Goal: Use online tool/utility: Utilize a website feature to perform a specific function

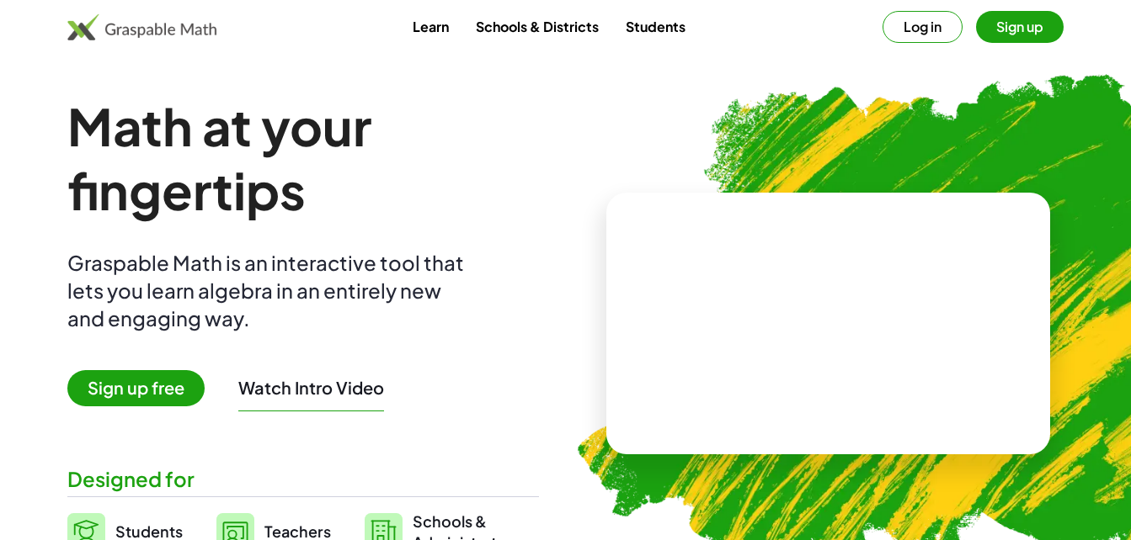
click at [1041, 31] on button "Sign up" at bounding box center [1020, 27] width 88 height 32
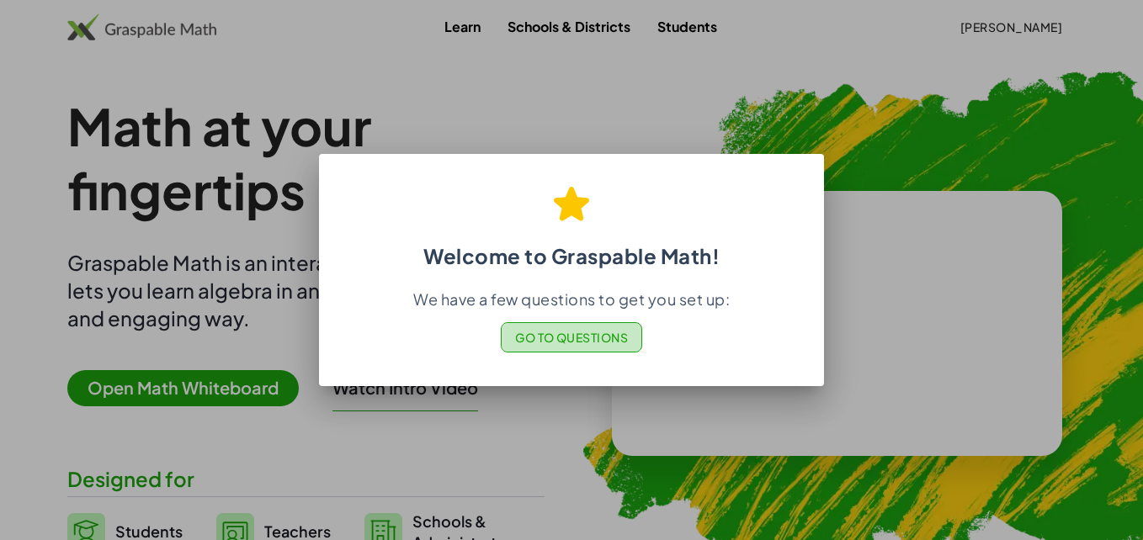
click at [586, 343] on span "Go to Questions" at bounding box center [572, 337] width 114 height 15
click at [849, 67] on div at bounding box center [571, 270] width 1143 height 540
click at [564, 335] on span "Go to Questions" at bounding box center [572, 337] width 114 height 15
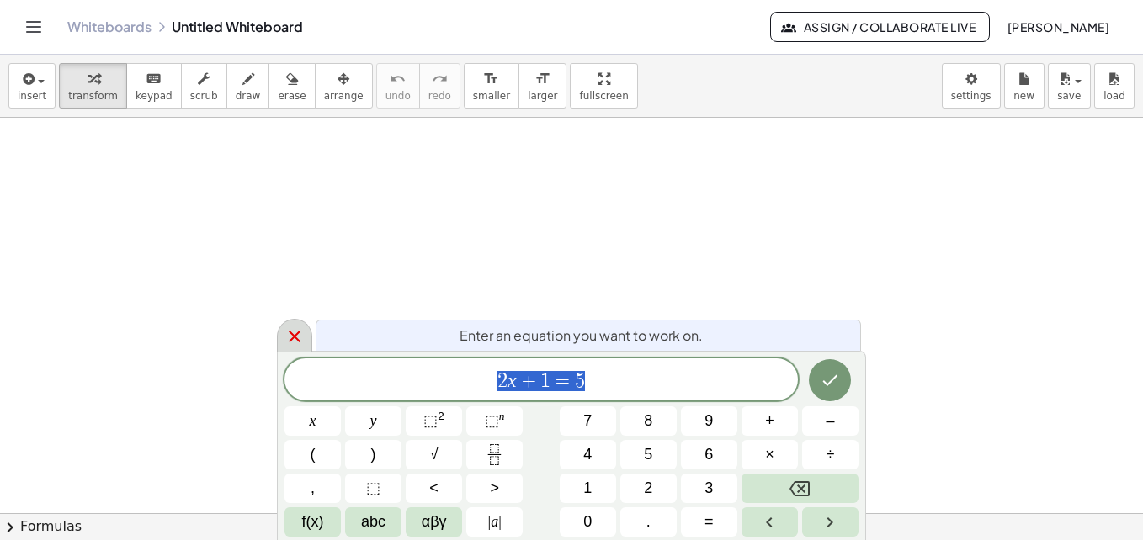
click at [298, 335] on icon at bounding box center [295, 337] width 20 height 20
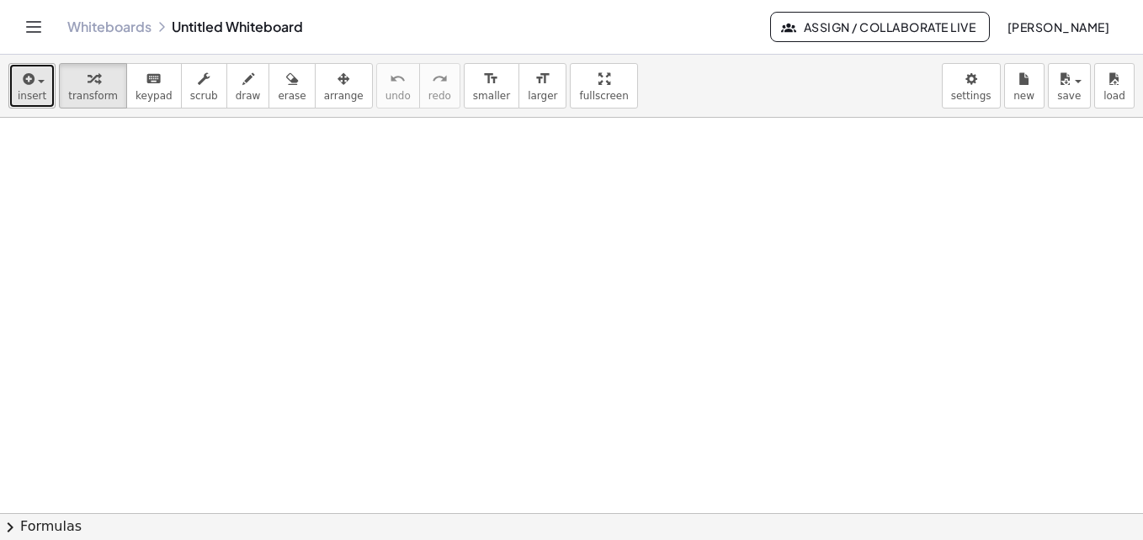
click at [49, 100] on button "insert" at bounding box center [31, 85] width 47 height 45
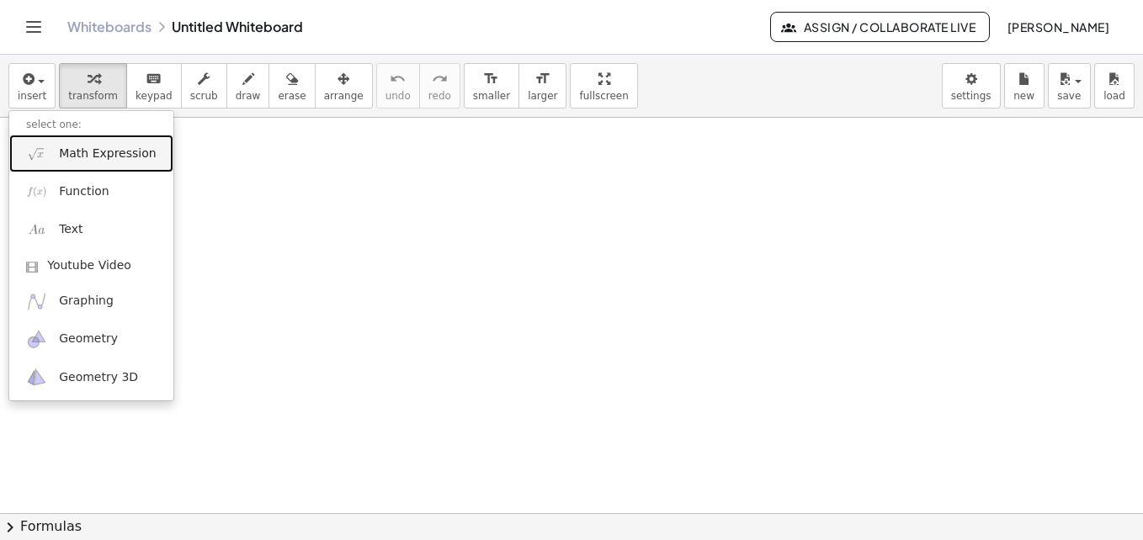
click at [97, 164] on link "Math Expression" at bounding box center [91, 154] width 164 height 38
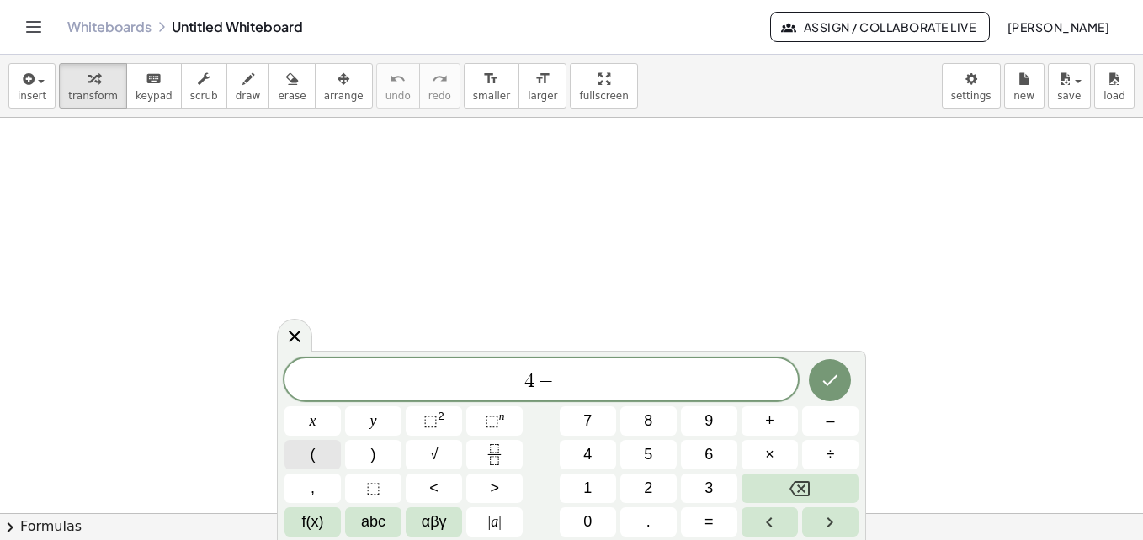
click at [309, 450] on button "(" at bounding box center [313, 454] width 56 height 29
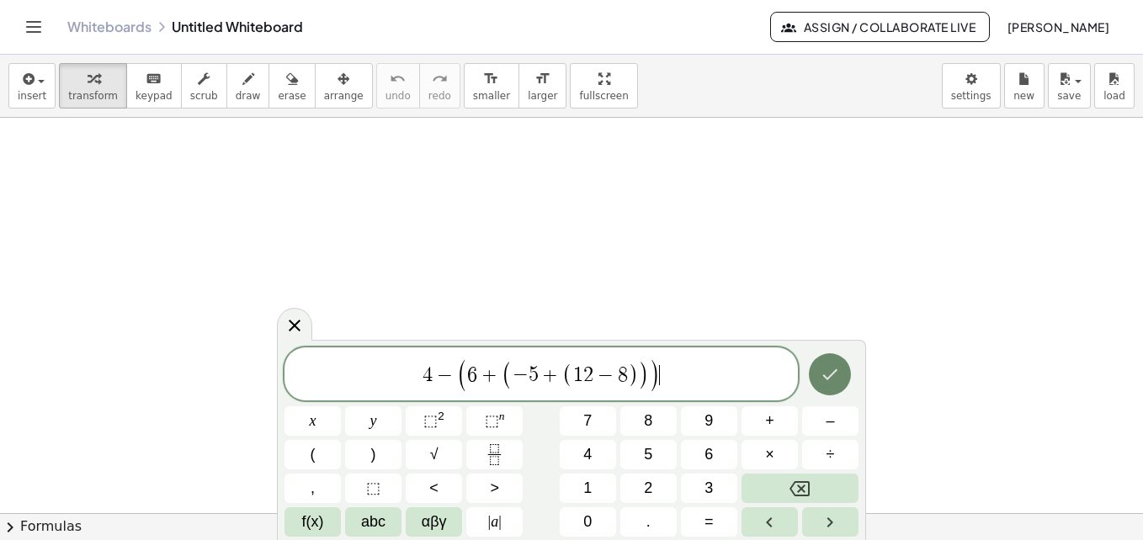
click at [832, 369] on icon "Done" at bounding box center [830, 375] width 20 height 20
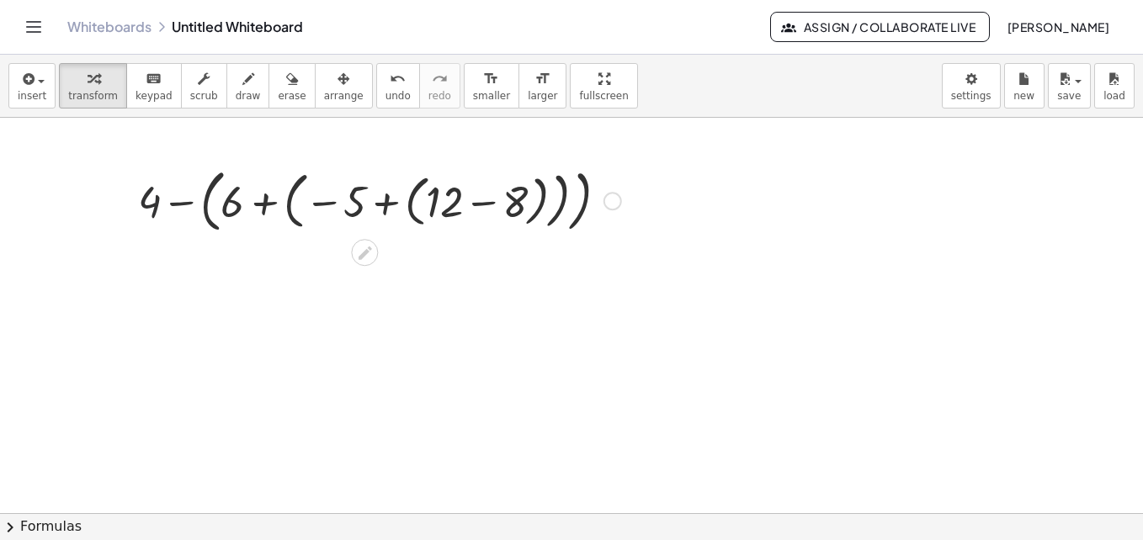
click at [155, 209] on div at bounding box center [380, 200] width 500 height 77
click at [179, 204] on div at bounding box center [380, 200] width 500 height 77
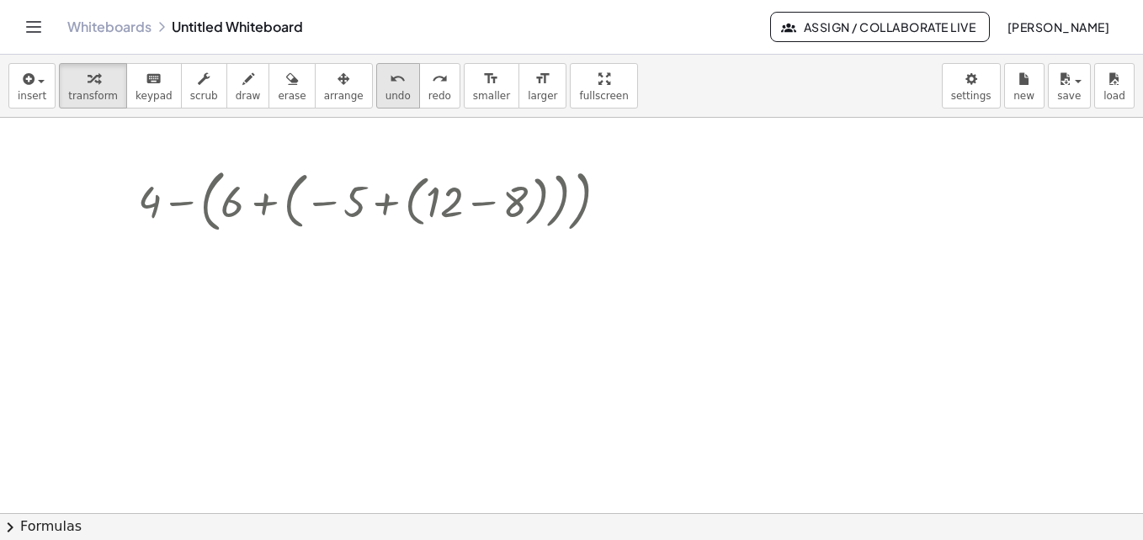
click at [386, 101] on span "undo" at bounding box center [398, 96] width 25 height 12
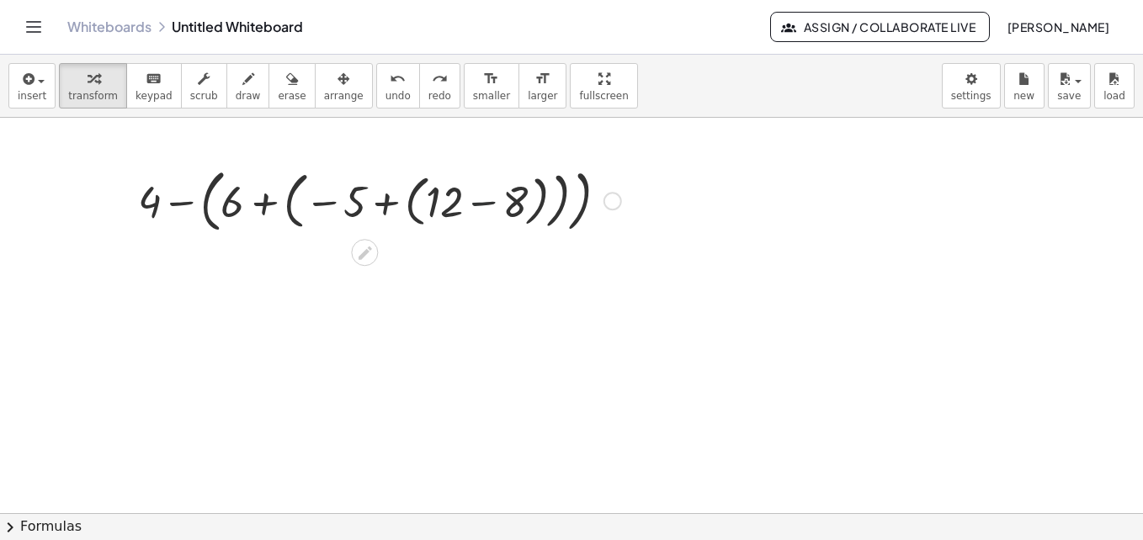
click at [484, 203] on div at bounding box center [380, 200] width 500 height 77
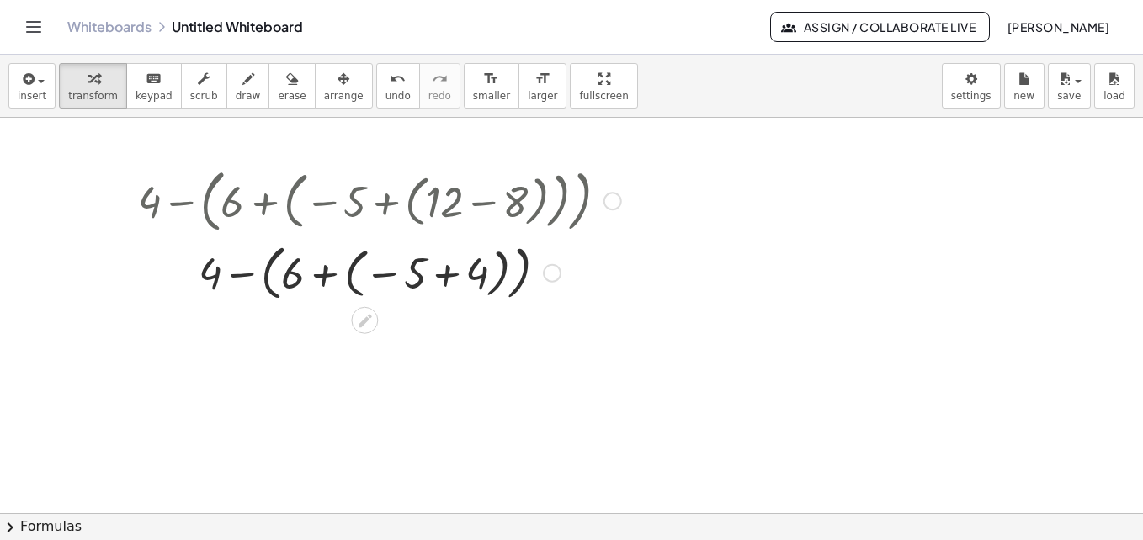
click at [450, 282] on div at bounding box center [380, 272] width 500 height 68
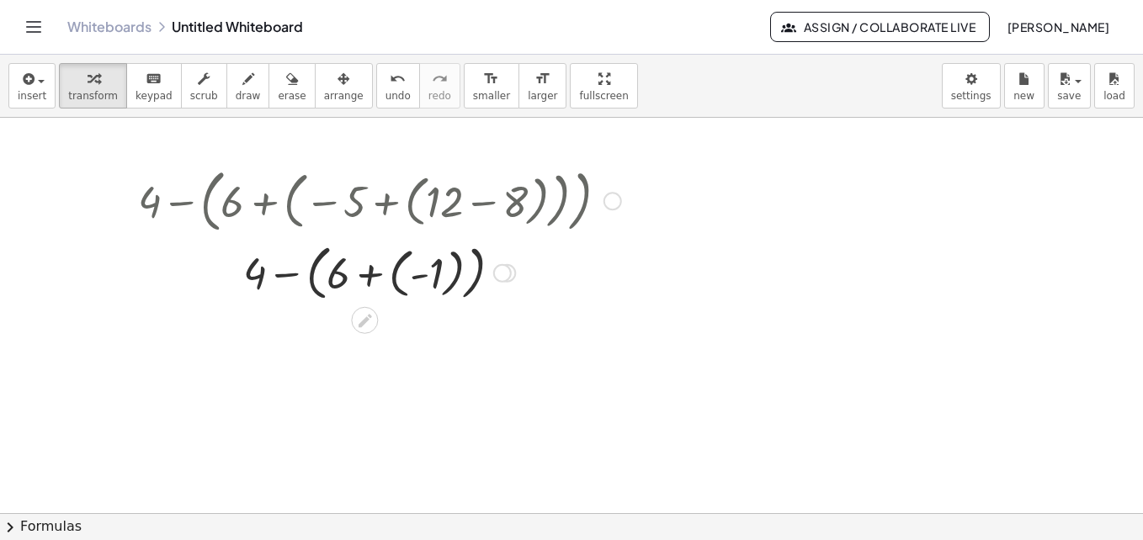
click at [373, 281] on div at bounding box center [380, 272] width 500 height 68
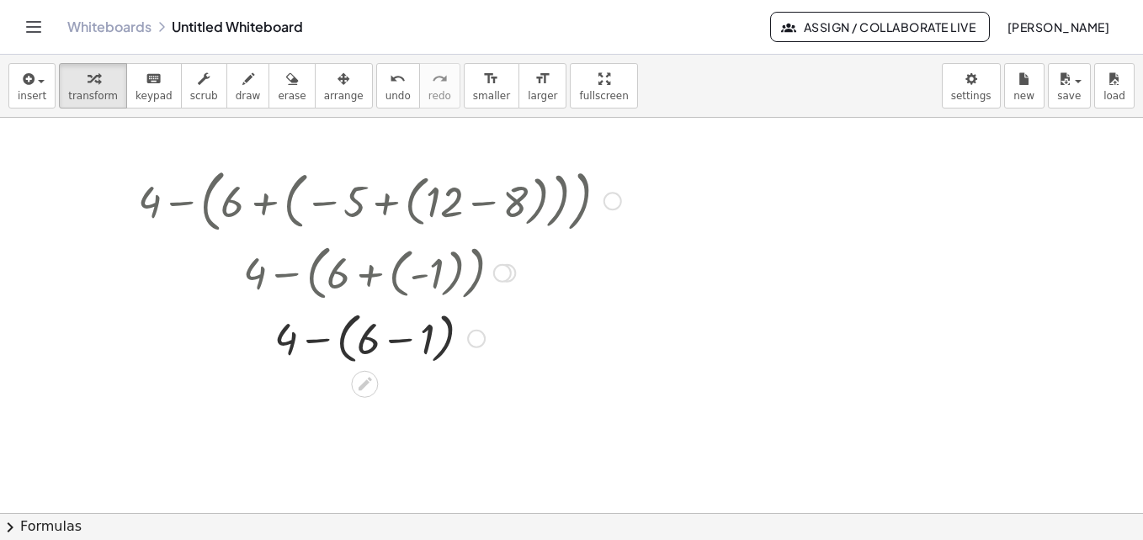
click at [397, 338] on div at bounding box center [380, 338] width 500 height 64
click at [371, 403] on div at bounding box center [380, 398] width 500 height 57
click at [497, 270] on div at bounding box center [502, 273] width 19 height 19
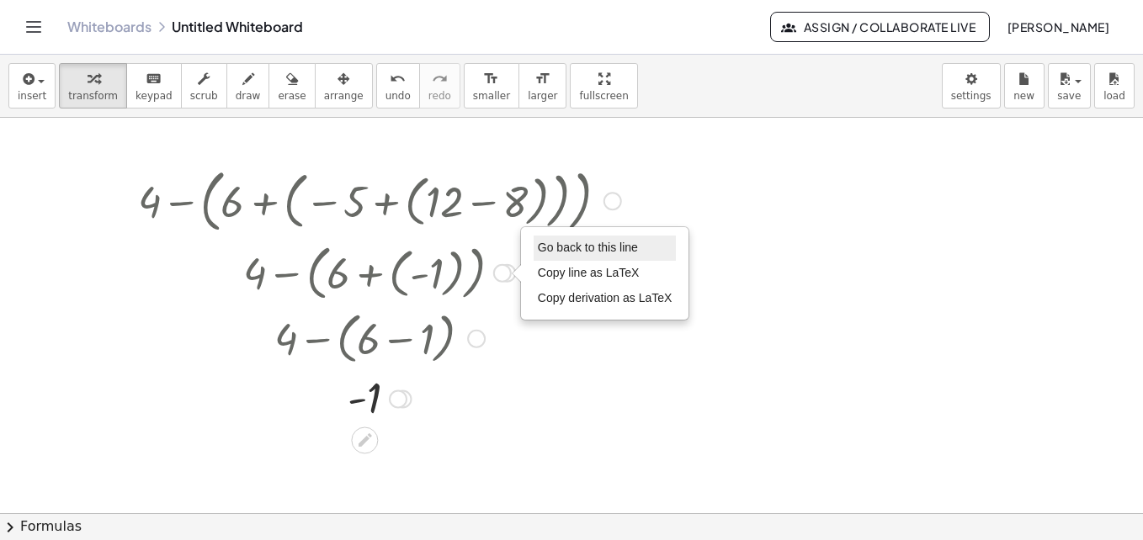
click at [586, 248] on span "Go back to this line" at bounding box center [588, 247] width 100 height 13
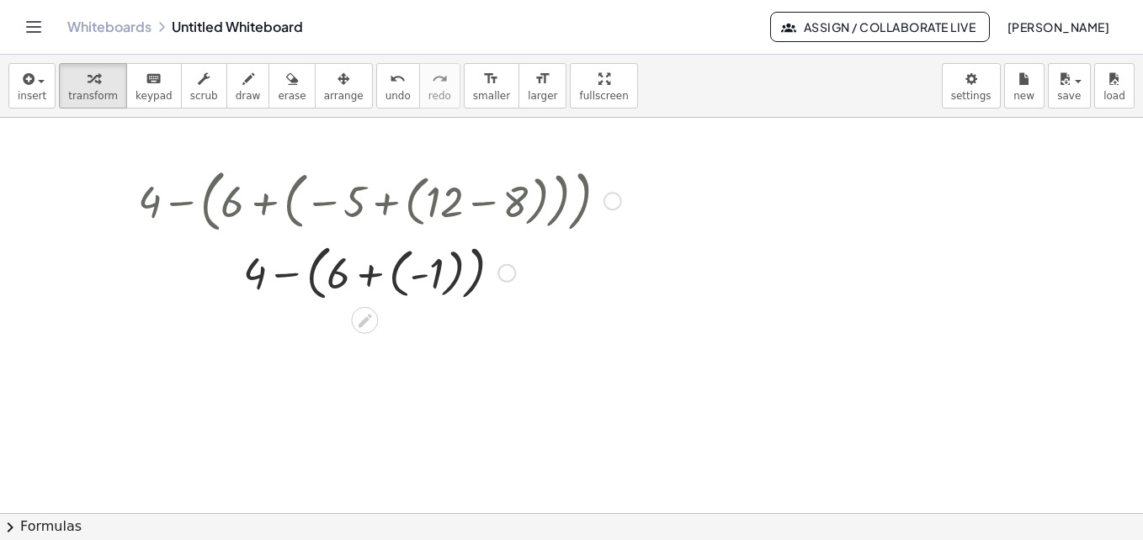
click at [506, 280] on div "Go back to this line Copy line as LaTeX Copy derivation as LaTeX" at bounding box center [507, 273] width 19 height 19
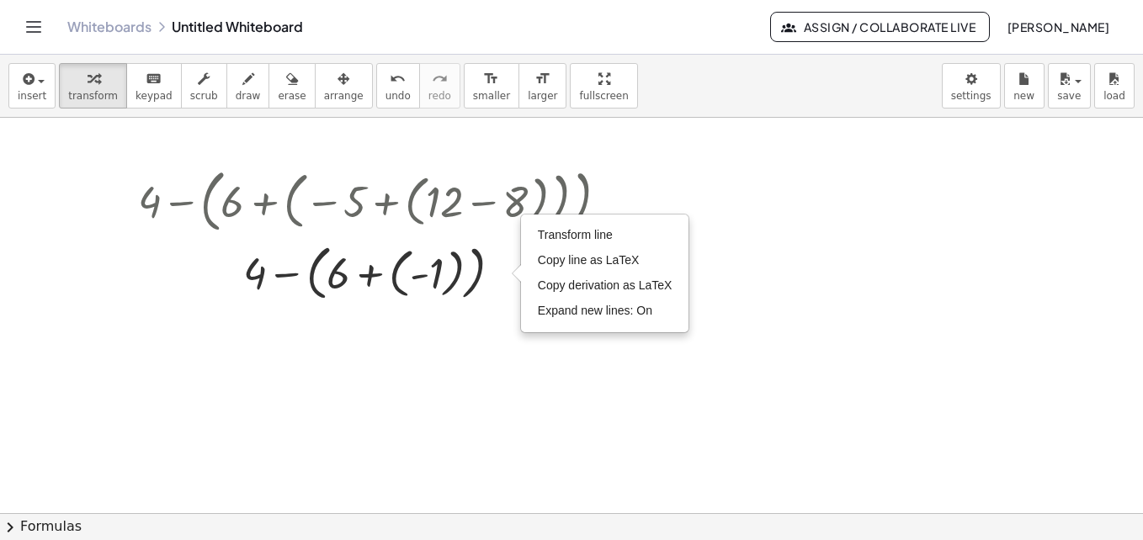
click at [534, 357] on div at bounding box center [571, 513] width 1143 height 791
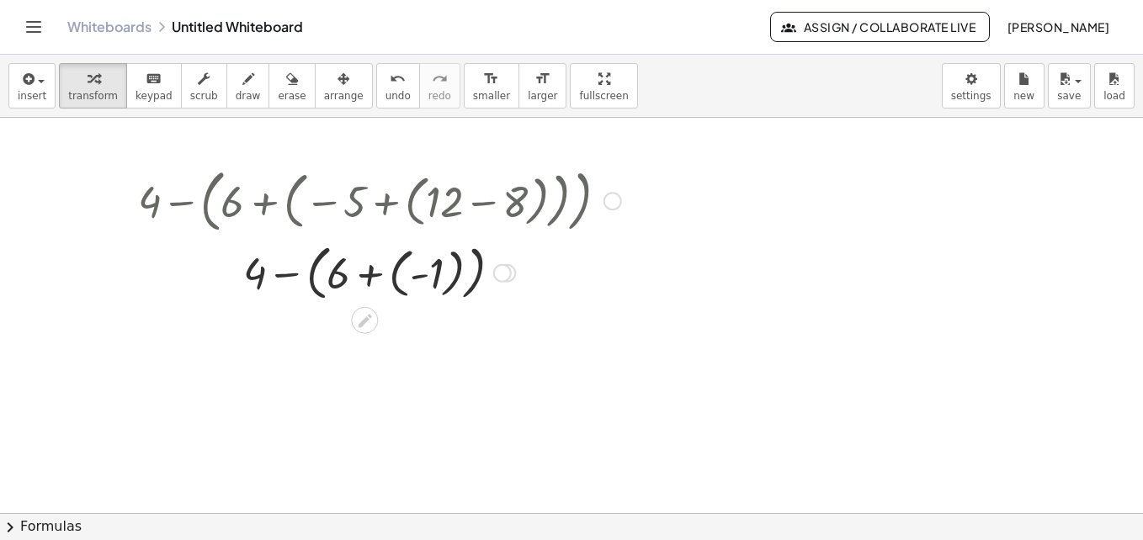
click at [394, 286] on div at bounding box center [380, 272] width 500 height 68
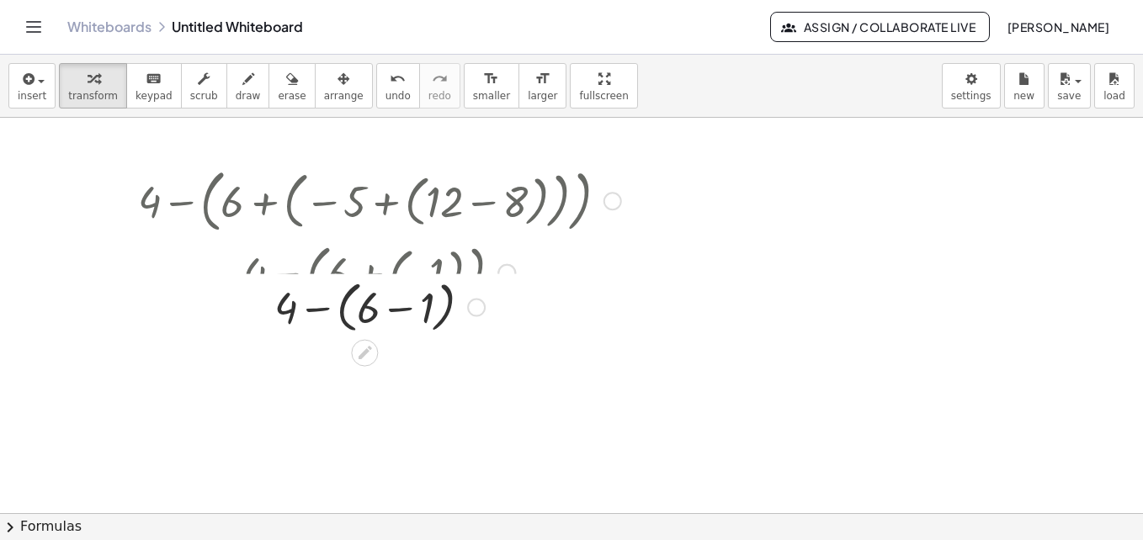
click at [397, 277] on div at bounding box center [379, 272] width 561 height 68
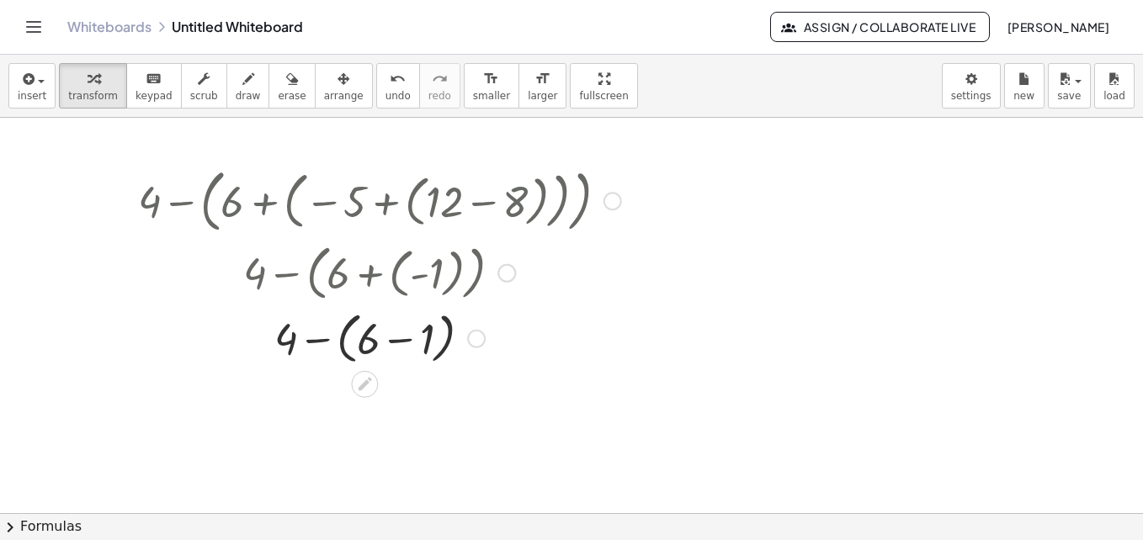
click at [356, 269] on div at bounding box center [379, 272] width 561 height 68
click at [380, 285] on div at bounding box center [379, 272] width 561 height 68
drag, startPoint x: 354, startPoint y: 289, endPoint x: 366, endPoint y: 344, distance: 56.8
click at [351, 304] on div at bounding box center [379, 272] width 561 height 68
click at [366, 344] on div at bounding box center [380, 338] width 500 height 64
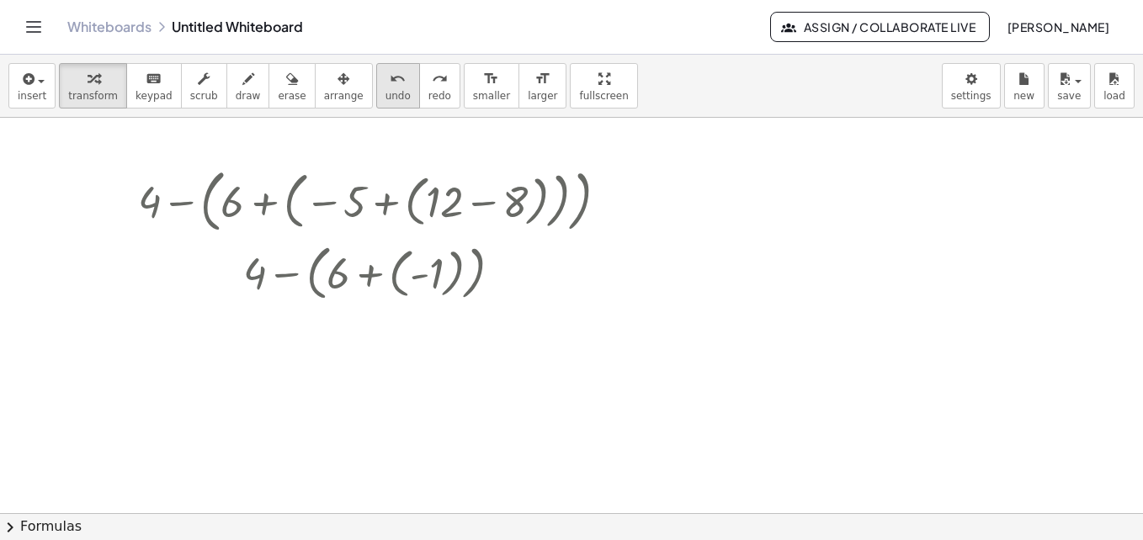
click at [376, 88] on button "undo undo" at bounding box center [398, 85] width 44 height 45
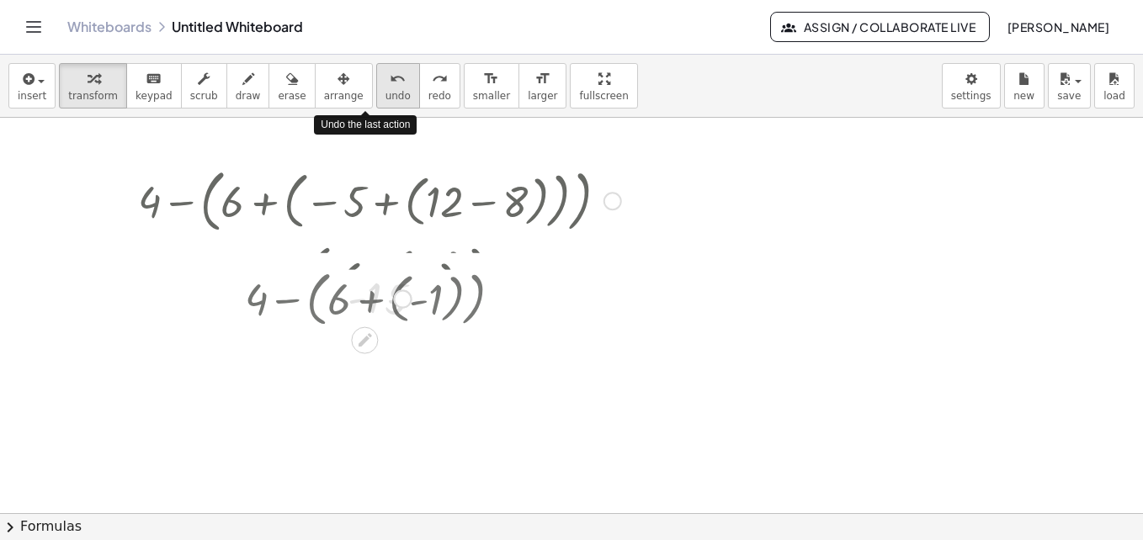
click at [376, 88] on button "undo undo" at bounding box center [398, 85] width 44 height 45
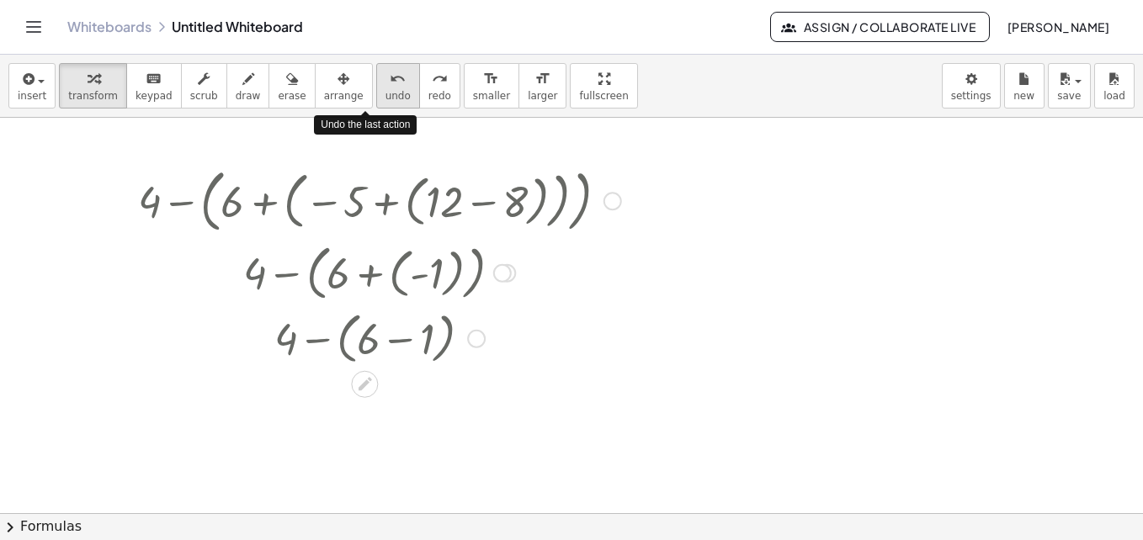
click at [376, 88] on button "undo undo" at bounding box center [398, 85] width 44 height 45
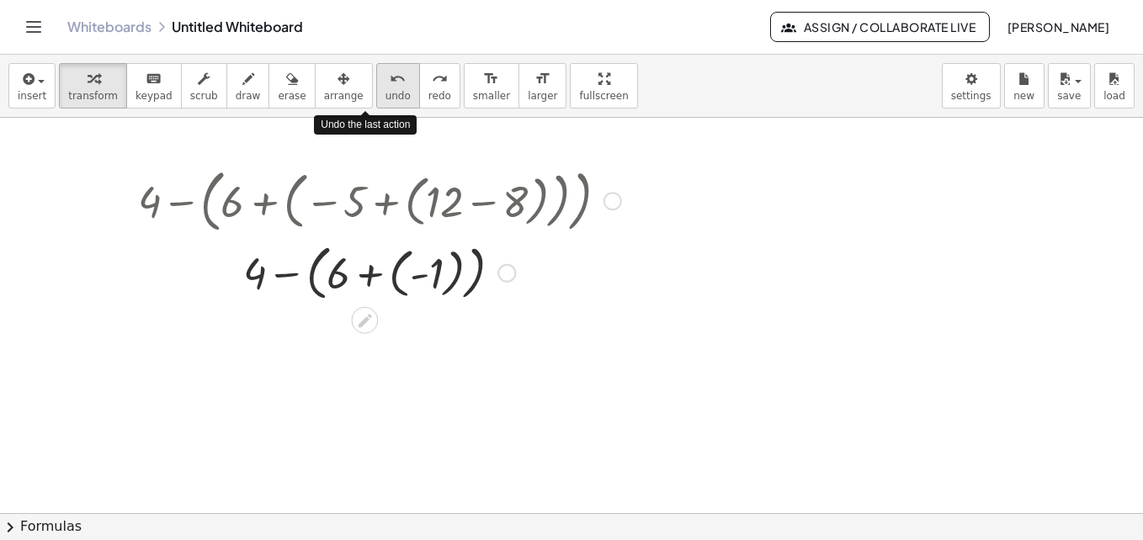
click at [376, 88] on button "undo undo" at bounding box center [398, 85] width 44 height 45
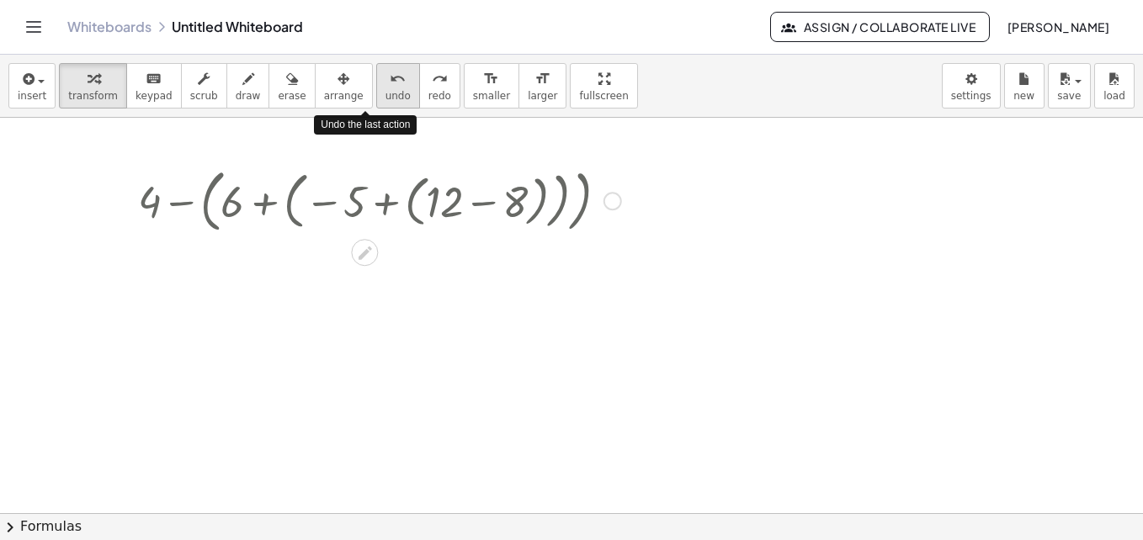
click at [376, 88] on button "undo undo" at bounding box center [398, 85] width 44 height 45
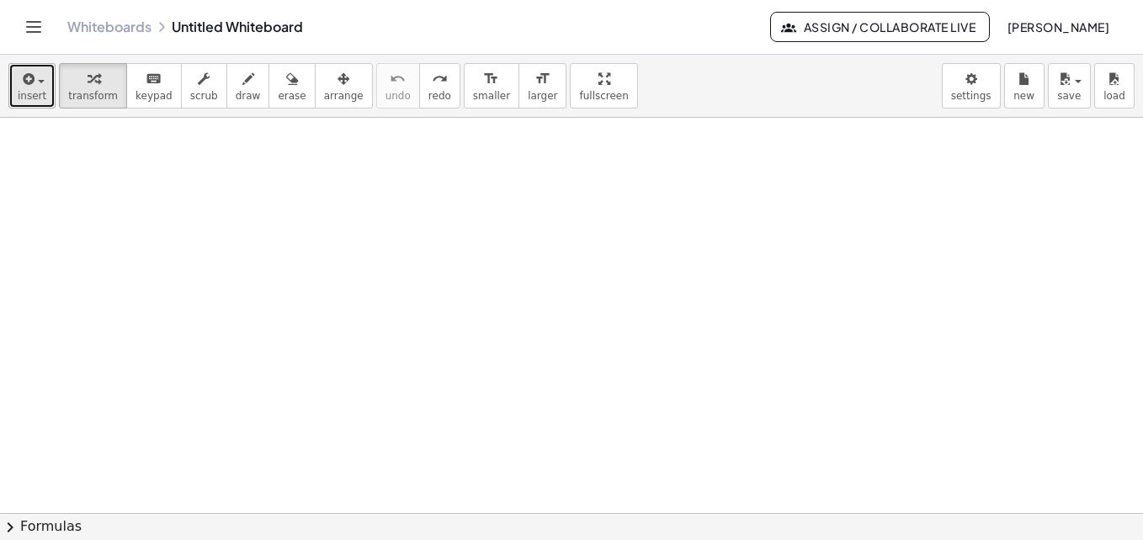
click at [37, 103] on button "insert" at bounding box center [31, 85] width 47 height 45
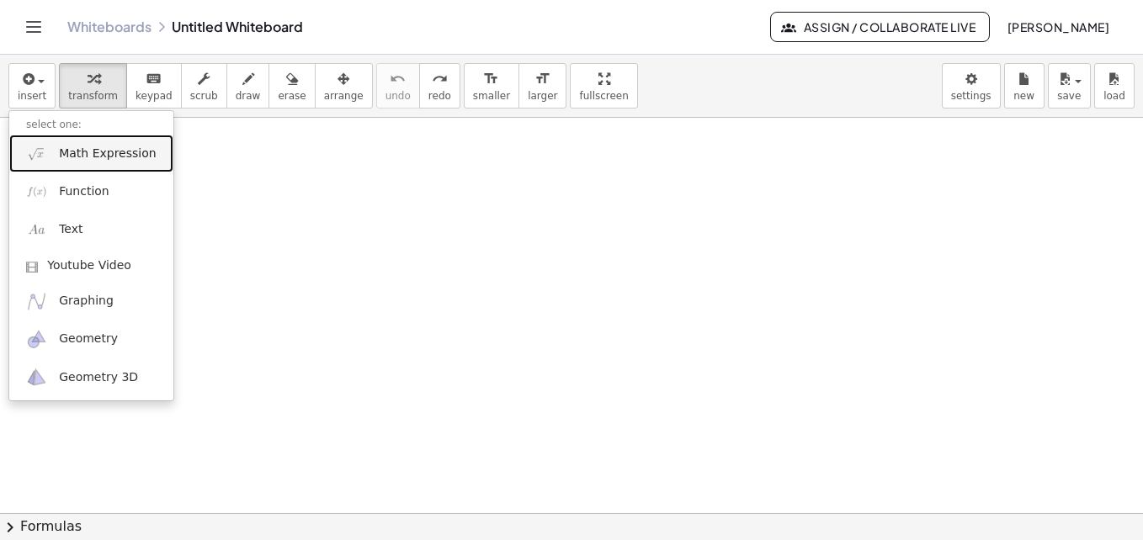
click at [96, 151] on span "Math Expression" at bounding box center [107, 154] width 97 height 17
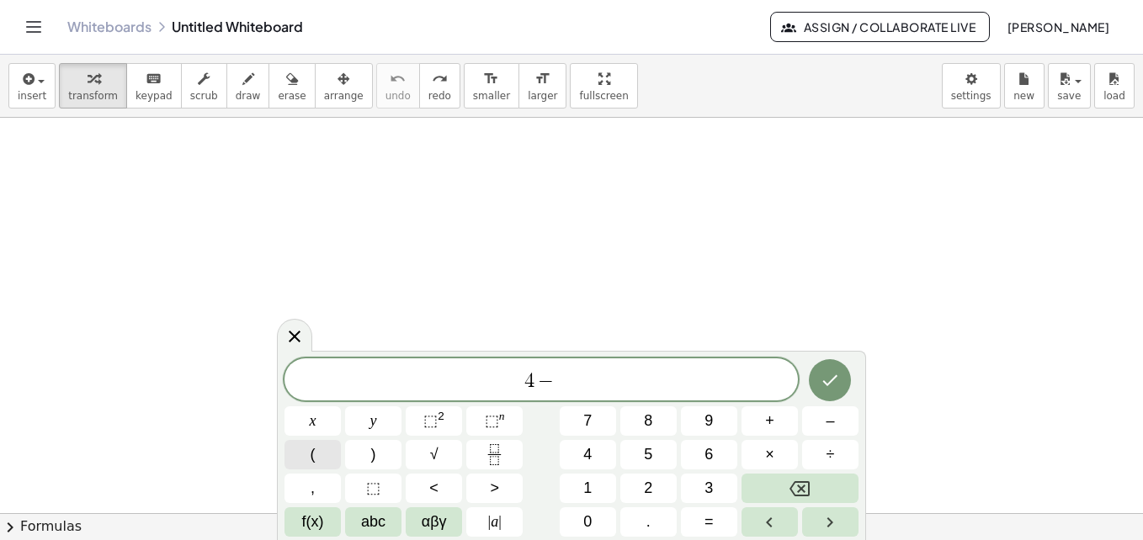
click at [319, 460] on button "(" at bounding box center [313, 454] width 56 height 29
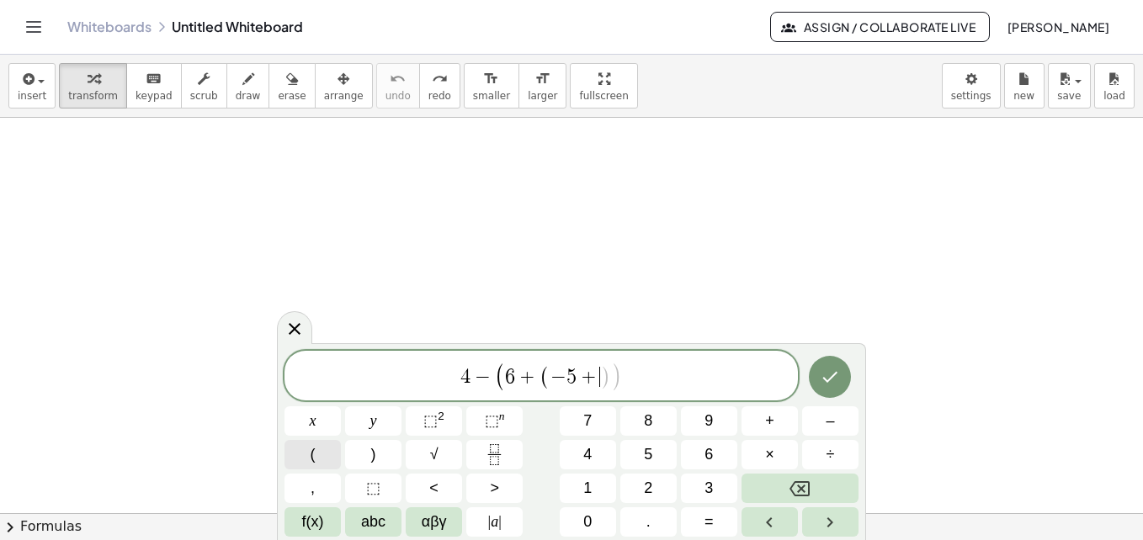
click at [319, 460] on button "(" at bounding box center [313, 454] width 56 height 29
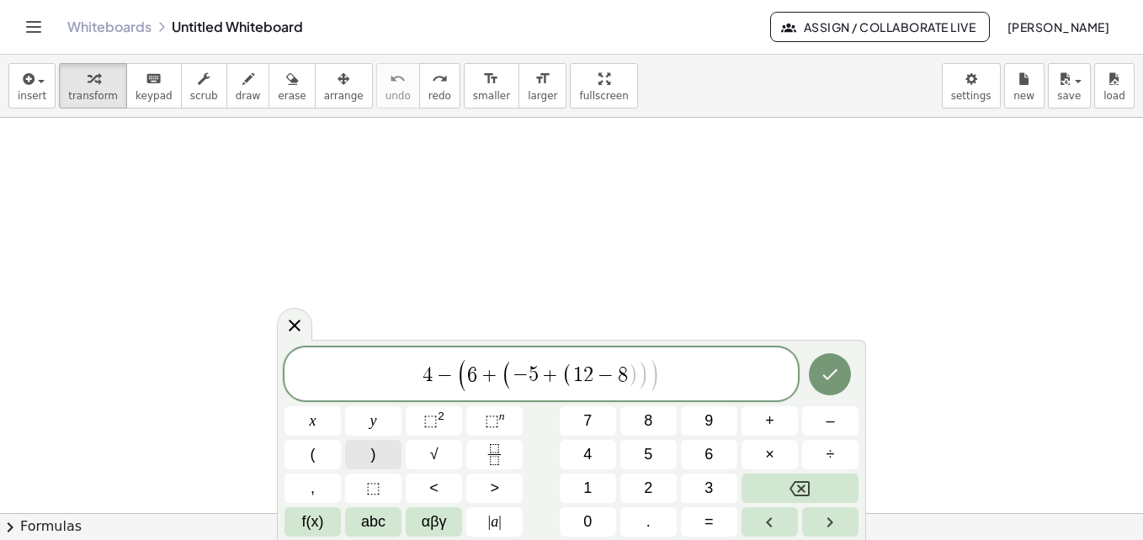
click at [371, 450] on span ")" at bounding box center [373, 455] width 5 height 23
click at [845, 371] on button "Done" at bounding box center [830, 375] width 42 height 42
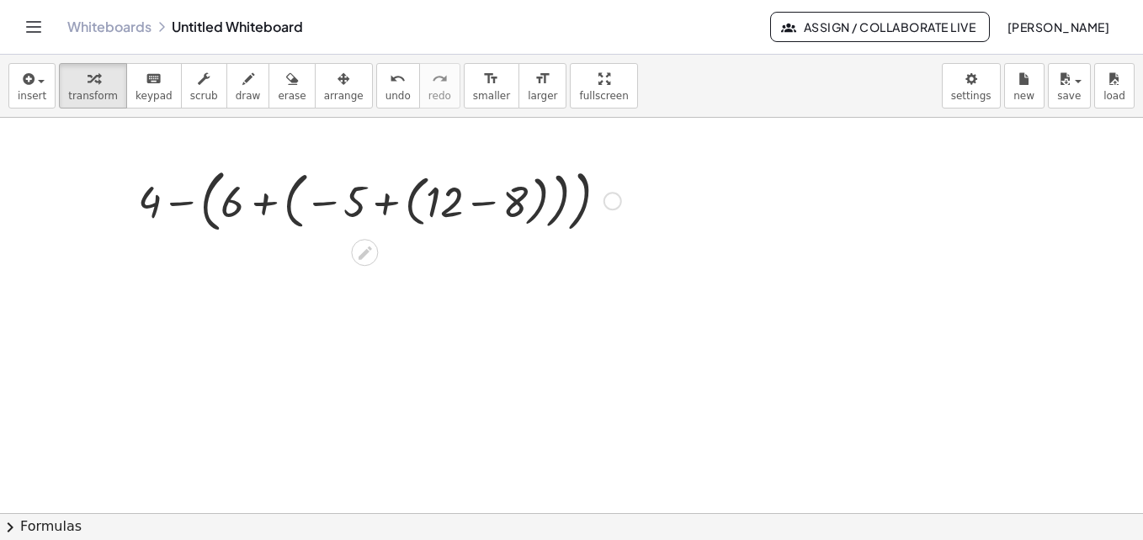
click at [487, 208] on div at bounding box center [380, 200] width 500 height 77
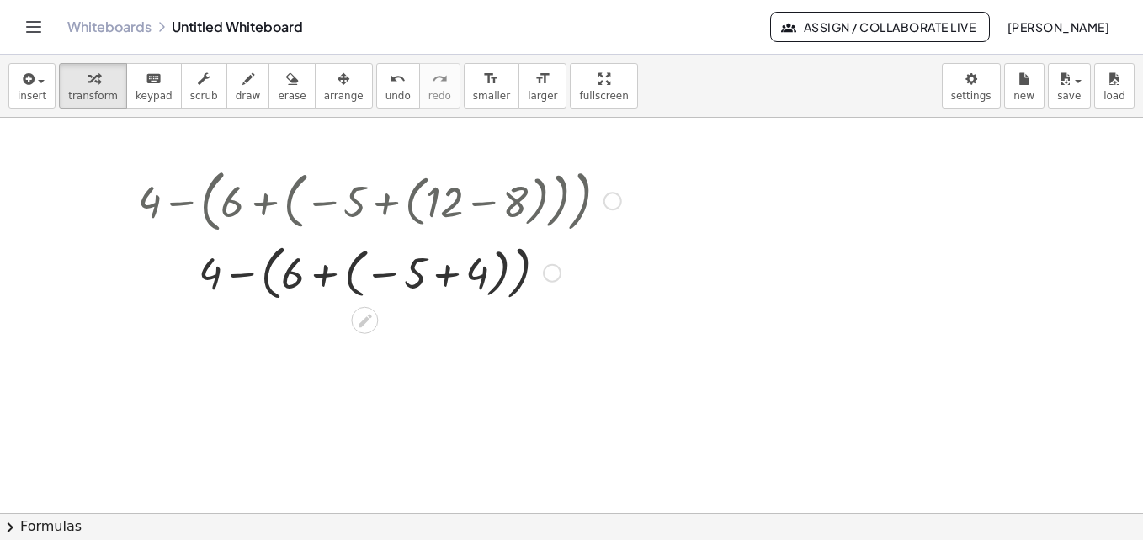
click at [442, 274] on div at bounding box center [380, 272] width 500 height 68
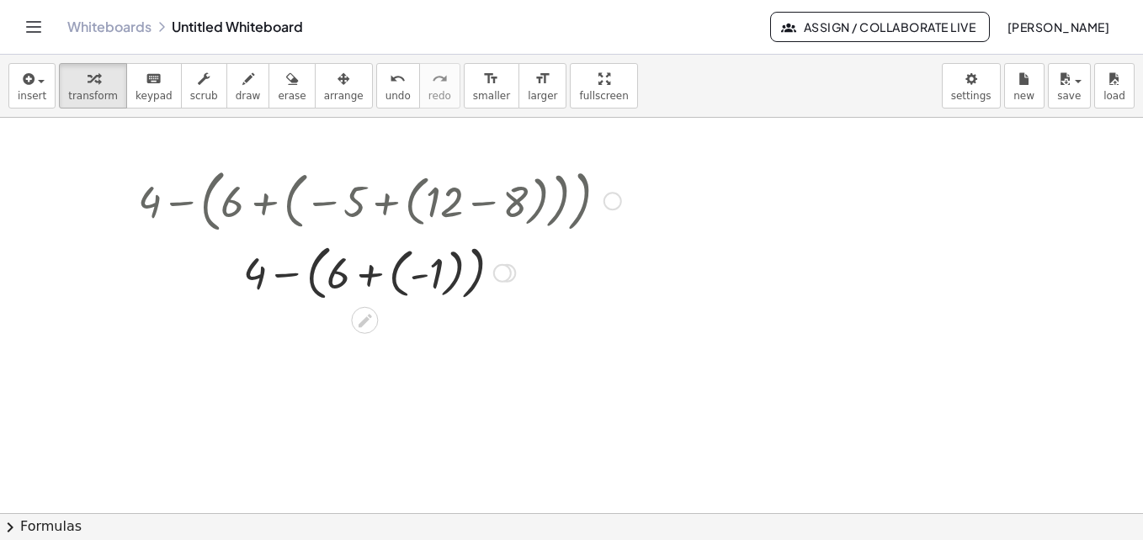
click at [370, 282] on div at bounding box center [380, 272] width 500 height 68
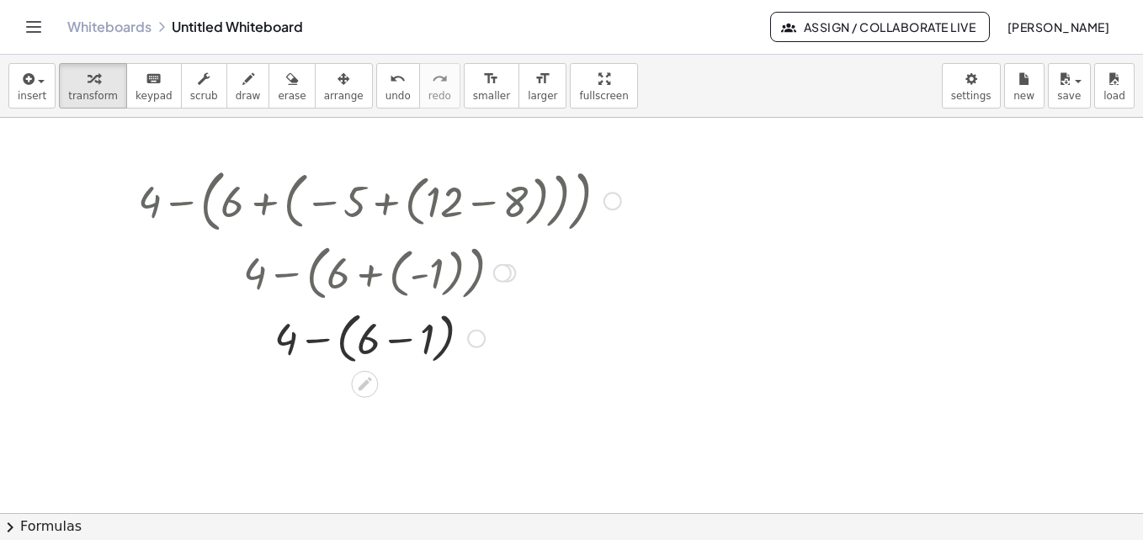
click at [397, 336] on div at bounding box center [380, 338] width 500 height 64
click at [363, 400] on div at bounding box center [380, 398] width 500 height 57
click at [403, 397] on div at bounding box center [398, 400] width 19 height 19
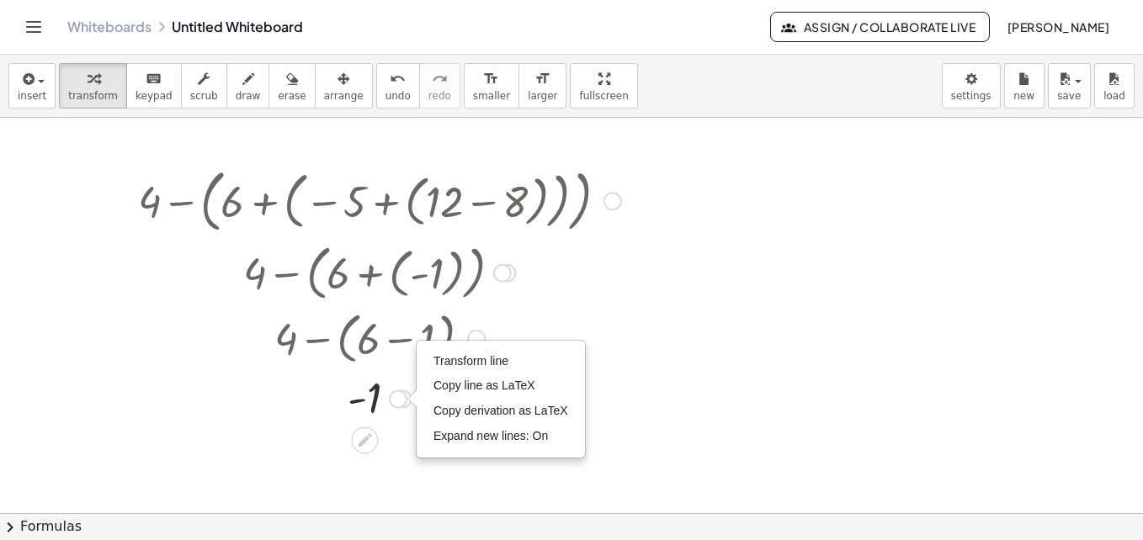
click at [401, 410] on div at bounding box center [380, 398] width 500 height 56
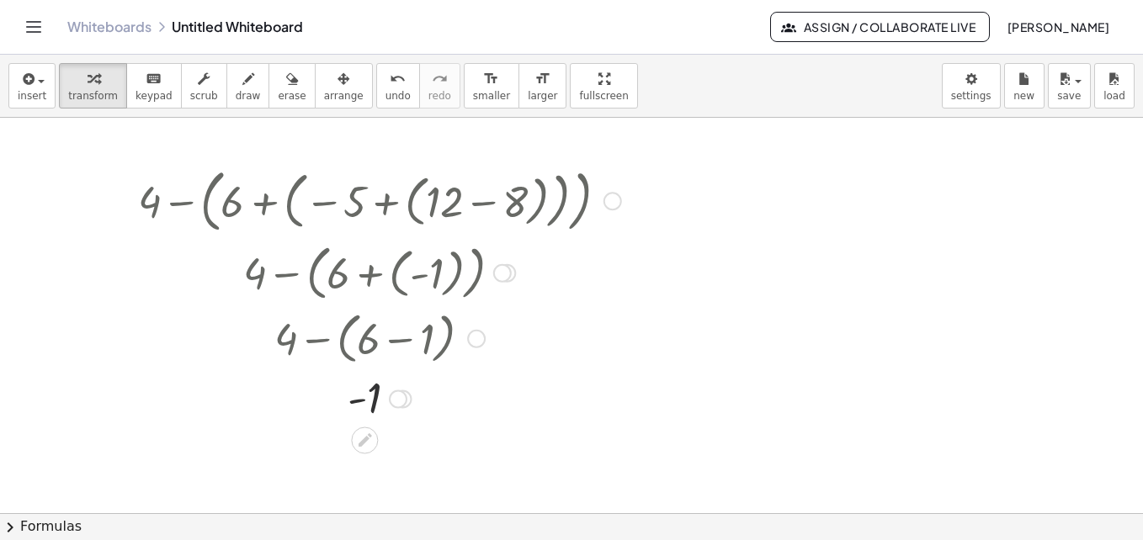
click at [400, 400] on div "Transform line Copy line as LaTeX Copy derivation as LaTeX Expand new lines: On" at bounding box center [398, 400] width 19 height 19
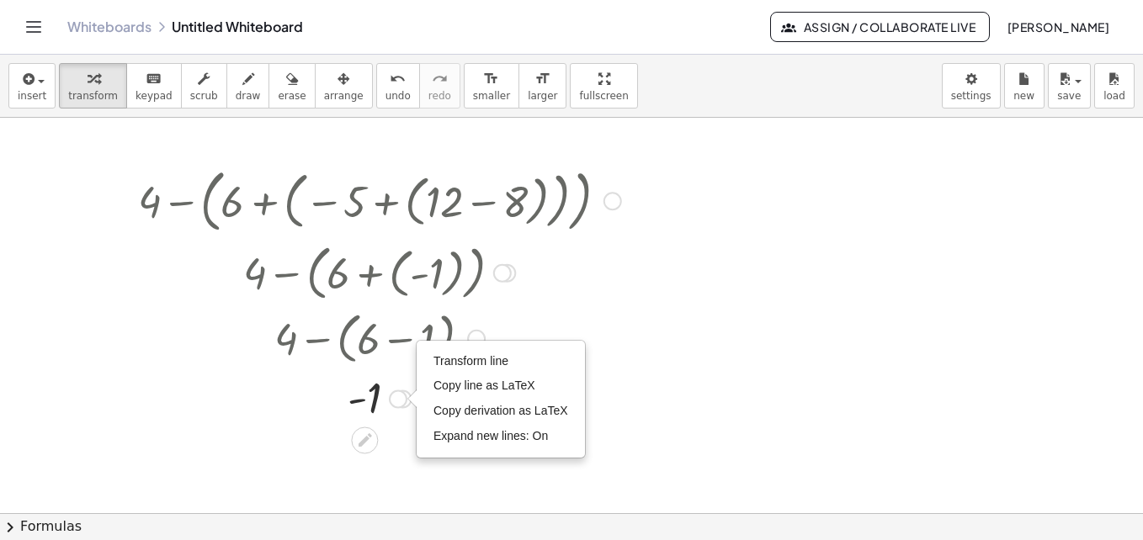
click at [400, 403] on div "Transform line Copy line as LaTeX Copy derivation as LaTeX Expand new lines: On" at bounding box center [398, 400] width 19 height 19
click at [278, 92] on span "erase" at bounding box center [292, 96] width 28 height 12
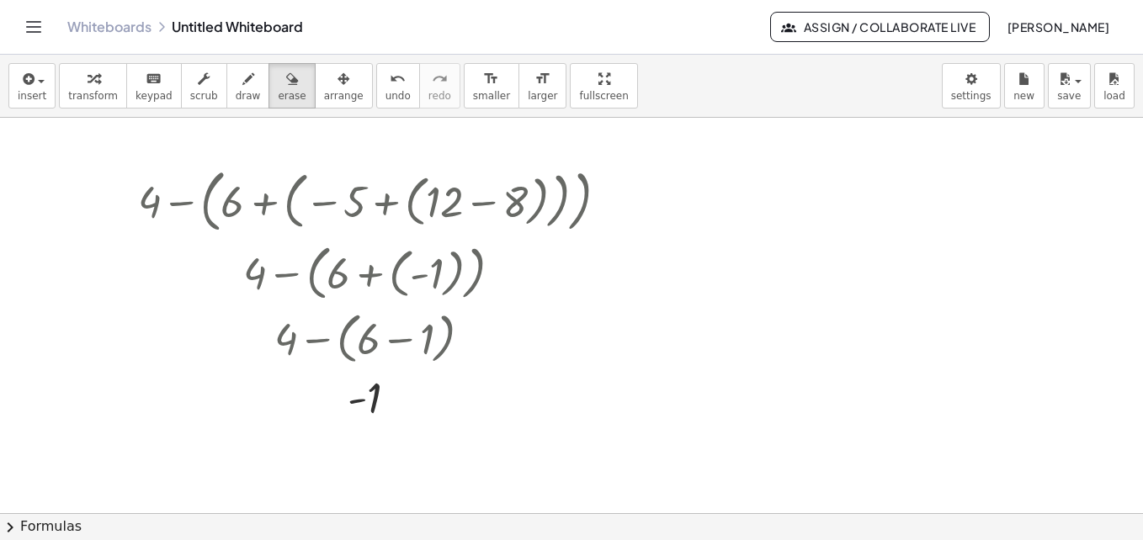
click at [366, 395] on div at bounding box center [571, 513] width 1143 height 791
click at [343, 398] on div at bounding box center [571, 513] width 1143 height 791
click at [392, 388] on div at bounding box center [571, 513] width 1143 height 791
drag, startPoint x: 364, startPoint y: 395, endPoint x: 303, endPoint y: 418, distance: 65.0
click at [303, 418] on div at bounding box center [571, 513] width 1143 height 791
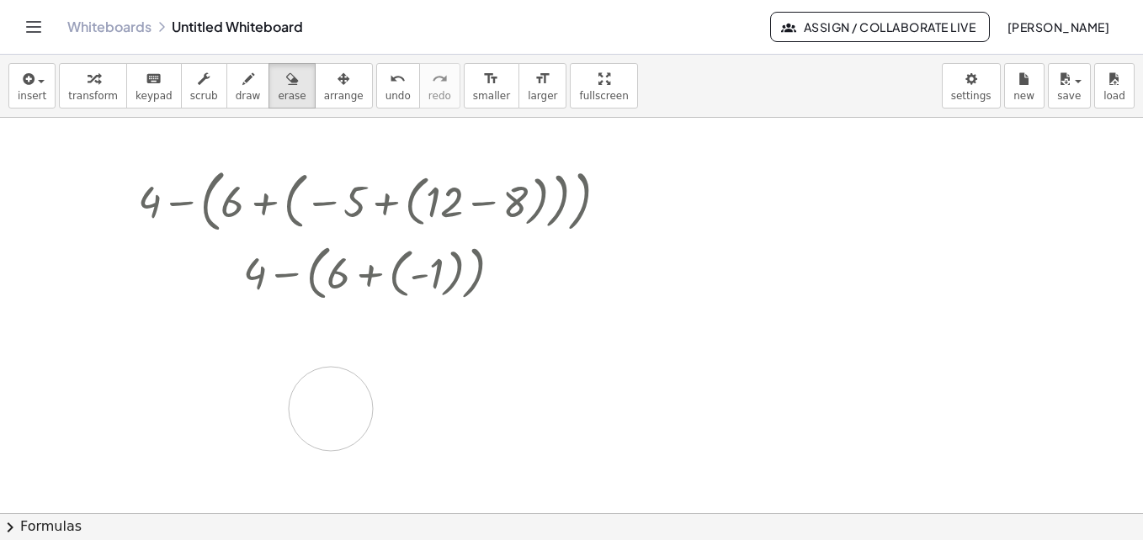
drag, startPoint x: 279, startPoint y: 342, endPoint x: 331, endPoint y: 409, distance: 85.2
click at [331, 409] on div at bounding box center [571, 513] width 1143 height 791
drag, startPoint x: 237, startPoint y: 261, endPoint x: 320, endPoint y: 417, distance: 176.7
click at [320, 417] on div at bounding box center [571, 513] width 1143 height 791
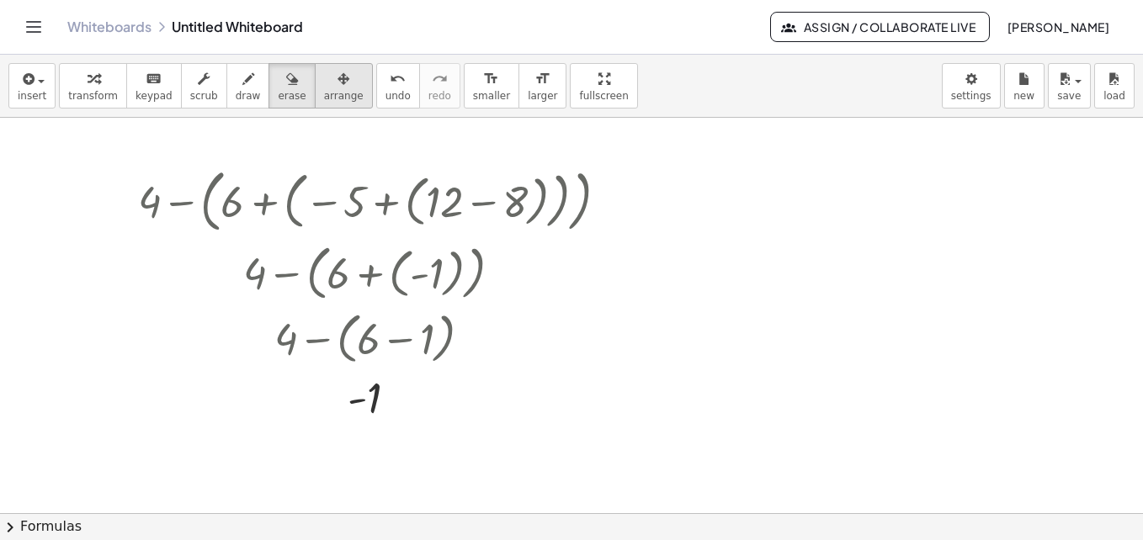
click at [324, 96] on span "arrange" at bounding box center [344, 96] width 40 height 12
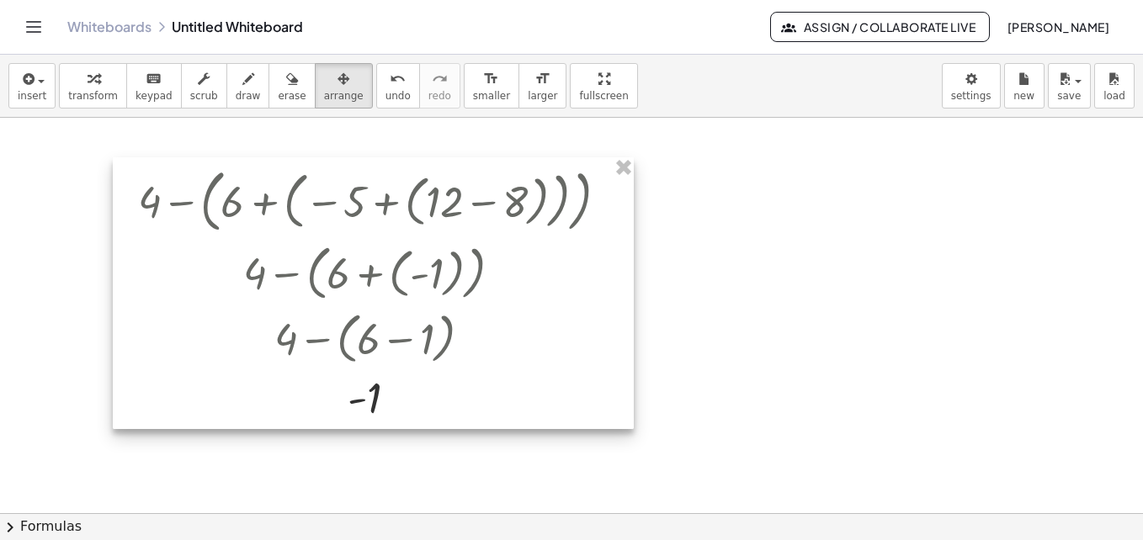
click at [379, 383] on div at bounding box center [373, 293] width 521 height 272
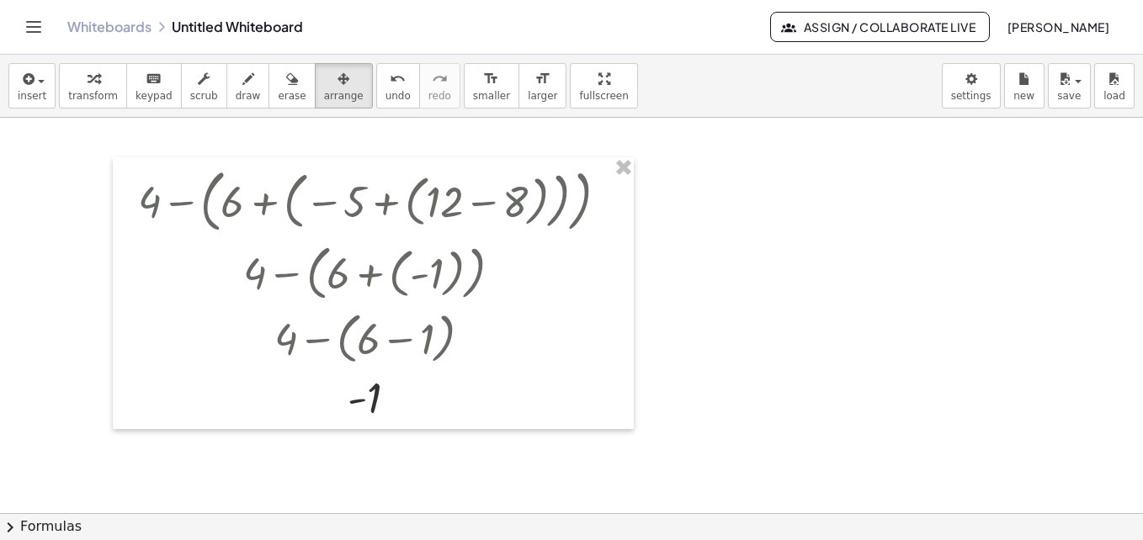
click at [854, 321] on div at bounding box center [571, 513] width 1143 height 791
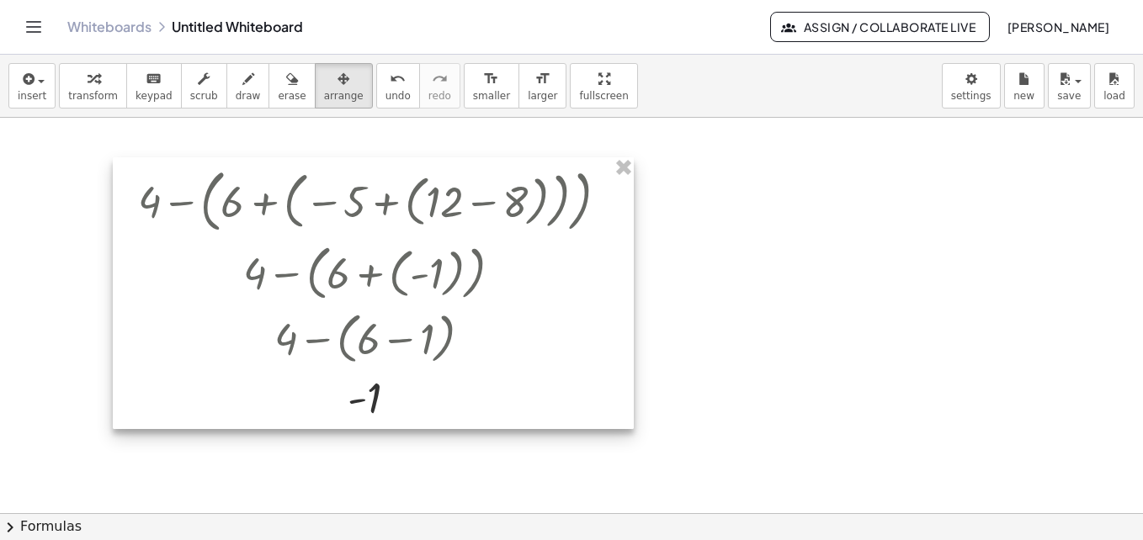
click at [384, 406] on div at bounding box center [373, 293] width 521 height 272
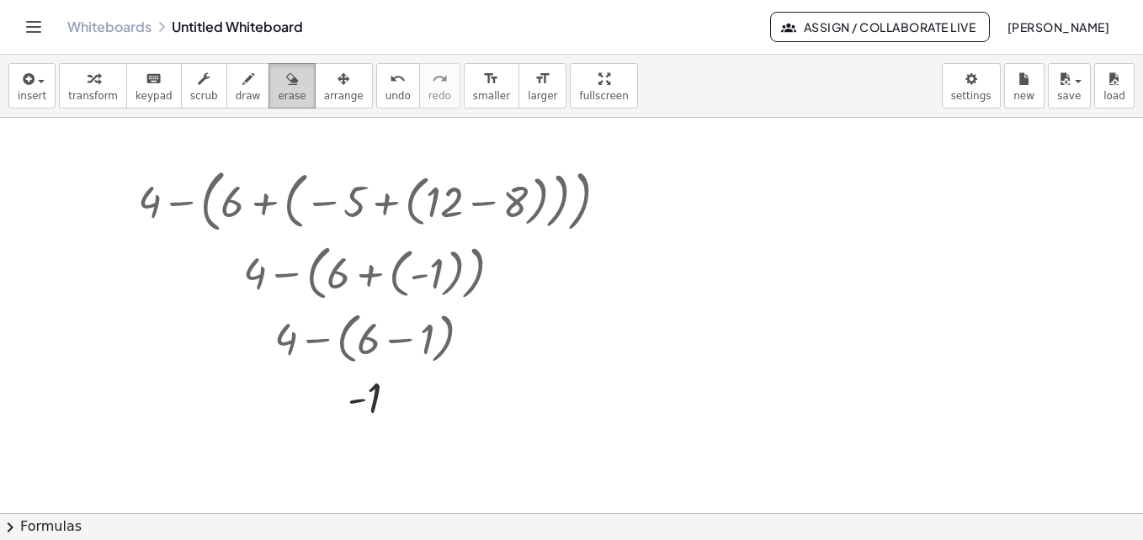
click at [278, 94] on span "erase" at bounding box center [292, 96] width 28 height 12
drag, startPoint x: 372, startPoint y: 397, endPoint x: 350, endPoint y: 394, distance: 22.1
click at [350, 394] on div at bounding box center [571, 513] width 1143 height 791
click at [363, 391] on div at bounding box center [571, 513] width 1143 height 791
drag, startPoint x: 363, startPoint y: 391, endPoint x: 379, endPoint y: 358, distance: 36.5
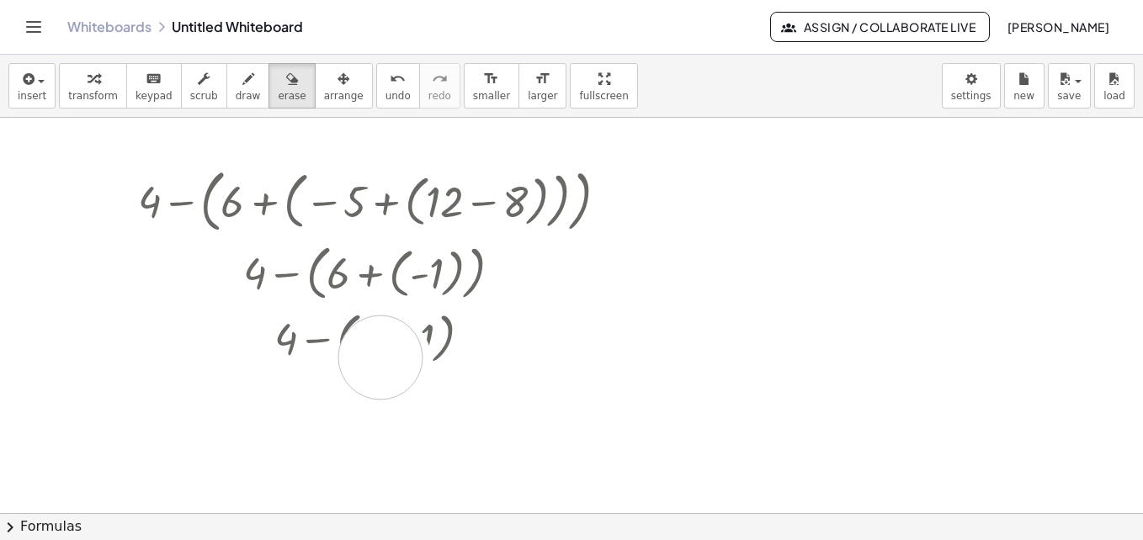
click at [379, 358] on div at bounding box center [571, 513] width 1143 height 791
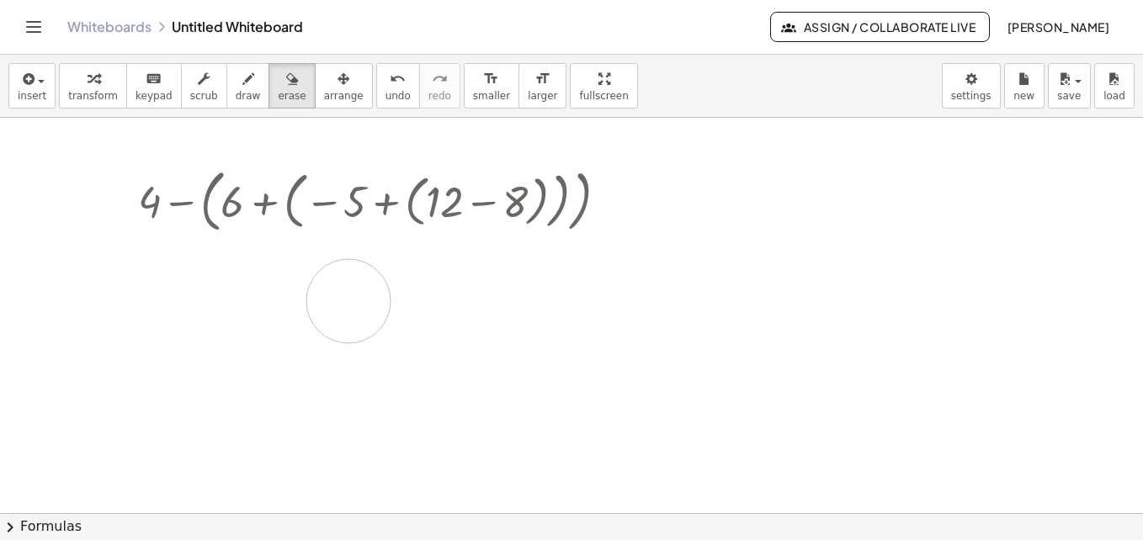
drag, startPoint x: 339, startPoint y: 343, endPoint x: 356, endPoint y: 329, distance: 22.1
click at [352, 322] on div at bounding box center [571, 513] width 1143 height 791
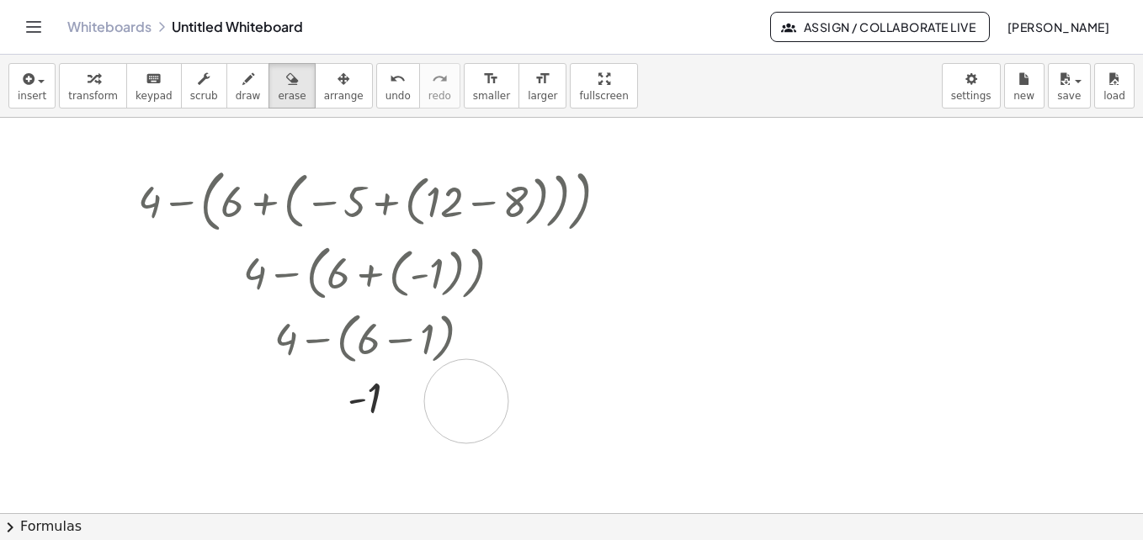
click at [466, 402] on div at bounding box center [571, 513] width 1143 height 791
click at [416, 380] on div at bounding box center [571, 513] width 1143 height 791
drag, startPoint x: 585, startPoint y: 321, endPoint x: 597, endPoint y: 323, distance: 12.1
click at [590, 319] on div at bounding box center [571, 513] width 1143 height 791
click at [815, 258] on div at bounding box center [571, 513] width 1143 height 791
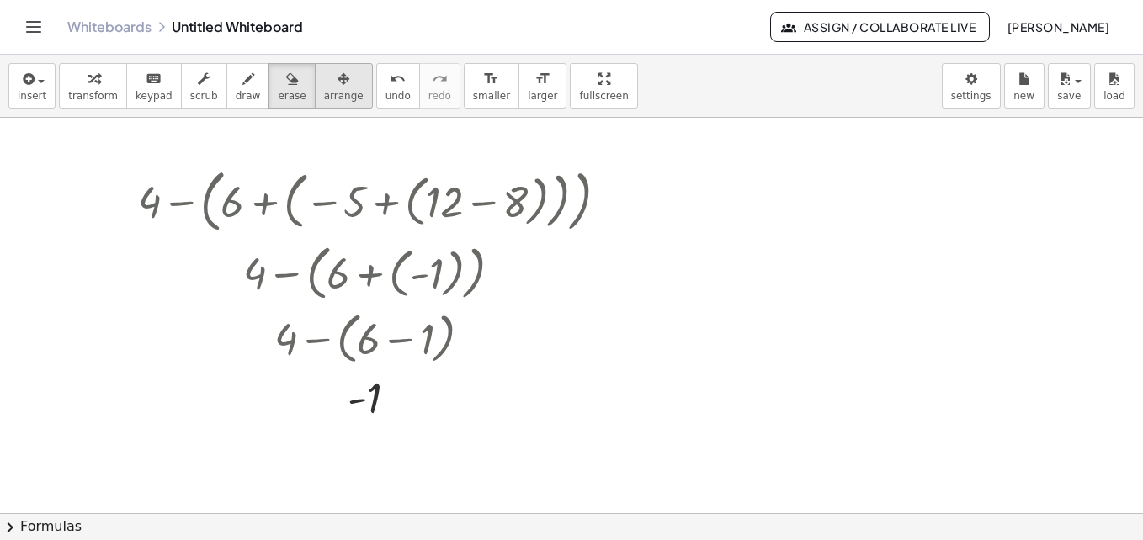
click at [324, 96] on span "arrange" at bounding box center [344, 96] width 40 height 12
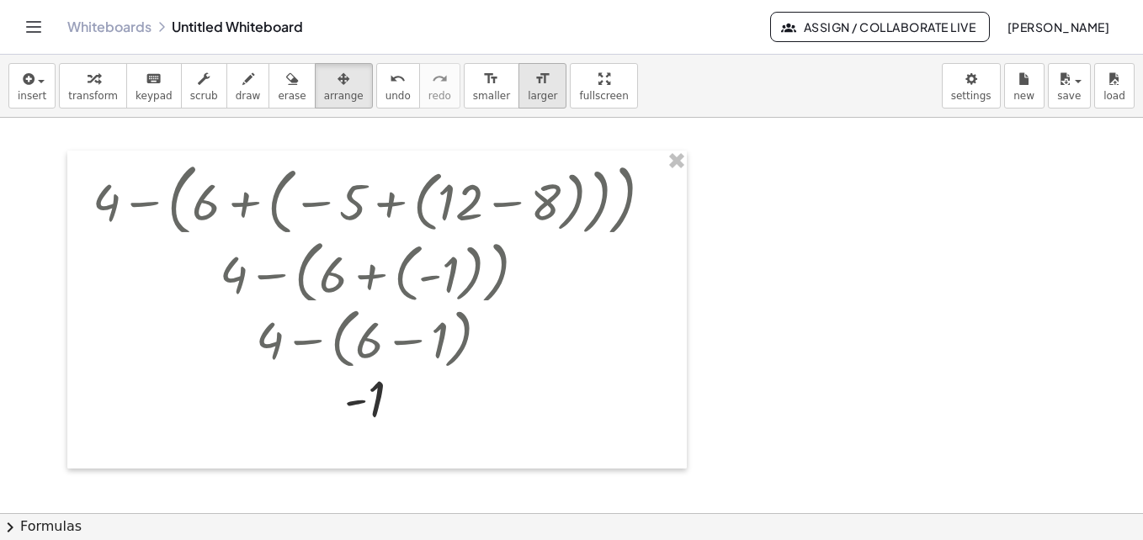
click at [535, 83] on icon "format_size" at bounding box center [543, 79] width 16 height 20
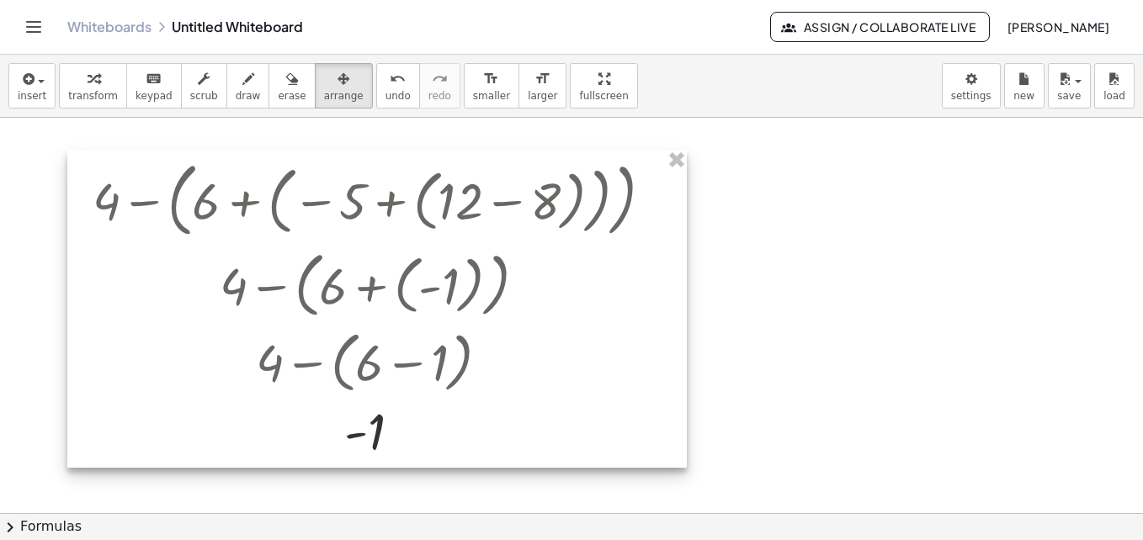
click at [350, 410] on div at bounding box center [377, 309] width 620 height 318
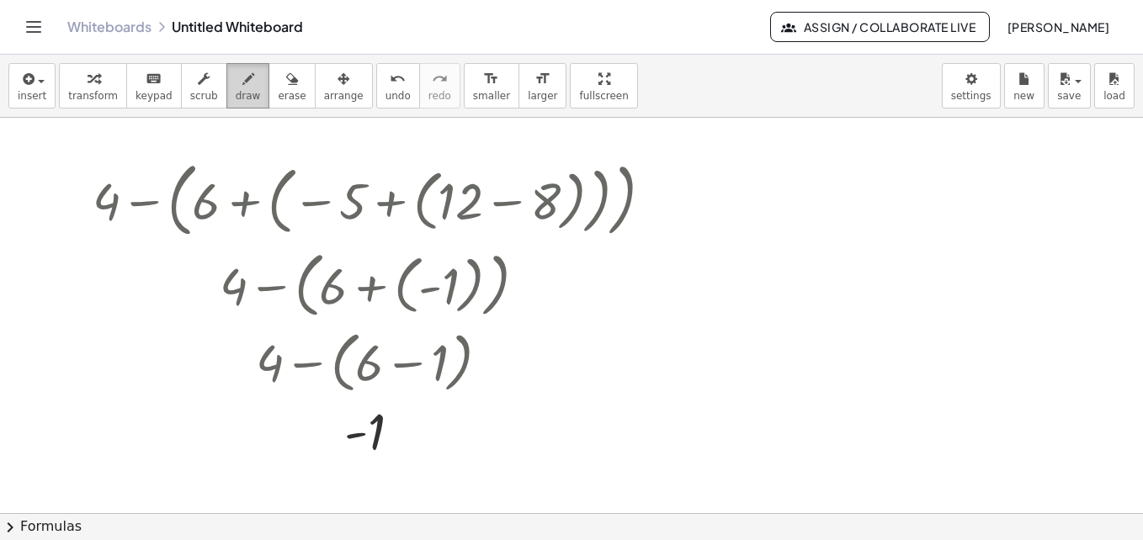
click at [236, 97] on span "draw" at bounding box center [248, 96] width 25 height 12
drag, startPoint x: 390, startPoint y: 411, endPoint x: 397, endPoint y: 423, distance: 13.6
click at [397, 423] on div at bounding box center [571, 513] width 1143 height 791
click at [269, 91] on button "erase" at bounding box center [292, 85] width 46 height 45
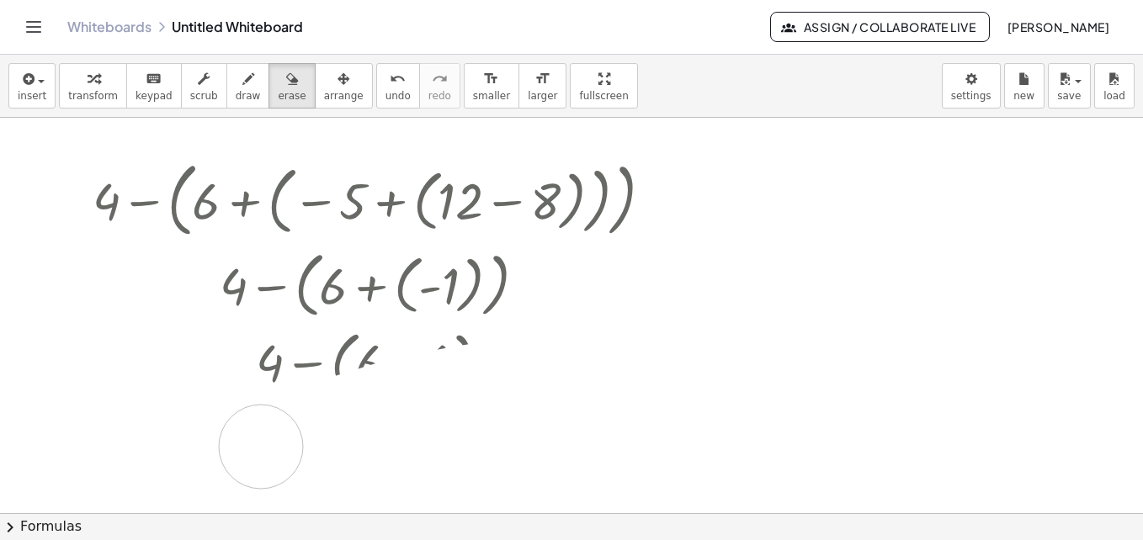
drag, startPoint x: 407, startPoint y: 423, endPoint x: 260, endPoint y: 449, distance: 148.8
click at [260, 449] on div at bounding box center [571, 513] width 1143 height 791
click at [874, 322] on div at bounding box center [571, 513] width 1143 height 791
drag, startPoint x: 678, startPoint y: 253, endPoint x: 600, endPoint y: 277, distance: 81.2
click at [677, 253] on div at bounding box center [571, 513] width 1143 height 791
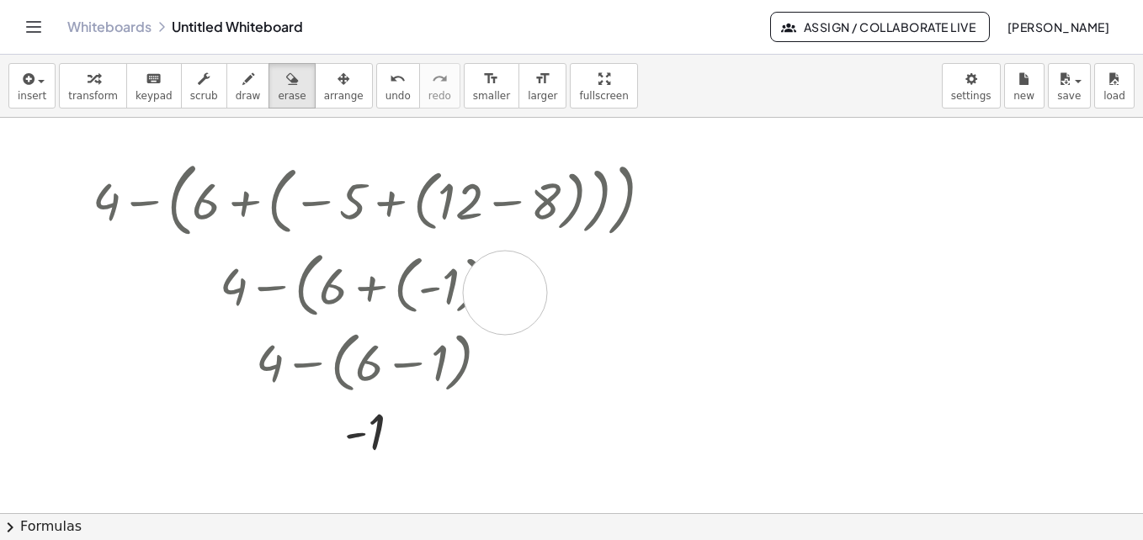
click at [505, 293] on div at bounding box center [571, 513] width 1143 height 791
click at [325, 98] on span "arrange" at bounding box center [344, 96] width 40 height 12
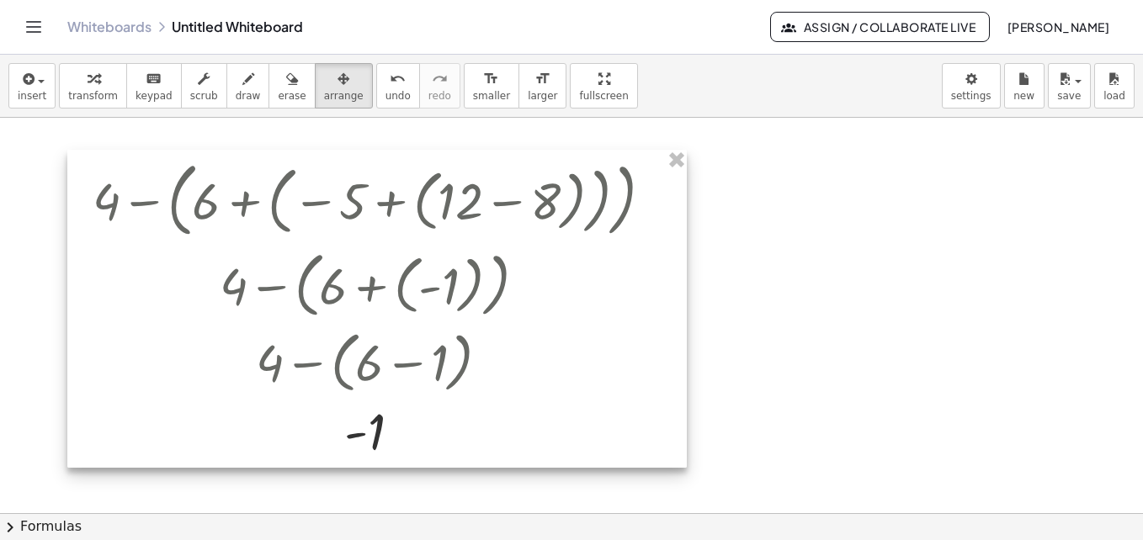
click at [407, 406] on div at bounding box center [377, 309] width 620 height 318
click at [791, 210] on div at bounding box center [571, 513] width 1143 height 791
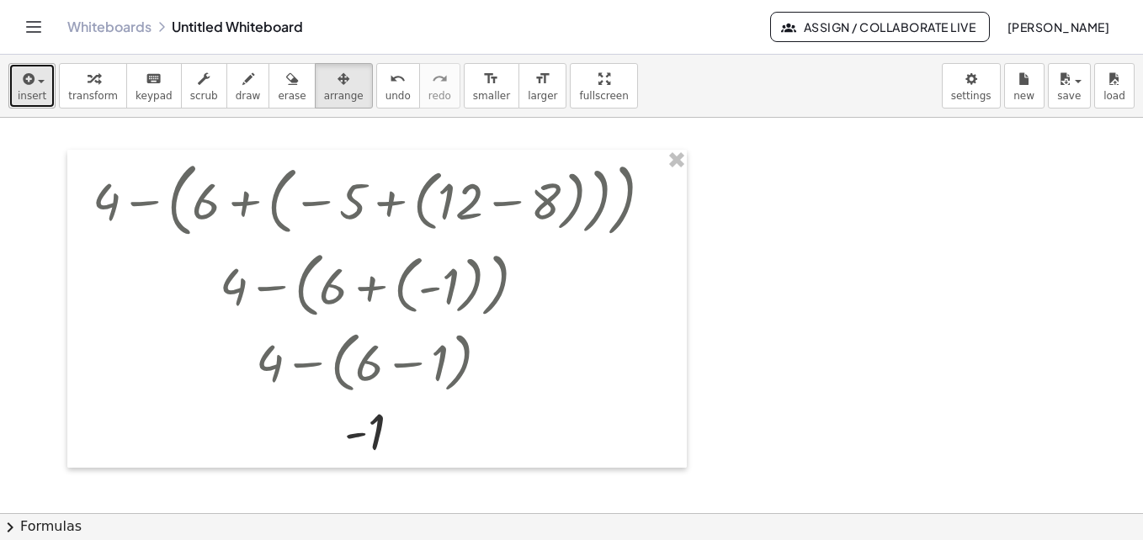
click at [47, 99] on button "insert" at bounding box center [31, 85] width 47 height 45
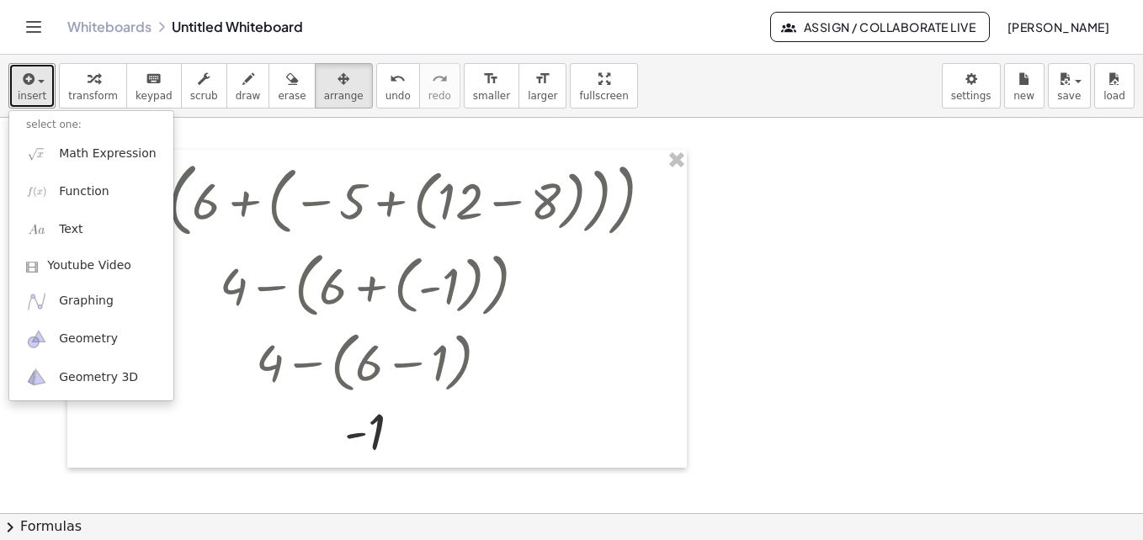
click at [819, 249] on div at bounding box center [571, 513] width 1143 height 791
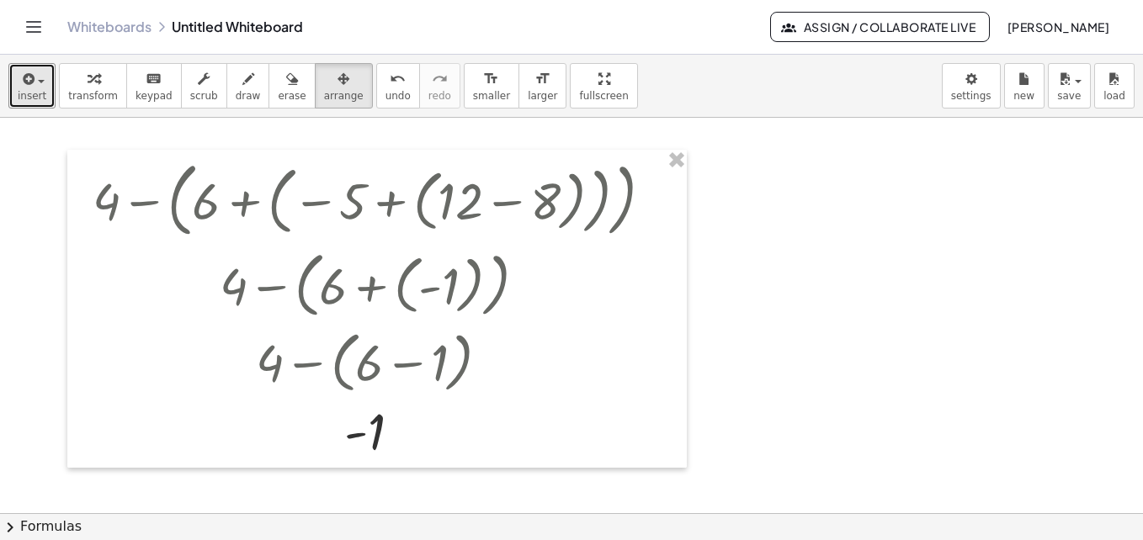
click at [775, 254] on div at bounding box center [571, 513] width 1143 height 791
drag, startPoint x: 555, startPoint y: 91, endPoint x: 559, endPoint y: 151, distance: 59.9
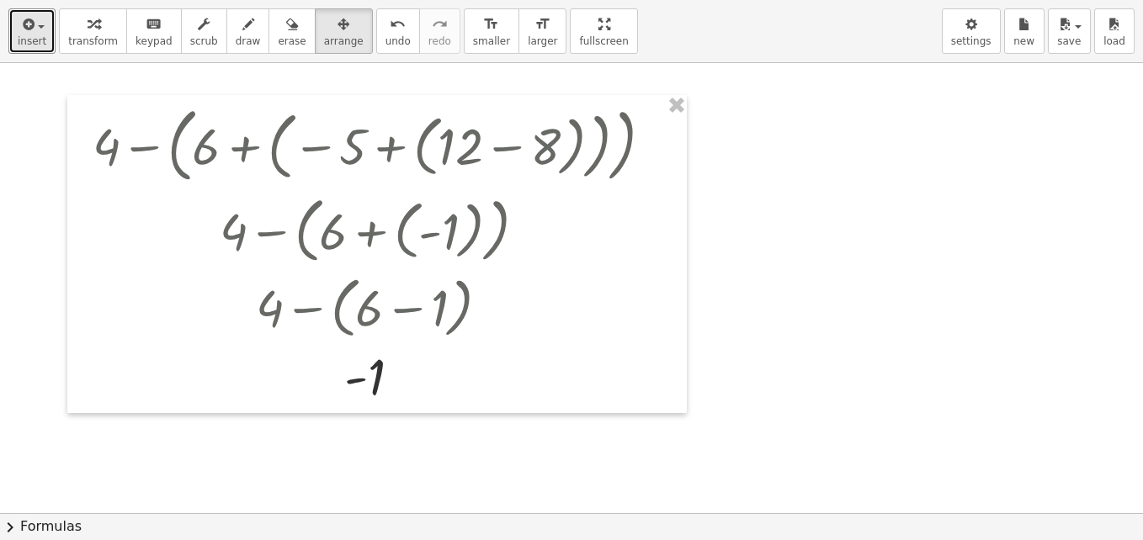
click at [559, 151] on div "insert select one: Math Expression Function Text Youtube Video Graphing Geometr…" at bounding box center [571, 270] width 1143 height 540
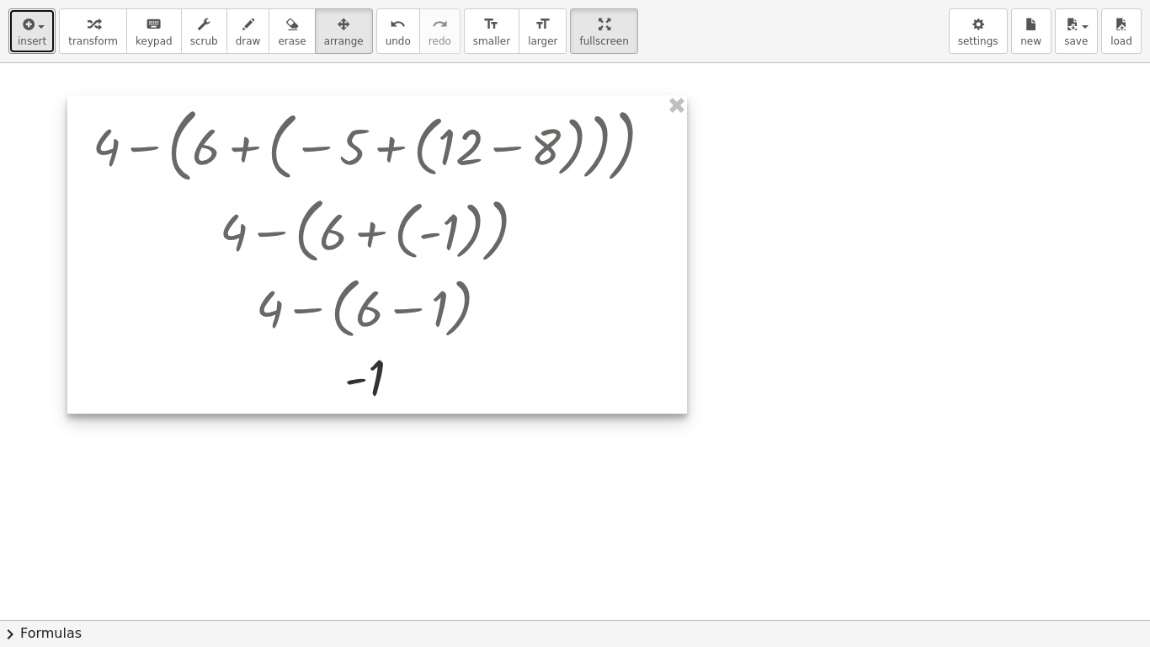
click at [375, 346] on div at bounding box center [377, 254] width 620 height 318
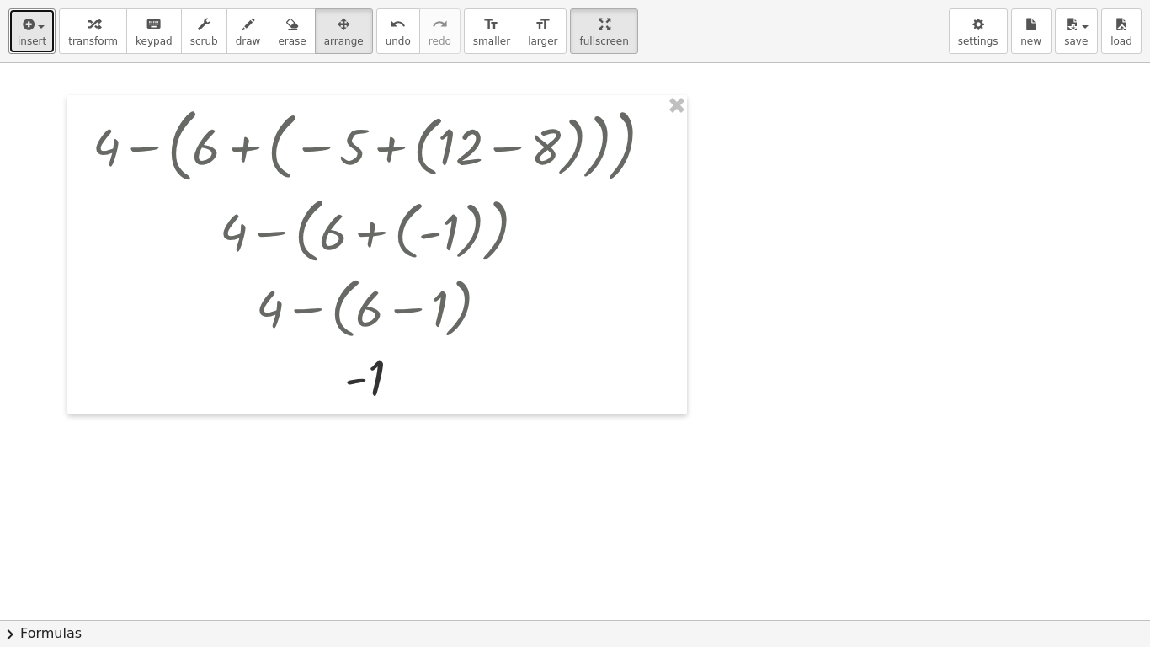
click at [817, 199] on div at bounding box center [575, 619] width 1150 height 1113
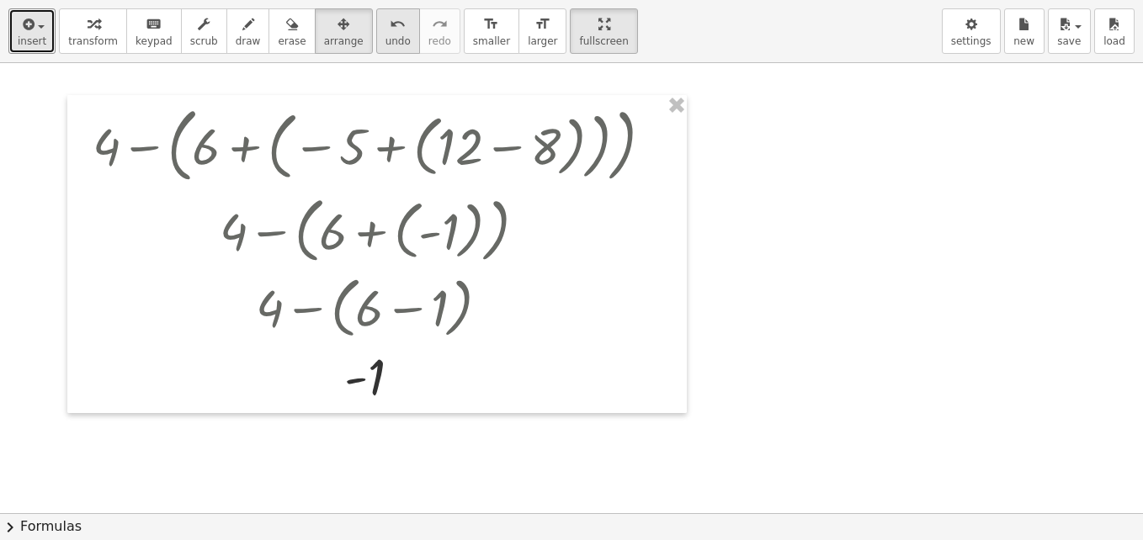
click at [386, 47] on span "undo" at bounding box center [398, 41] width 25 height 12
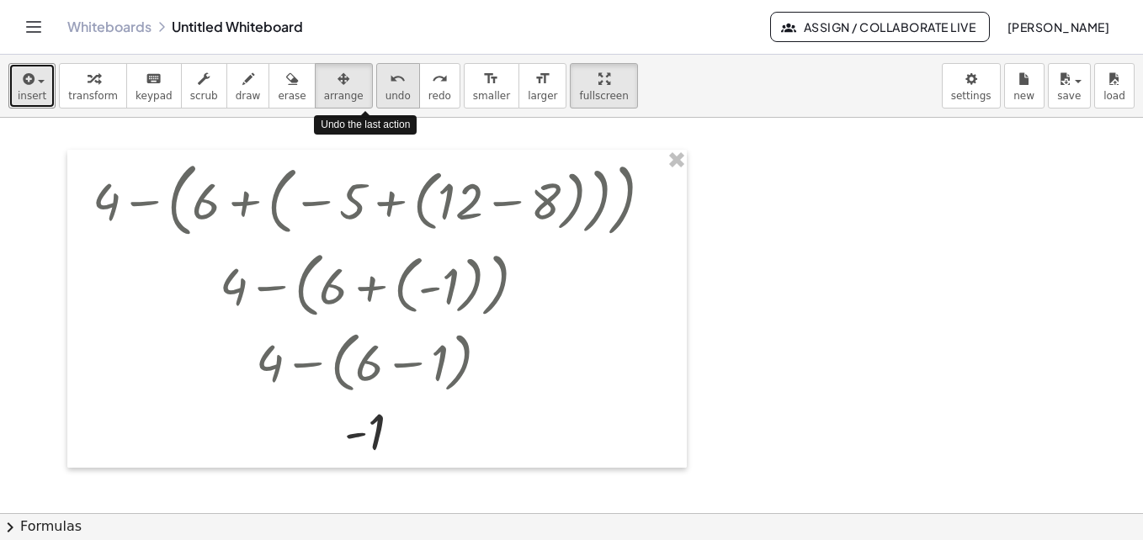
click at [386, 96] on span "undo" at bounding box center [398, 96] width 25 height 12
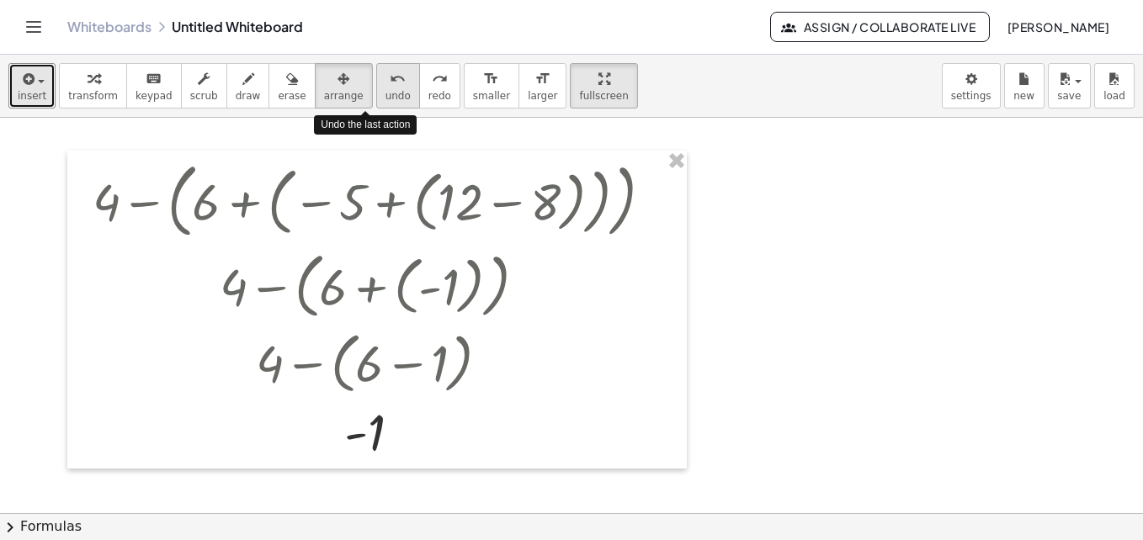
click at [386, 96] on span "undo" at bounding box center [398, 96] width 25 height 12
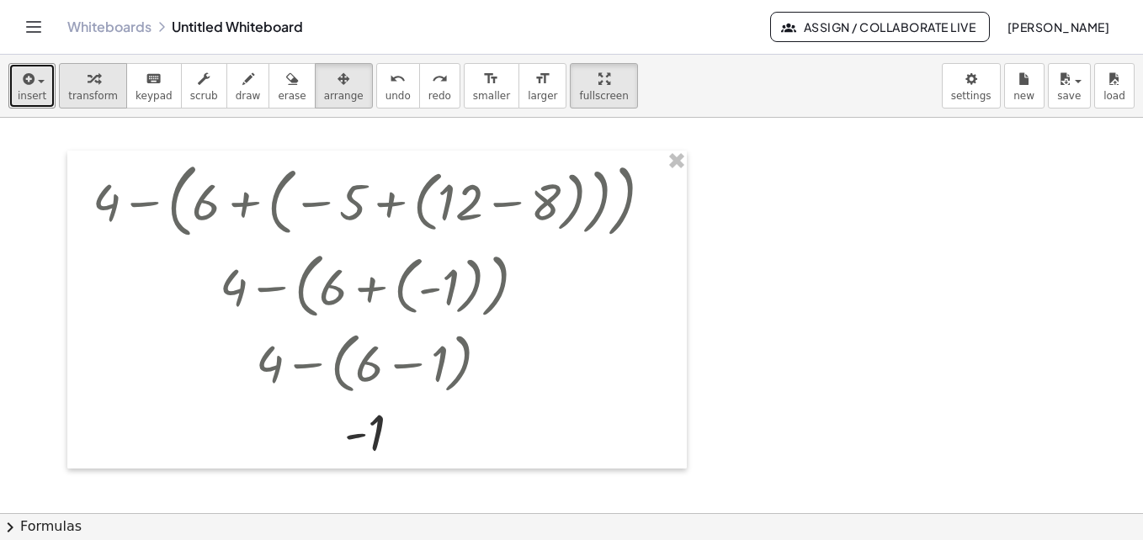
click at [88, 85] on icon "button" at bounding box center [94, 79] width 12 height 20
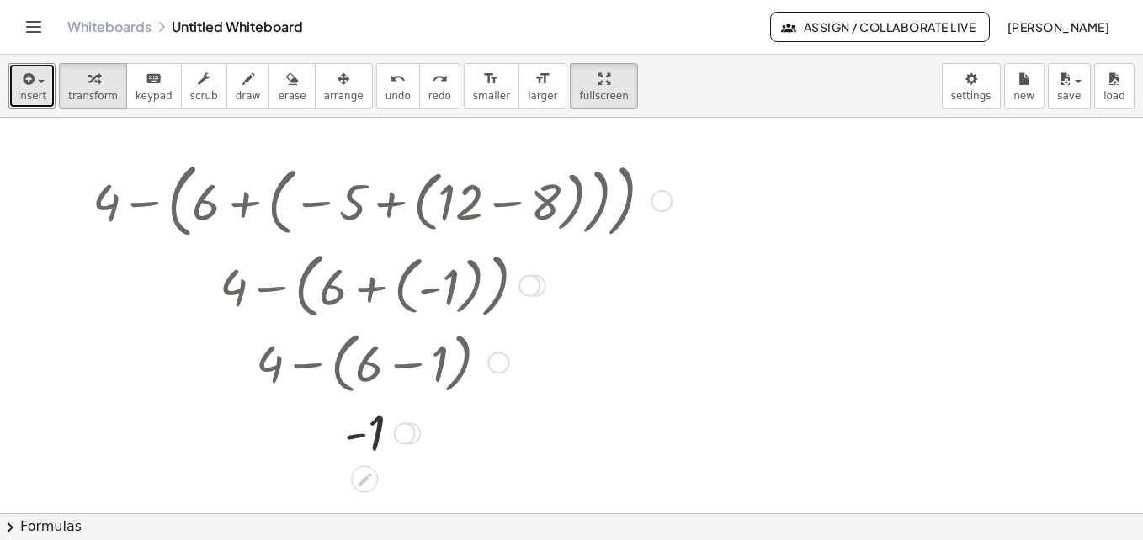
click at [406, 436] on div "Transform line Copy line as LaTeX Copy derivation as LaTeX Expand new lines: On" at bounding box center [405, 434] width 22 height 22
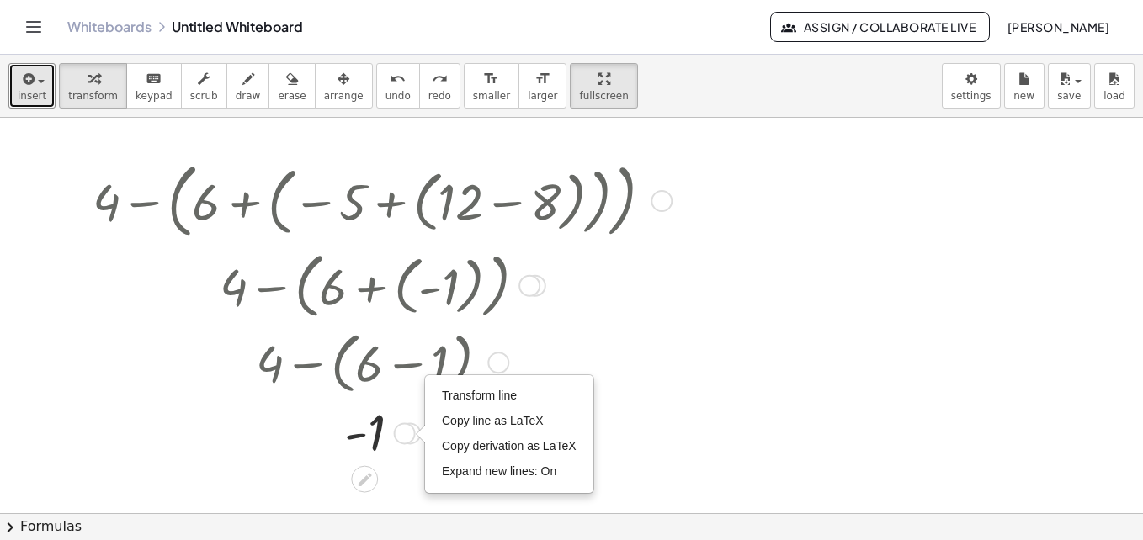
click at [407, 430] on div "Transform line Copy line as LaTeX Copy derivation as LaTeX Expand new lines: On" at bounding box center [405, 434] width 22 height 22
click at [402, 432] on div "Transform line Copy line as LaTeX Copy derivation as LaTeX Expand new lines: On" at bounding box center [405, 434] width 22 height 22
click at [540, 479] on li "Expand new lines: On" at bounding box center [509, 472] width 143 height 25
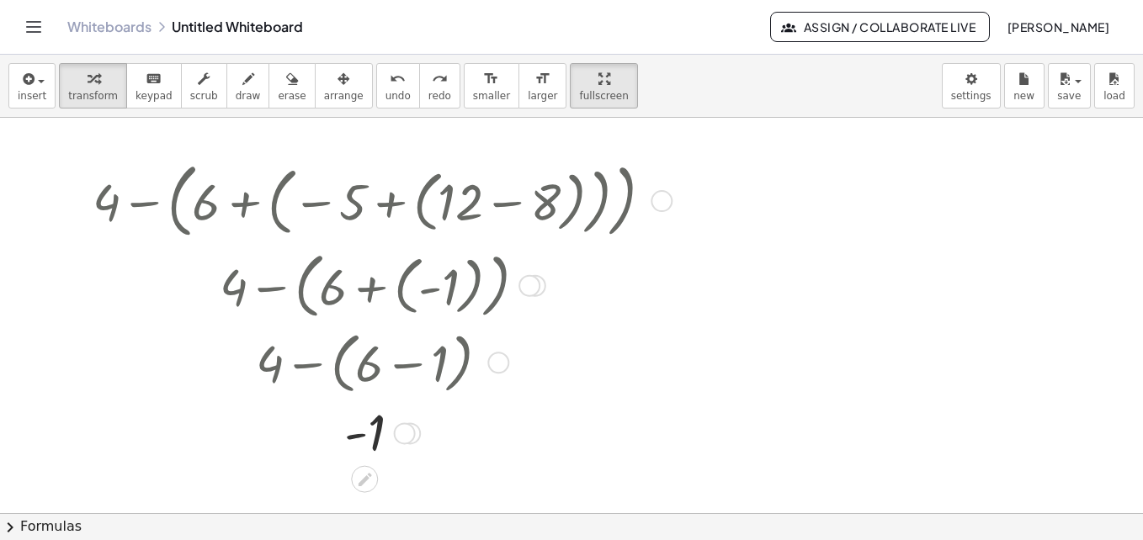
click at [402, 436] on div "Transform line Copy line as LaTeX Copy derivation as LaTeX Expand new lines: On" at bounding box center [405, 434] width 22 height 22
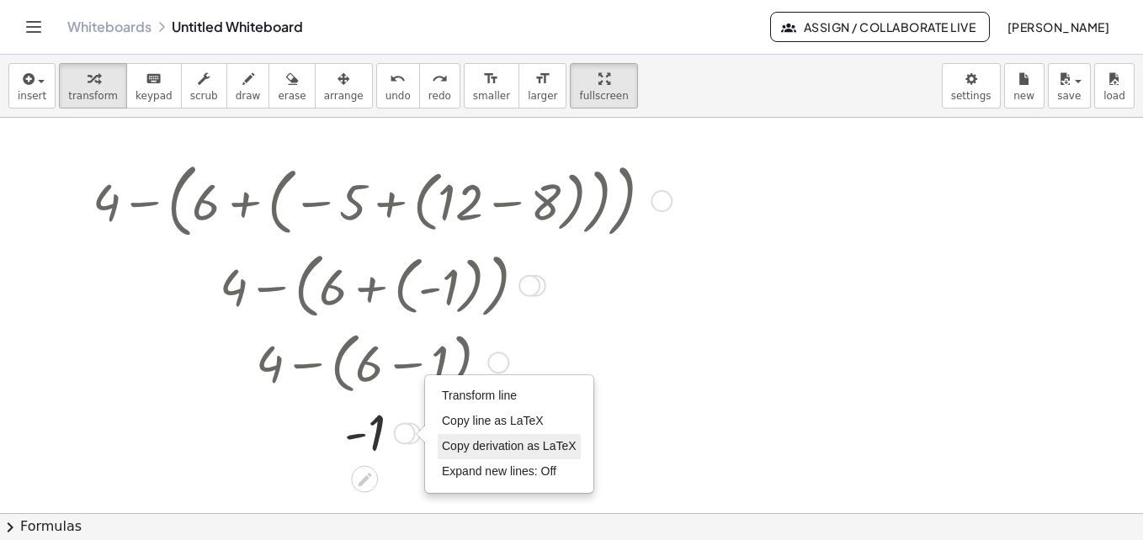
click at [520, 449] on span "Copy derivation as LaTeX" at bounding box center [509, 445] width 135 height 13
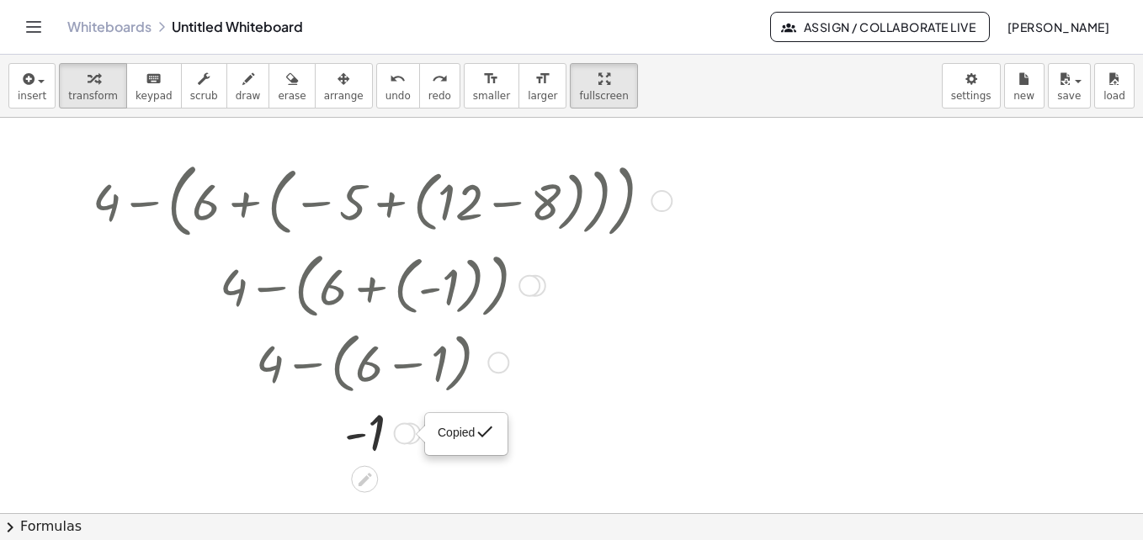
click at [406, 430] on div "Copied done" at bounding box center [405, 434] width 22 height 22
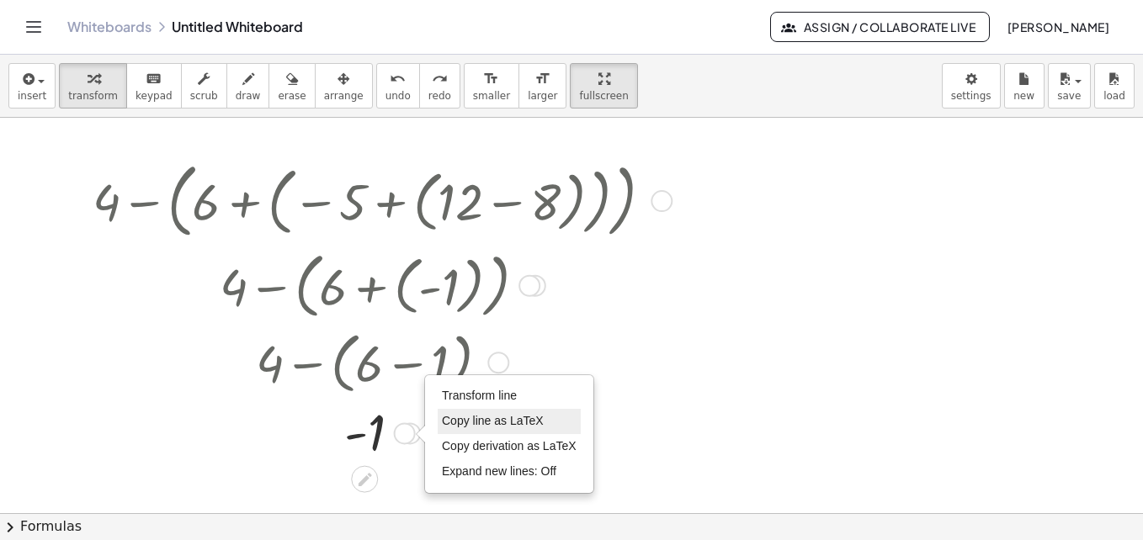
click at [457, 418] on span "Copy line as LaTeX" at bounding box center [493, 420] width 102 height 13
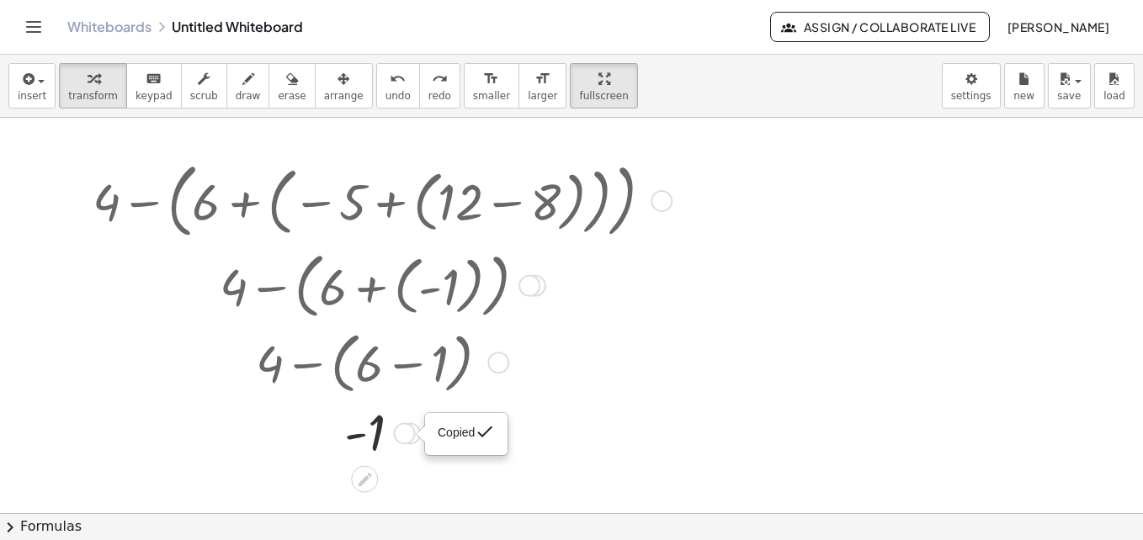
click at [578, 417] on div at bounding box center [379, 432] width 591 height 65
click at [402, 434] on div "Copied done" at bounding box center [405, 434] width 22 height 22
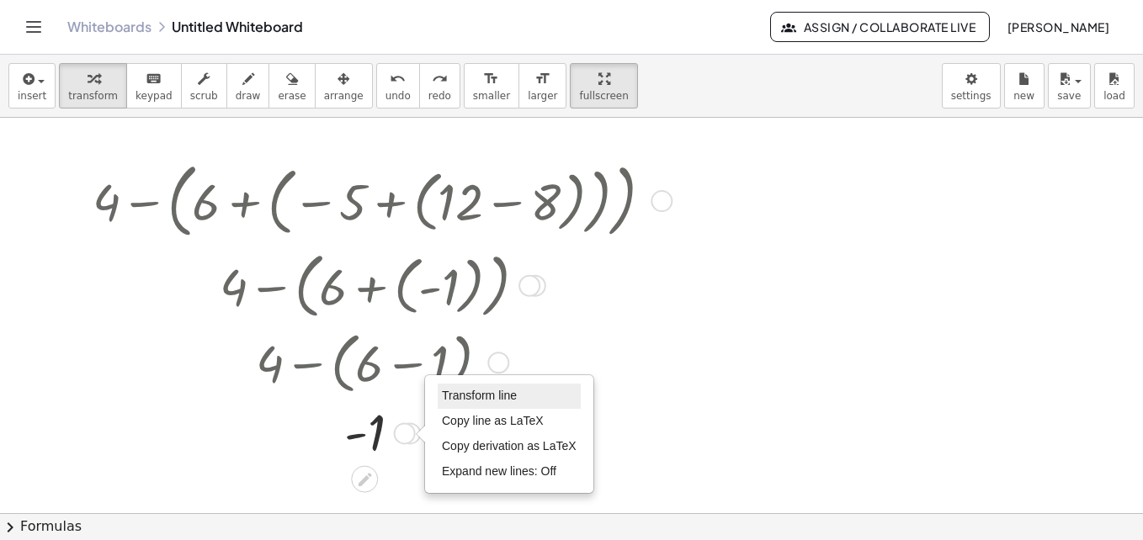
click at [453, 396] on span "Transform line" at bounding box center [479, 395] width 75 height 13
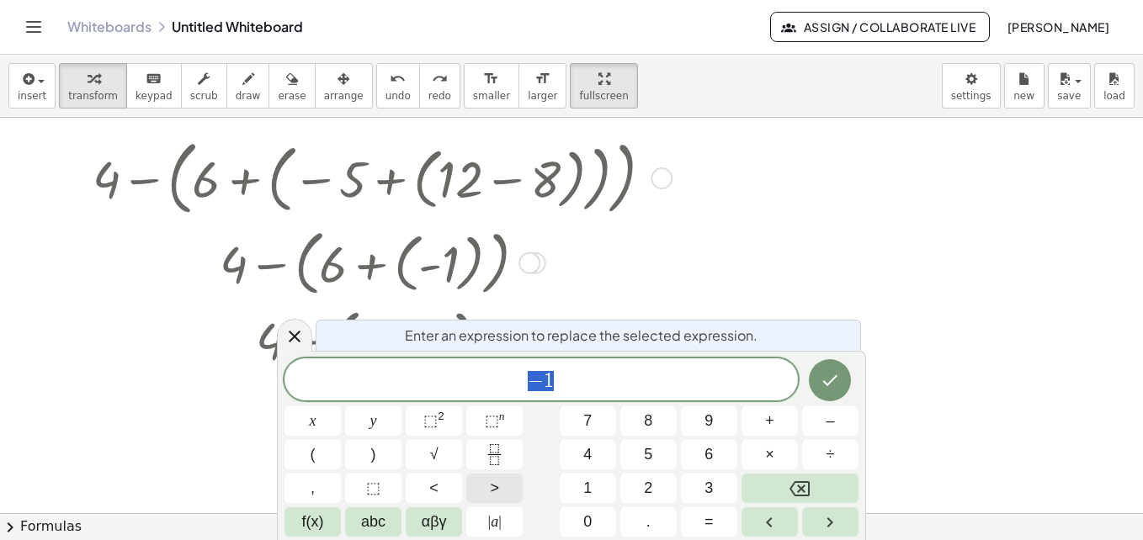
scroll to position [24, 0]
click at [842, 384] on button "Done" at bounding box center [830, 380] width 42 height 42
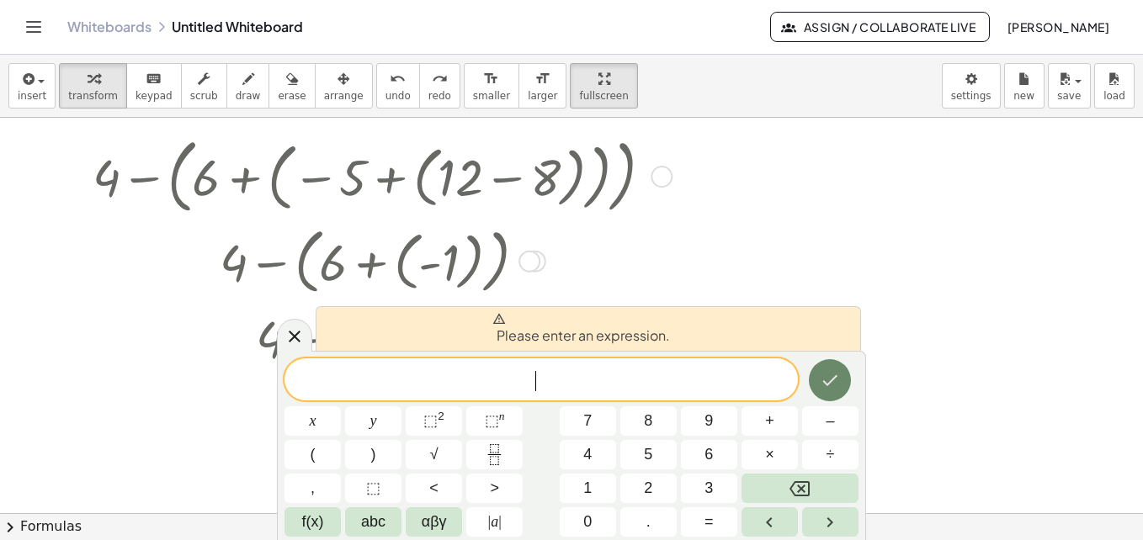
click at [834, 371] on icon "Done" at bounding box center [830, 380] width 20 height 20
click at [979, 285] on div at bounding box center [571, 488] width 1143 height 791
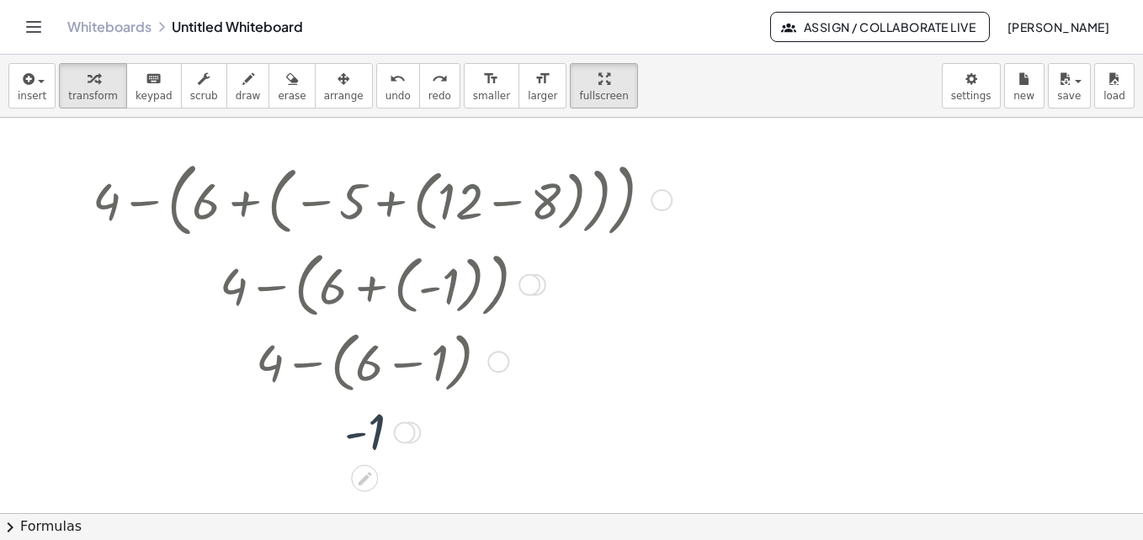
scroll to position [0, 0]
click at [366, 475] on icon at bounding box center [365, 480] width 18 height 18
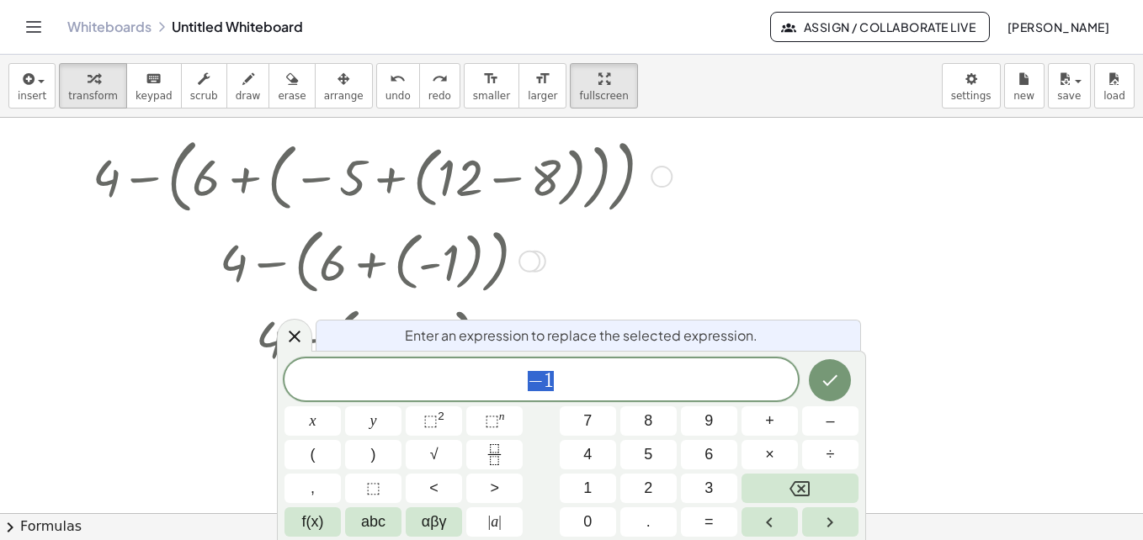
scroll to position [24, 0]
click at [847, 368] on button "Done" at bounding box center [830, 380] width 42 height 42
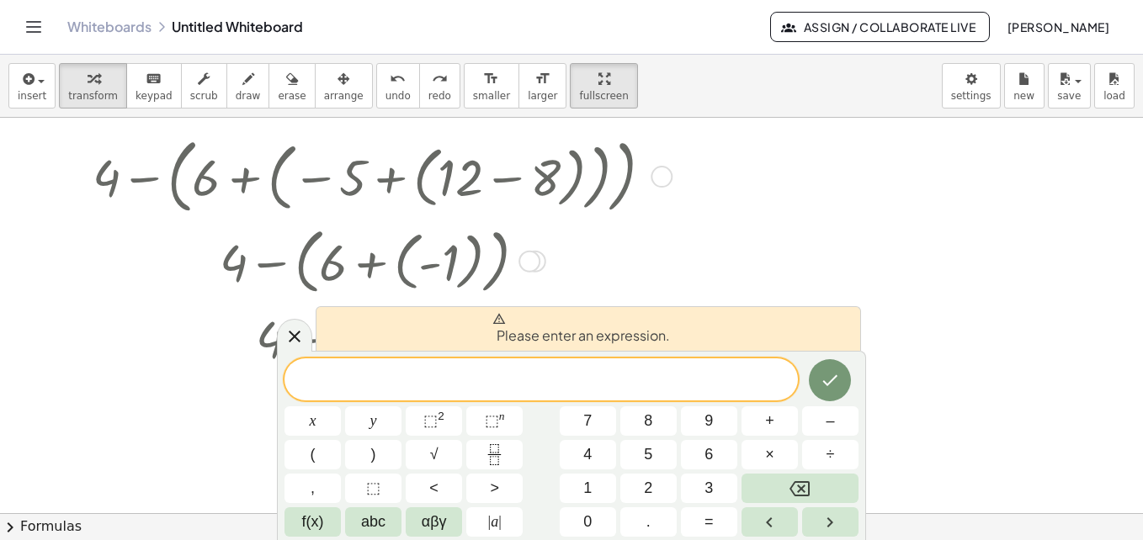
click at [946, 304] on div at bounding box center [571, 488] width 1143 height 791
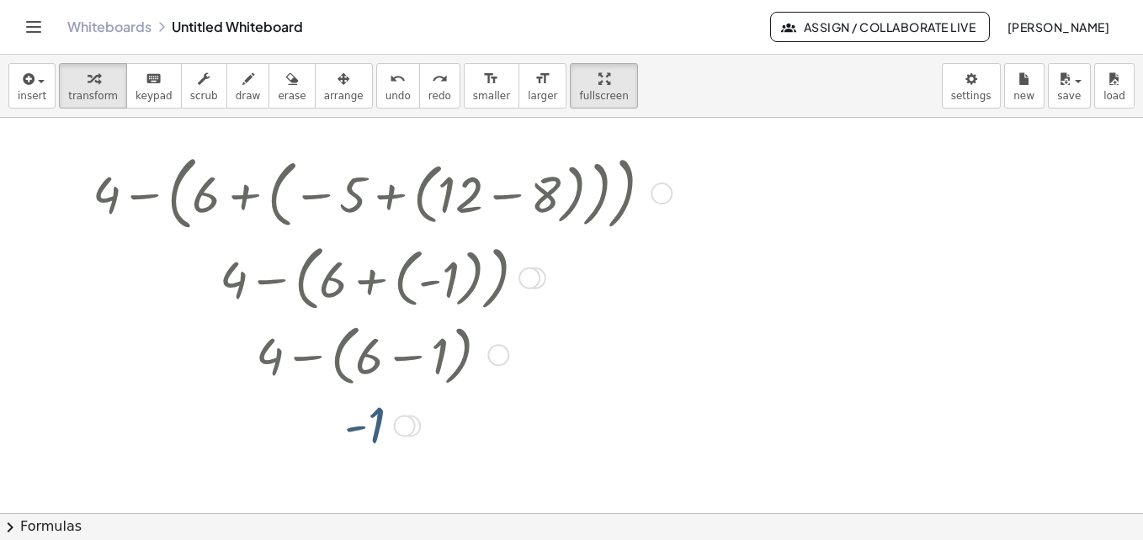
scroll to position [0, 0]
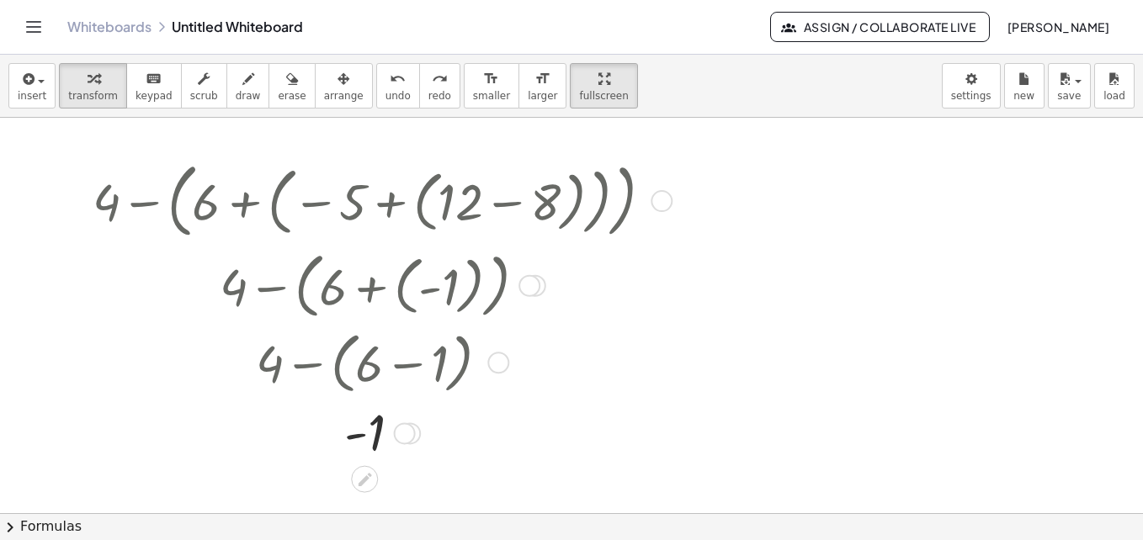
click at [504, 365] on div at bounding box center [498, 363] width 22 height 22
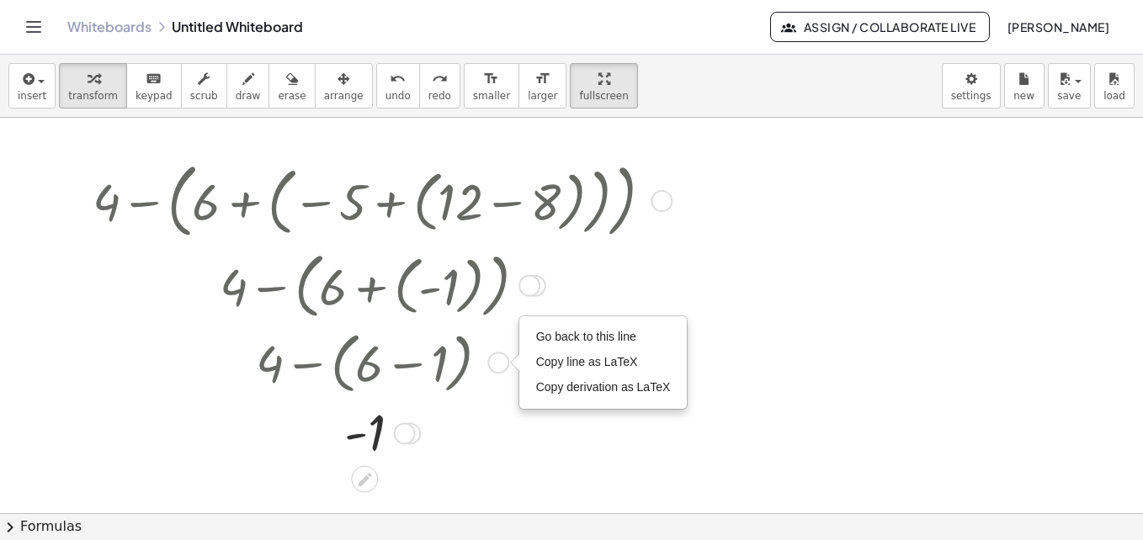
click at [502, 365] on div "Go back to this line Copy line as LaTeX Copy derivation as LaTeX" at bounding box center [498, 363] width 22 height 22
click at [494, 357] on div "Go back to this line Copy line as LaTeX Copy derivation as LaTeX" at bounding box center [498, 363] width 22 height 22
click at [990, 359] on div at bounding box center [571, 513] width 1143 height 791
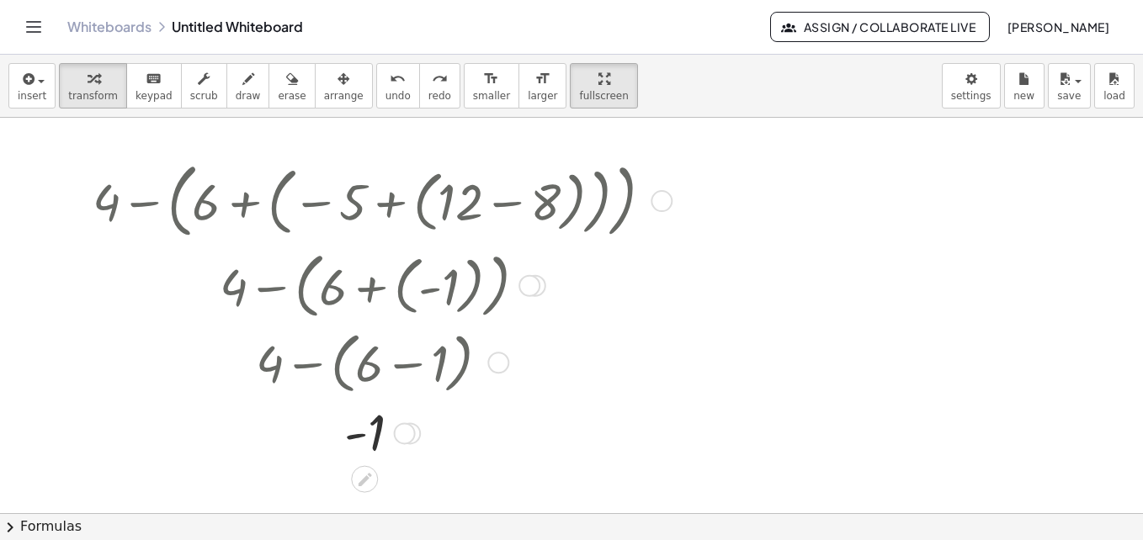
drag, startPoint x: 371, startPoint y: 417, endPoint x: 401, endPoint y: 431, distance: 32.8
click at [401, 431] on div "Transform line Copy line as LaTeX Copy derivation as LaTeX Expand new lines: Off" at bounding box center [405, 434] width 22 height 22
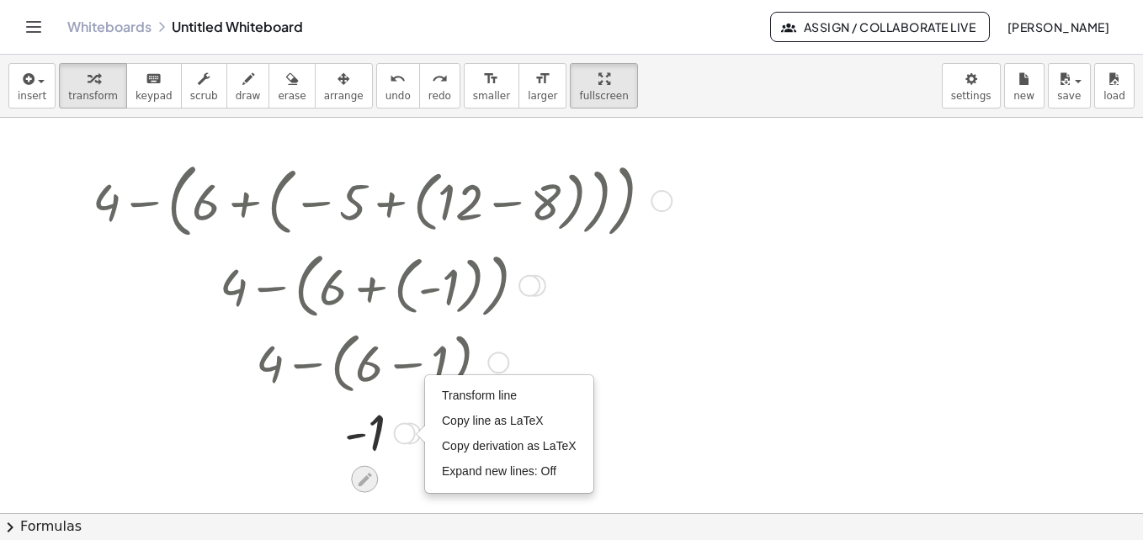
click at [363, 480] on icon at bounding box center [364, 479] width 13 height 13
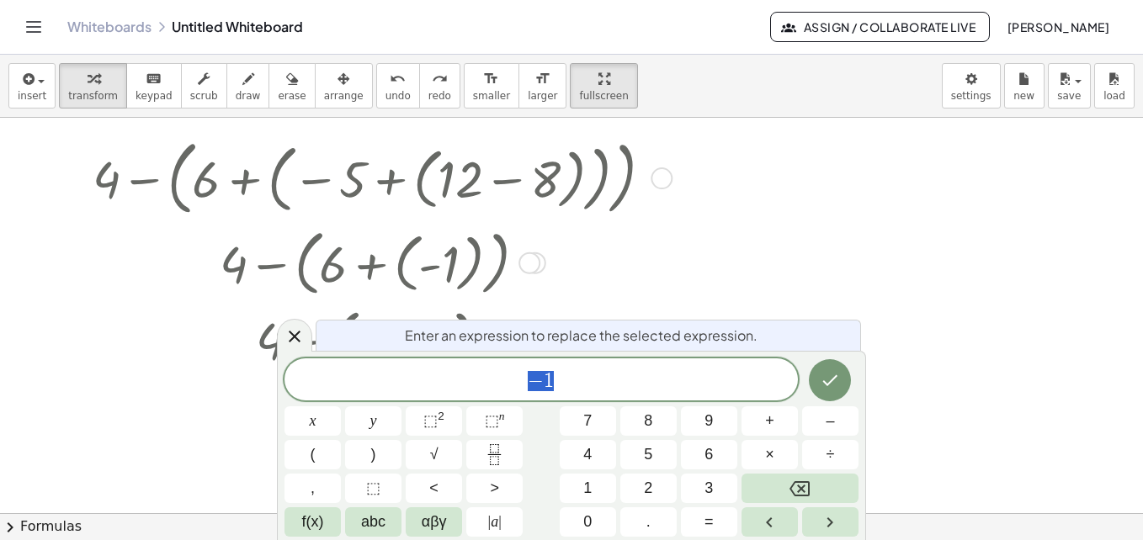
scroll to position [24, 0]
click at [869, 266] on div at bounding box center [571, 488] width 1143 height 791
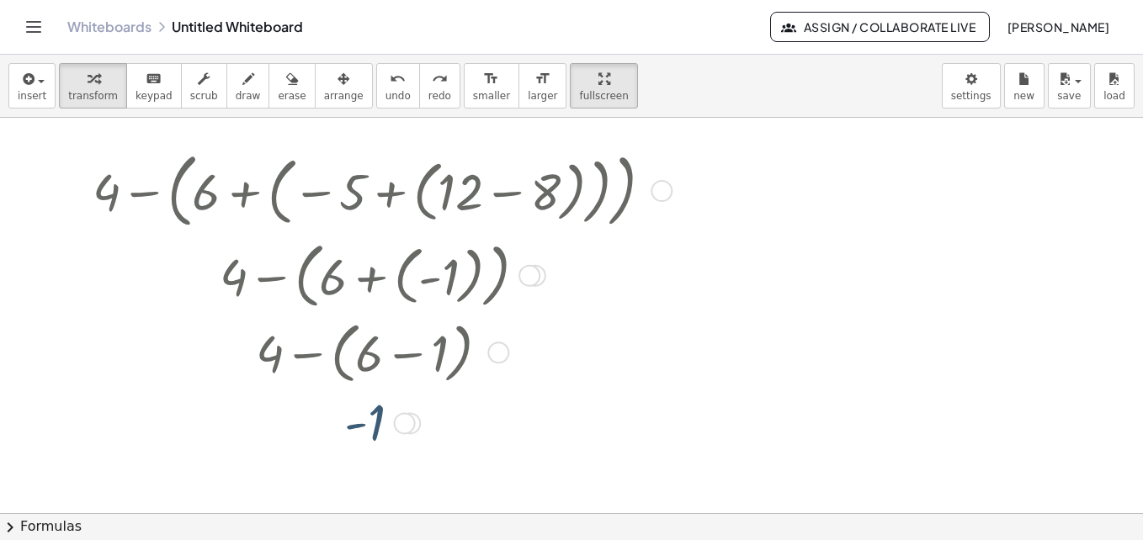
scroll to position [0, 0]
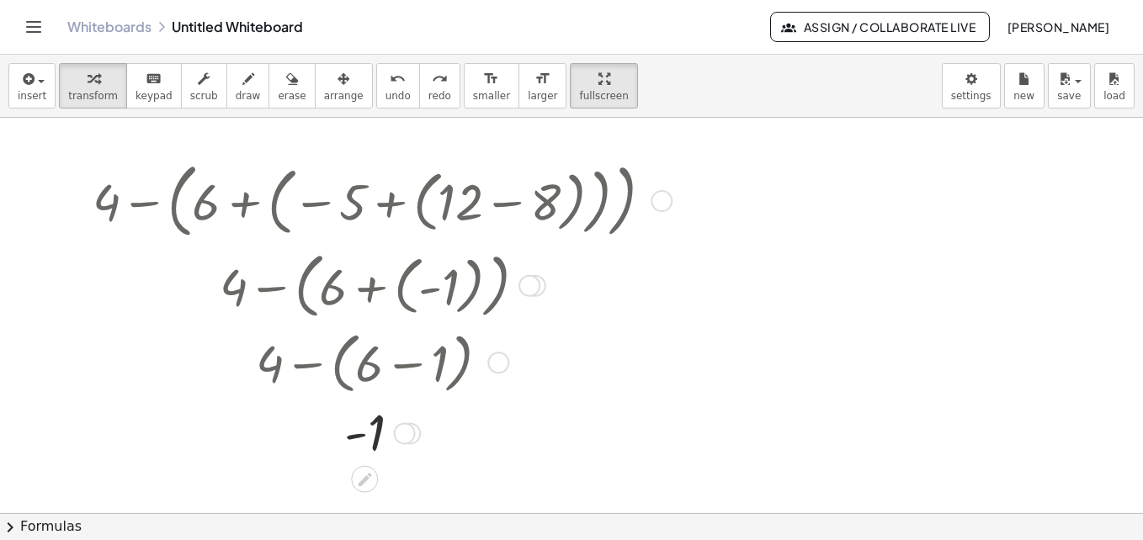
click at [664, 203] on div at bounding box center [662, 201] width 22 height 22
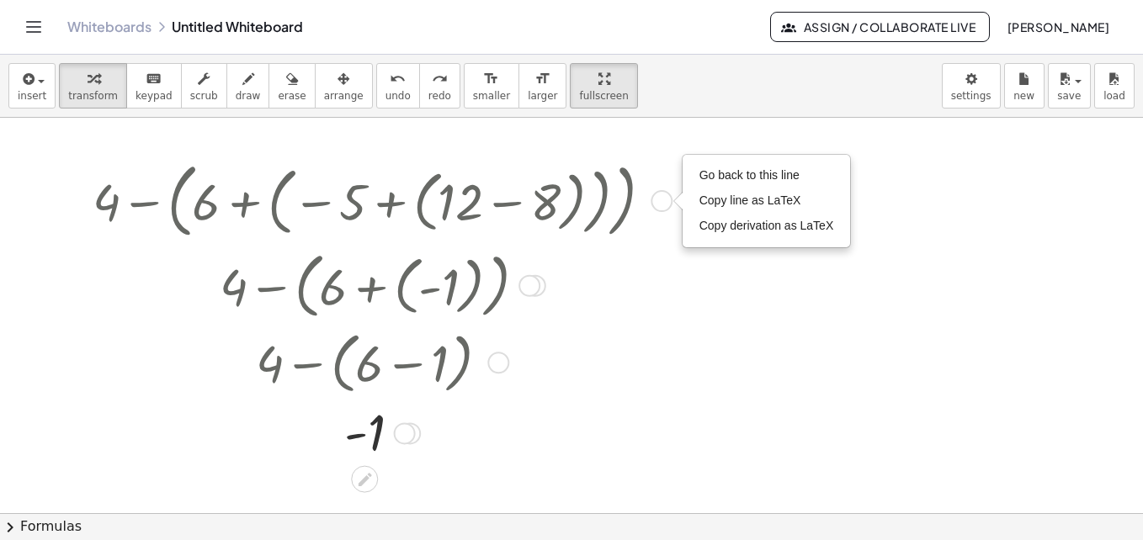
click at [365, 286] on div "+ 4 − ( + 6 + ( - 1 ) )" at bounding box center [365, 286] width 0 height 0
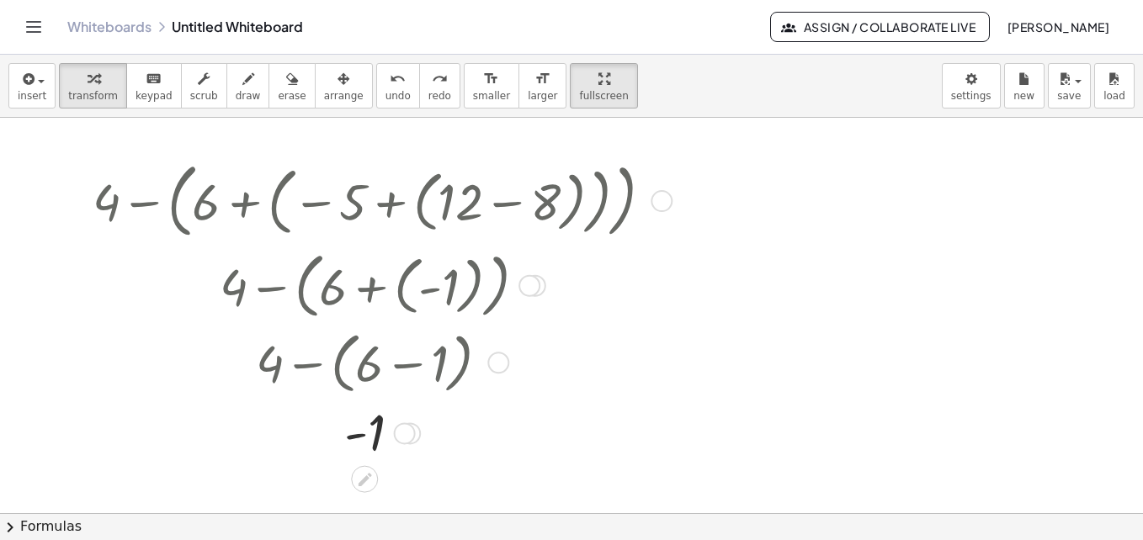
drag, startPoint x: 544, startPoint y: 279, endPoint x: 528, endPoint y: 285, distance: 17.0
click at [528, 285] on div at bounding box center [530, 286] width 22 height 22
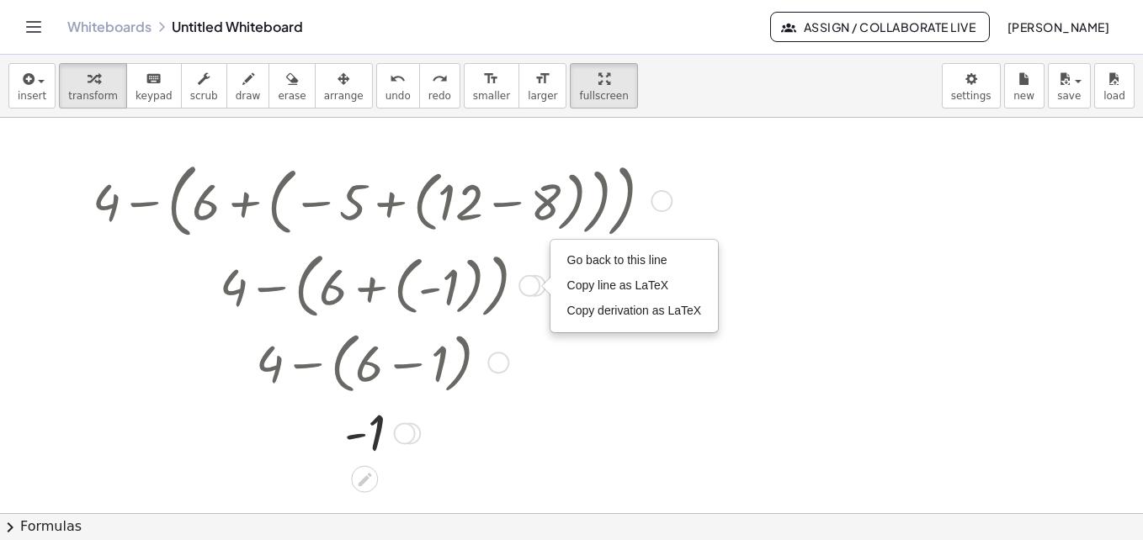
click at [527, 285] on div "Go back to this line Copy line as LaTeX Copy derivation as LaTeX" at bounding box center [530, 286] width 22 height 22
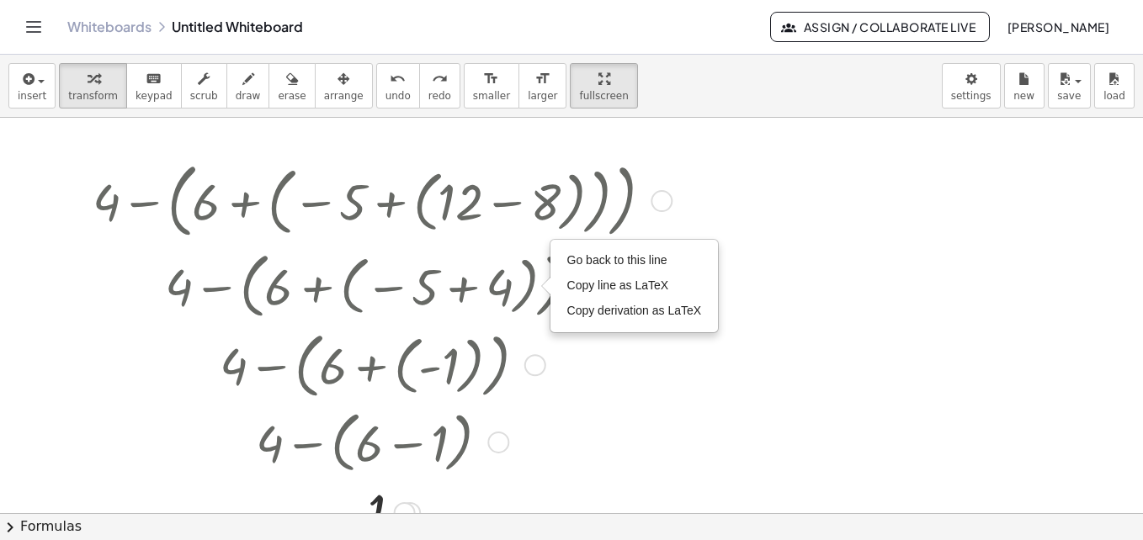
drag, startPoint x: 527, startPoint y: 285, endPoint x: 526, endPoint y: 443, distance: 158.3
click at [365, 201] on div "+ 4 − ( + 6 + ( − 5 + ( + 12 − 8 ) ) ) Go back to this line Copy line as LaTeX …" at bounding box center [365, 201] width 0 height 0
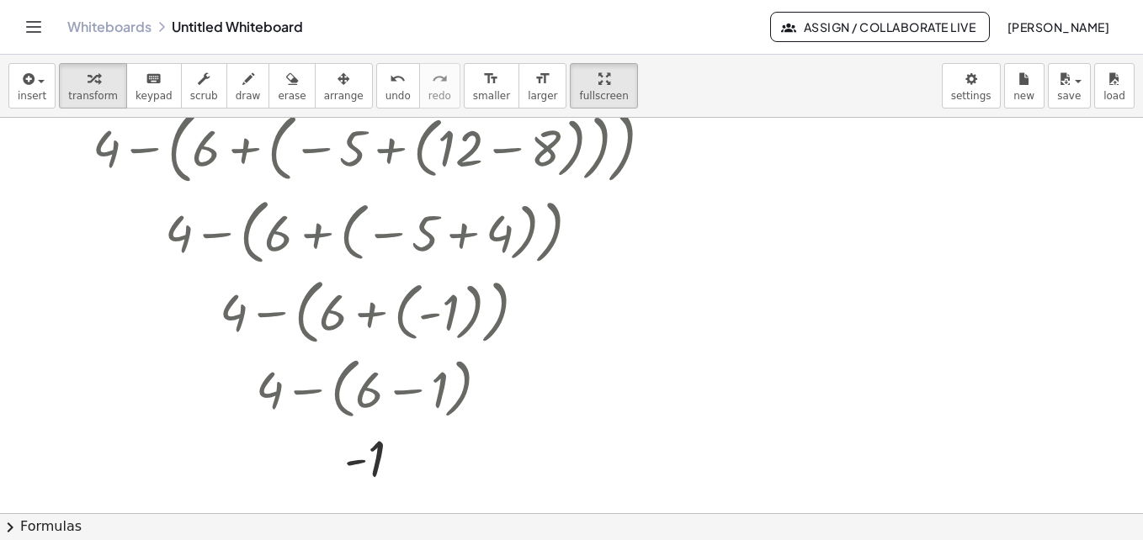
scroll to position [84, 0]
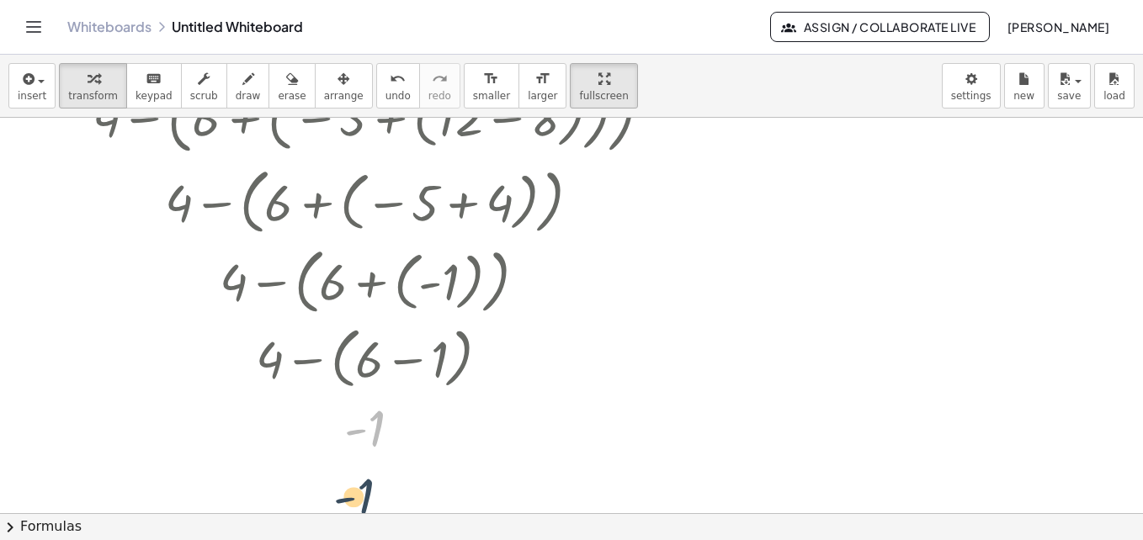
drag, startPoint x: 388, startPoint y: 422, endPoint x: 657, endPoint y: 443, distance: 269.4
click at [381, 491] on div "+ 4 − ( + 6 + ( − 5 + ( + 12 − 8 ) ) ) Go back to this line Copy line as LaTeX …" at bounding box center [571, 429] width 1143 height 791
drag, startPoint x: 415, startPoint y: 429, endPoint x: 404, endPoint y: 517, distance: 89.1
click at [404, 517] on div "insert select one: Math Expression Function Text Youtube Video Graphing Geometr…" at bounding box center [571, 298] width 1143 height 486
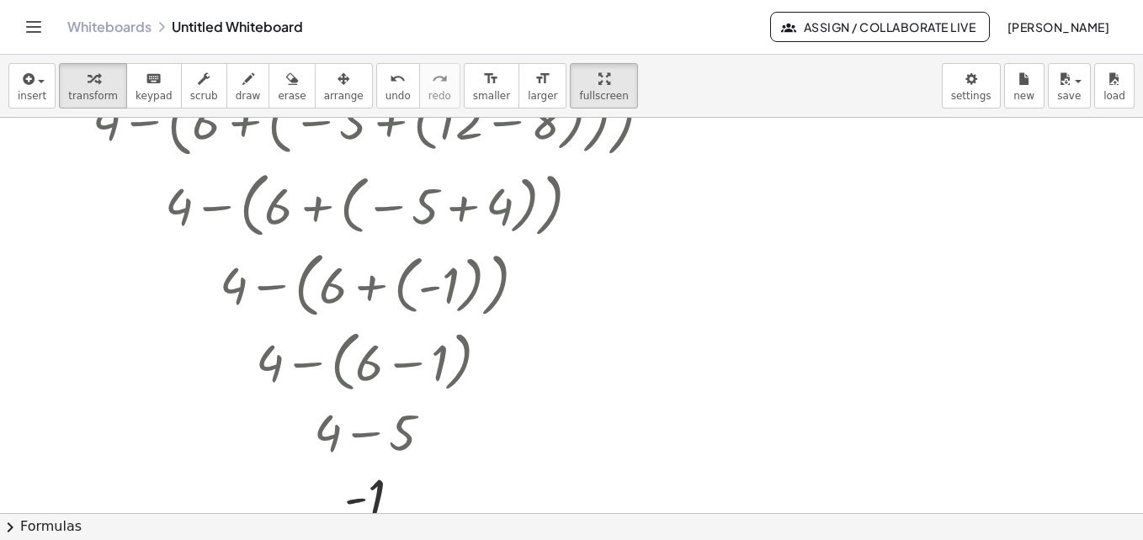
scroll to position [55, 0]
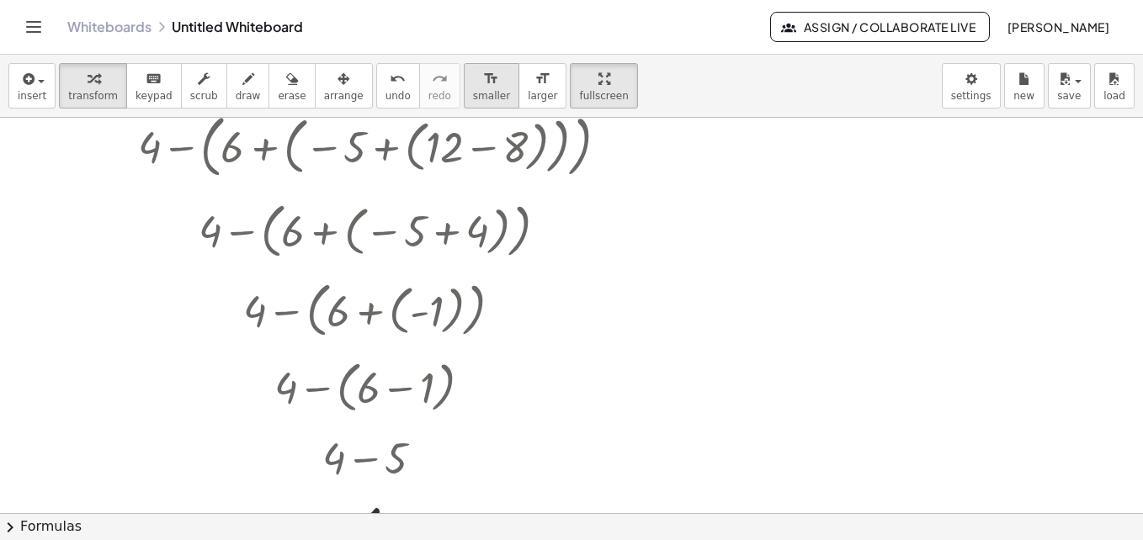
click at [483, 83] on icon "format_size" at bounding box center [491, 79] width 16 height 20
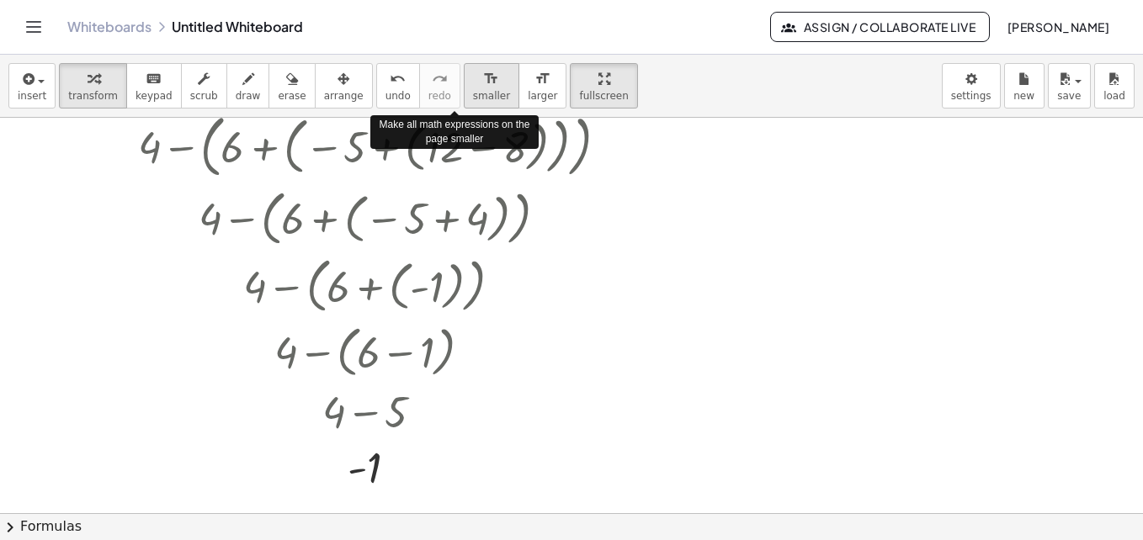
click at [483, 83] on icon "format_size" at bounding box center [491, 79] width 16 height 20
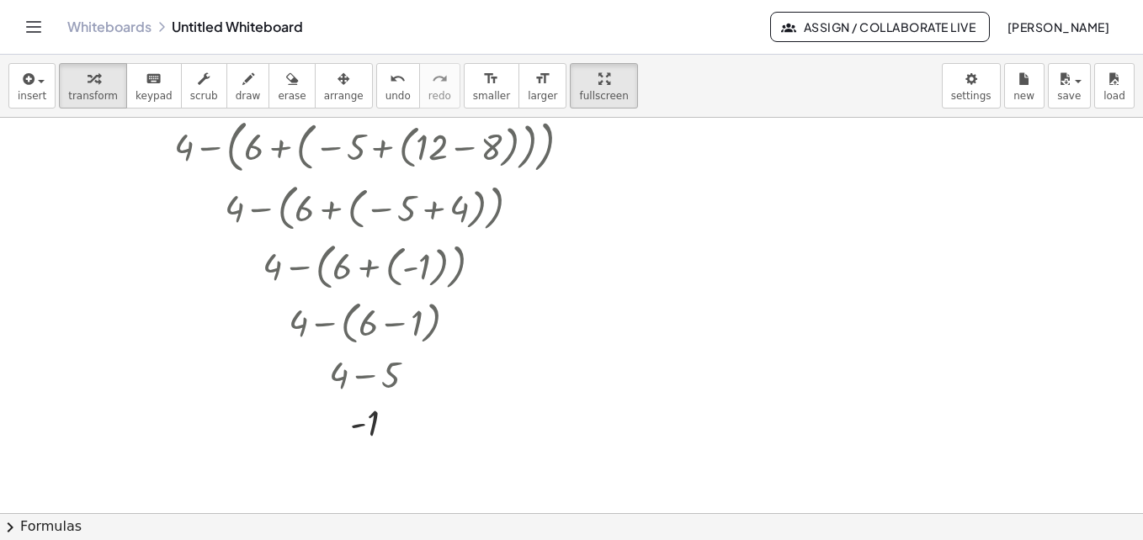
scroll to position [26, 0]
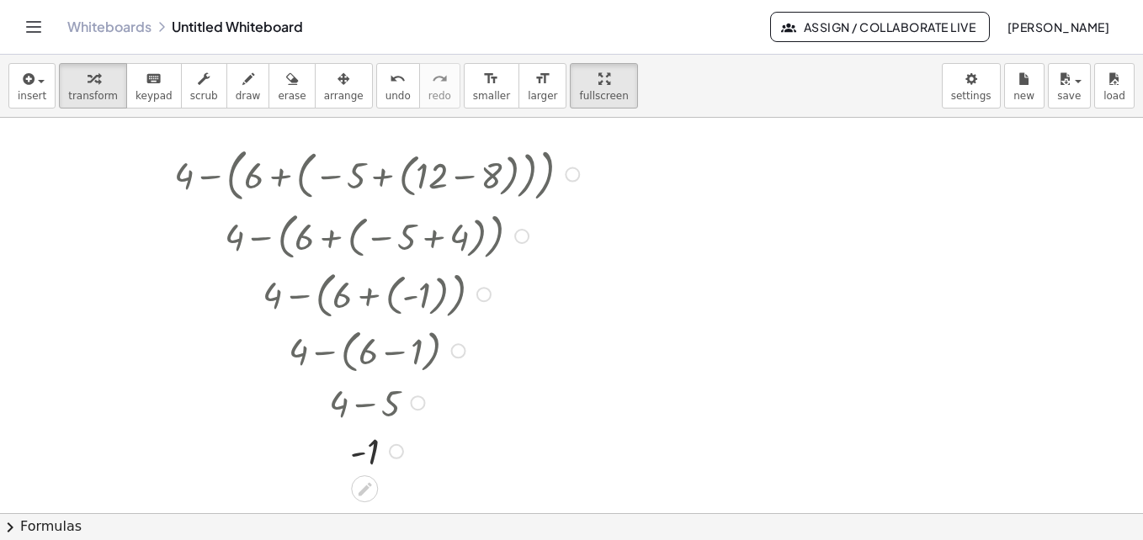
click at [395, 445] on div at bounding box center [396, 452] width 15 height 15
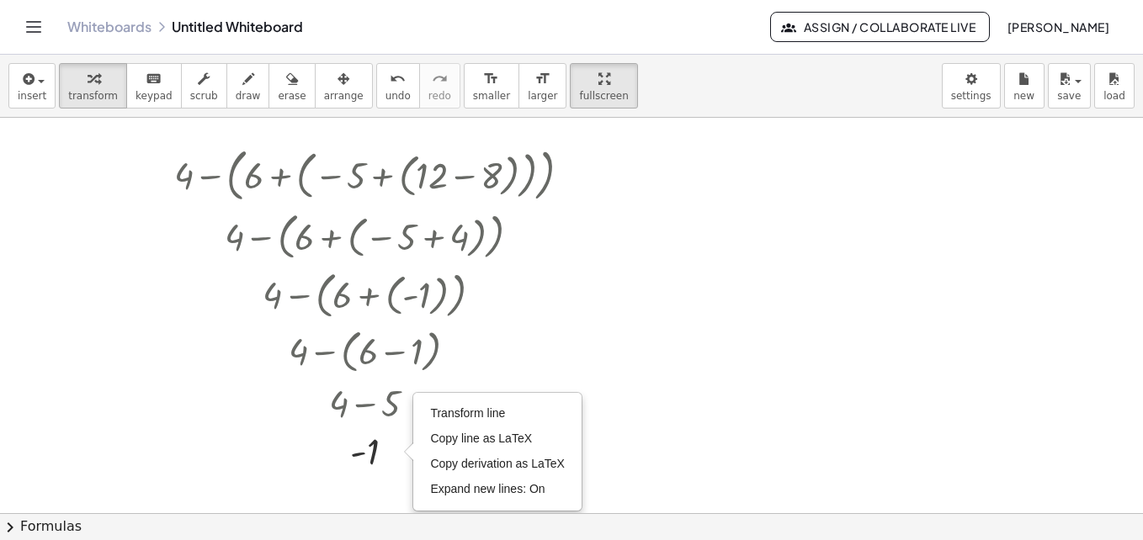
click at [846, 416] on div at bounding box center [571, 487] width 1143 height 791
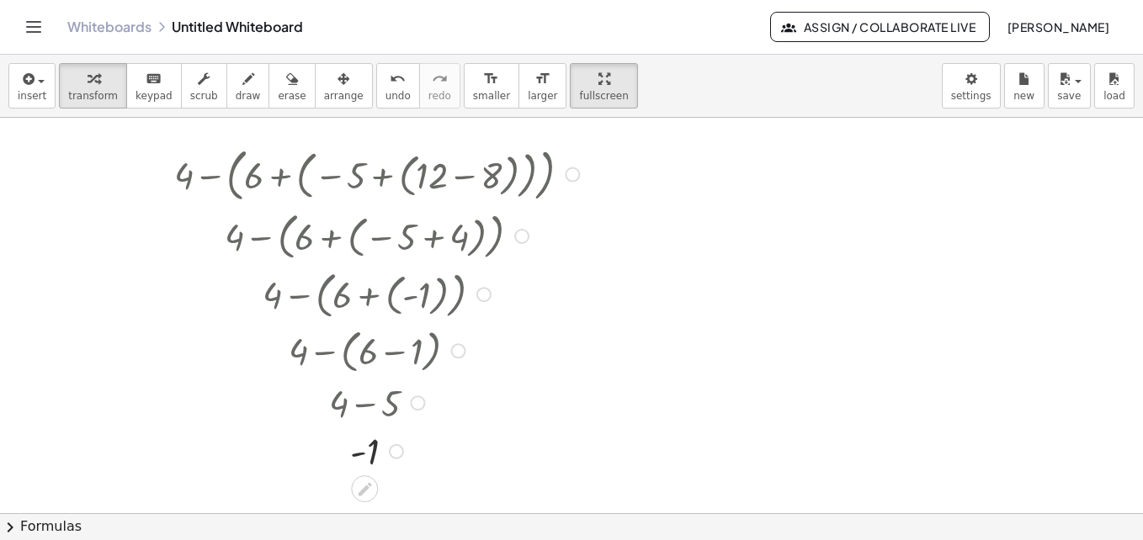
click at [280, 176] on div at bounding box center [380, 174] width 428 height 66
click at [257, 235] on div at bounding box center [380, 235] width 428 height 58
click at [407, 453] on div at bounding box center [380, 451] width 428 height 48
click at [395, 453] on div "Transform line Copy line as LaTeX Copy derivation as LaTeX Expand new lines: On" at bounding box center [396, 452] width 15 height 15
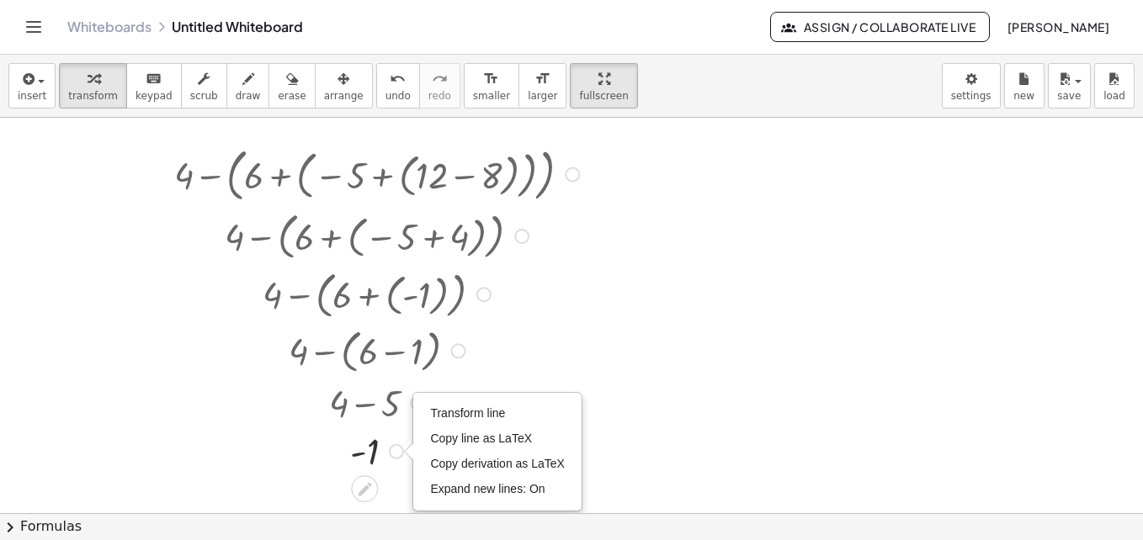
click at [398, 445] on div "Transform line Copy line as LaTeX Copy derivation as LaTeX Expand new lines: On" at bounding box center [396, 452] width 15 height 15
click at [370, 445] on div at bounding box center [380, 451] width 428 height 48
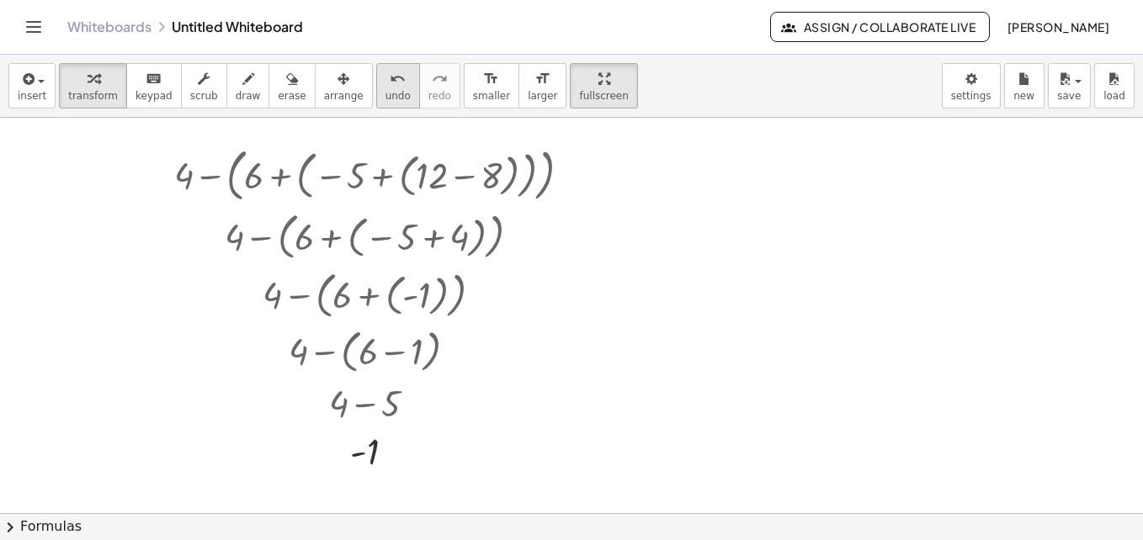
click at [390, 84] on icon "undo" at bounding box center [398, 79] width 16 height 20
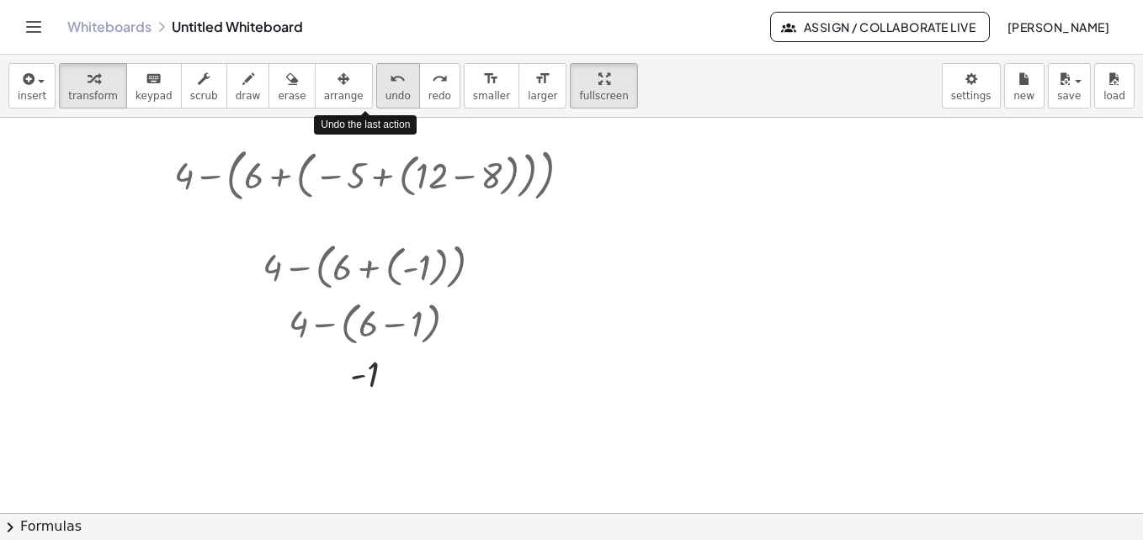
click at [390, 84] on icon "undo" at bounding box center [398, 79] width 16 height 20
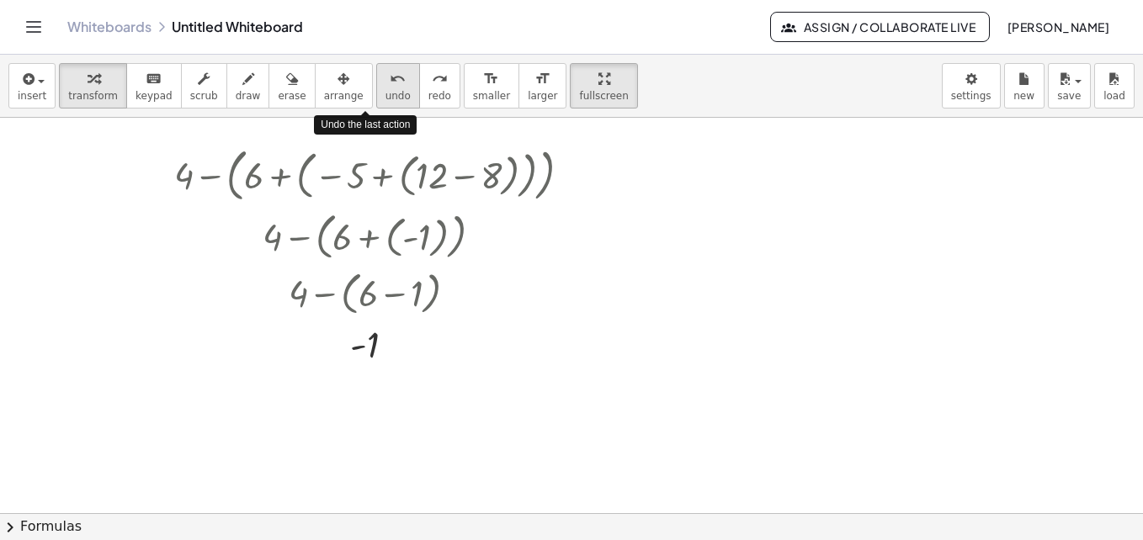
click at [390, 84] on icon "undo" at bounding box center [398, 79] width 16 height 20
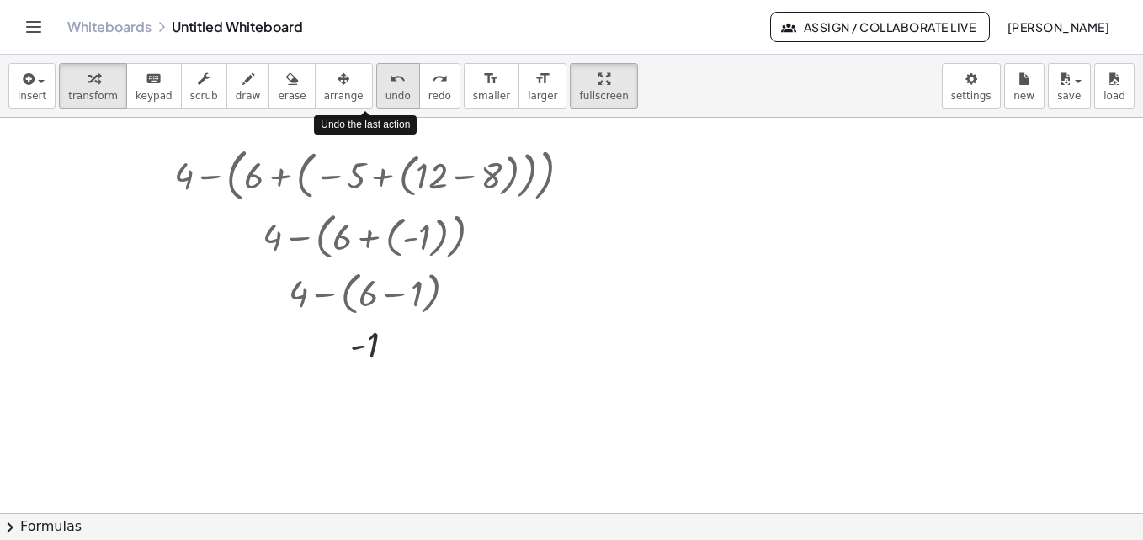
click at [390, 84] on icon "undo" at bounding box center [398, 79] width 16 height 20
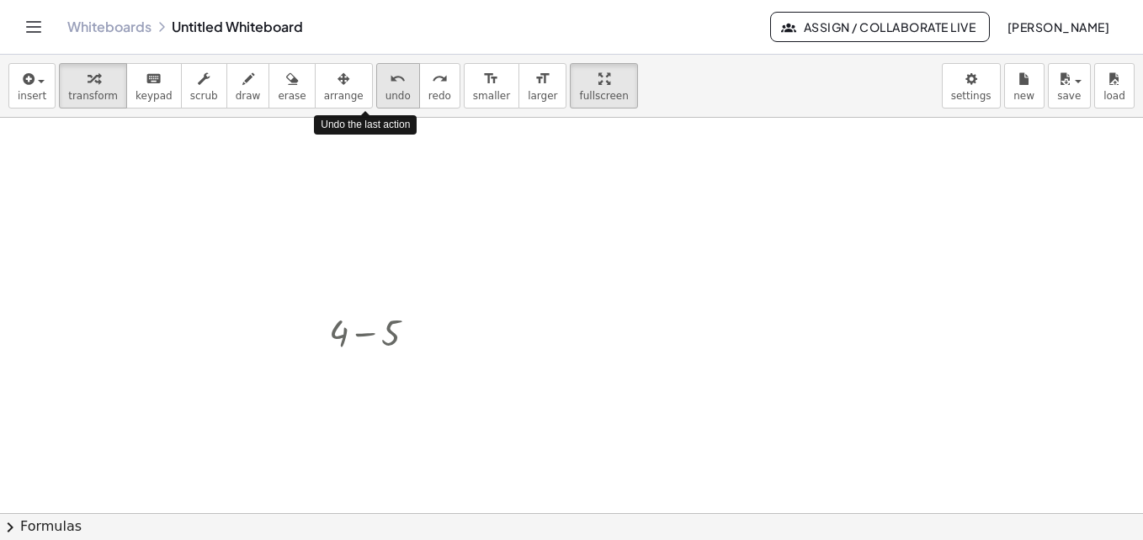
click at [390, 84] on icon "undo" at bounding box center [398, 79] width 16 height 20
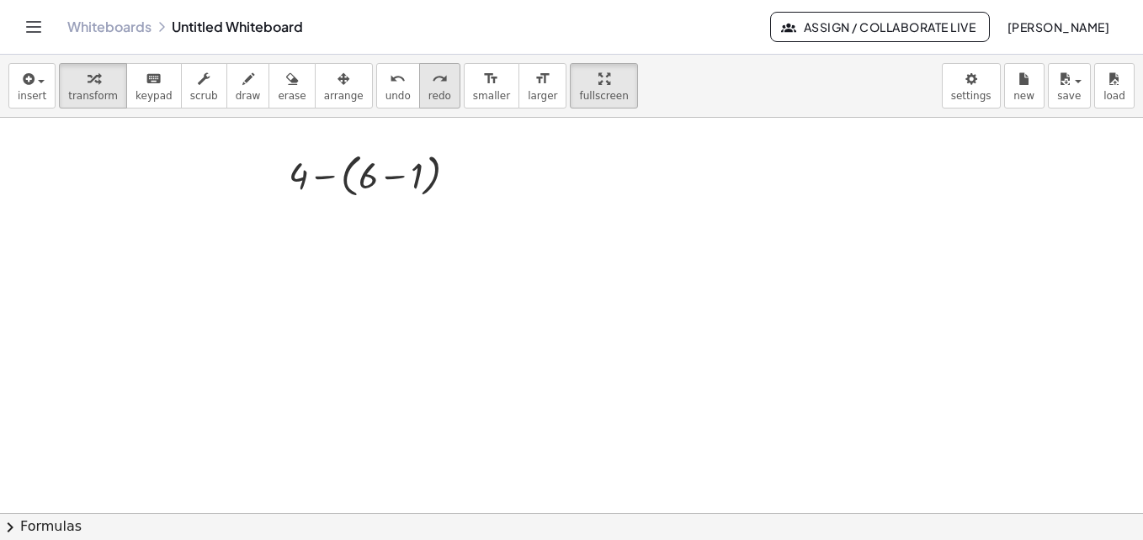
click at [429, 90] on span "redo" at bounding box center [440, 96] width 23 height 12
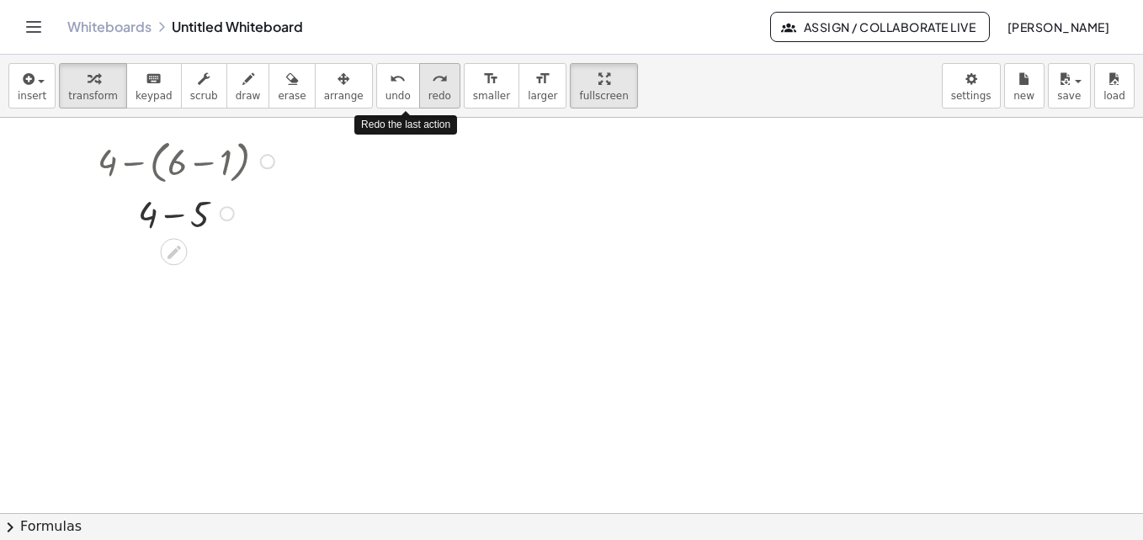
click at [429, 91] on span "redo" at bounding box center [440, 96] width 23 height 12
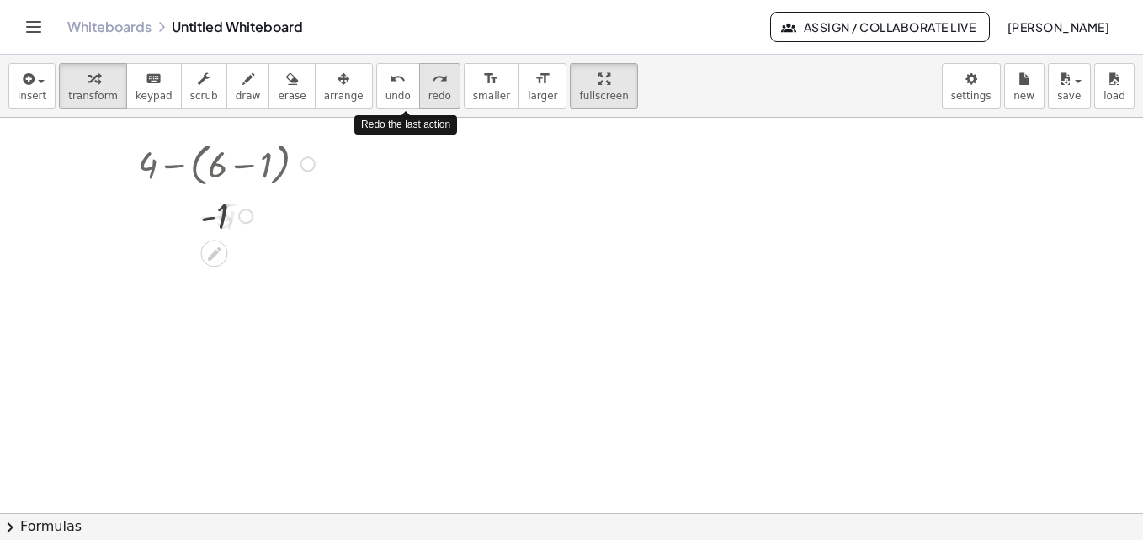
click at [429, 91] on span "redo" at bounding box center [440, 96] width 23 height 12
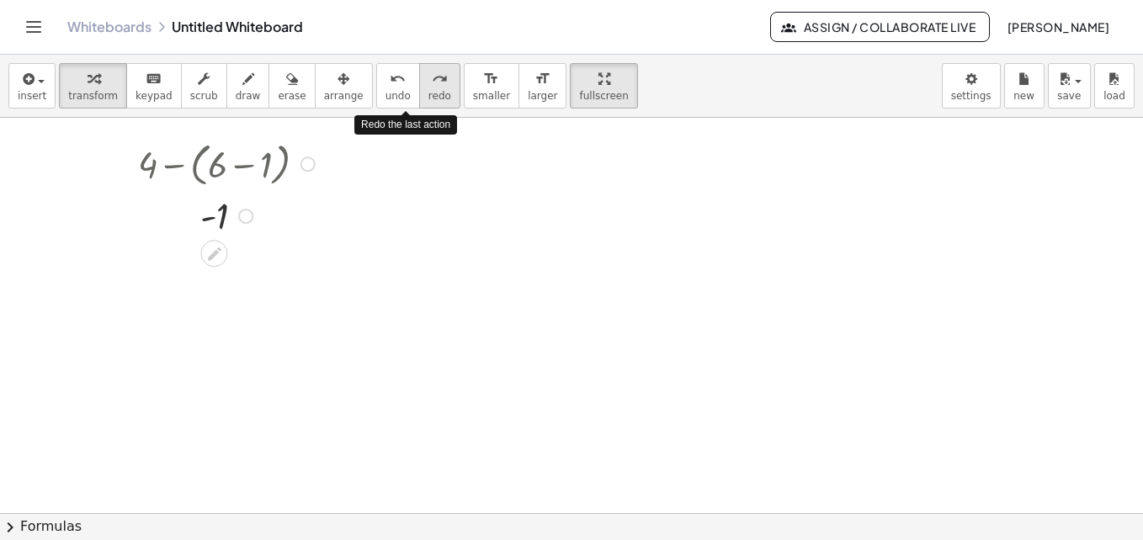
click at [429, 91] on span "redo" at bounding box center [440, 96] width 23 height 12
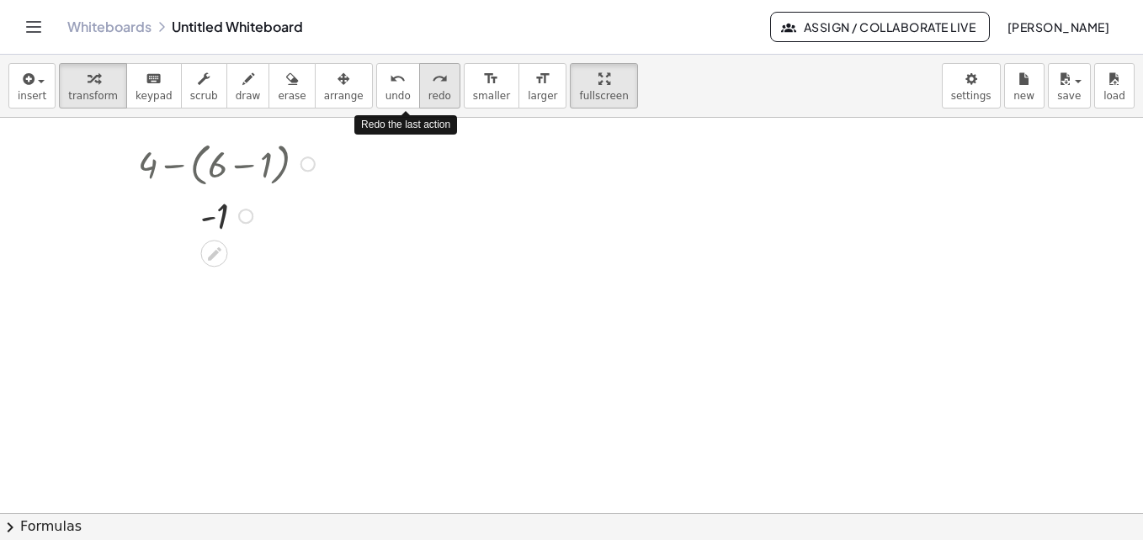
click at [429, 91] on span "redo" at bounding box center [440, 96] width 23 height 12
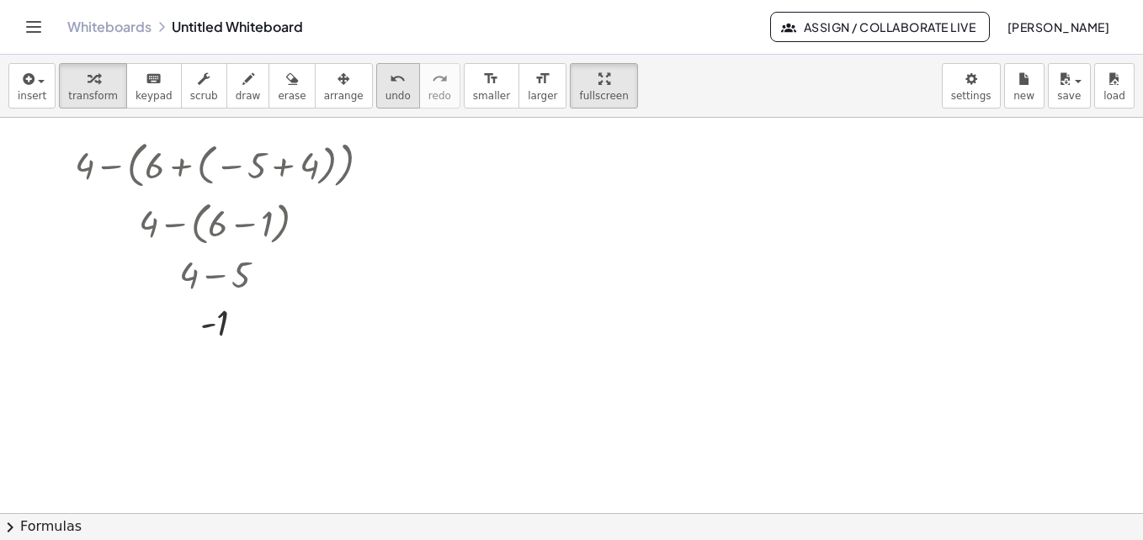
click at [386, 92] on span "undo" at bounding box center [398, 96] width 25 height 12
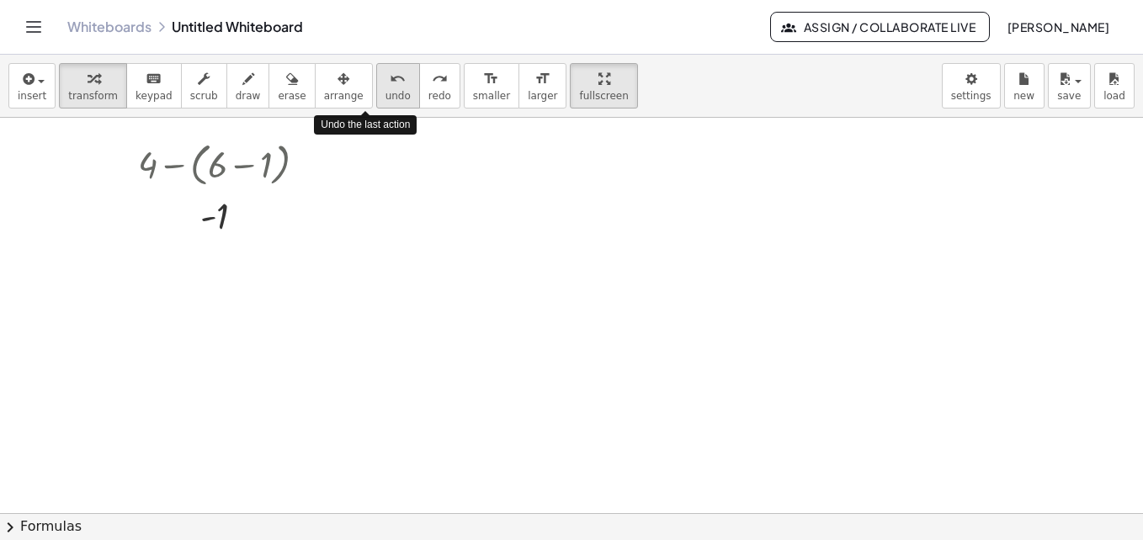
click at [386, 92] on span "undo" at bounding box center [398, 96] width 25 height 12
drag, startPoint x: 1133, startPoint y: 160, endPoint x: 807, endPoint y: 109, distance: 330.7
click at [1137, 113] on div "insert select one: Math Expression Function Text Youtube Video Graphing Geometr…" at bounding box center [571, 298] width 1143 height 486
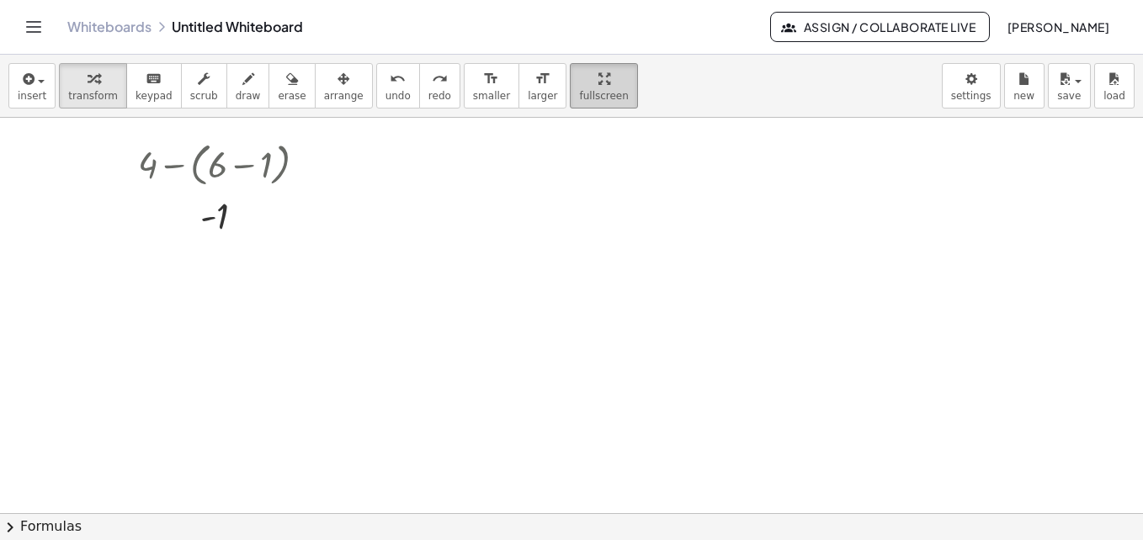
click at [599, 85] on icon "button" at bounding box center [605, 79] width 12 height 20
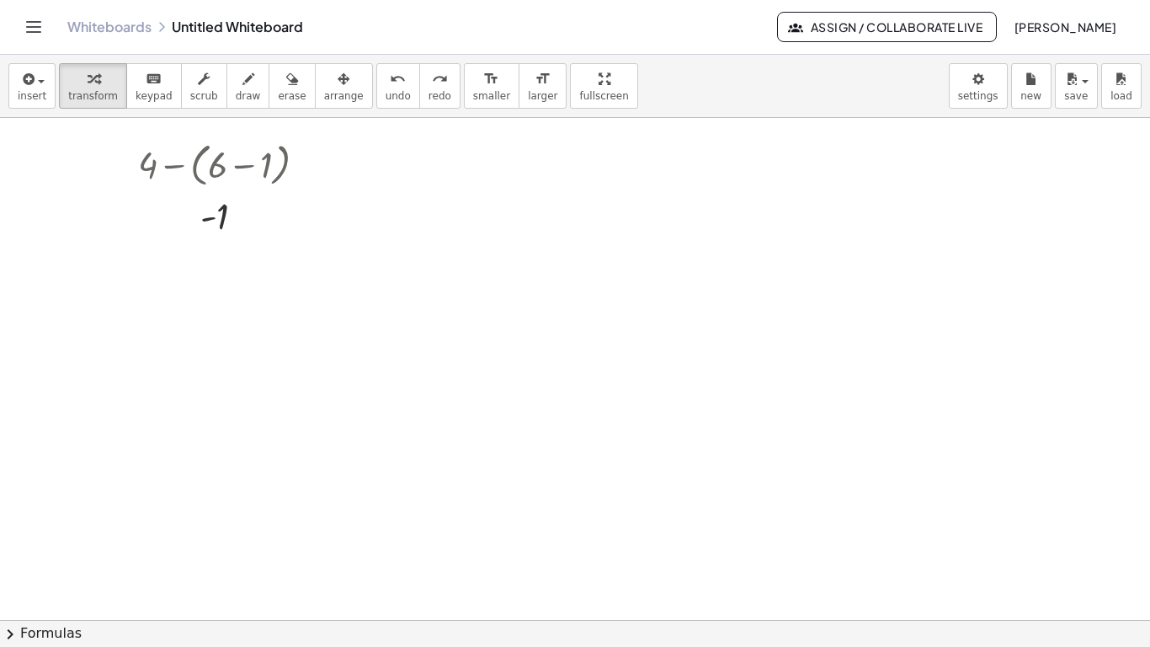
drag, startPoint x: 550, startPoint y: 82, endPoint x: 553, endPoint y: 143, distance: 61.6
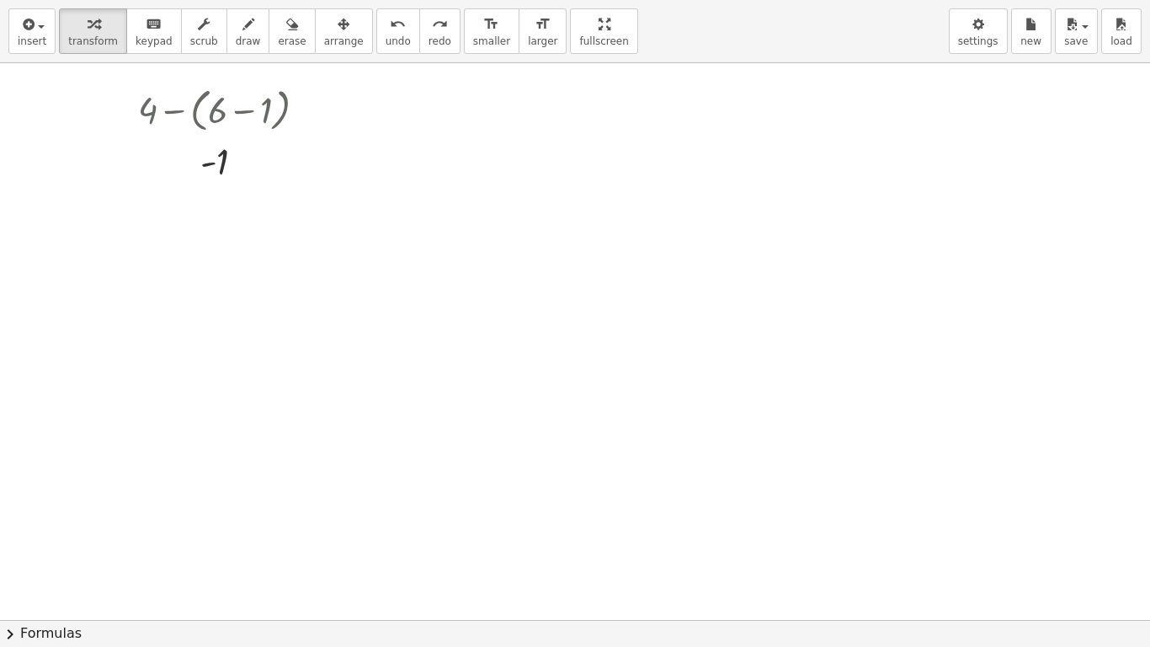
click at [553, 143] on div "insert select one: Math Expression Function Text Youtube Video Graphing Geometr…" at bounding box center [575, 323] width 1150 height 647
click at [214, 148] on div at bounding box center [229, 160] width 199 height 48
click at [248, 162] on div at bounding box center [242, 161] width 15 height 15
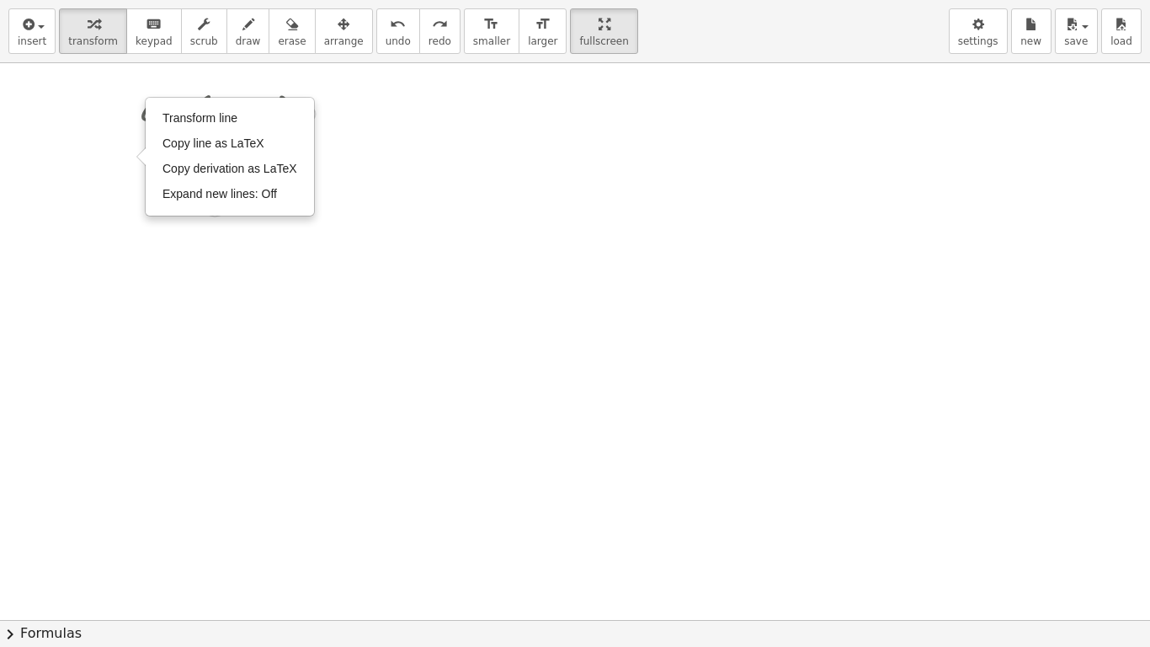
drag, startPoint x: 247, startPoint y: 162, endPoint x: 247, endPoint y: 290, distance: 128.0
click at [246, 301] on div "+ 4 − ( + 6 + ( − 5 + ( + 12 − 8 ) ) ) Go back to this line Copy line as LaTeX …" at bounding box center [575, 593] width 1150 height 1113
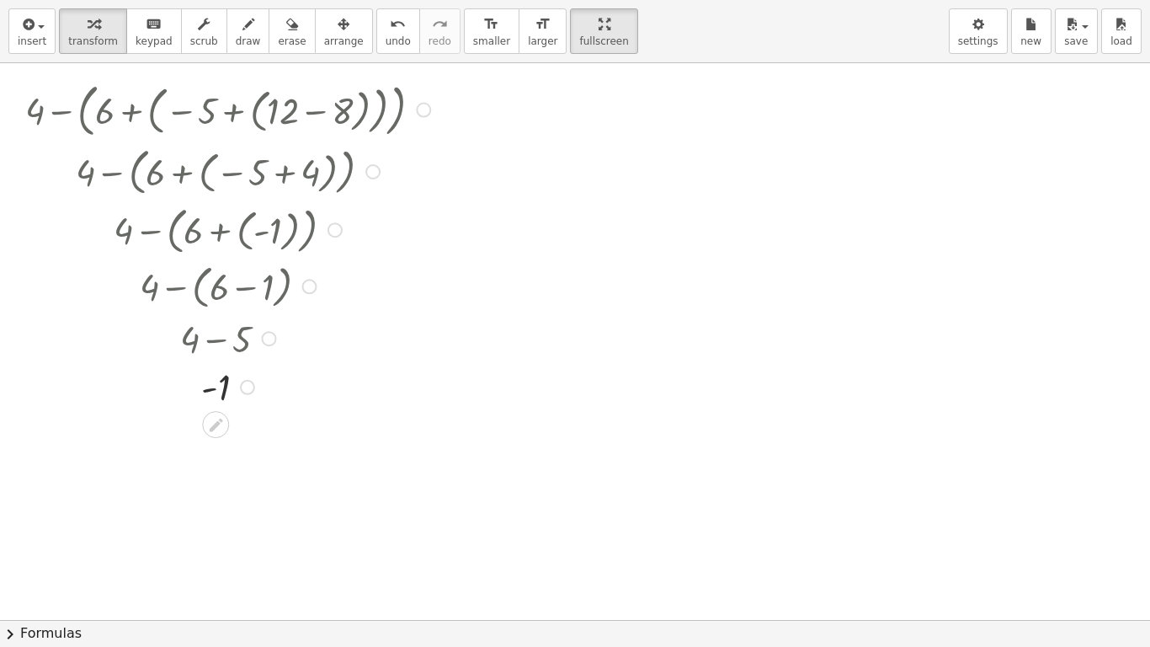
drag, startPoint x: 247, startPoint y: 280, endPoint x: 224, endPoint y: 498, distance: 220.1
click at [224, 498] on div "+ 4 − ( + 6 + ( − 5 + ( + 12 − 8 ) ) ) Go back to this line Copy line as LaTeX …" at bounding box center [575, 593] width 1150 height 1113
click at [423, 111] on div "Go back to this line Copy line as LaTeX Copy derivation as LaTeX" at bounding box center [423, 110] width 15 height 15
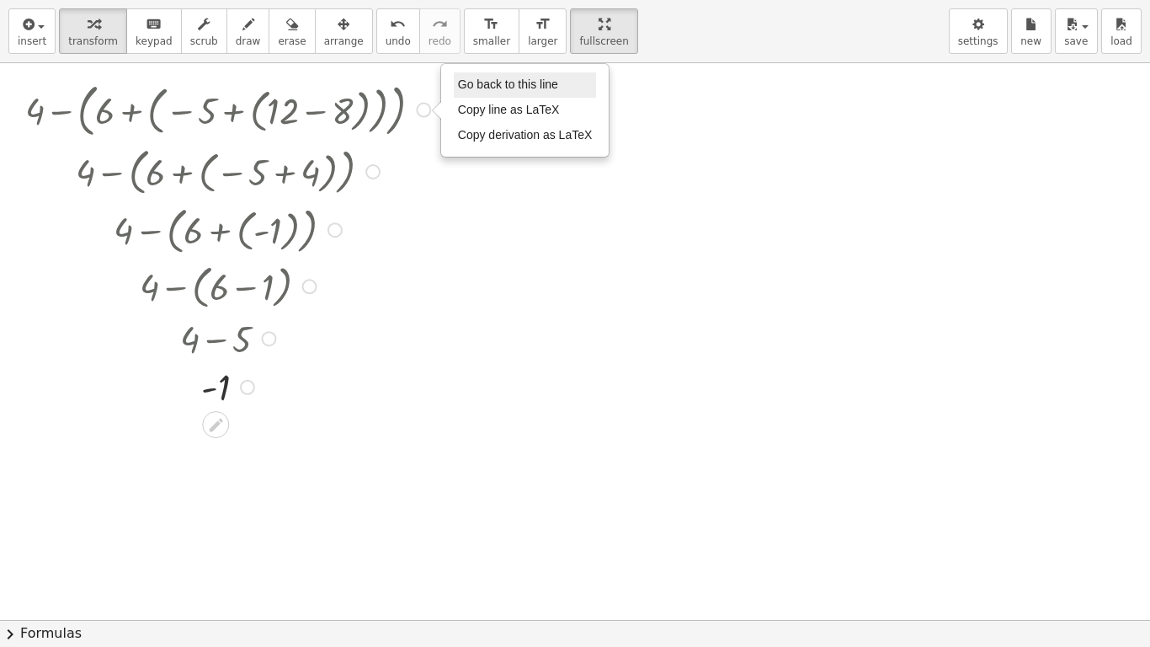
click at [518, 83] on span "Go back to this line" at bounding box center [508, 83] width 100 height 13
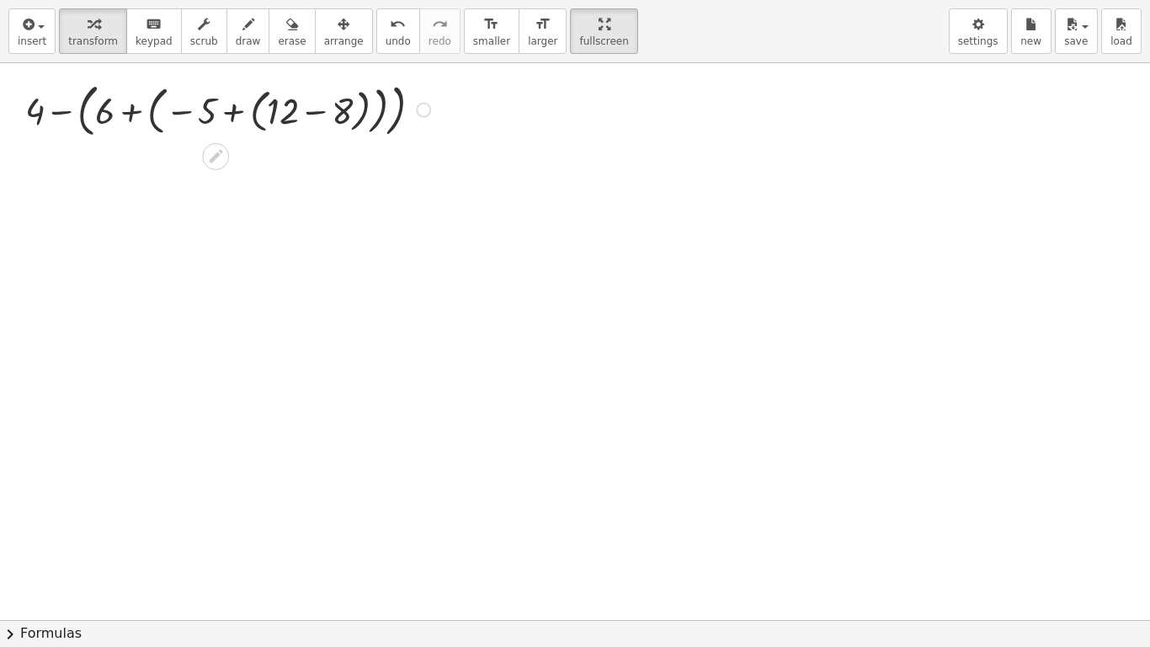
click at [474, 289] on div at bounding box center [575, 593] width 1150 height 1113
click at [62, 112] on div at bounding box center [231, 109] width 428 height 66
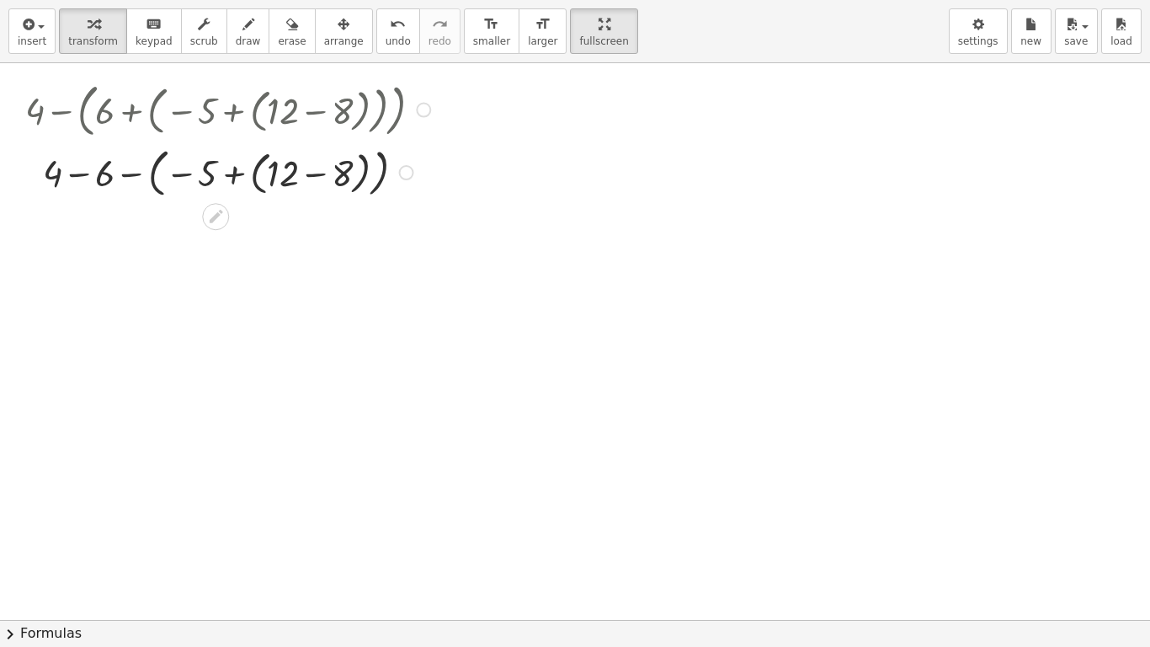
click at [136, 175] on div at bounding box center [231, 171] width 428 height 60
click at [218, 173] on div at bounding box center [231, 171] width 428 height 55
click at [294, 176] on div at bounding box center [231, 171] width 428 height 50
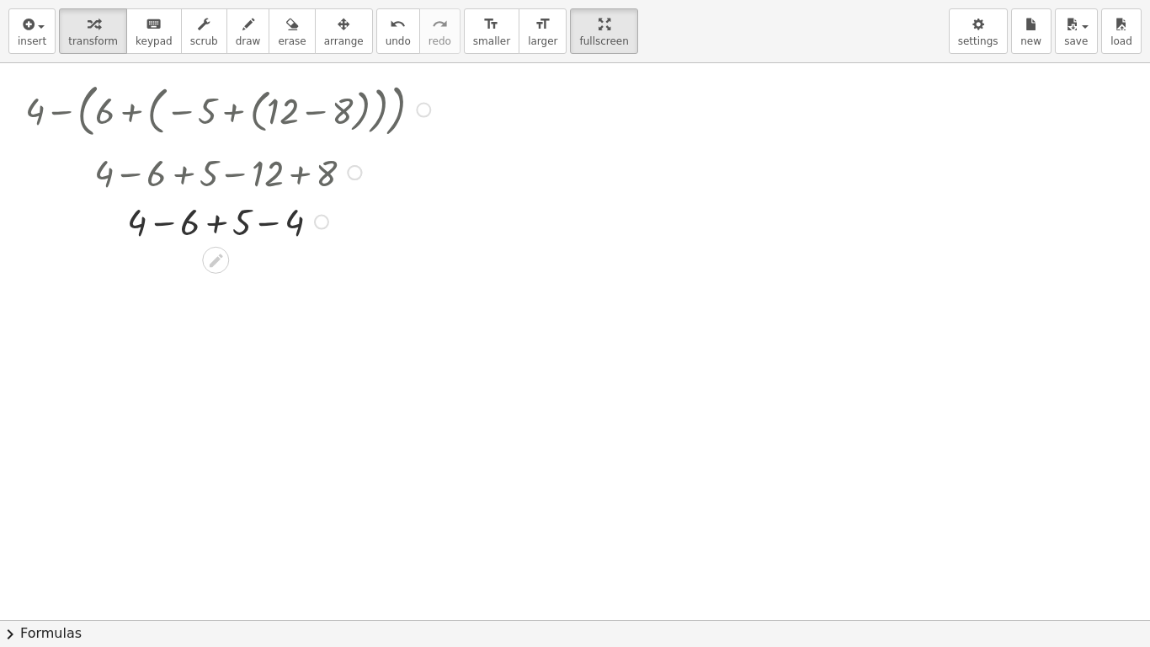
click at [265, 178] on div at bounding box center [230, 171] width 493 height 50
click at [269, 223] on div at bounding box center [231, 221] width 428 height 50
click at [248, 227] on div at bounding box center [231, 221] width 428 height 50
click at [215, 227] on div at bounding box center [231, 221] width 428 height 50
click at [418, 107] on div at bounding box center [423, 110] width 15 height 15
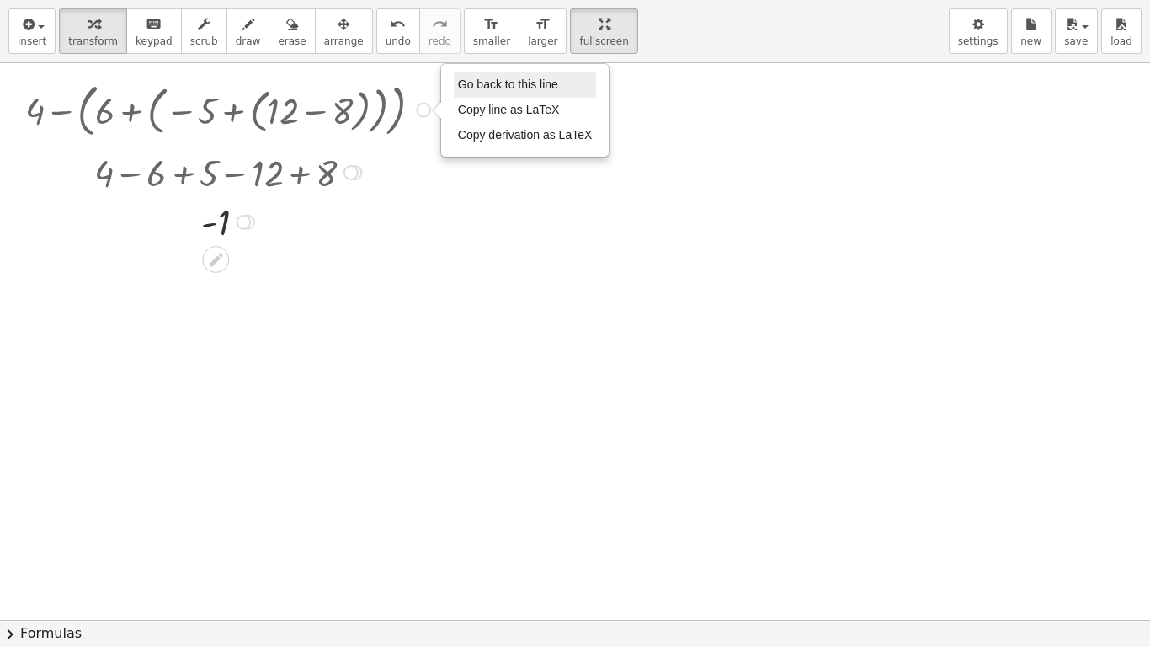
click at [497, 88] on span "Go back to this line" at bounding box center [508, 83] width 100 height 13
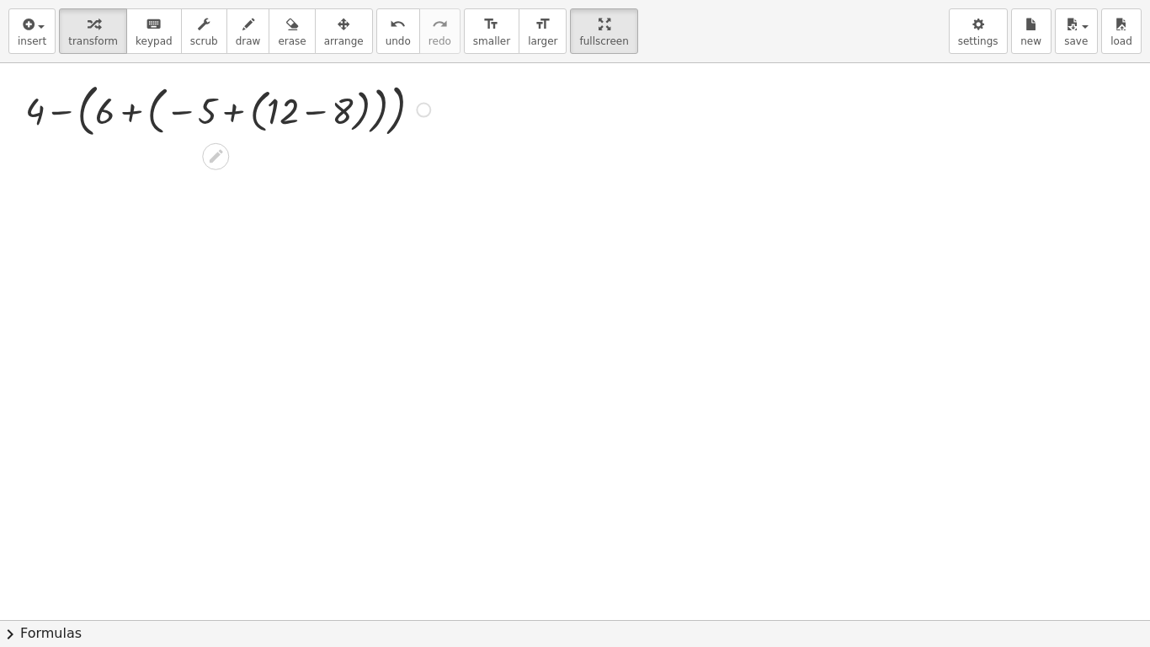
click at [237, 109] on div at bounding box center [231, 109] width 428 height 66
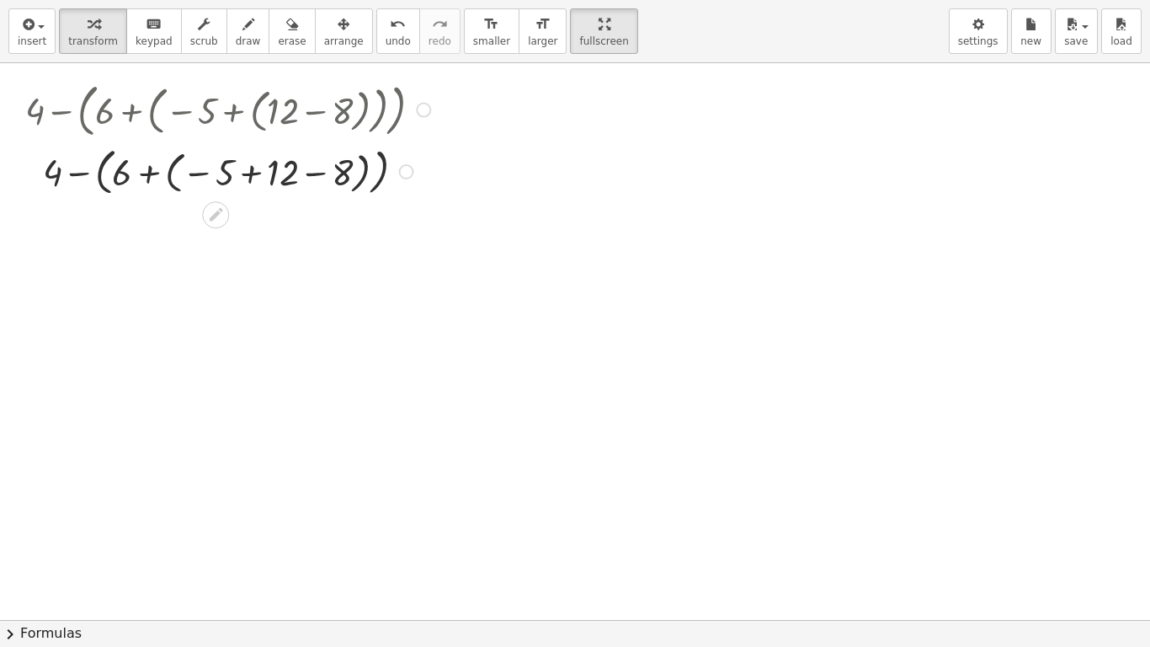
click at [307, 108] on div at bounding box center [231, 109] width 428 height 66
click at [317, 112] on div at bounding box center [231, 109] width 428 height 66
click at [242, 111] on div at bounding box center [231, 109] width 428 height 66
click at [234, 110] on div at bounding box center [231, 109] width 428 height 66
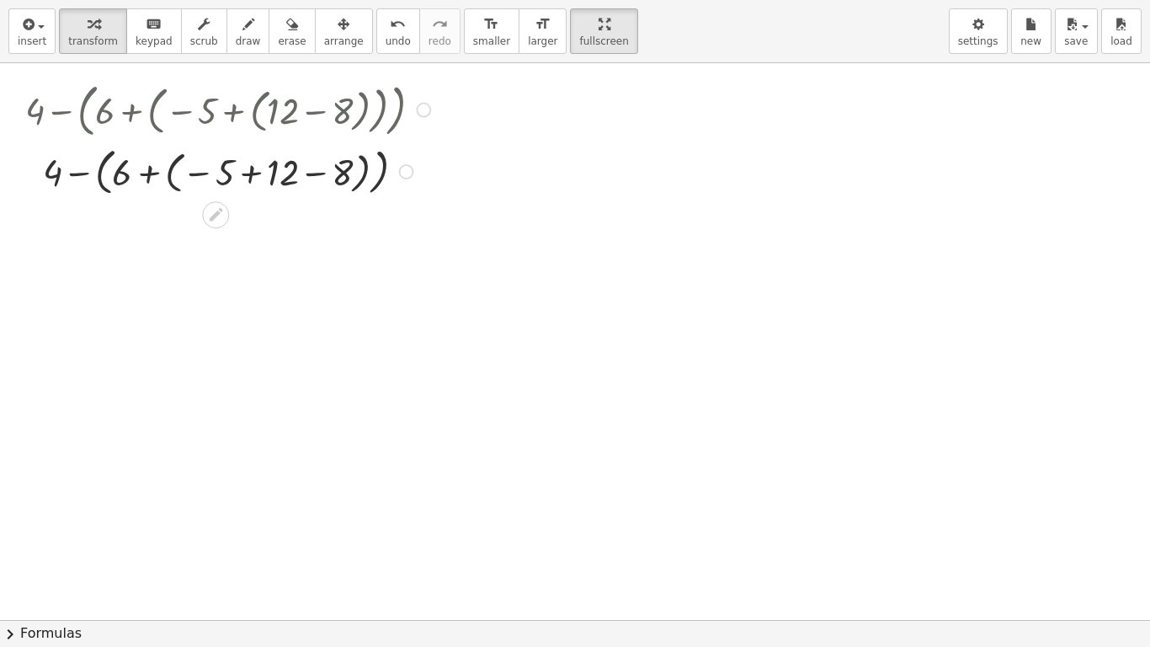
click at [255, 170] on div at bounding box center [231, 170] width 428 height 58
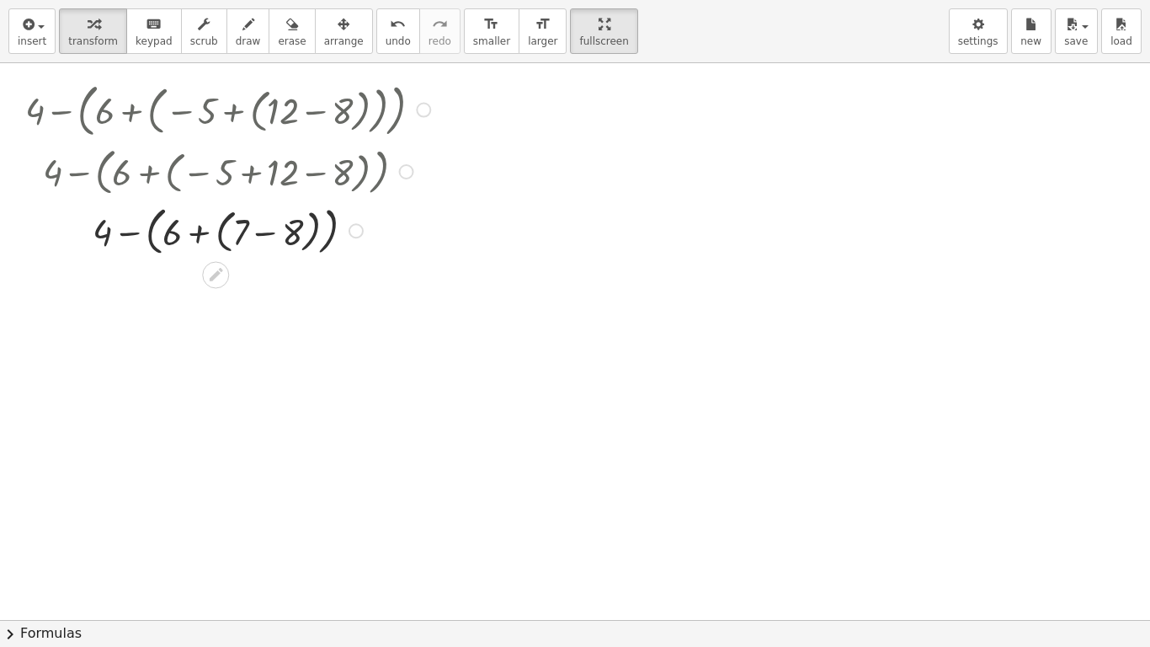
click at [266, 173] on div at bounding box center [230, 170] width 528 height 58
click at [200, 233] on div at bounding box center [231, 230] width 428 height 60
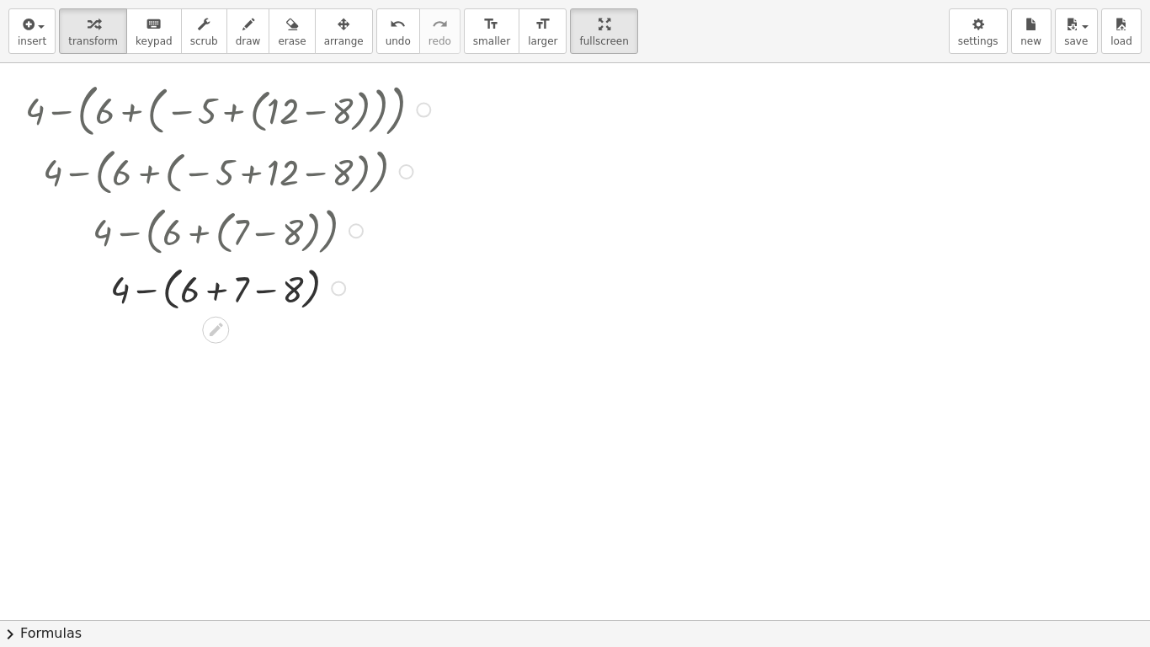
click at [264, 295] on div at bounding box center [231, 286] width 428 height 55
click at [181, 348] on div at bounding box center [231, 341] width 428 height 55
click at [247, 396] on div at bounding box center [231, 394] width 428 height 50
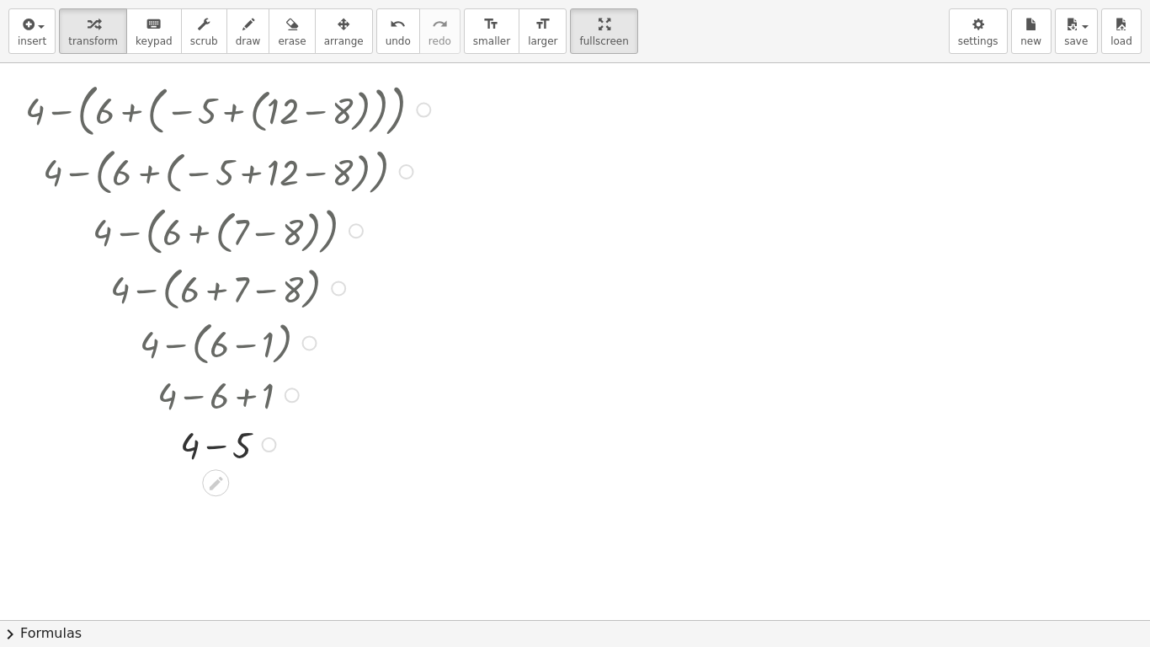
click at [218, 443] on div at bounding box center [231, 443] width 428 height 50
click at [425, 114] on div at bounding box center [423, 110] width 15 height 15
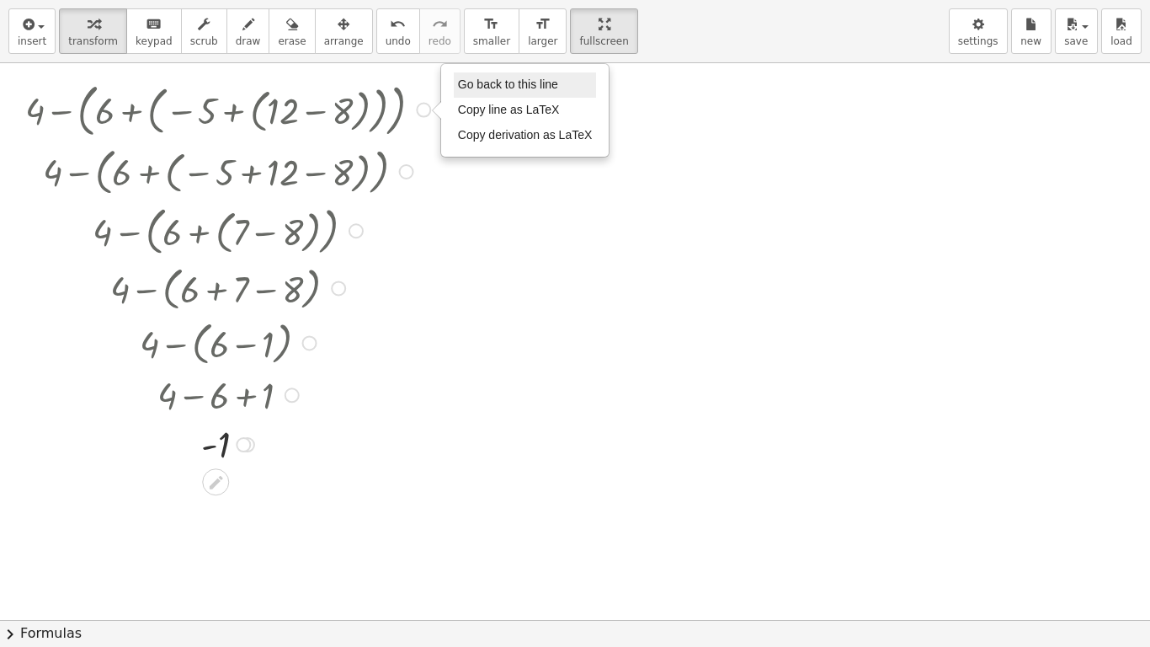
click at [520, 93] on li "Go back to this line" at bounding box center [525, 84] width 143 height 25
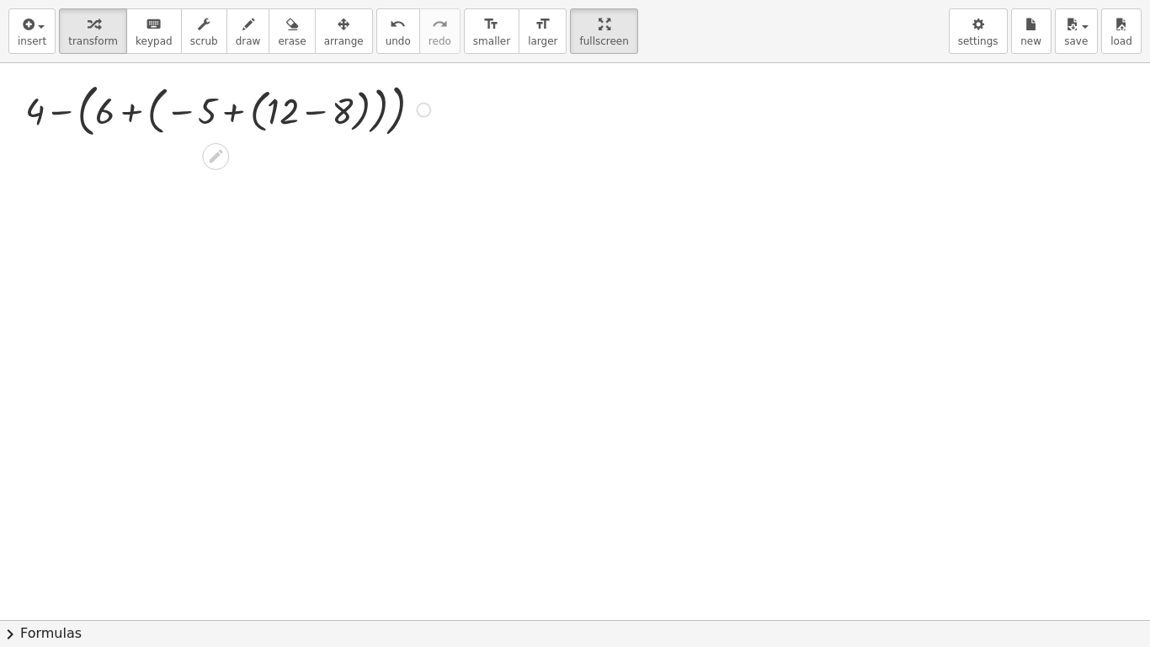
click at [60, 112] on div at bounding box center [231, 109] width 428 height 66
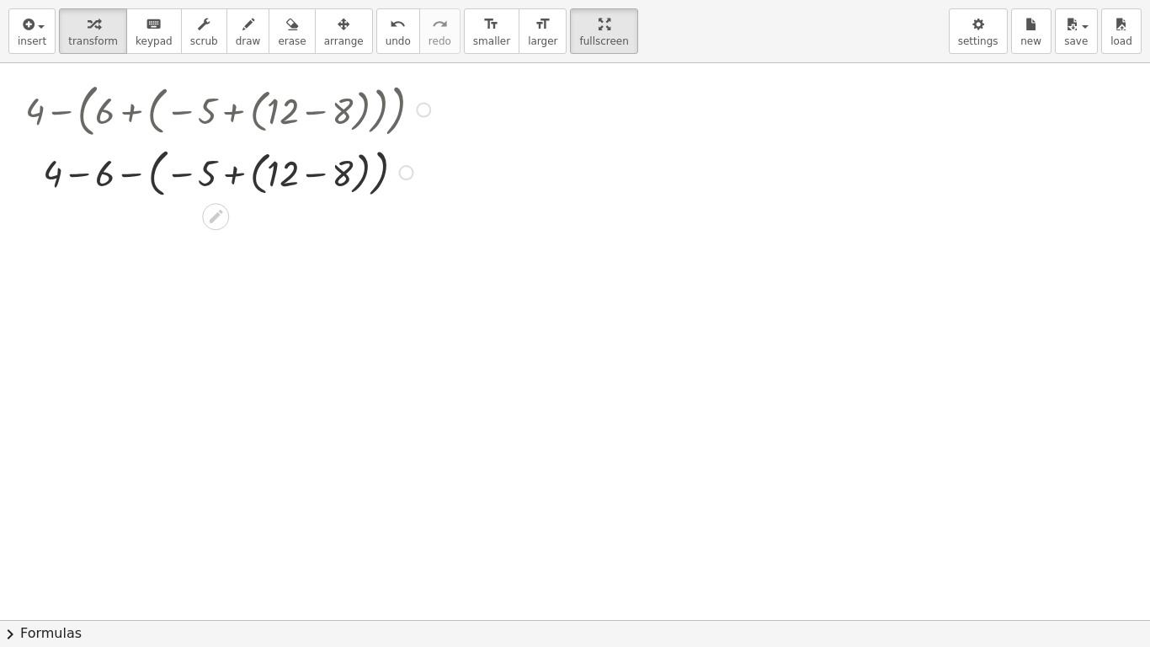
click at [136, 175] on div at bounding box center [231, 171] width 428 height 60
click at [370, 176] on div at bounding box center [368, 172] width 15 height 15
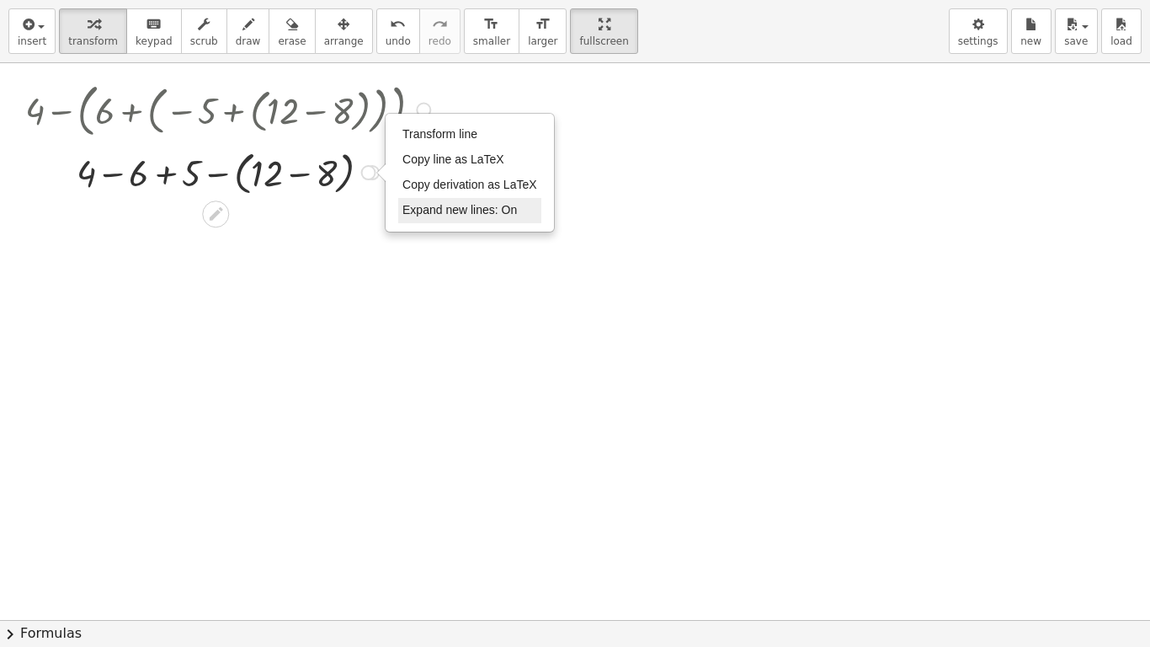
click at [476, 216] on span "Expand new lines: On" at bounding box center [459, 209] width 114 height 13
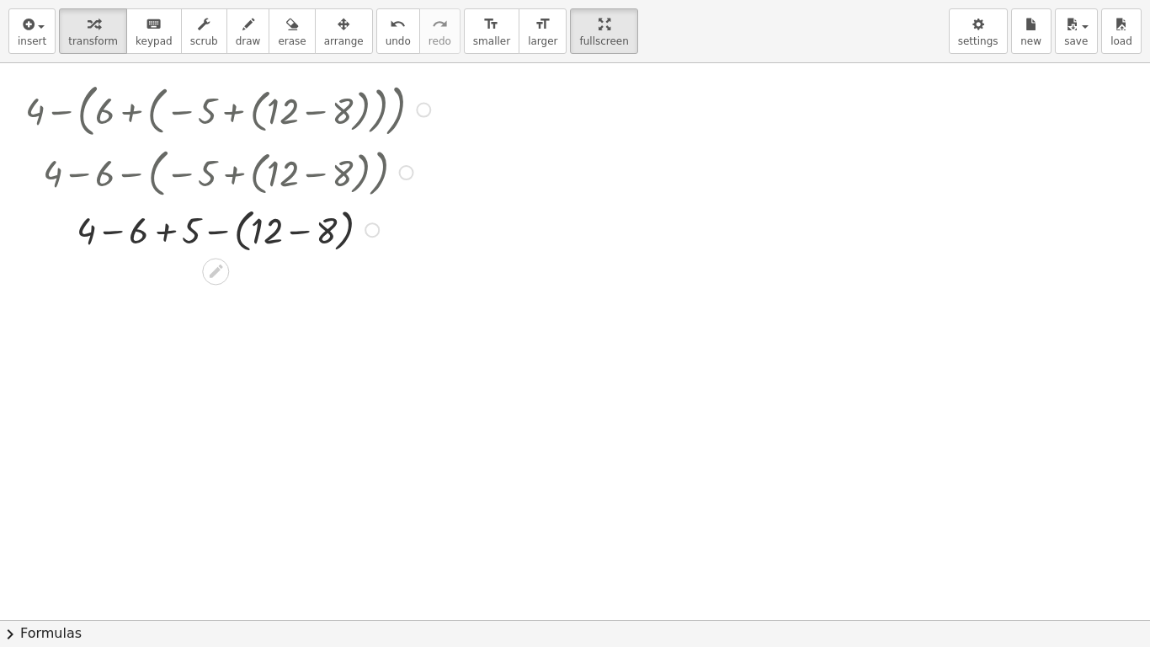
drag, startPoint x: 370, startPoint y: 173, endPoint x: 367, endPoint y: 285, distance: 111.2
click at [367, 285] on div "+ 4 − ( + 6 + ( − 5 + ( + 12 − 8 ) ) ) + 4 − 6 − ( − 5 + ( + 12 − 8 ) ) + 4 6 5…" at bounding box center [575, 593] width 1150 height 1113
click at [404, 169] on div at bounding box center [406, 172] width 15 height 15
click at [455, 147] on span "Go back to this line" at bounding box center [490, 146] width 100 height 13
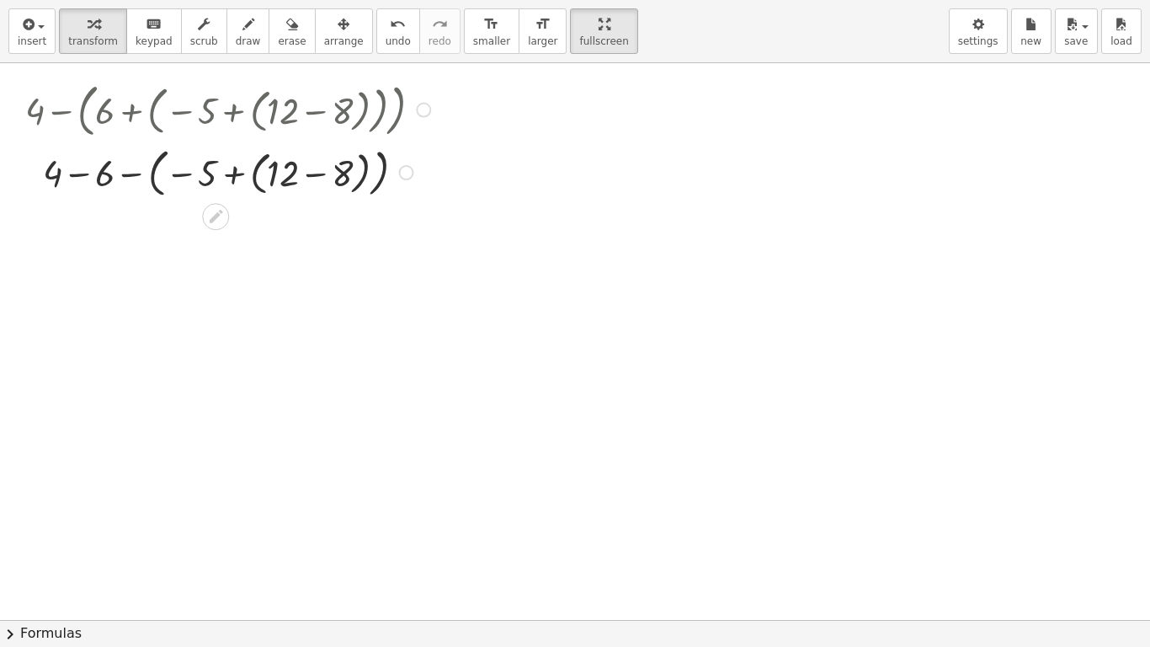
click at [321, 177] on div at bounding box center [231, 171] width 428 height 60
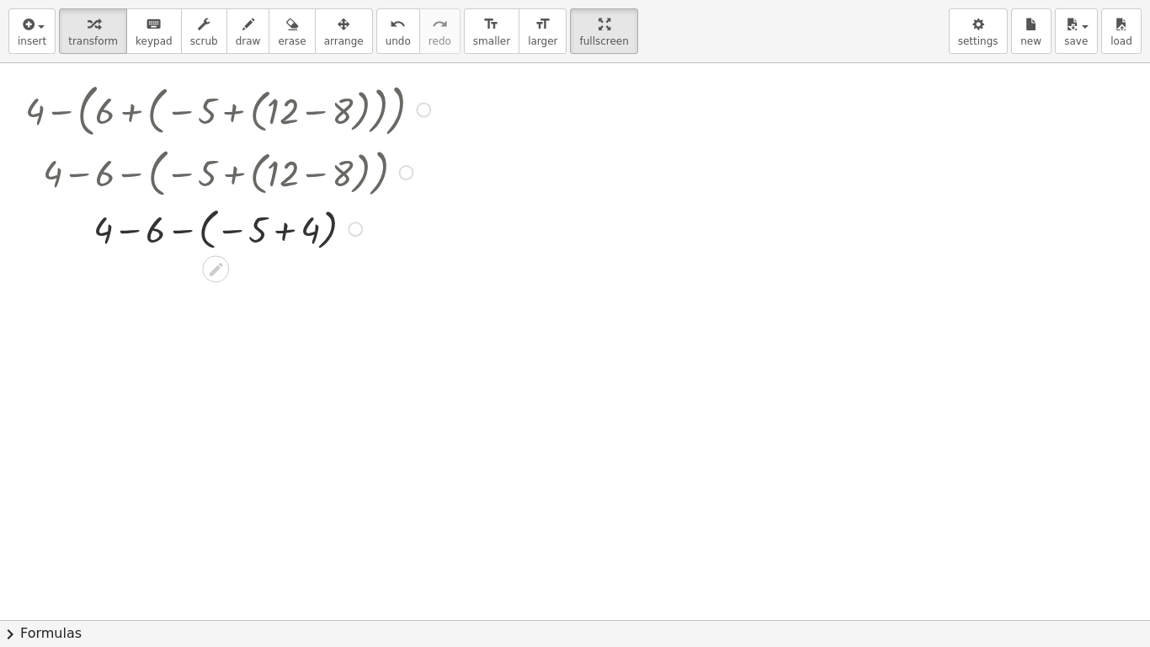
click at [360, 233] on div "Go back to this line Copy line as LaTeX Copy derivation as LaTeX" at bounding box center [355, 228] width 15 height 15
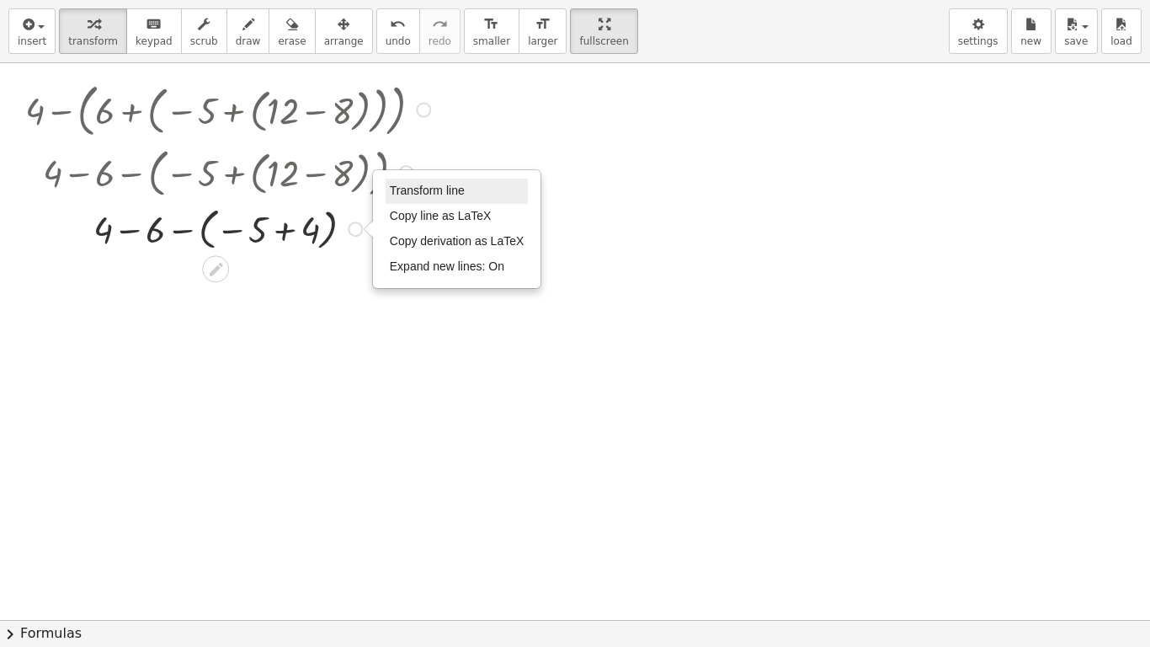
click at [480, 191] on li "Transform line" at bounding box center [457, 190] width 143 height 25
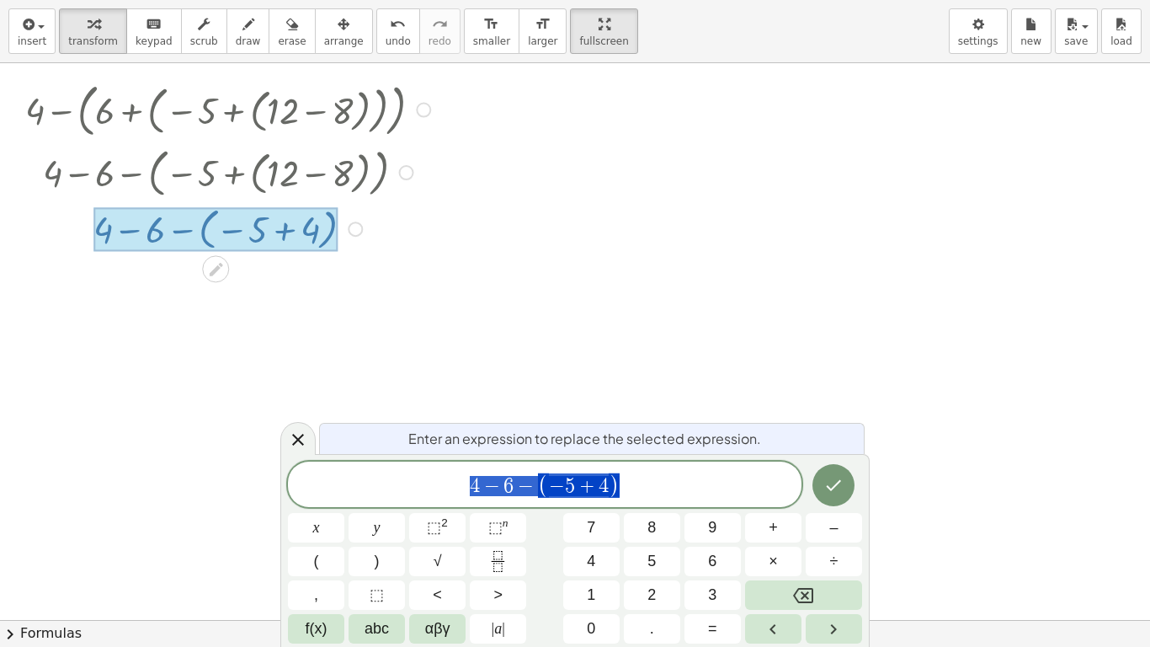
click at [825, 474] on button "Done" at bounding box center [833, 485] width 42 height 42
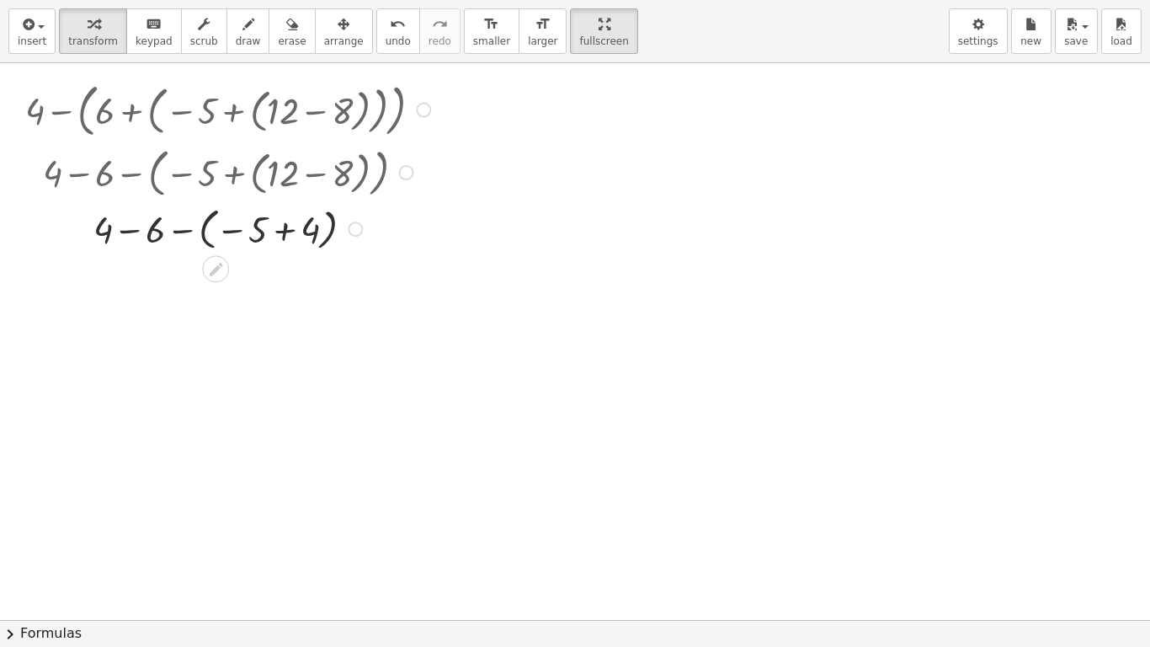
click at [409, 172] on div at bounding box center [406, 172] width 15 height 15
click at [458, 141] on span "Go back to this line" at bounding box center [490, 146] width 100 height 13
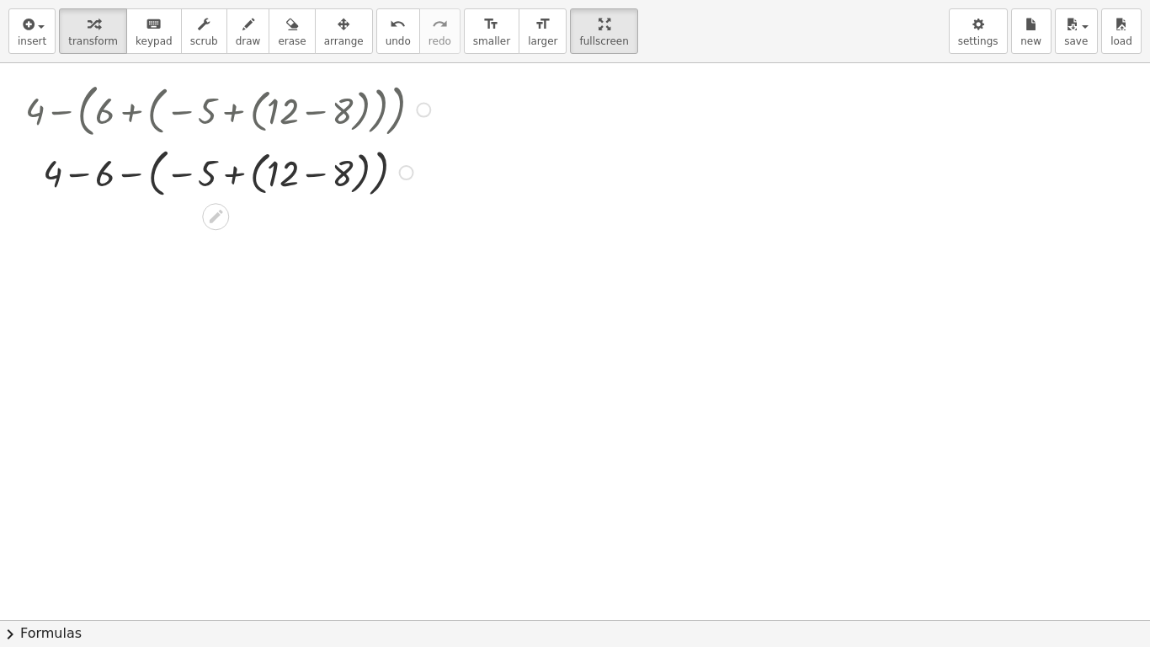
click at [430, 112] on div at bounding box center [423, 110] width 15 height 15
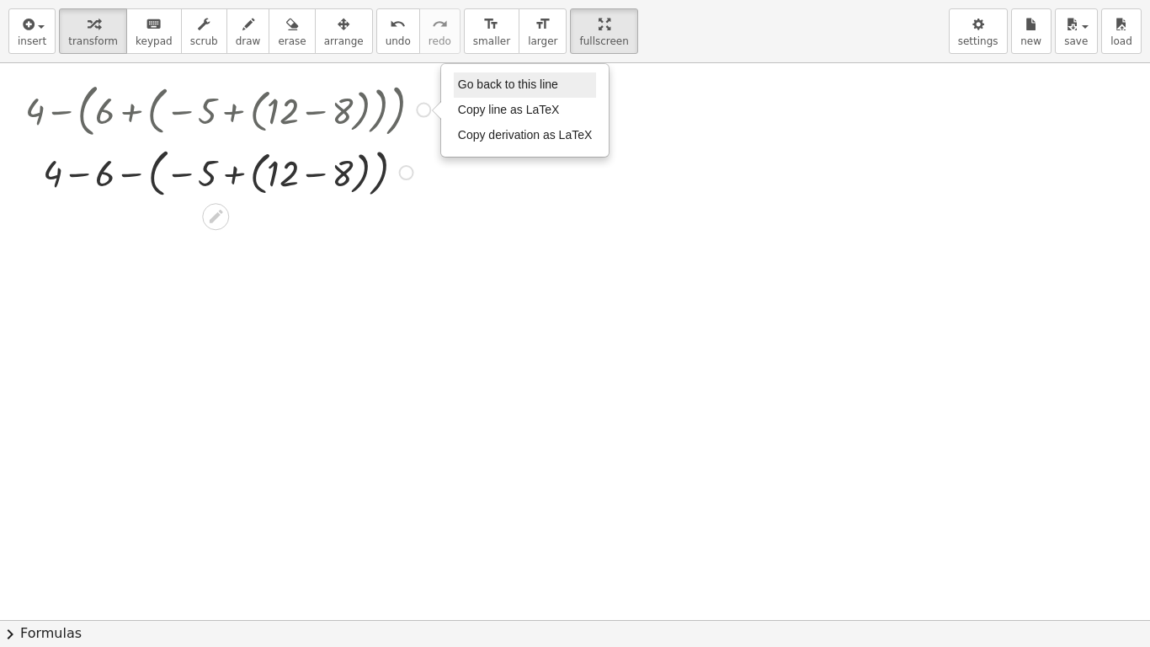
click at [506, 85] on span "Go back to this line" at bounding box center [508, 83] width 100 height 13
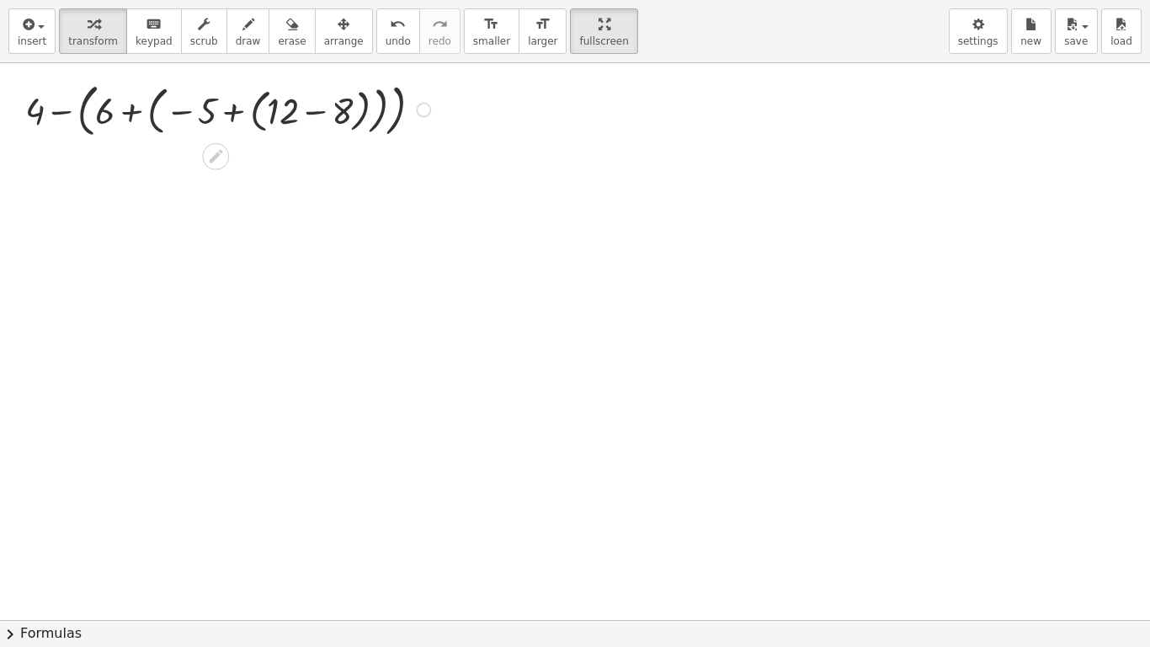
click at [319, 109] on div at bounding box center [231, 109] width 428 height 66
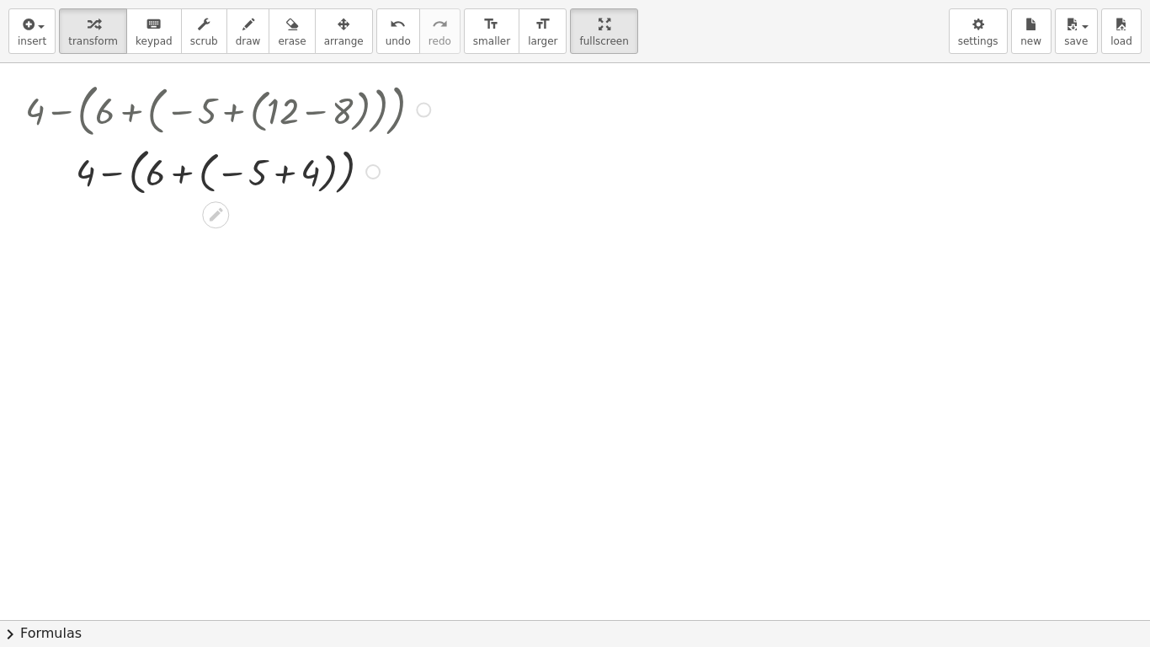
click at [285, 173] on div at bounding box center [231, 170] width 428 height 58
click at [225, 176] on div at bounding box center [231, 170] width 428 height 58
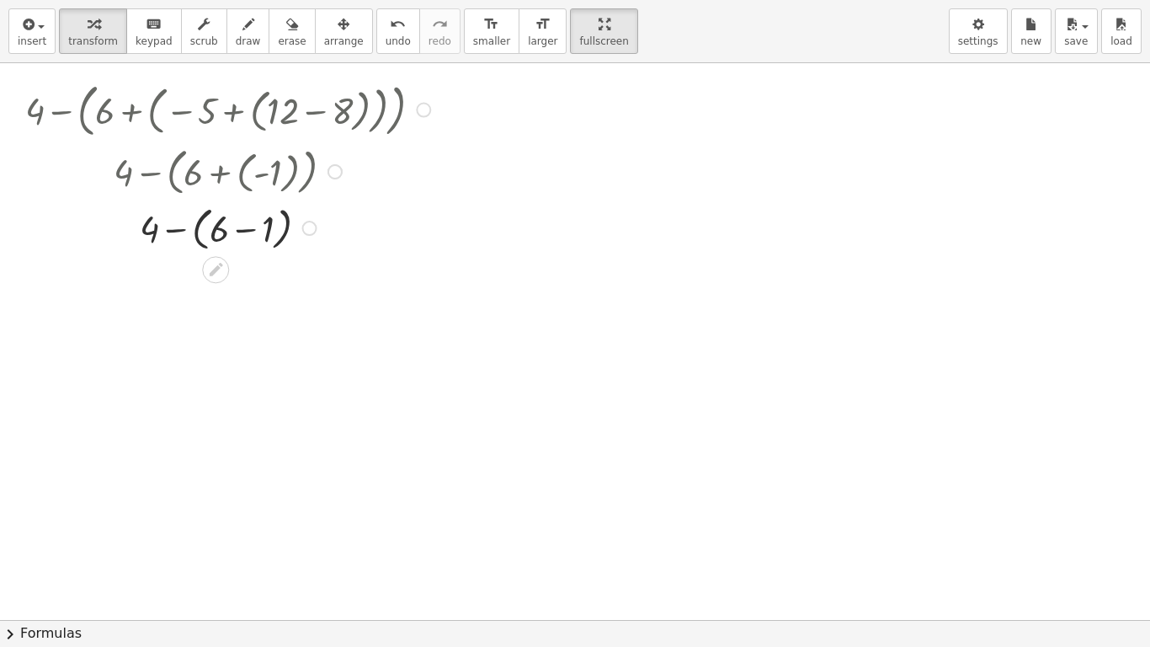
click at [243, 229] on div at bounding box center [231, 227] width 428 height 55
click at [220, 237] on div at bounding box center [230, 227] width 509 height 55
drag, startPoint x: 233, startPoint y: 275, endPoint x: 230, endPoint y: 286, distance: 11.5
click at [231, 277] on div at bounding box center [231, 279] width 428 height 50
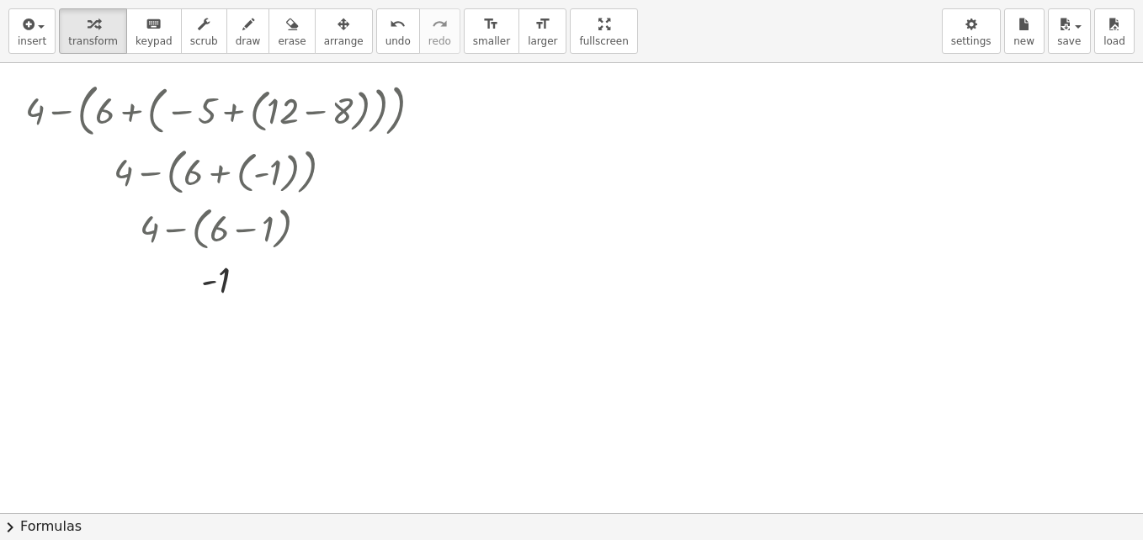
drag, startPoint x: 562, startPoint y: 41, endPoint x: 558, endPoint y: -21, distance: 62.4
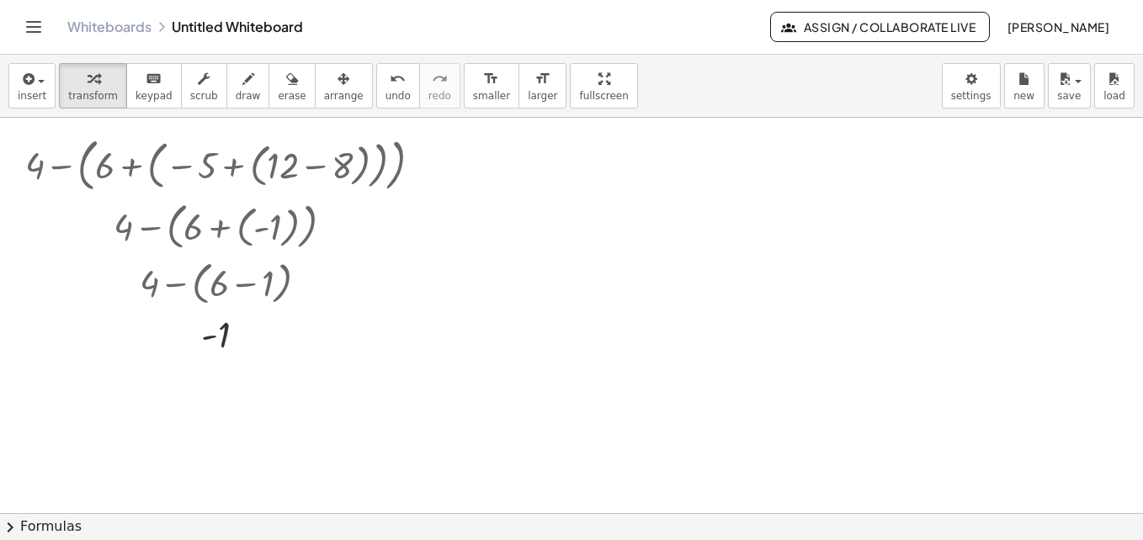
click at [558, 0] on html "Graspable Math Activities Get Started Activity Bank Assigned Work Classes White…" at bounding box center [571, 270] width 1143 height 540
click at [424, 162] on div at bounding box center [423, 164] width 15 height 15
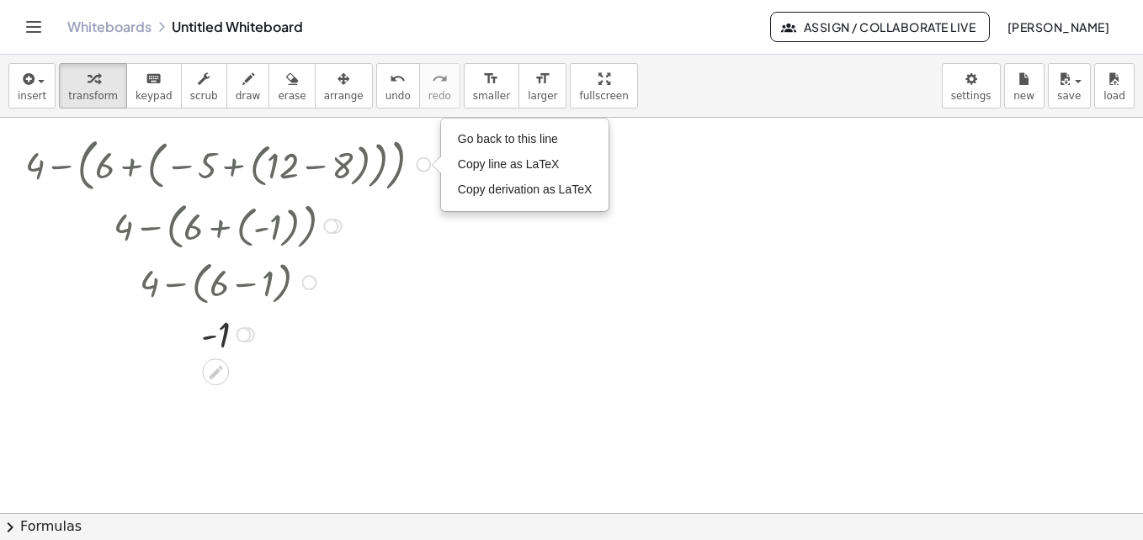
click at [543, 125] on div "Go back to this line Copy line as LaTeX Copy derivation as LaTeX" at bounding box center [525, 165] width 167 height 91
click at [535, 133] on span "Go back to this line" at bounding box center [508, 138] width 100 height 13
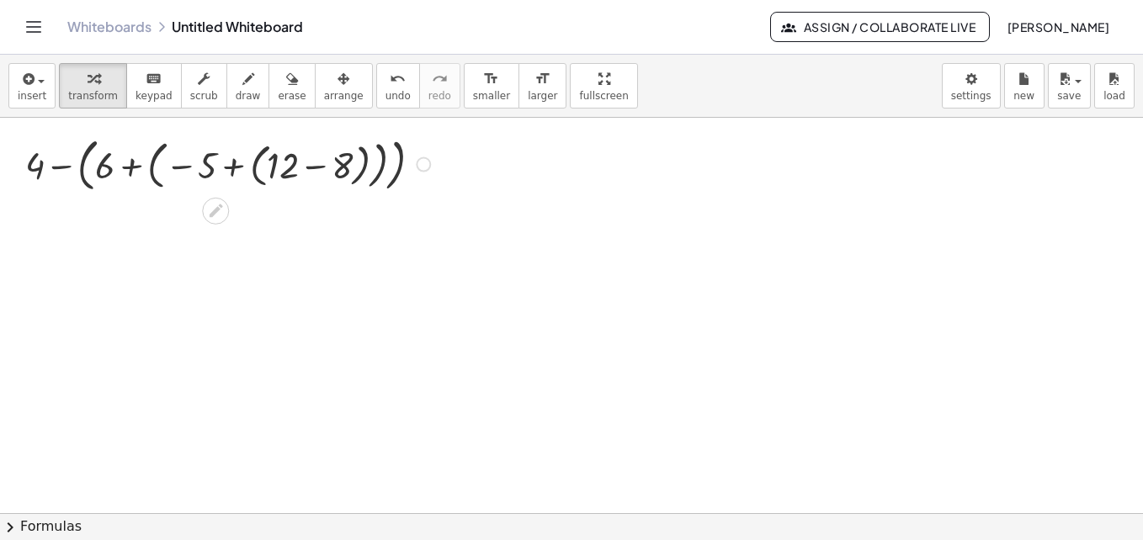
click at [340, 167] on div at bounding box center [231, 163] width 428 height 66
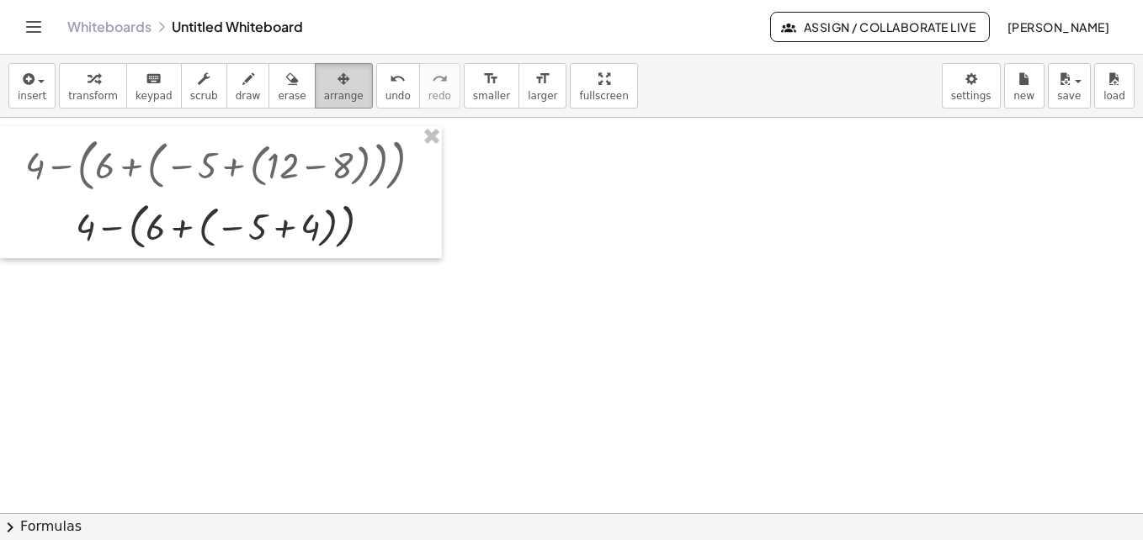
click at [324, 92] on span "arrange" at bounding box center [344, 96] width 40 height 12
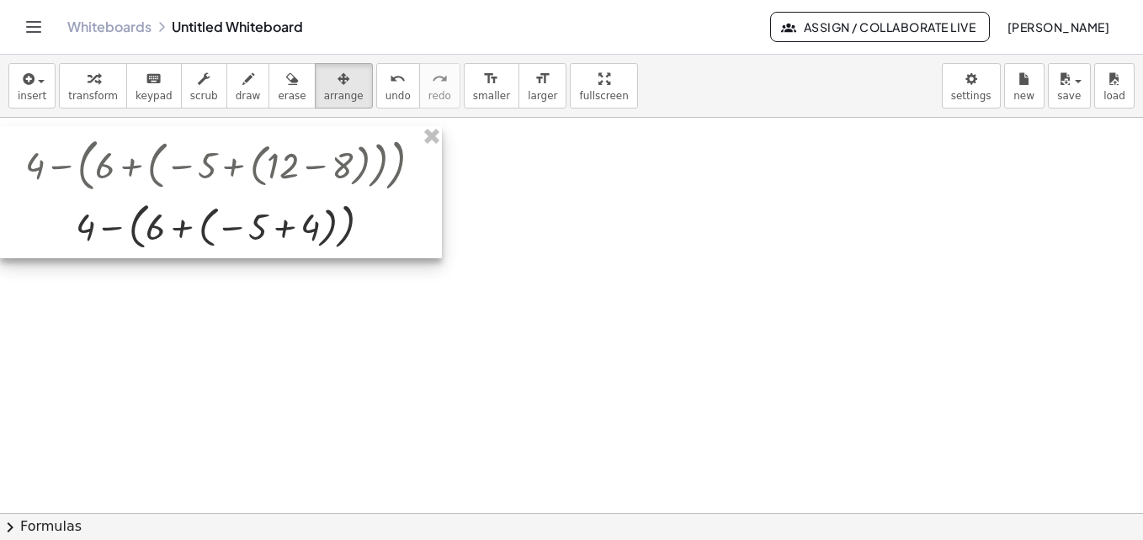
click at [320, 181] on div at bounding box center [221, 192] width 442 height 132
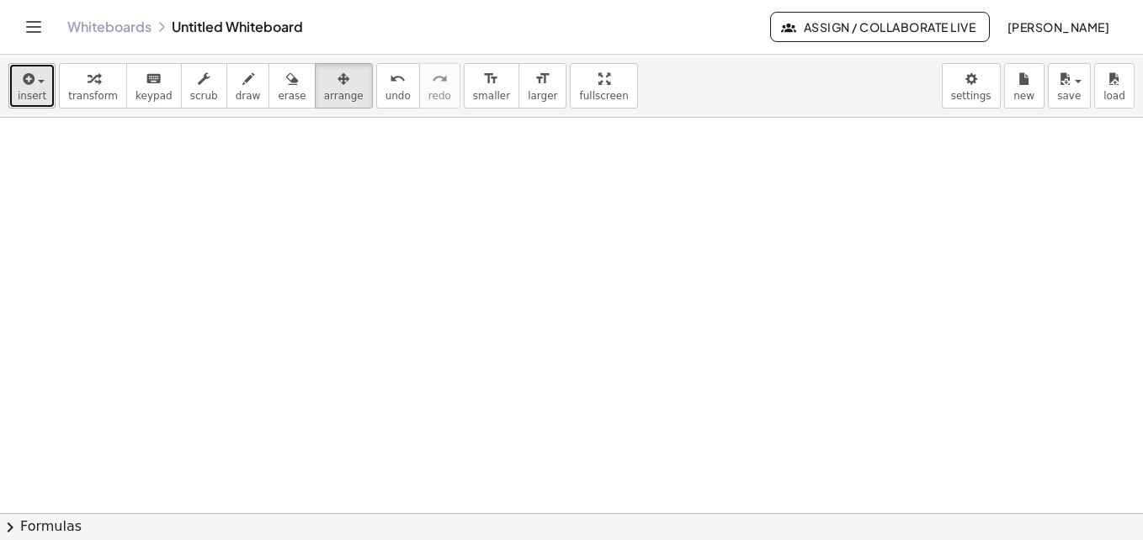
click at [10, 85] on button "insert" at bounding box center [31, 85] width 47 height 45
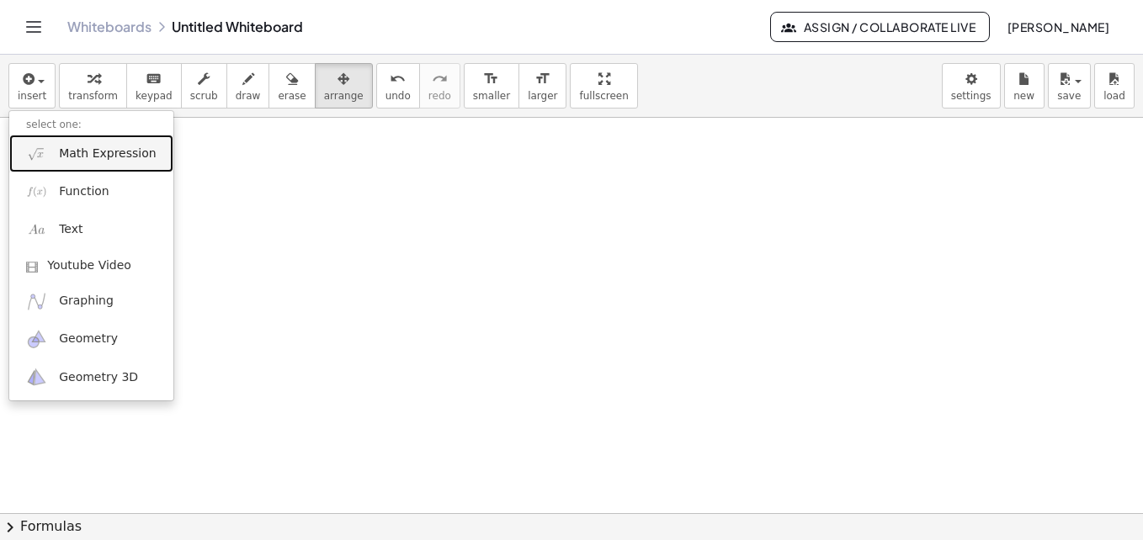
click at [128, 159] on span "Math Expression" at bounding box center [107, 154] width 97 height 17
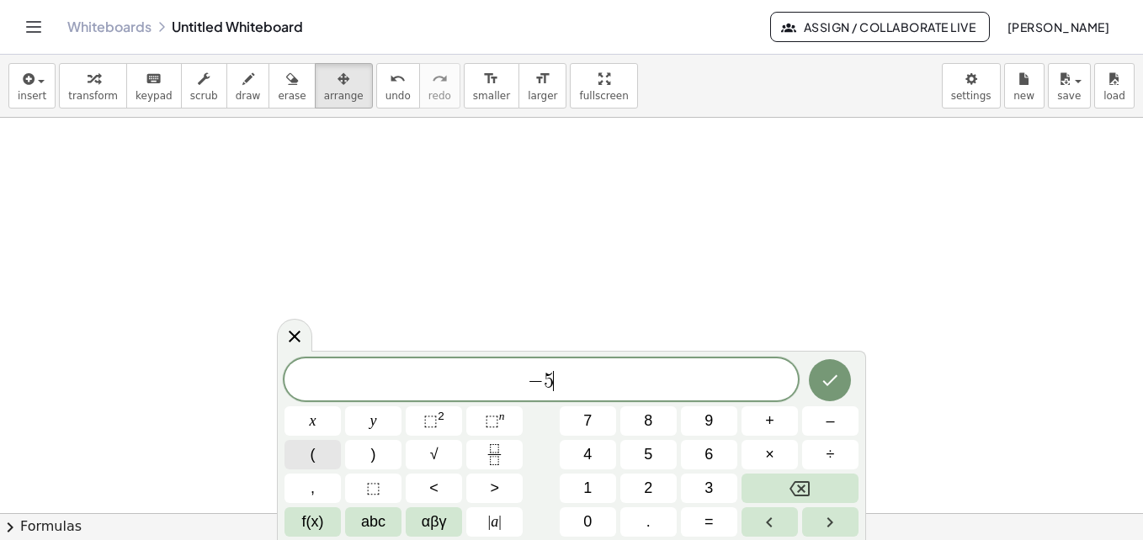
click at [311, 461] on span "(" at bounding box center [313, 455] width 5 height 23
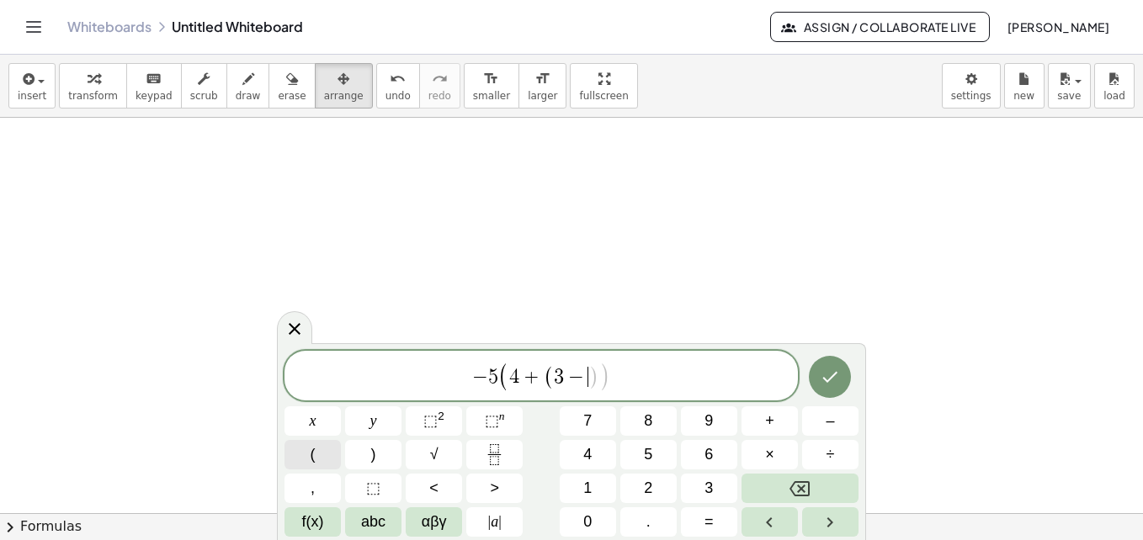
click at [312, 461] on span "(" at bounding box center [313, 455] width 5 height 23
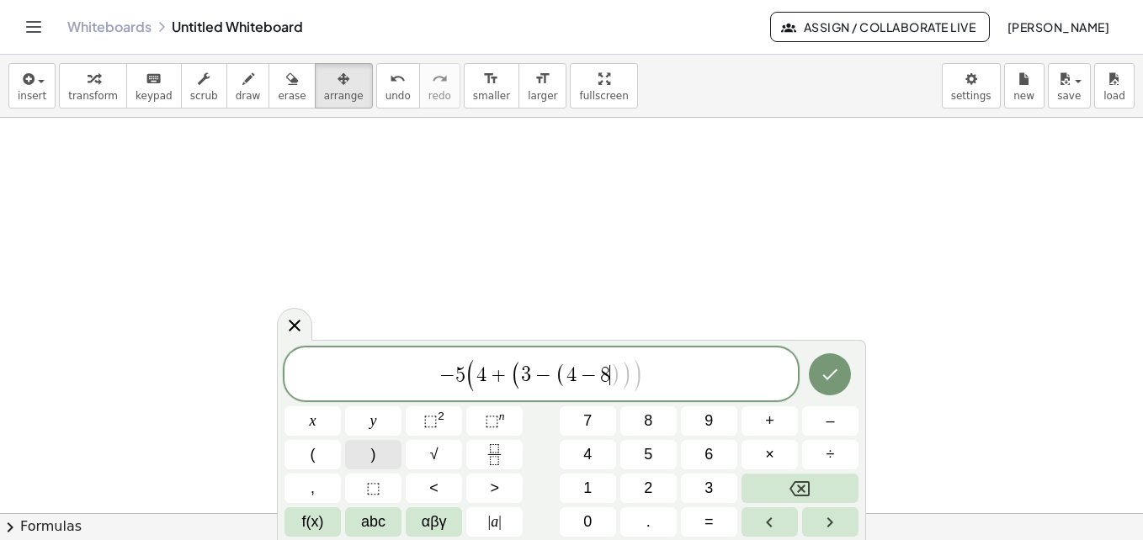
click at [355, 455] on button ")" at bounding box center [373, 454] width 56 height 29
click at [322, 451] on button "(" at bounding box center [313, 454] width 56 height 29
click at [370, 452] on button ")" at bounding box center [373, 454] width 56 height 29
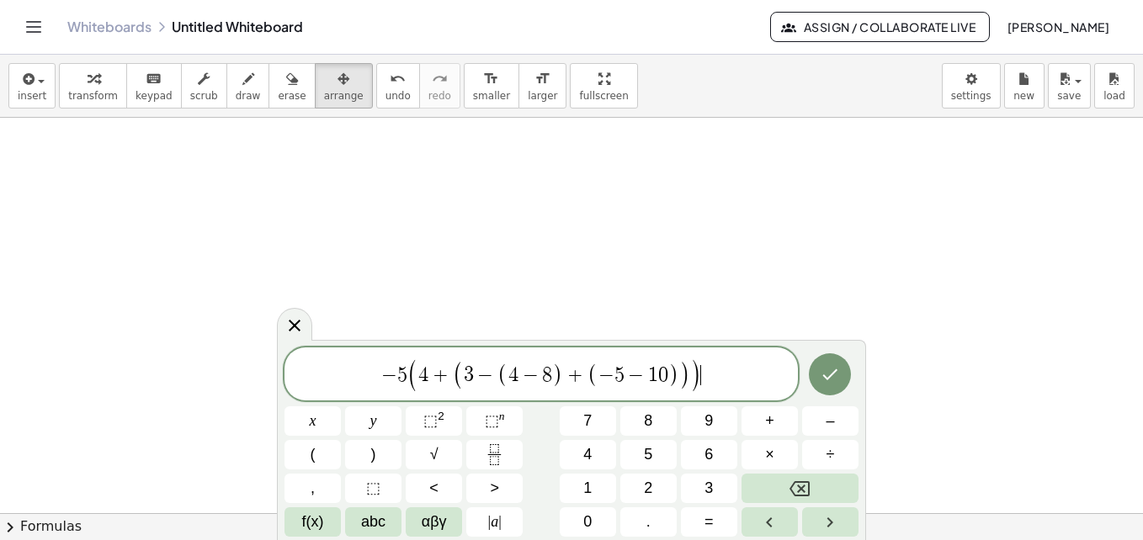
scroll to position [489, 0]
click at [285, 274] on body "Graspable Math Activities Get Started Activity Bank Assigned Work Classes White…" at bounding box center [571, 270] width 1143 height 540
click at [828, 378] on icon "Done" at bounding box center [830, 375] width 20 height 20
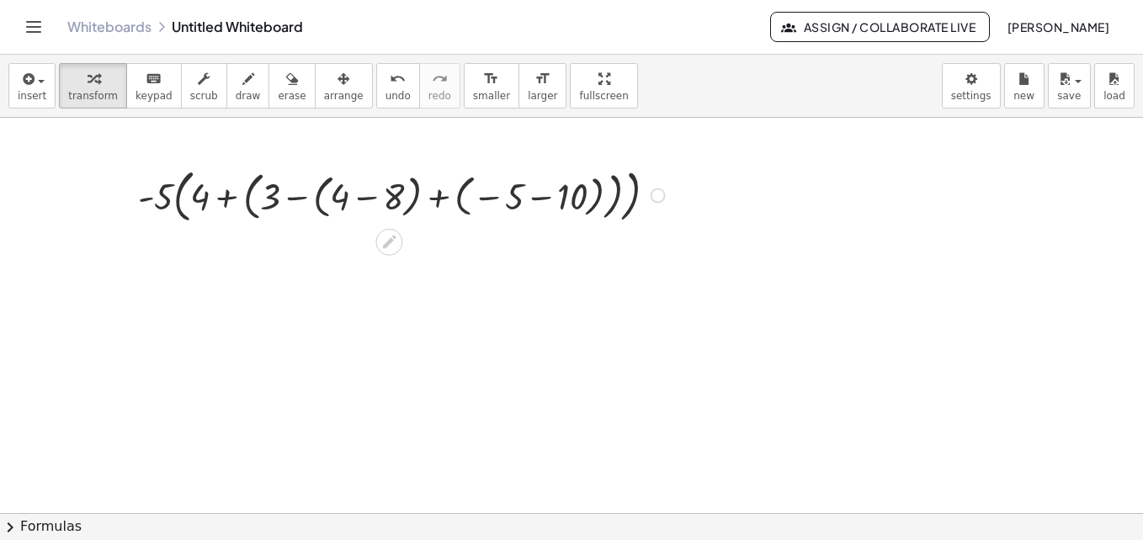
click at [250, 210] on div at bounding box center [404, 195] width 549 height 66
click at [253, 202] on div at bounding box center [404, 194] width 514 height 60
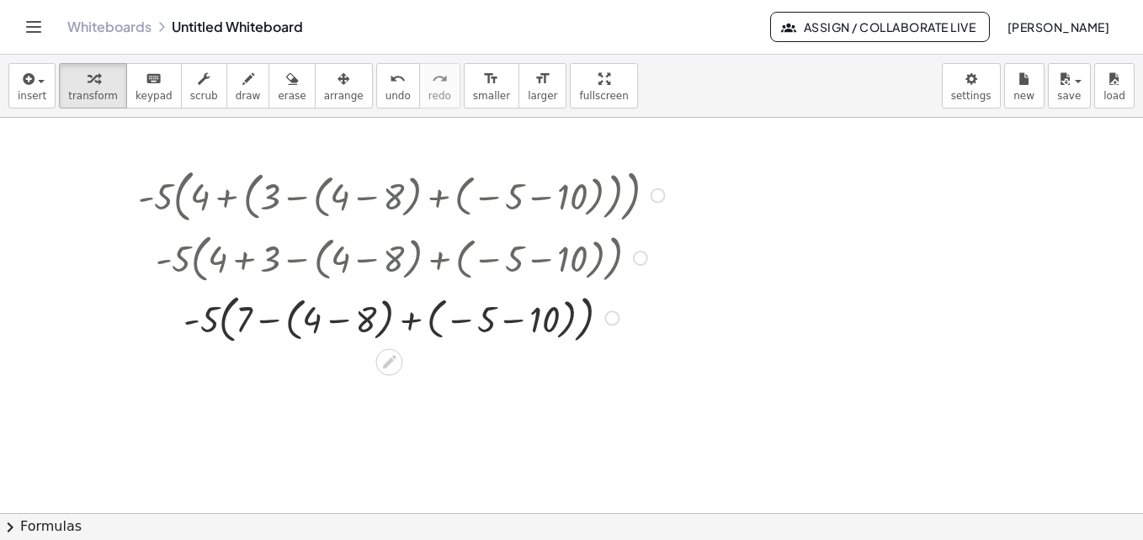
click at [232, 333] on div at bounding box center [404, 317] width 549 height 60
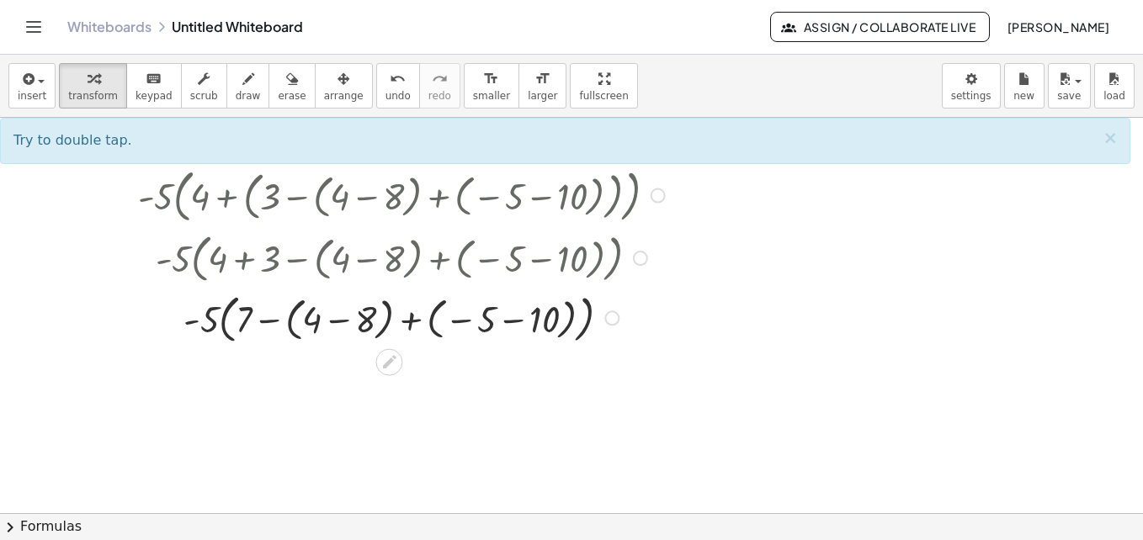
click at [513, 323] on div at bounding box center [404, 317] width 549 height 60
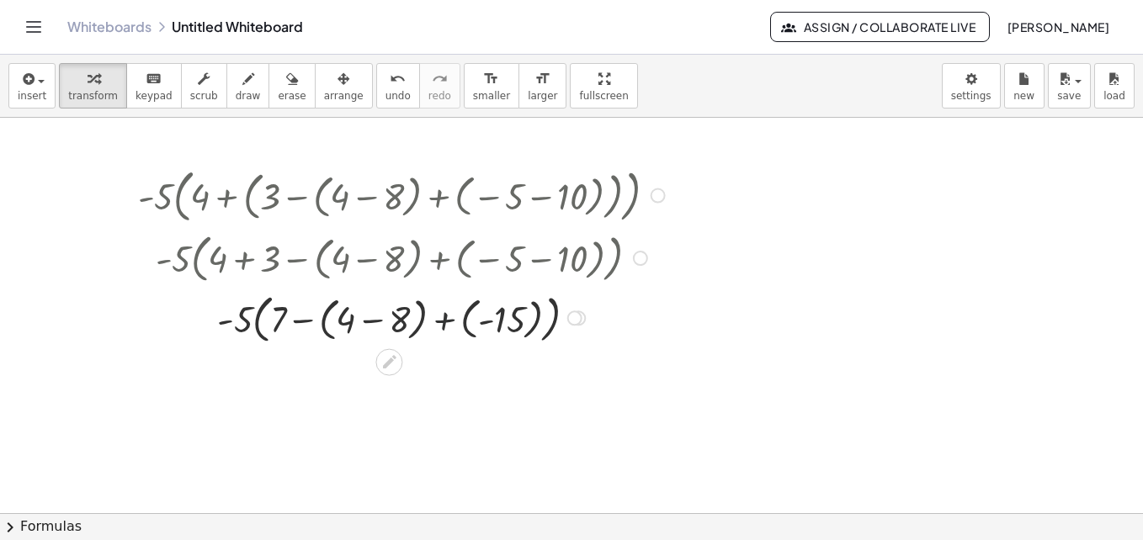
click at [444, 327] on div at bounding box center [404, 317] width 549 height 60
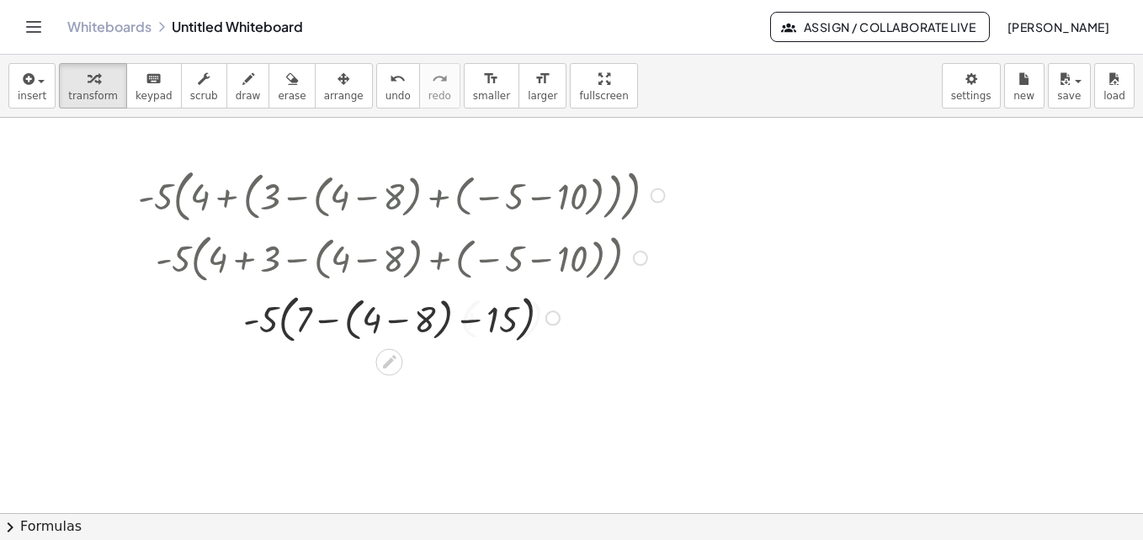
click at [389, 196] on div "· - 5 · ( + 4 + ( + 3 − ( + 4 − 8 ) + ( − 5 − 10 ) ) ) · - 5 · ( + 4 + 3 − ( + …" at bounding box center [389, 196] width 0 height 0
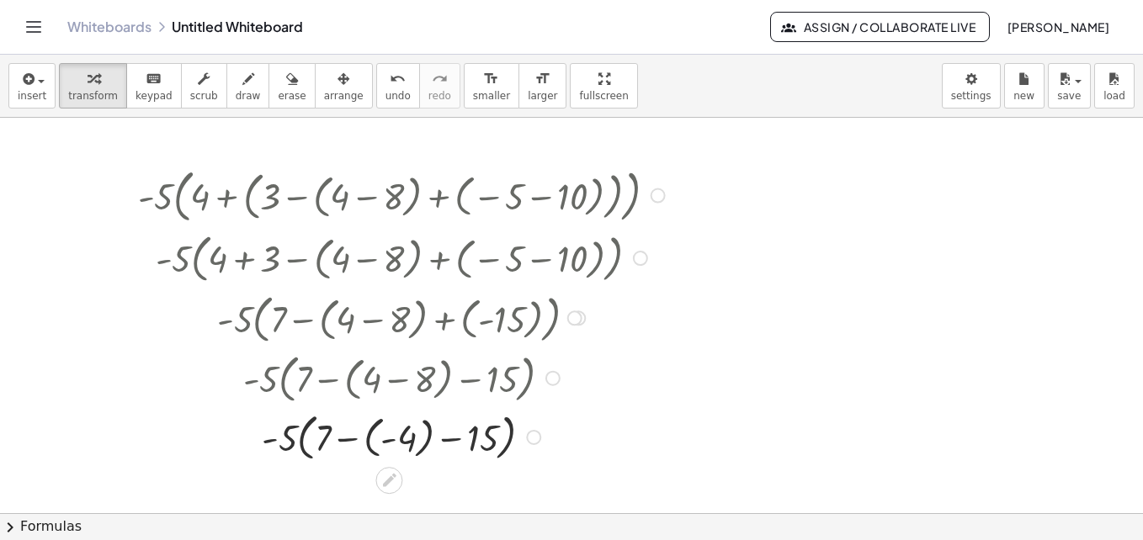
click at [458, 437] on div at bounding box center [404, 436] width 549 height 58
click at [457, 438] on div at bounding box center [404, 436] width 549 height 58
click at [352, 439] on div at bounding box center [404, 436] width 549 height 58
click at [372, 441] on div at bounding box center [404, 436] width 549 height 55
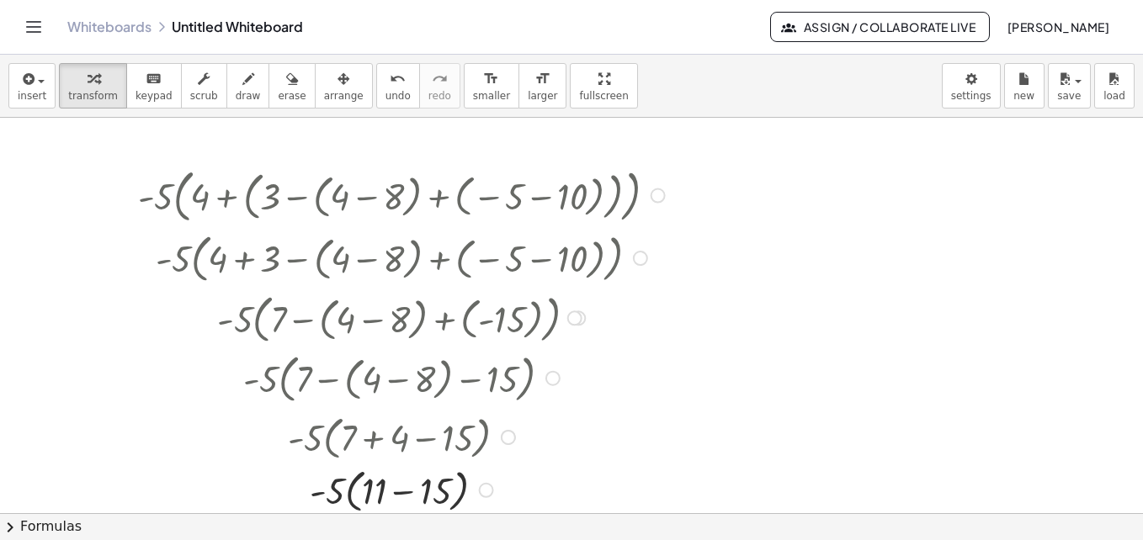
click at [402, 461] on div at bounding box center [404, 436] width 593 height 55
click at [413, 492] on div at bounding box center [404, 491] width 549 height 55
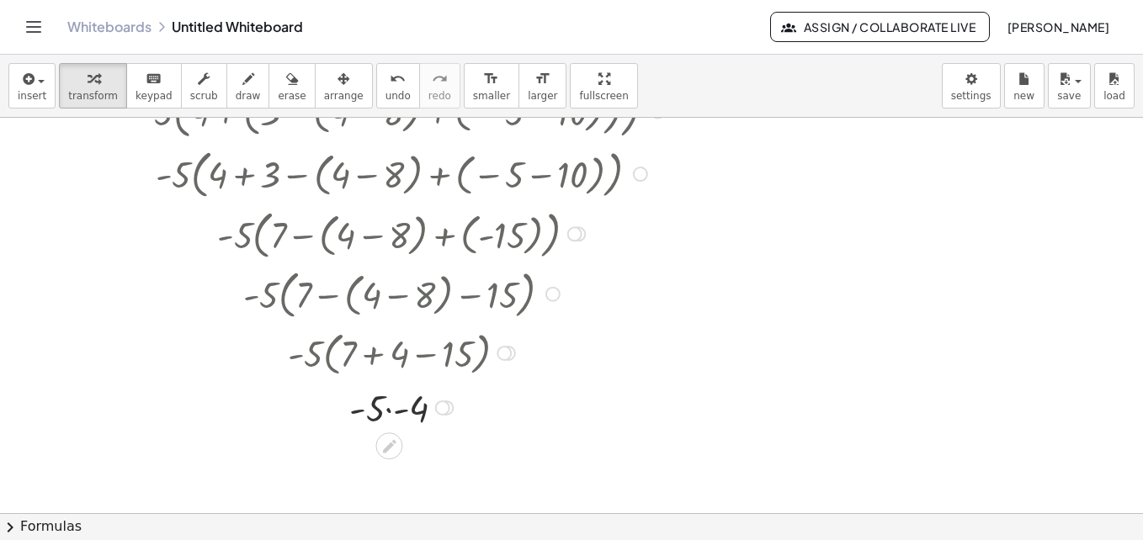
click at [362, 413] on div at bounding box center [404, 407] width 549 height 50
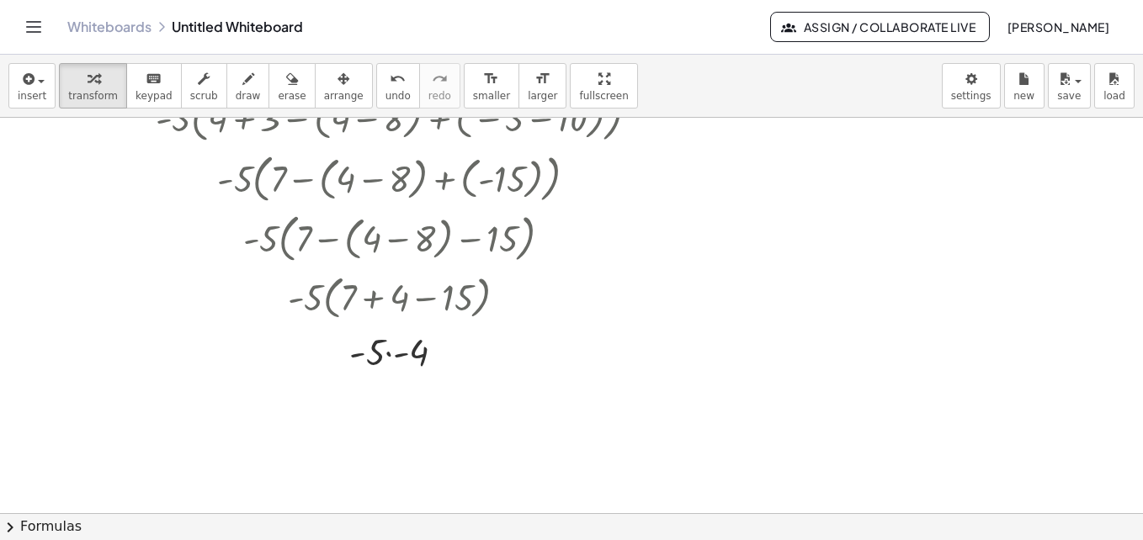
scroll to position [658, 0]
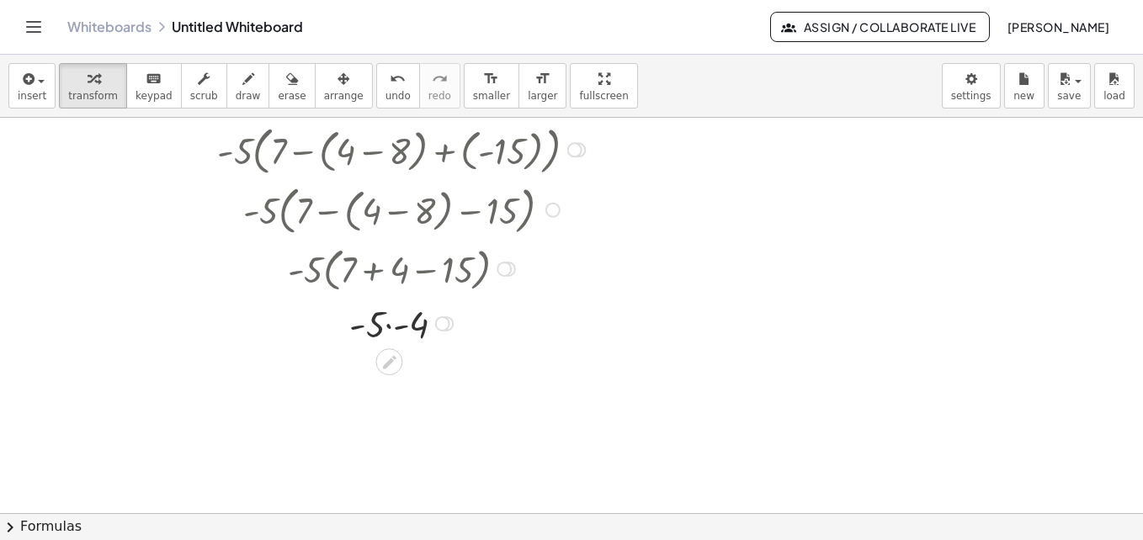
click at [444, 327] on div at bounding box center [442, 324] width 15 height 15
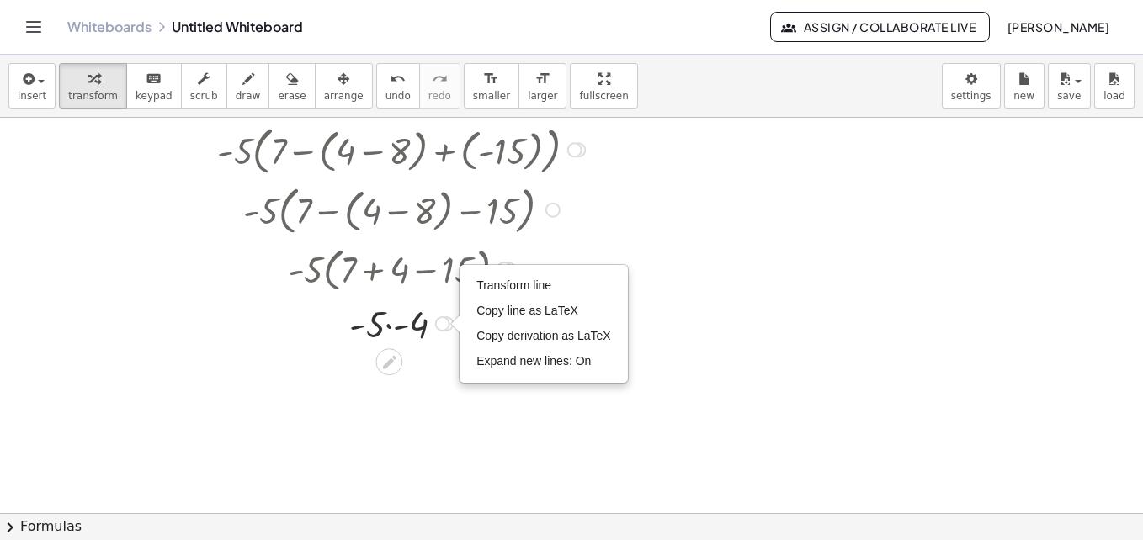
click at [408, 325] on div at bounding box center [404, 323] width 549 height 50
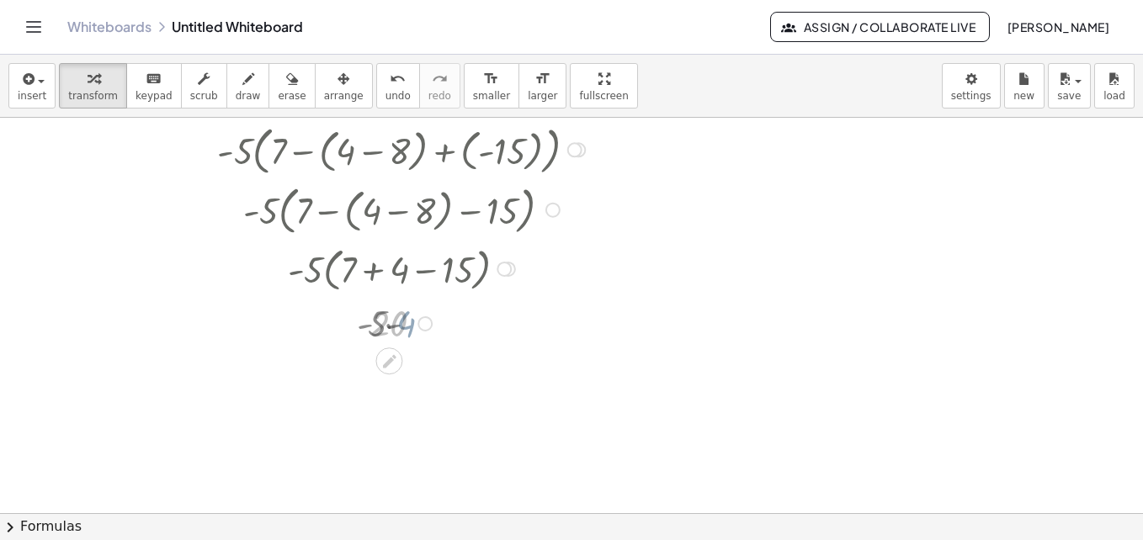
click at [397, 325] on div at bounding box center [404, 323] width 549 height 48
click at [576, 153] on div at bounding box center [574, 149] width 15 height 15
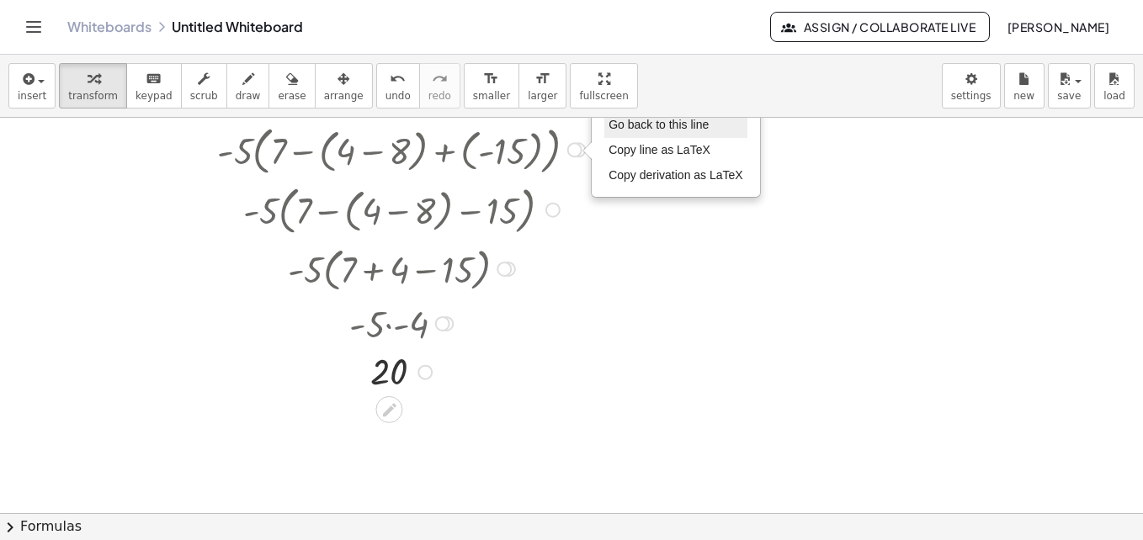
click at [649, 125] on span "Go back to this line" at bounding box center [659, 124] width 100 height 13
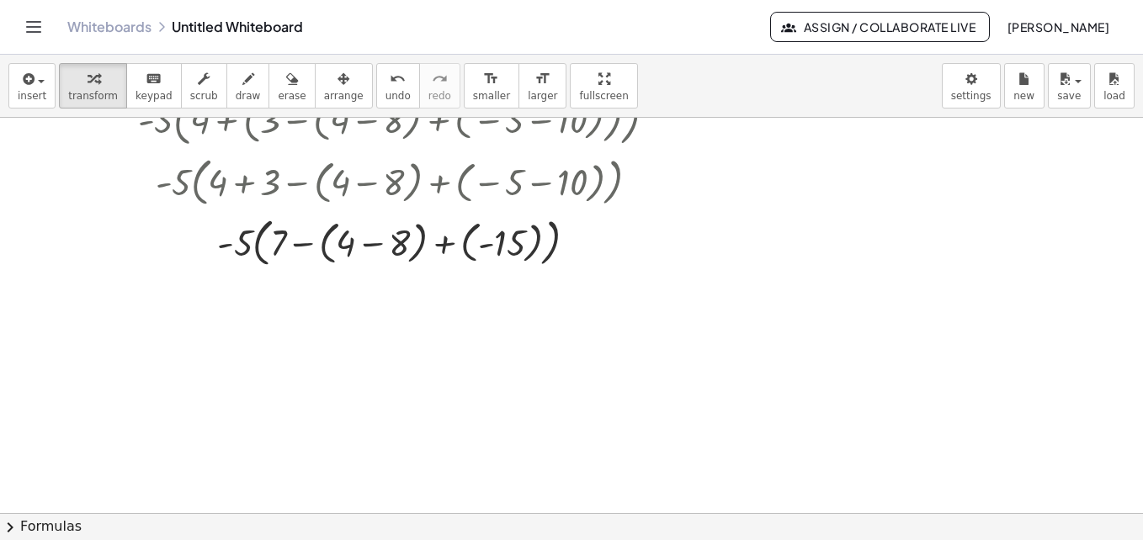
scroll to position [489, 0]
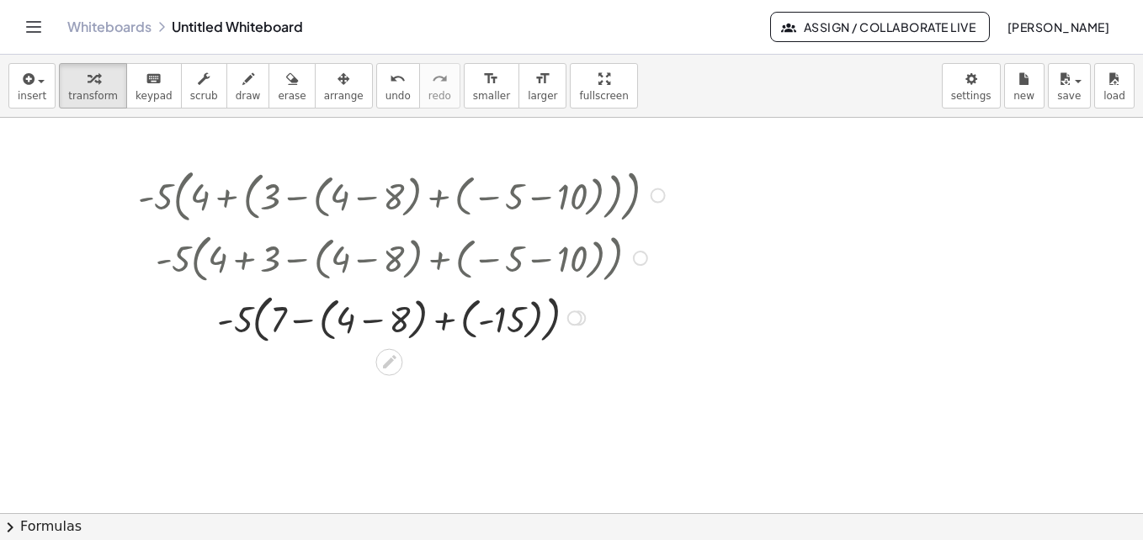
click at [655, 196] on div at bounding box center [658, 196] width 15 height 15
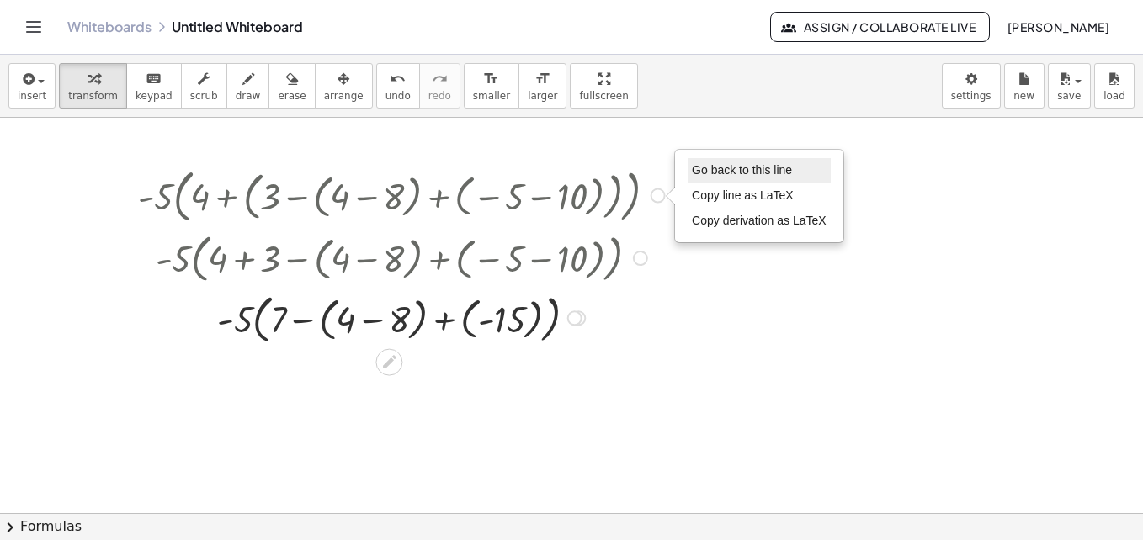
click at [729, 169] on span "Go back to this line" at bounding box center [742, 169] width 100 height 13
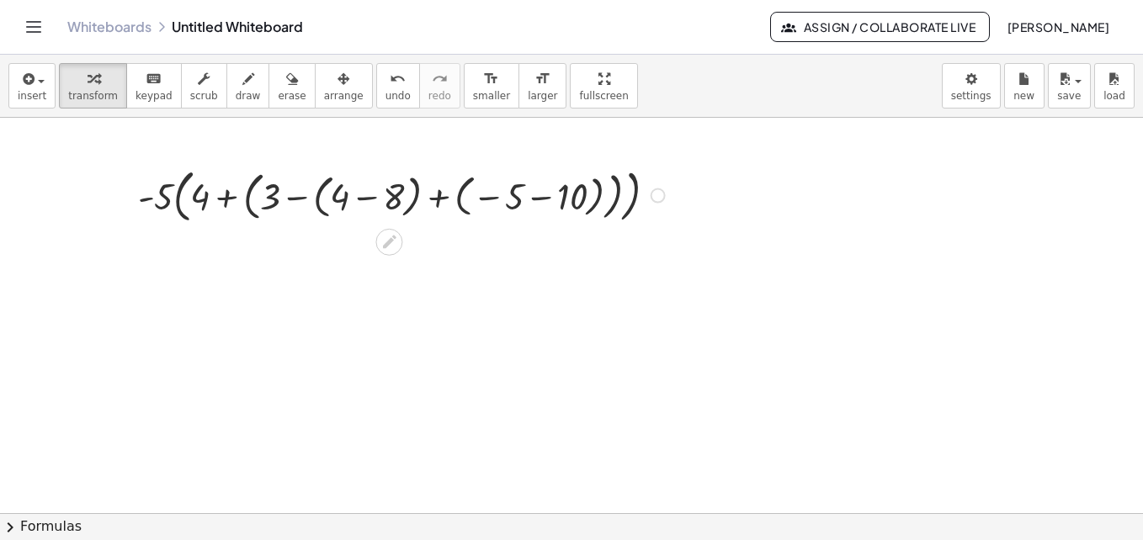
drag, startPoint x: 540, startPoint y: 191, endPoint x: 538, endPoint y: 211, distance: 20.3
click at [535, 199] on div at bounding box center [404, 195] width 549 height 66
click at [540, 194] on div at bounding box center [404, 195] width 549 height 66
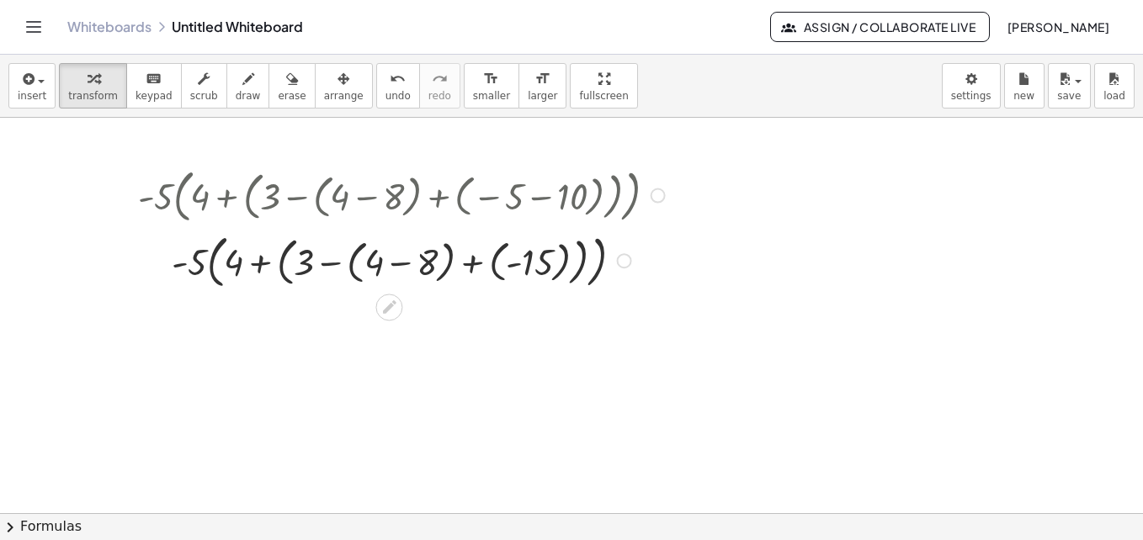
click at [404, 263] on div at bounding box center [404, 260] width 549 height 66
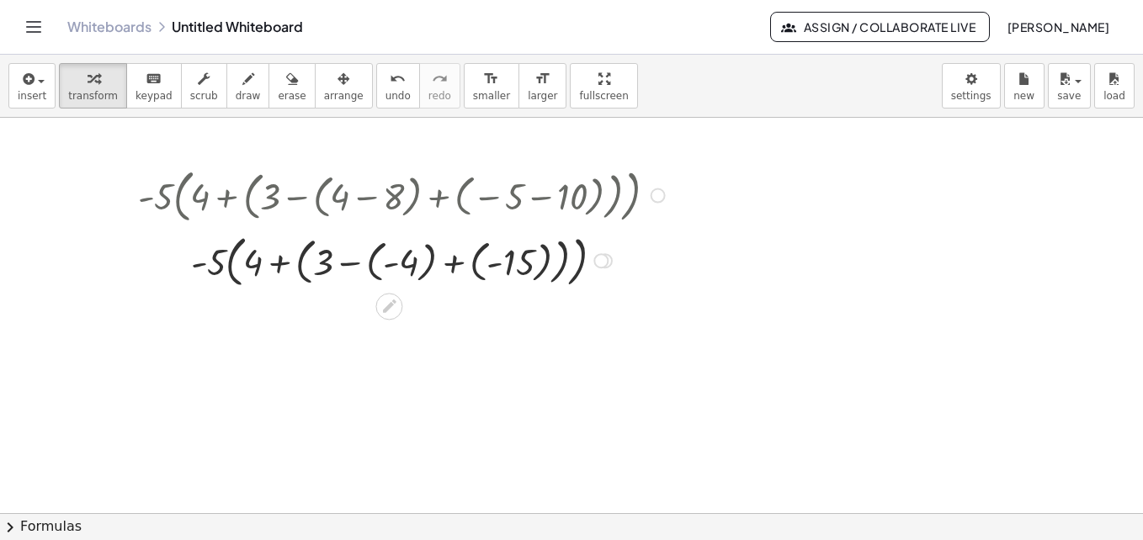
click at [354, 262] on div at bounding box center [404, 260] width 549 height 64
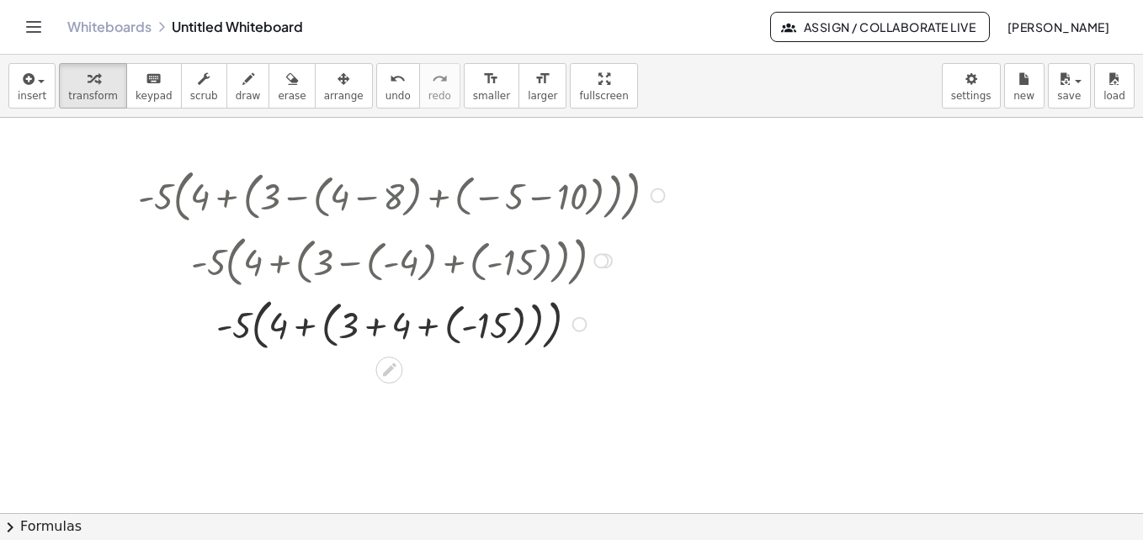
click at [466, 324] on div at bounding box center [404, 323] width 549 height 64
click at [431, 320] on div at bounding box center [404, 323] width 549 height 64
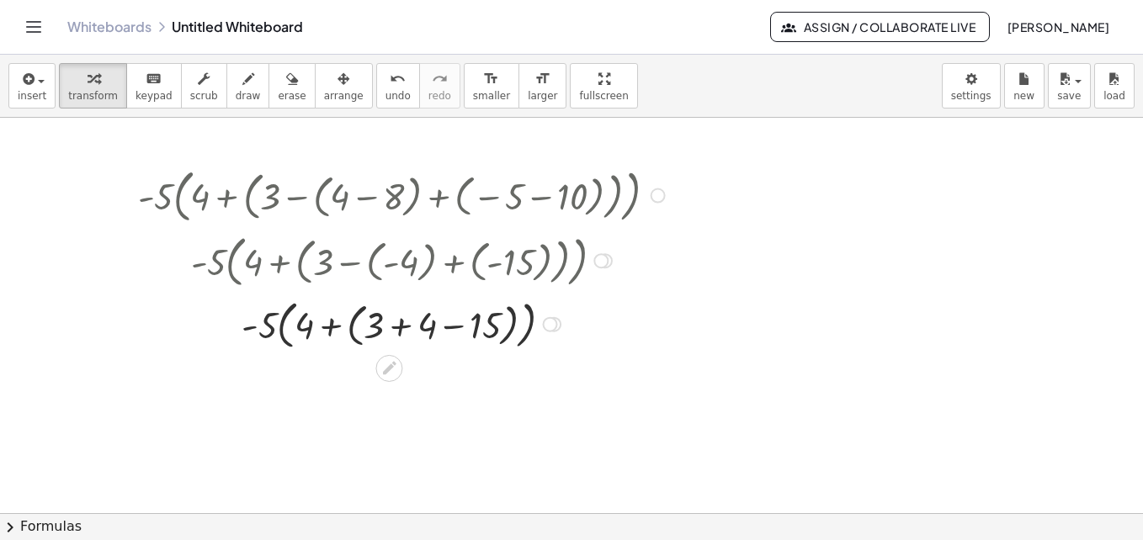
click at [402, 332] on div at bounding box center [404, 323] width 549 height 60
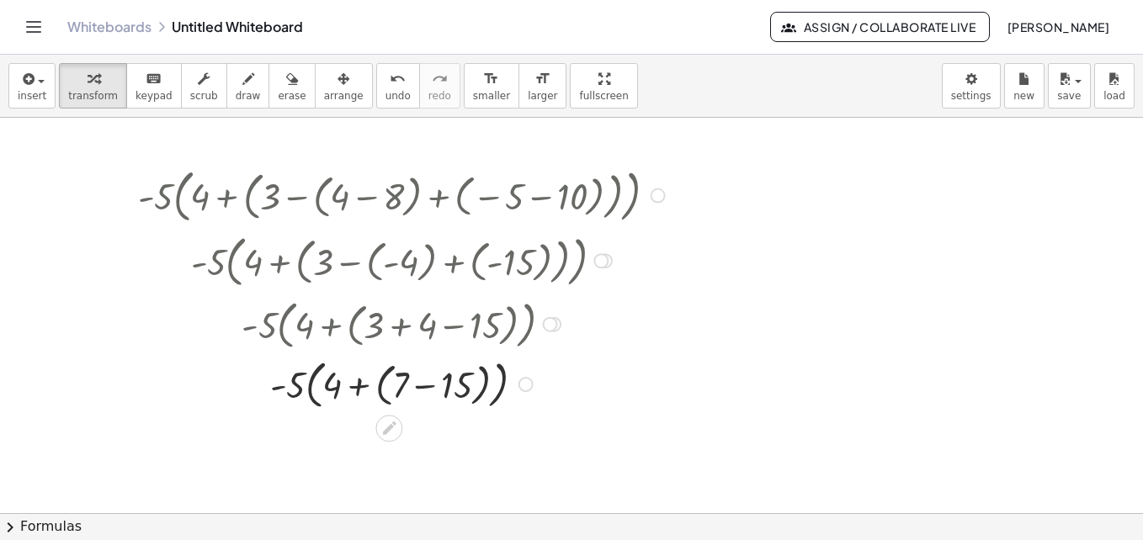
click at [306, 390] on div at bounding box center [404, 384] width 549 height 60
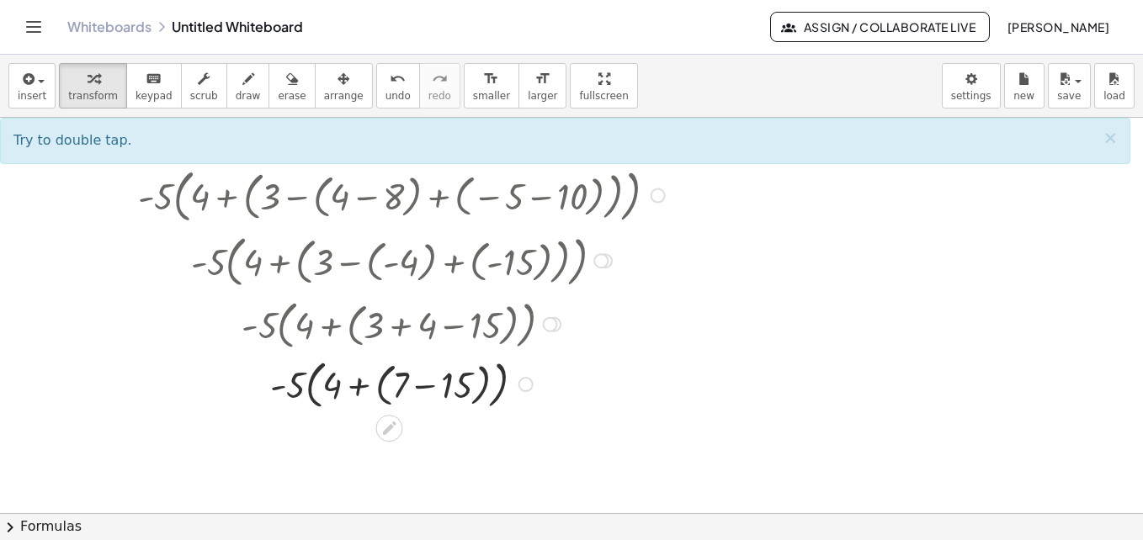
click at [527, 381] on div "Go back to this line Copy line as LaTeX Copy derivation as LaTeX" at bounding box center [526, 384] width 15 height 15
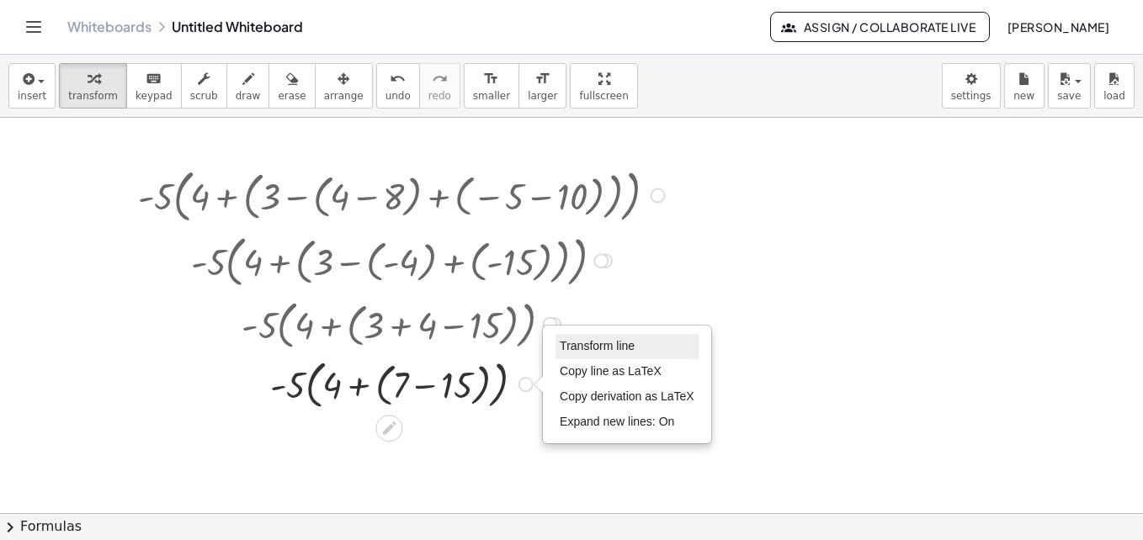
click at [598, 351] on span "Transform line" at bounding box center [597, 345] width 75 height 13
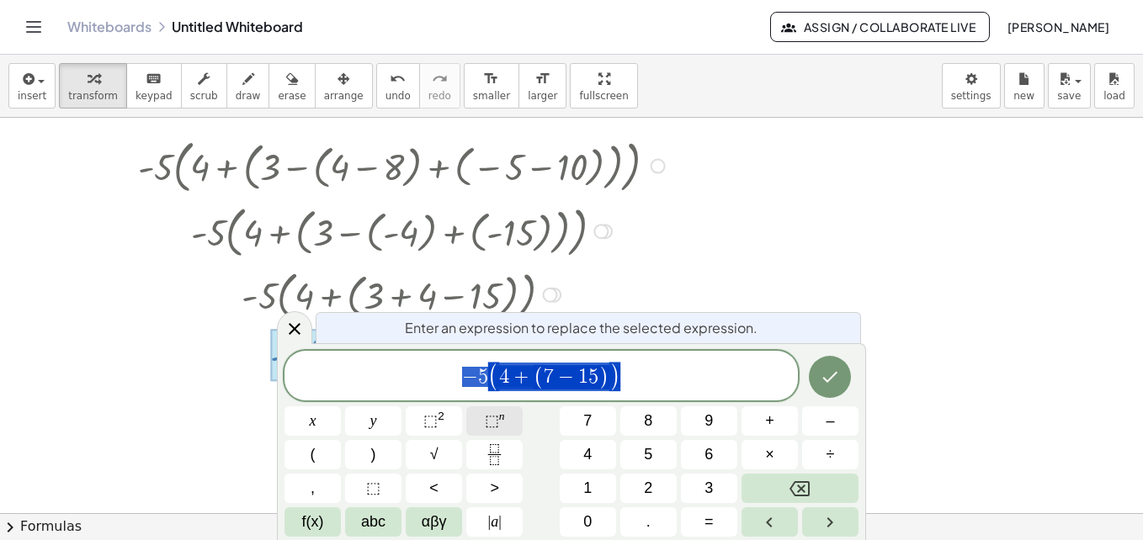
scroll to position [520, 0]
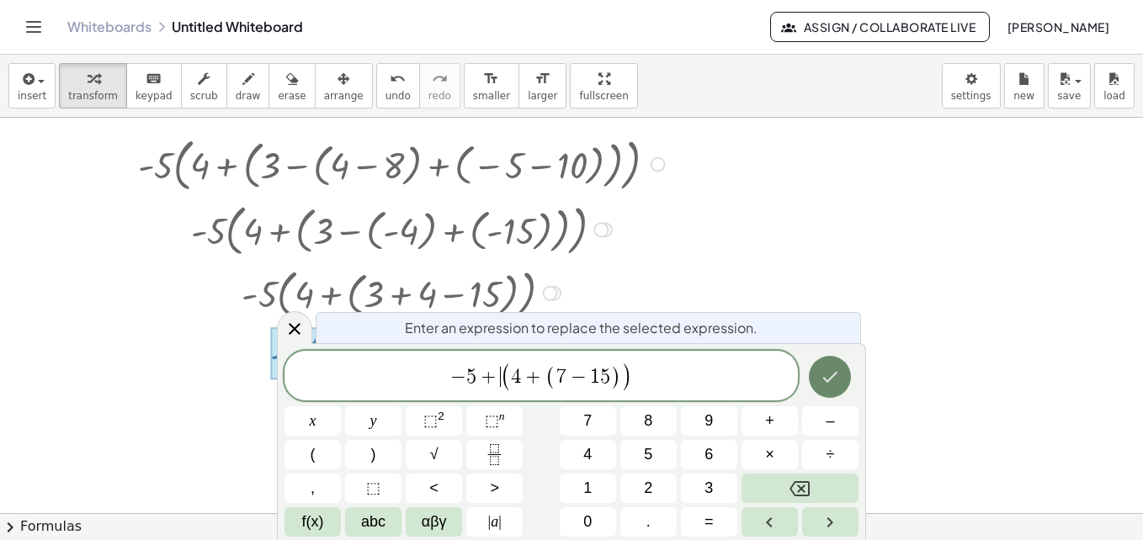
click at [821, 377] on icon "Done" at bounding box center [830, 377] width 20 height 20
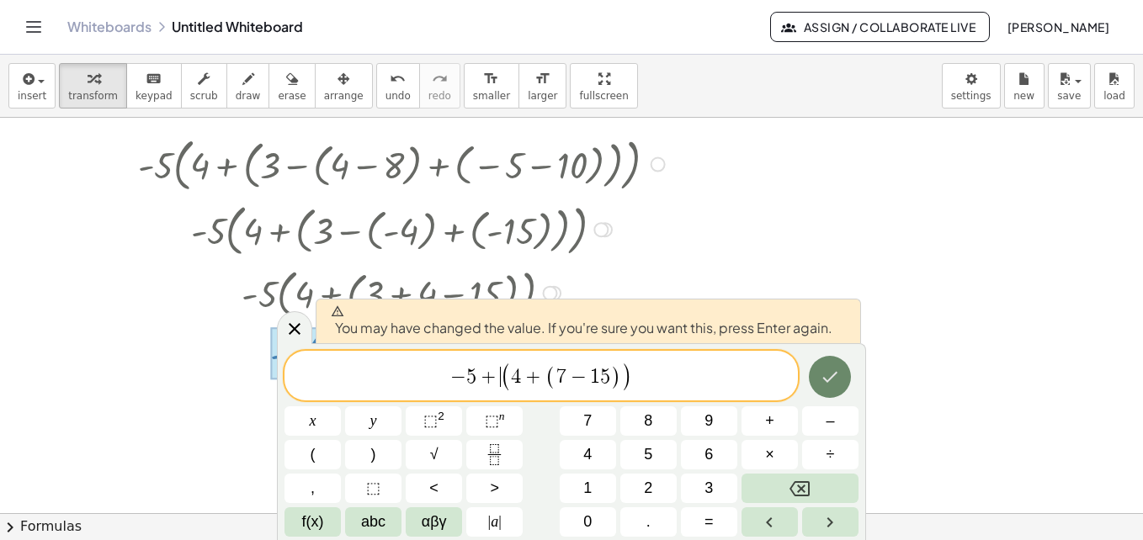
click at [840, 371] on icon "Done" at bounding box center [830, 377] width 20 height 20
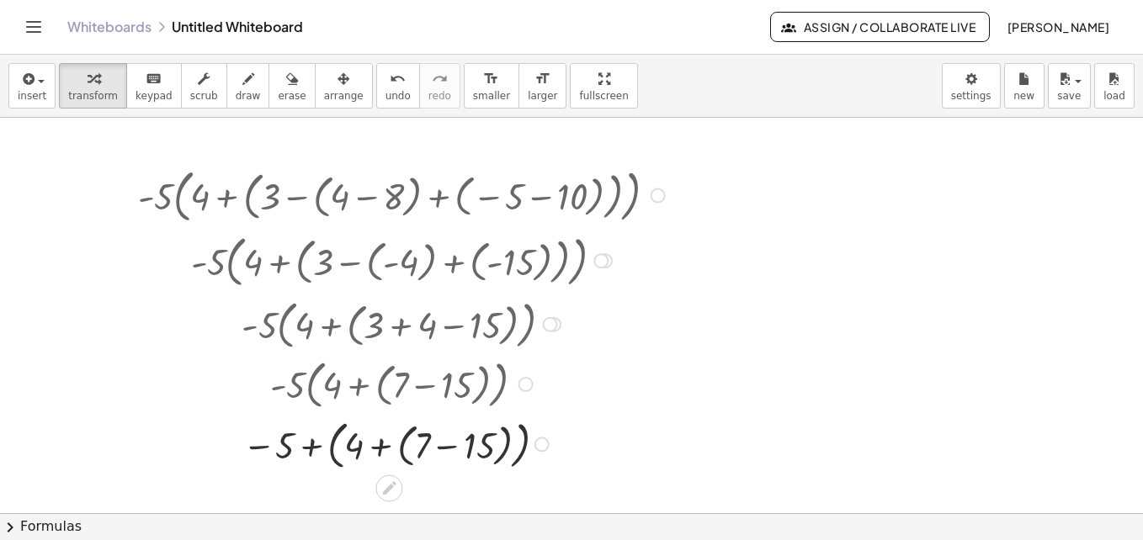
scroll to position [573, 0]
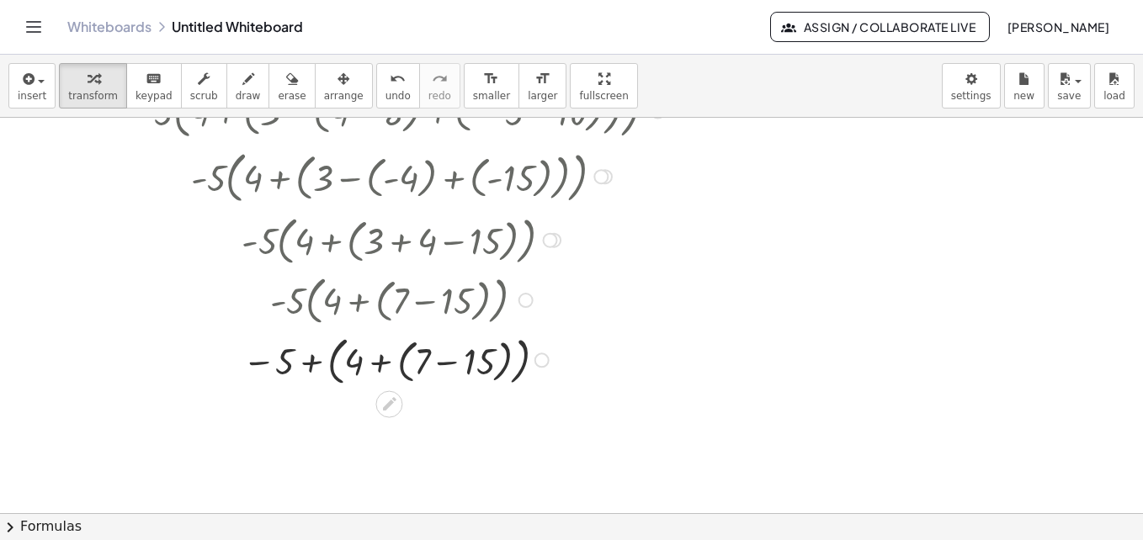
click at [381, 363] on div at bounding box center [404, 359] width 549 height 60
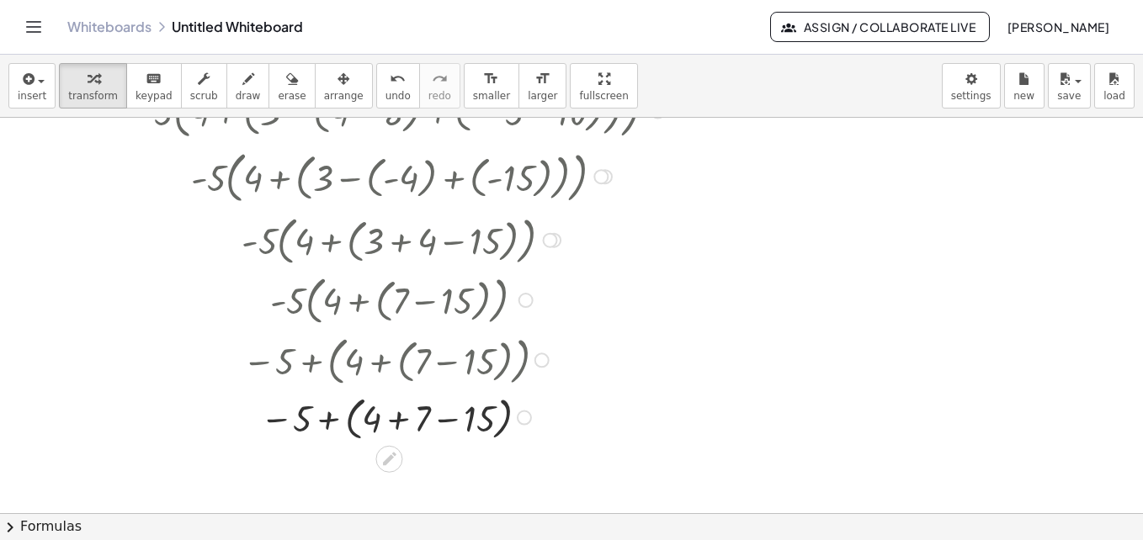
click at [398, 426] on div at bounding box center [404, 416] width 549 height 55
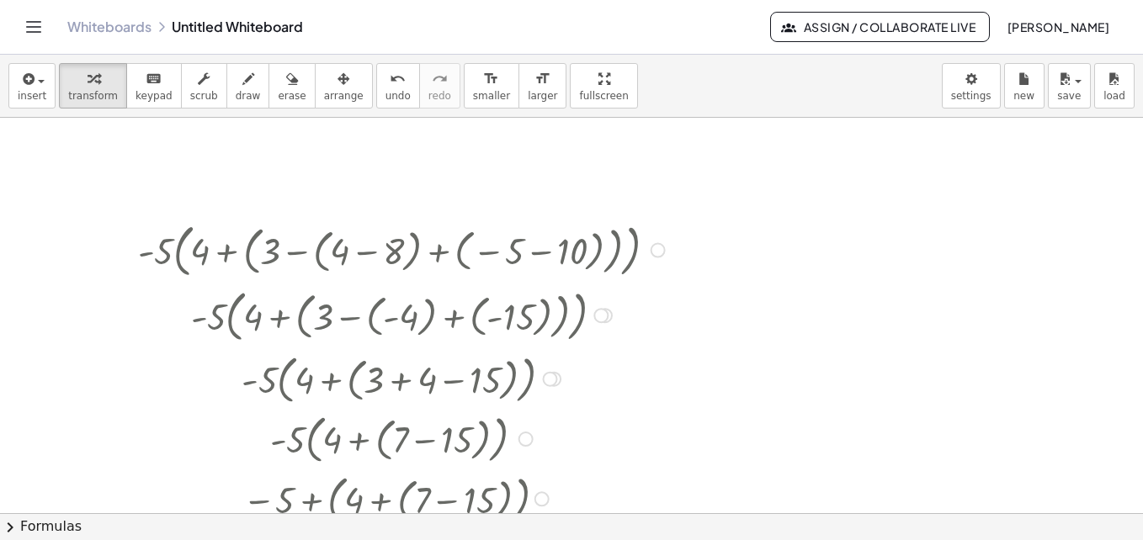
scroll to position [405, 0]
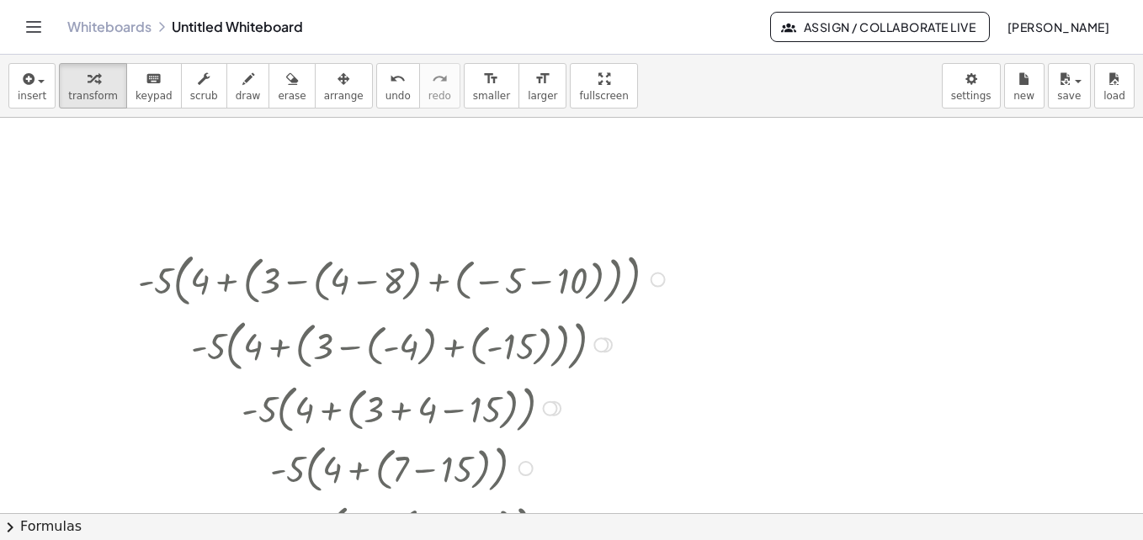
click at [653, 274] on div at bounding box center [658, 280] width 15 height 15
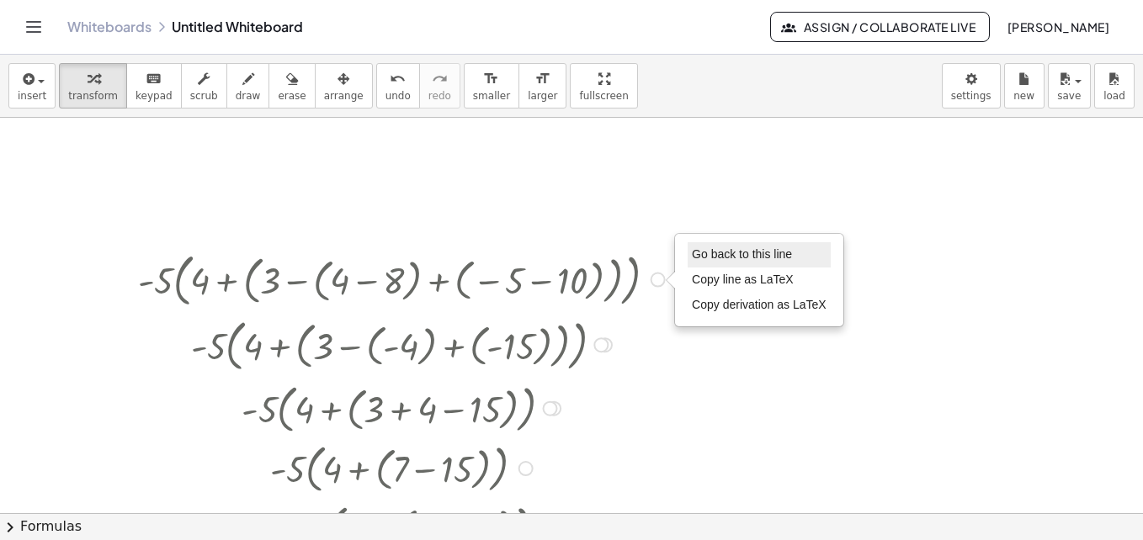
click at [700, 253] on span "Go back to this line" at bounding box center [742, 254] width 100 height 13
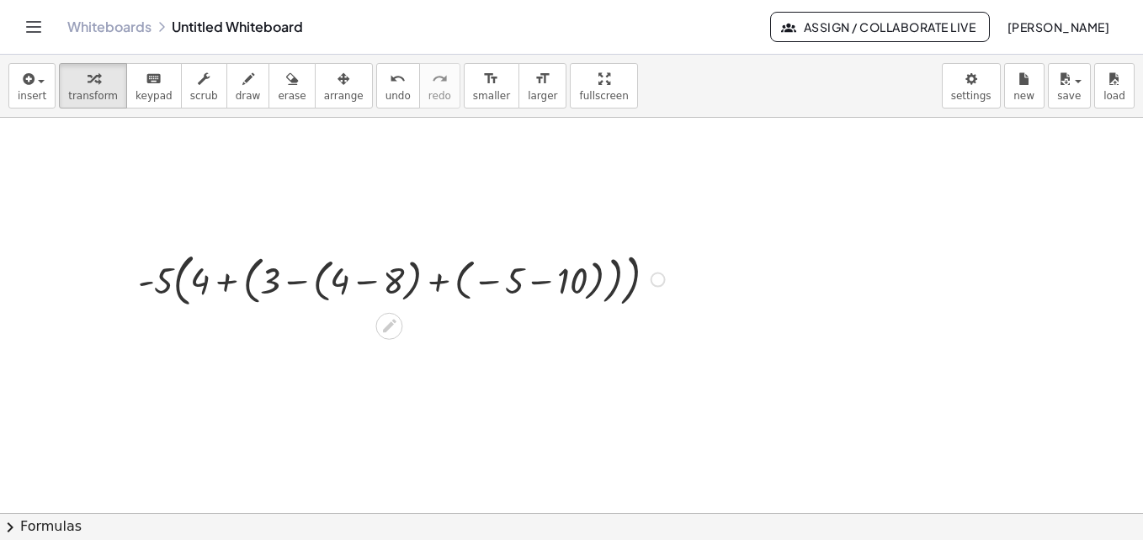
click at [173, 289] on div at bounding box center [404, 279] width 549 height 66
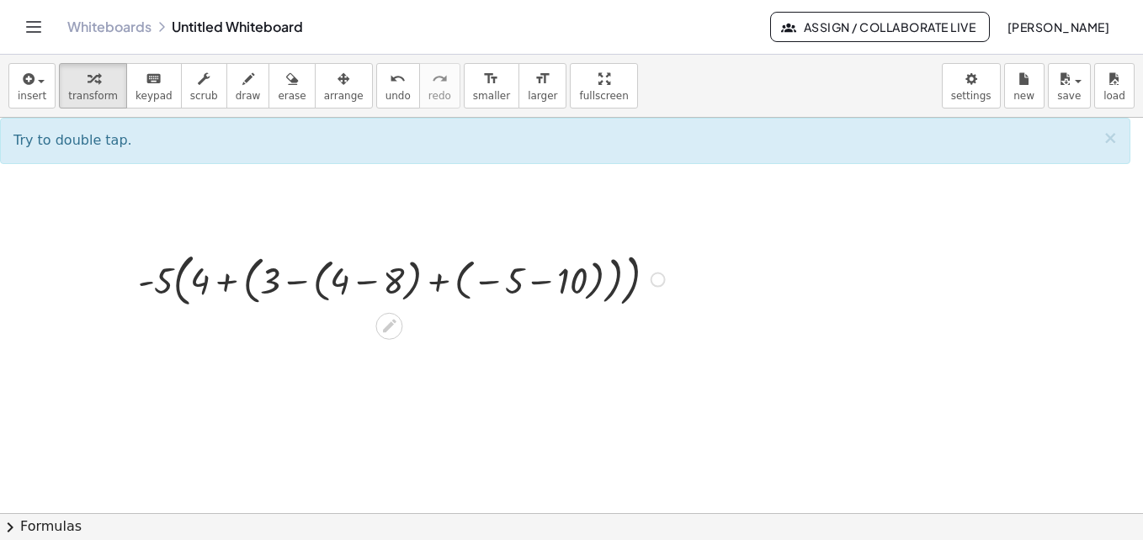
click at [655, 273] on div "Go back to this line Copy line as LaTeX Copy derivation as LaTeX" at bounding box center [658, 280] width 15 height 15
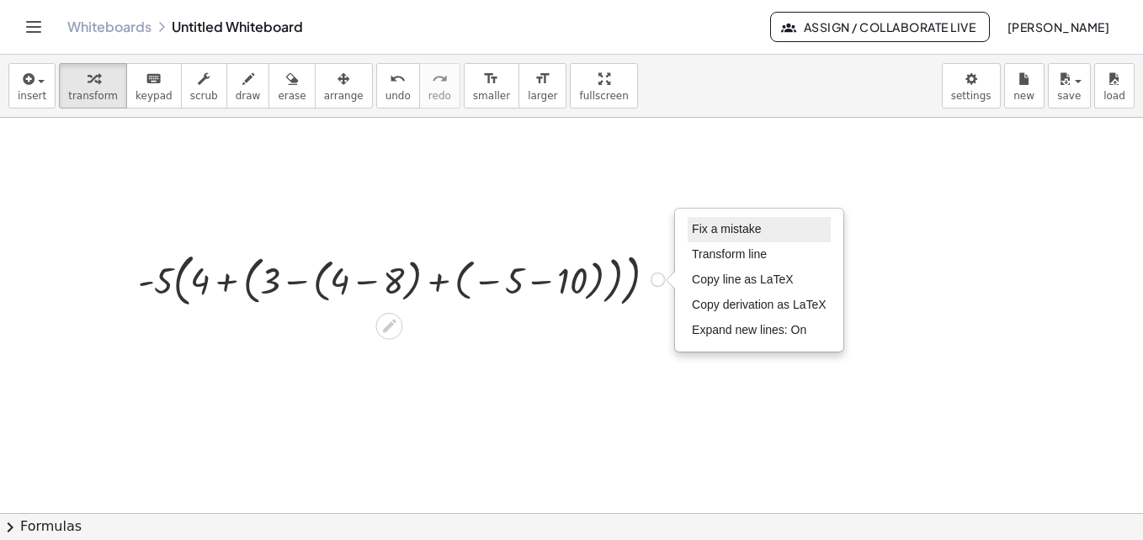
click at [731, 233] on span "Fix a mistake" at bounding box center [726, 228] width 69 height 13
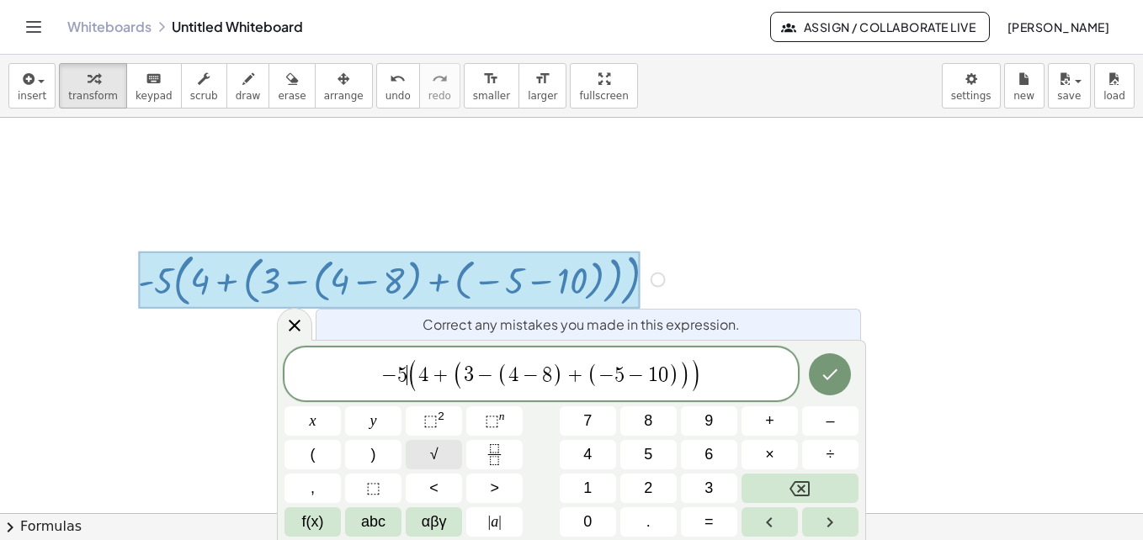
drag, startPoint x: 412, startPoint y: 374, endPoint x: 434, endPoint y: 461, distance: 89.4
click at [839, 381] on icon "Done" at bounding box center [830, 375] width 20 height 20
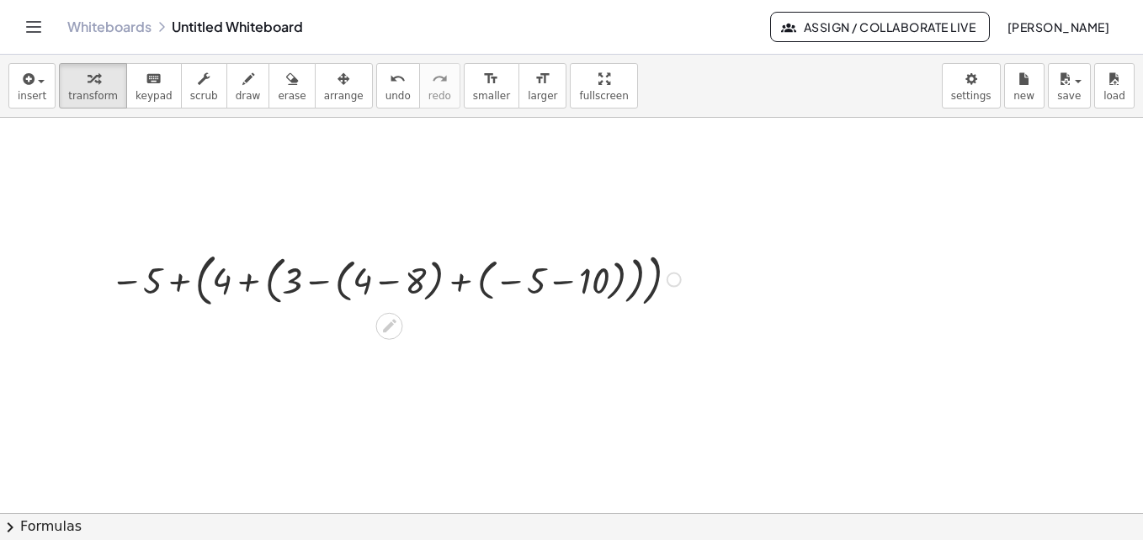
click at [564, 281] on div at bounding box center [398, 279] width 593 height 66
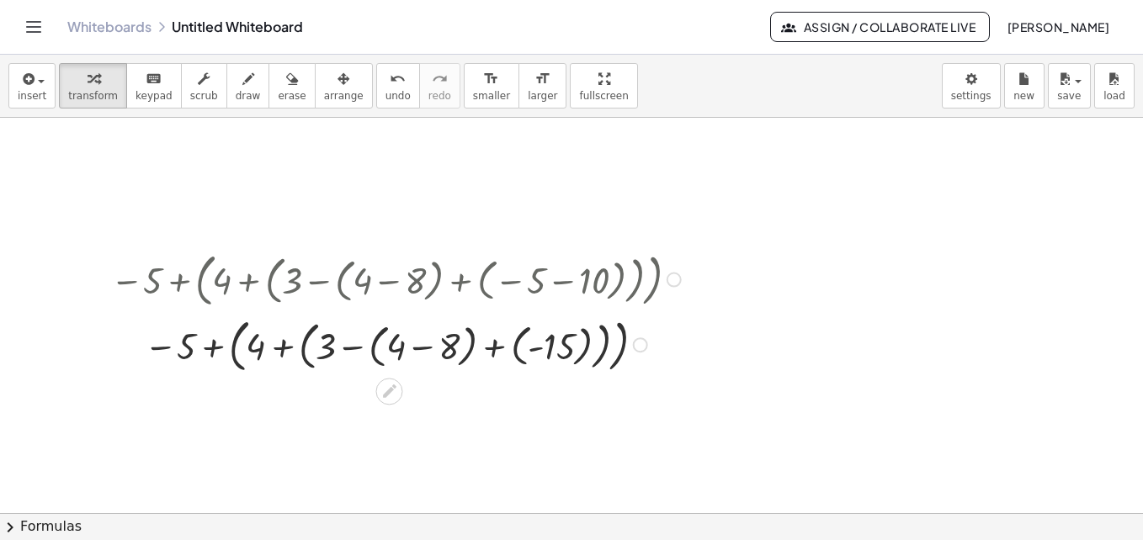
click at [417, 352] on div at bounding box center [398, 345] width 593 height 66
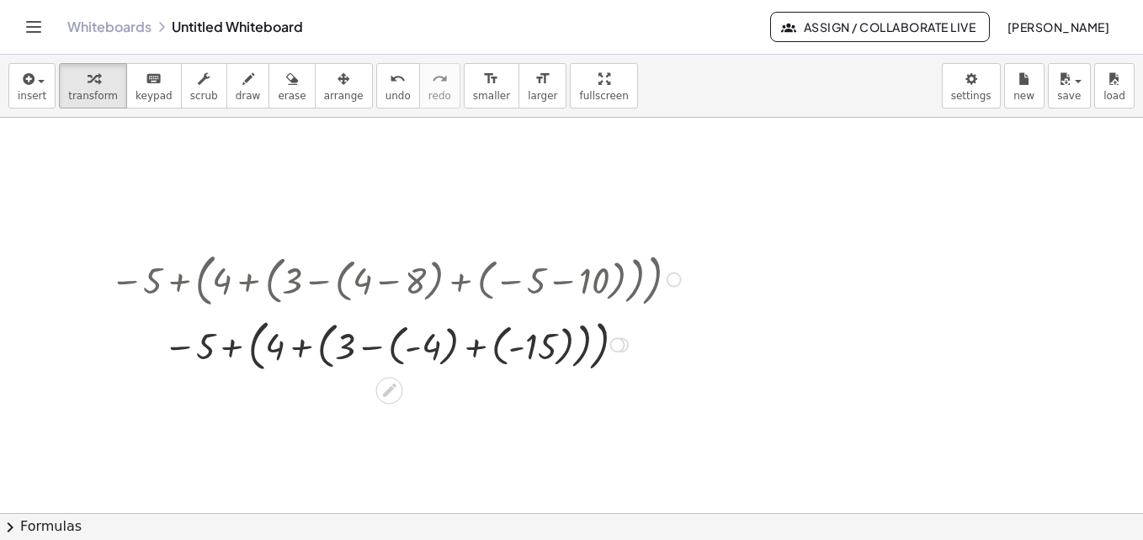
click at [372, 346] on div at bounding box center [398, 344] width 593 height 64
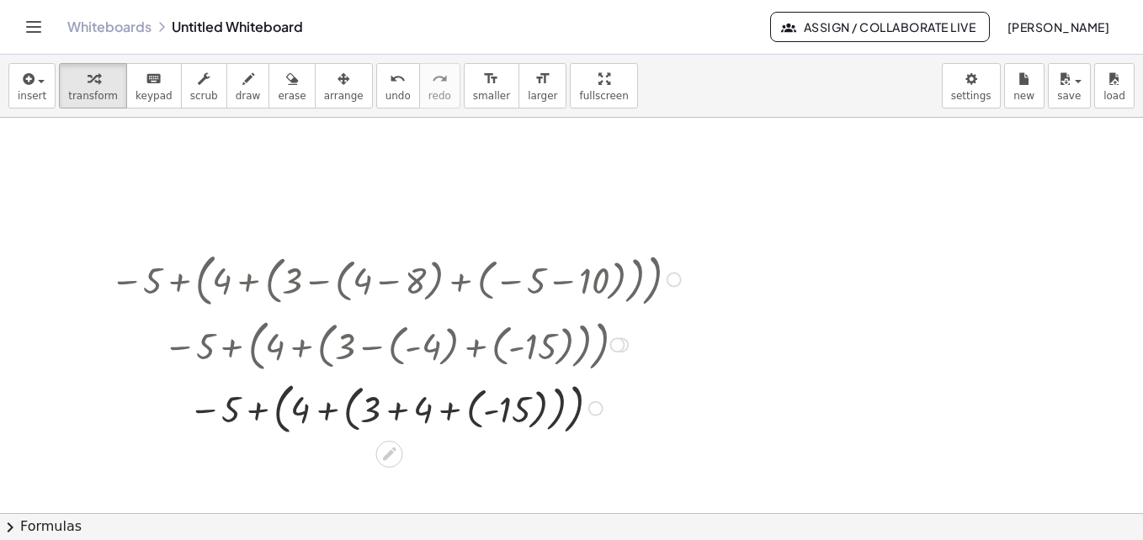
click at [397, 408] on div at bounding box center [398, 407] width 593 height 64
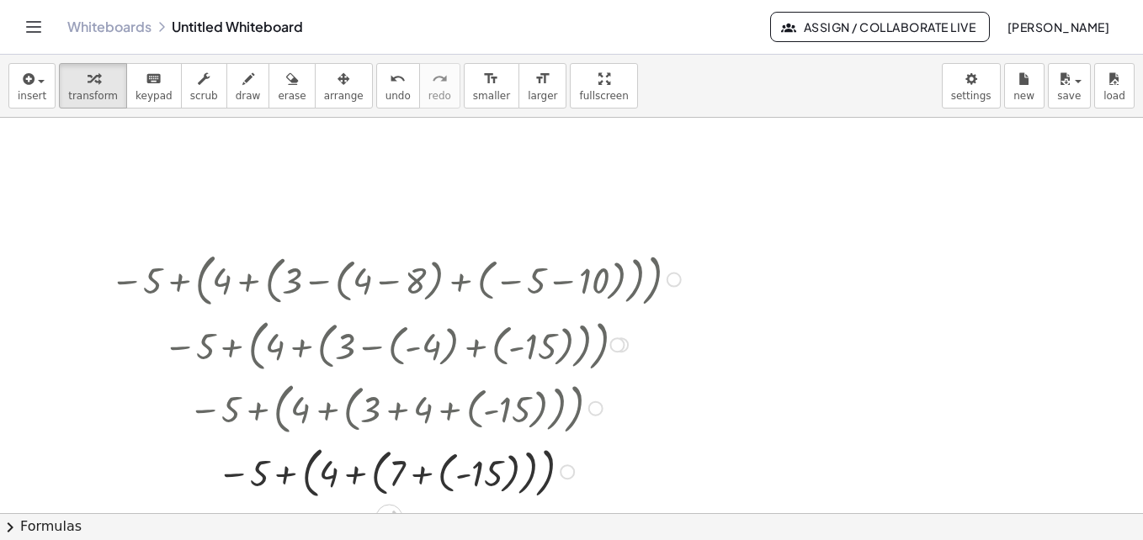
click at [424, 474] on div at bounding box center [398, 471] width 593 height 64
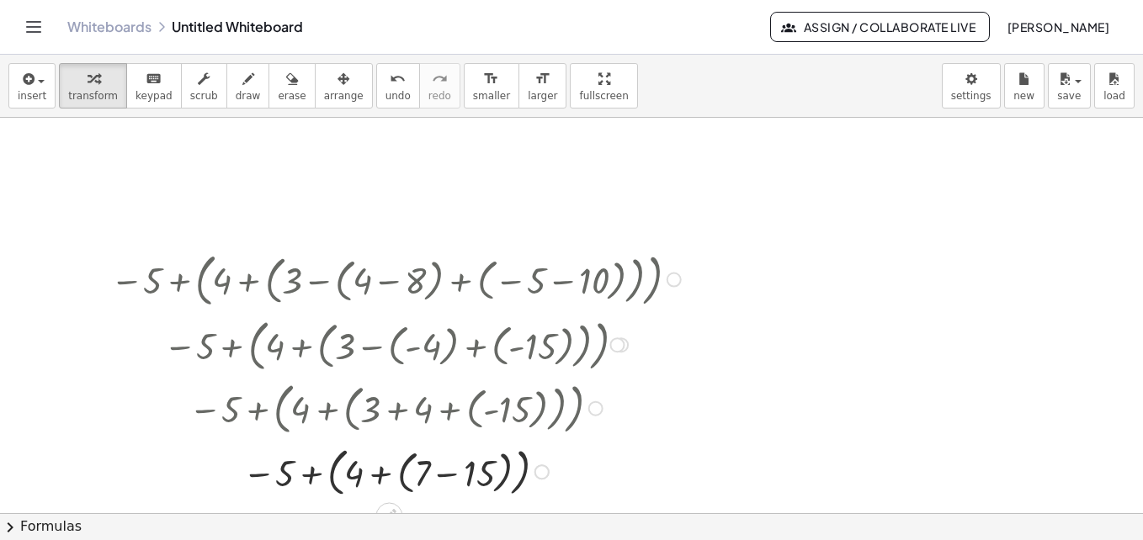
click at [455, 472] on div at bounding box center [398, 471] width 593 height 60
click at [397, 469] on div at bounding box center [398, 471] width 593 height 58
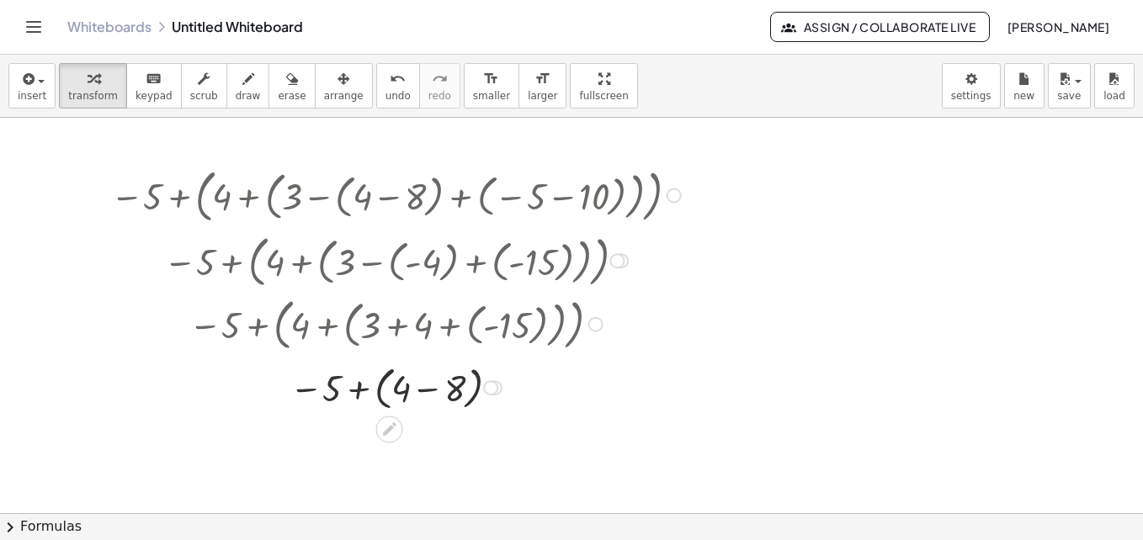
click at [617, 320] on div at bounding box center [398, 323] width 649 height 64
click at [599, 321] on div at bounding box center [595, 324] width 15 height 15
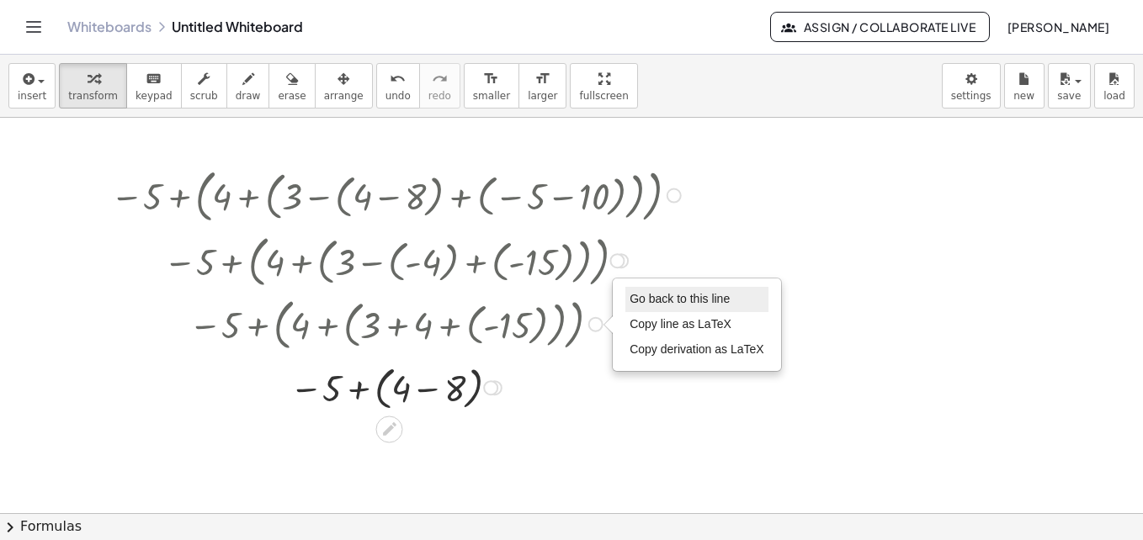
click at [632, 301] on span "Go back to this line" at bounding box center [680, 298] width 100 height 13
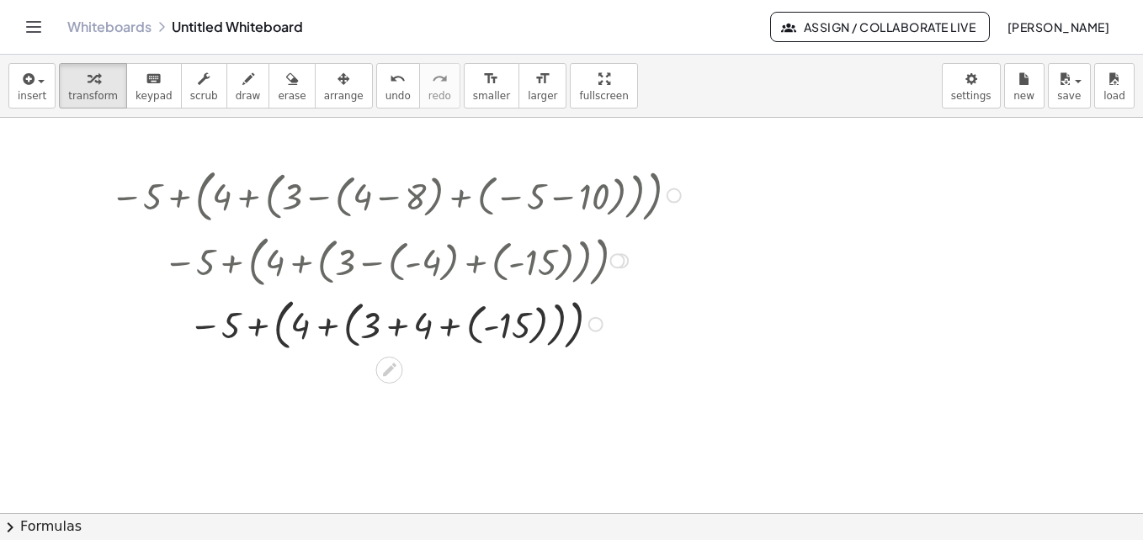
click at [397, 330] on div at bounding box center [398, 323] width 593 height 64
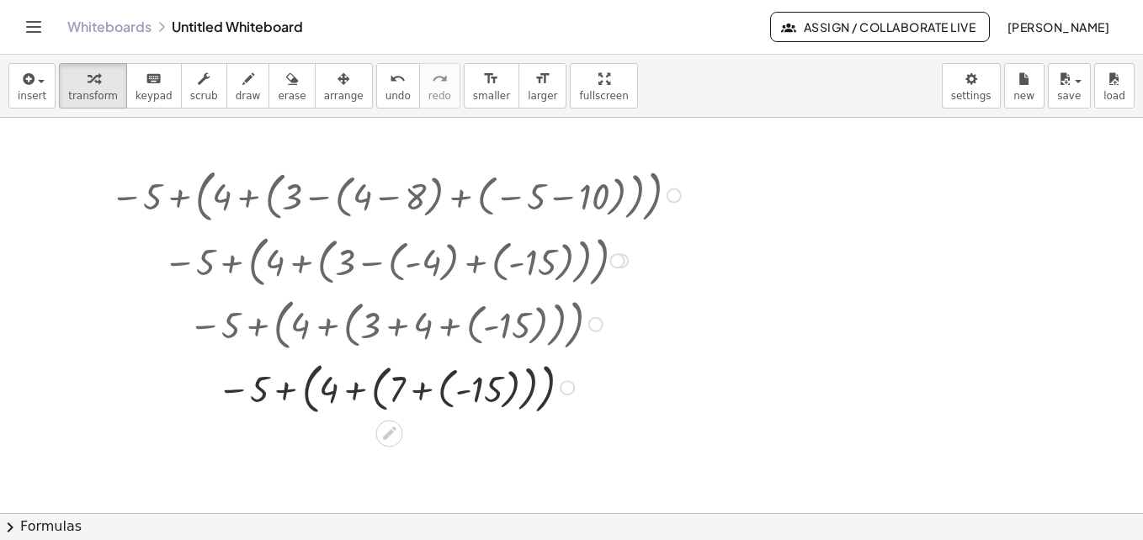
drag, startPoint x: 425, startPoint y: 385, endPoint x: 423, endPoint y: 395, distance: 10.4
click at [424, 386] on div at bounding box center [398, 387] width 593 height 64
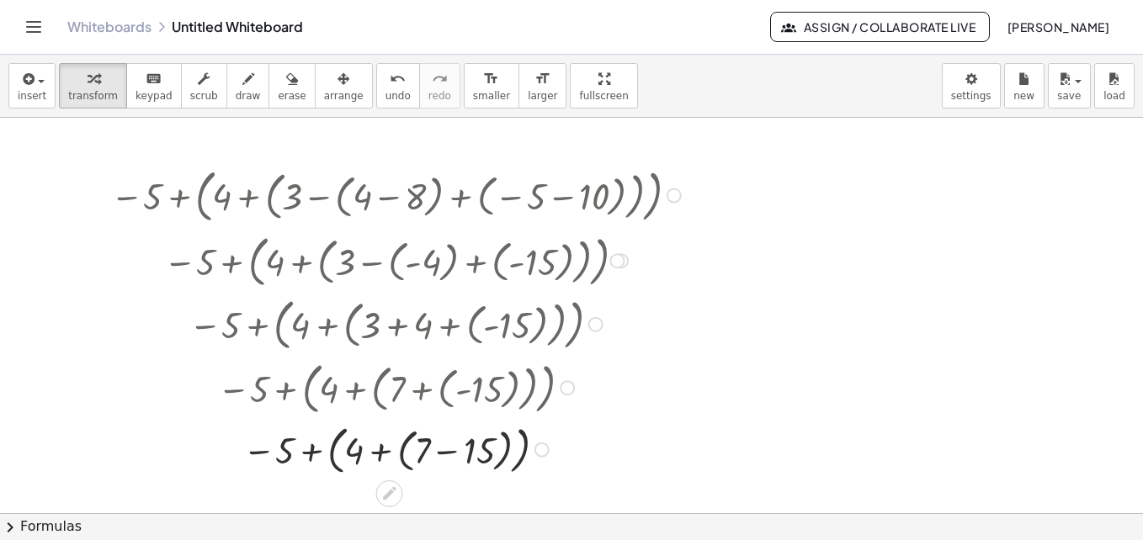
click at [379, 455] on div at bounding box center [398, 448] width 593 height 60
click at [399, 455] on div at bounding box center [398, 448] width 593 height 55
click at [424, 456] on div at bounding box center [398, 448] width 593 height 55
click at [380, 455] on div at bounding box center [398, 448] width 593 height 53
click at [397, 450] on div at bounding box center [398, 449] width 593 height 48
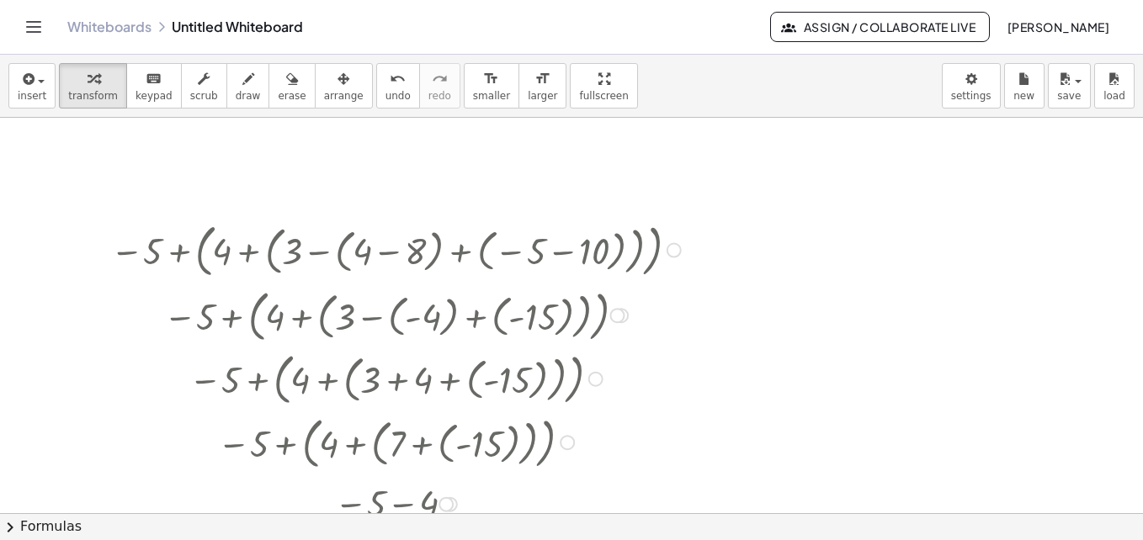
scroll to position [405, 0]
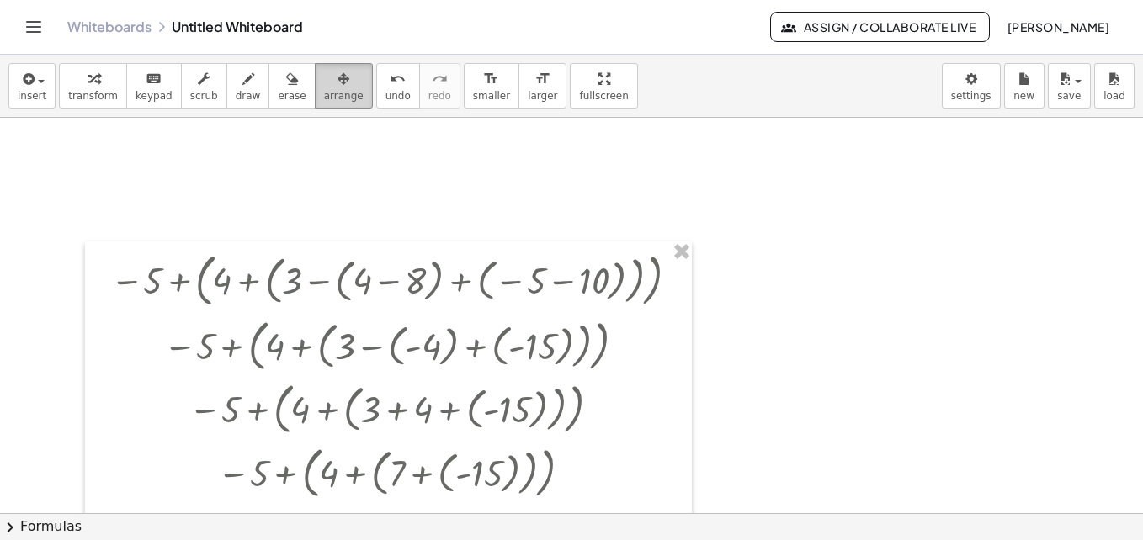
click at [330, 99] on span "arrange" at bounding box center [344, 96] width 40 height 12
click at [421, 332] on div at bounding box center [388, 425] width 607 height 367
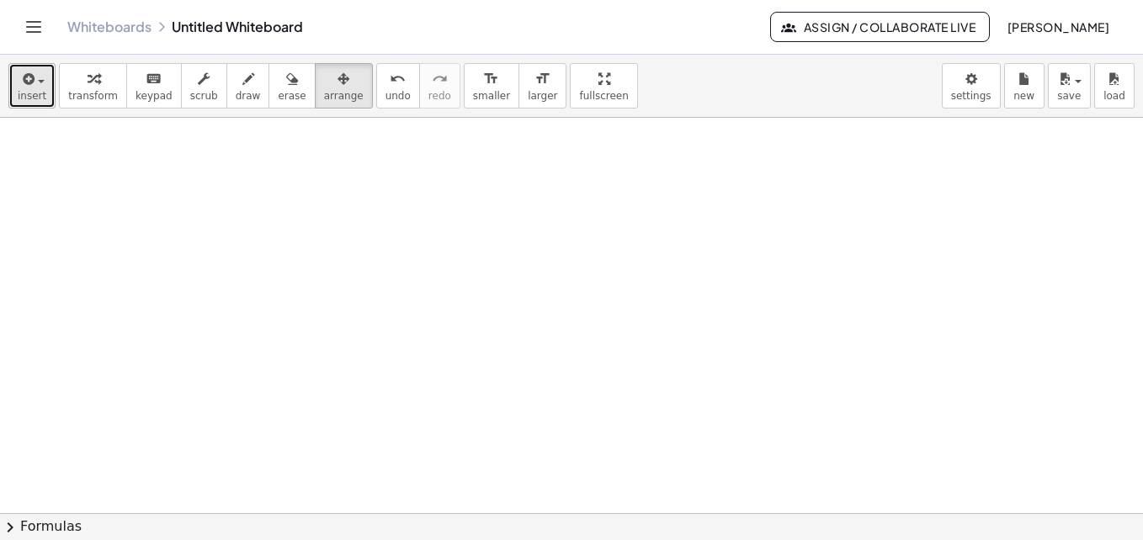
click at [39, 97] on span "insert" at bounding box center [32, 96] width 29 height 12
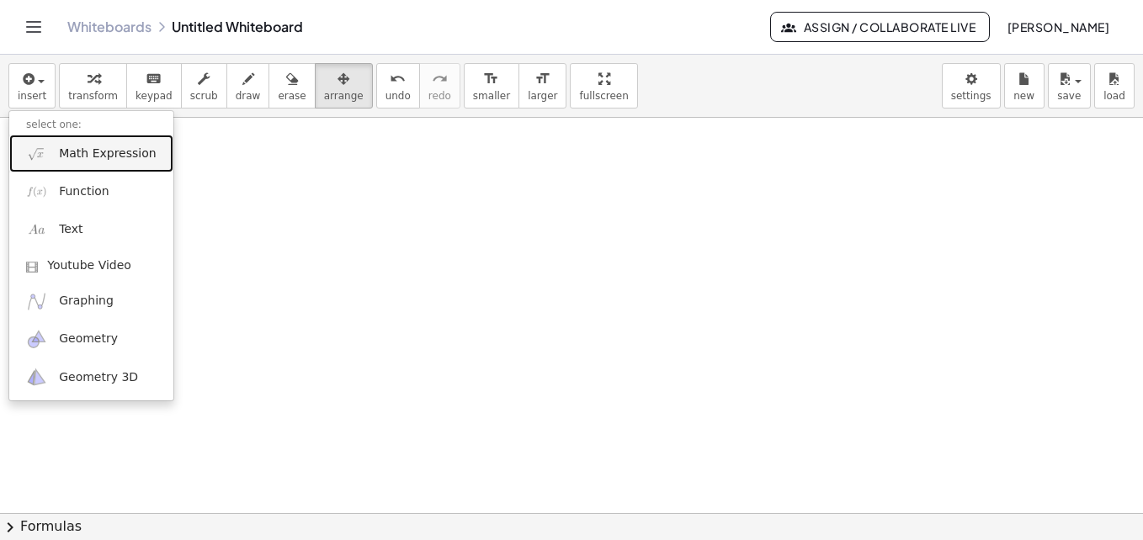
click at [120, 155] on span "Math Expression" at bounding box center [107, 154] width 97 height 17
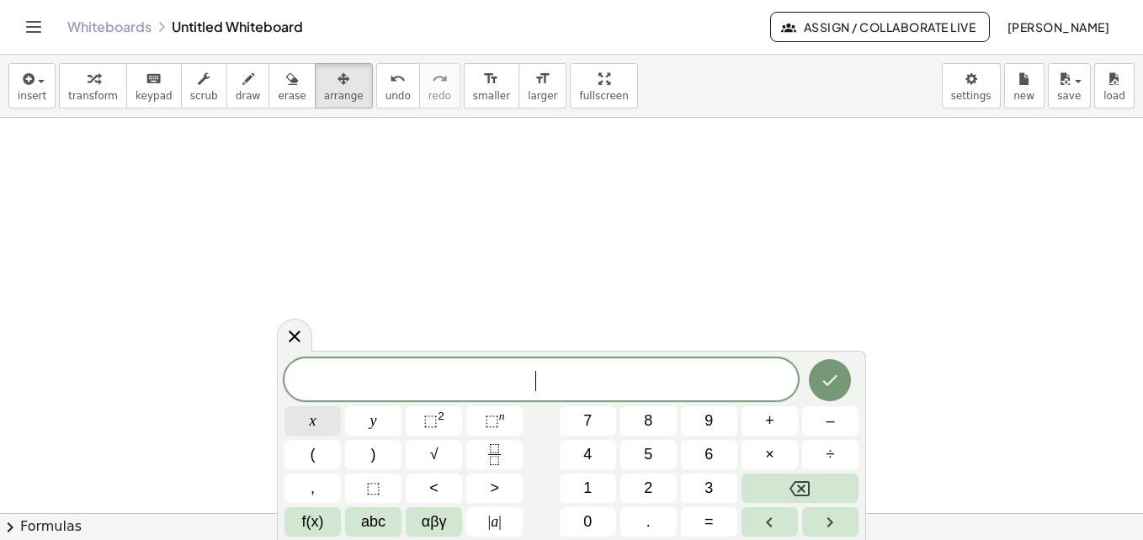
scroll to position [489, 0]
click at [503, 455] on icon "Fraction" at bounding box center [494, 455] width 21 height 21
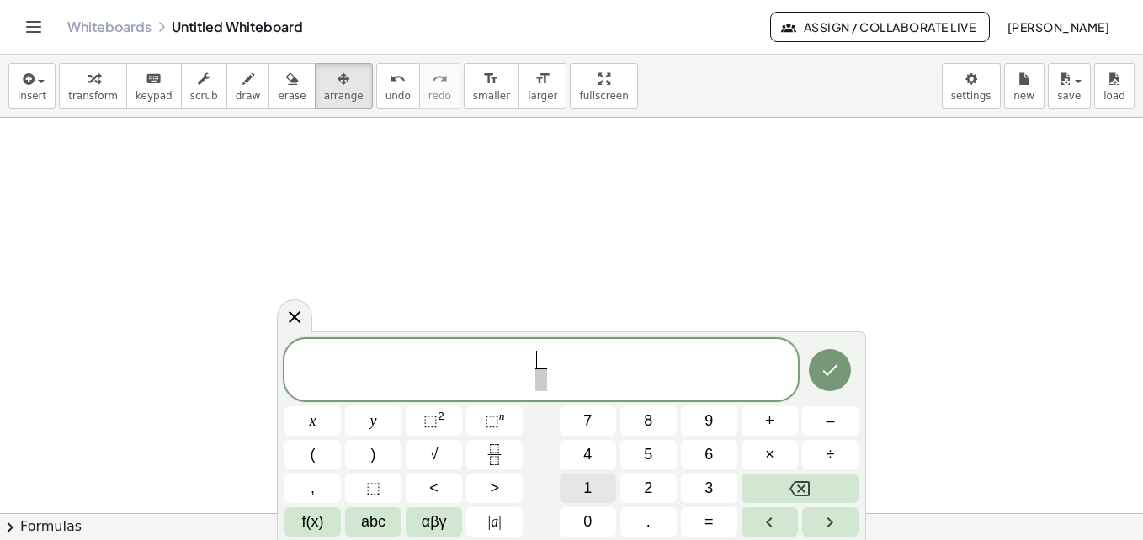
click at [599, 493] on button "1" at bounding box center [588, 488] width 56 height 29
click at [598, 457] on button "4" at bounding box center [588, 454] width 56 height 29
click at [830, 429] on span "–" at bounding box center [830, 421] width 8 height 23
click at [493, 456] on icon "Fraction" at bounding box center [494, 455] width 21 height 21
click at [592, 489] on span "1" at bounding box center [587, 488] width 8 height 23
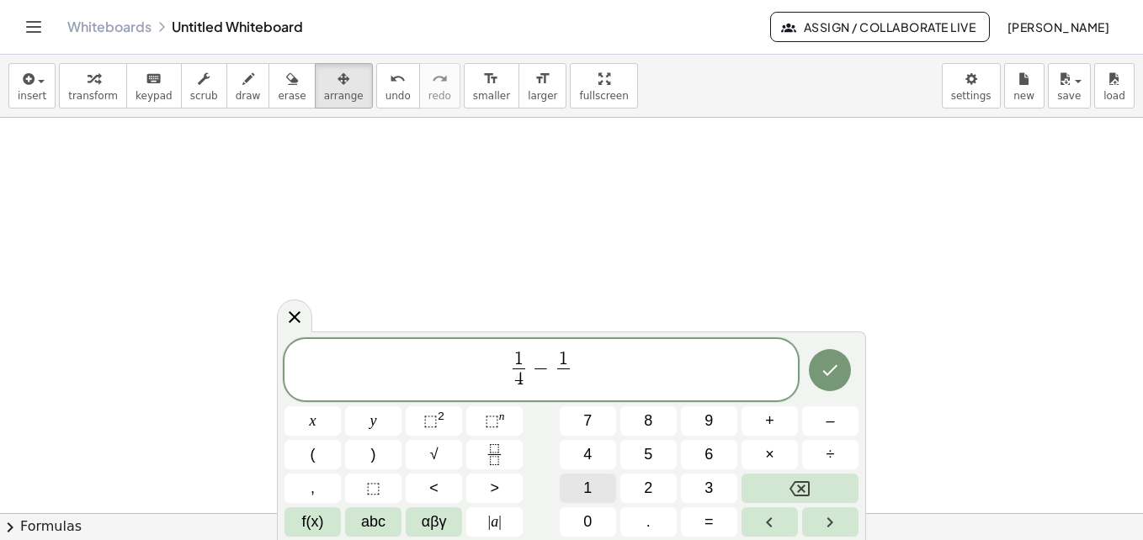
click at [597, 495] on button "1" at bounding box center [588, 488] width 56 height 29
click at [711, 460] on span "6" at bounding box center [709, 455] width 8 height 23
click at [837, 427] on button "–" at bounding box center [830, 421] width 56 height 29
click at [492, 453] on icon "Fraction" at bounding box center [494, 449] width 8 height 8
click at [589, 487] on span "1" at bounding box center [587, 488] width 8 height 23
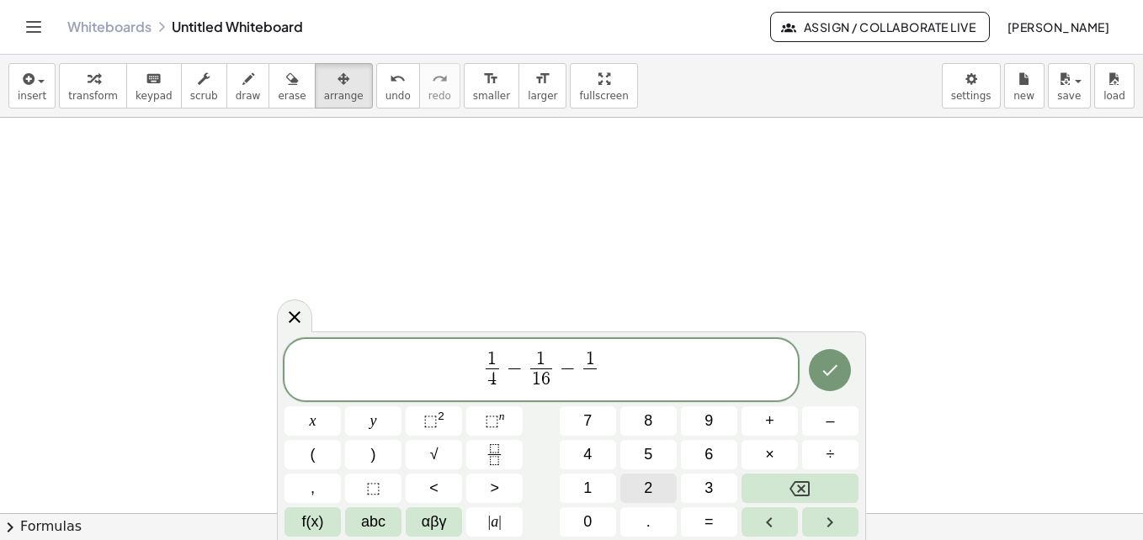
click at [637, 478] on button "2" at bounding box center [648, 488] width 56 height 29
click at [829, 378] on icon "Done" at bounding box center [830, 370] width 20 height 20
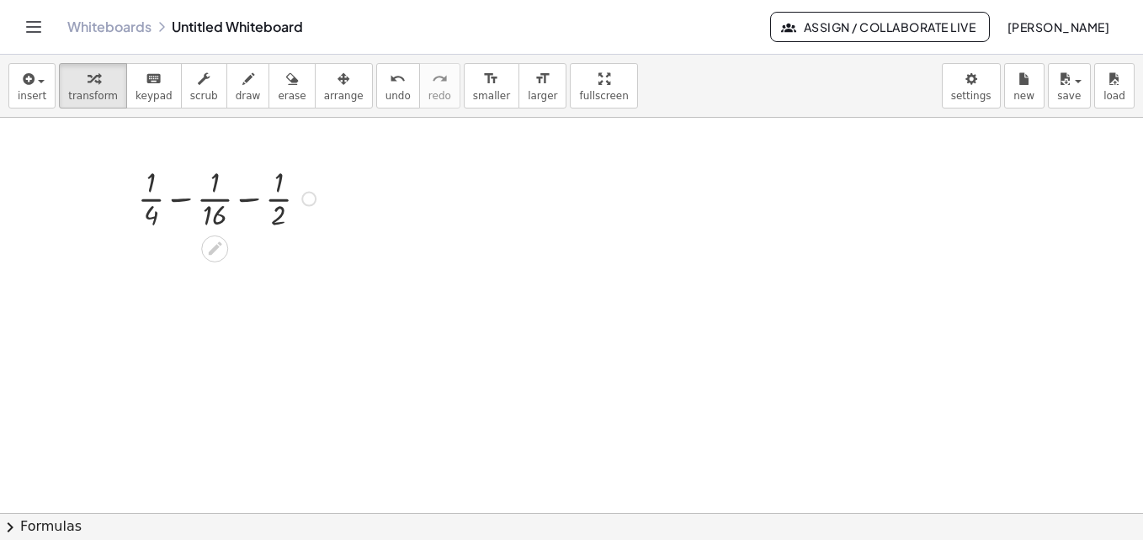
click at [306, 200] on div at bounding box center [308, 199] width 15 height 15
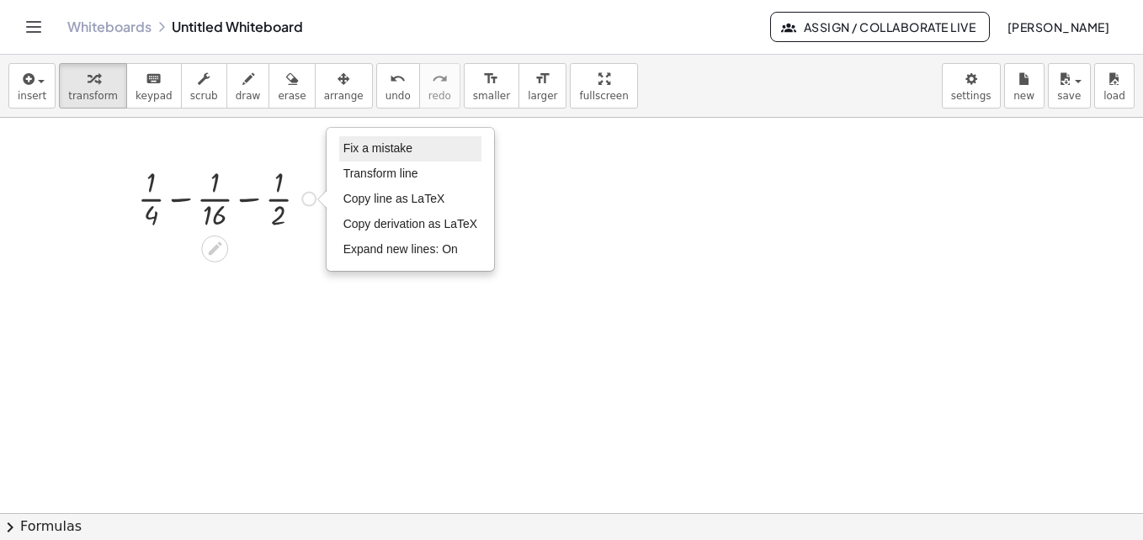
click at [386, 146] on span "Fix a mistake" at bounding box center [377, 147] width 69 height 13
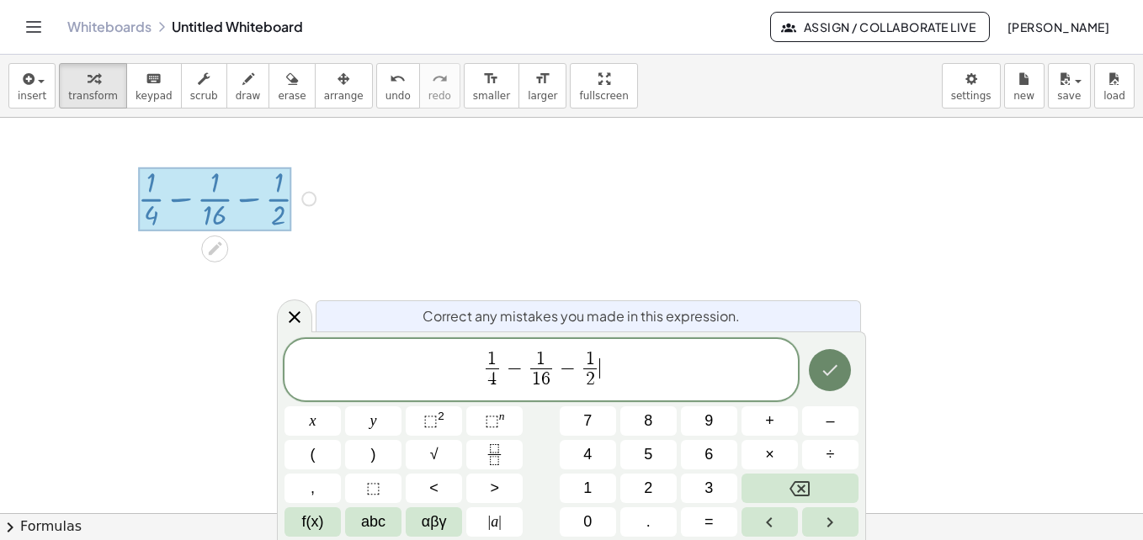
click at [839, 373] on icon "Done" at bounding box center [830, 370] width 20 height 20
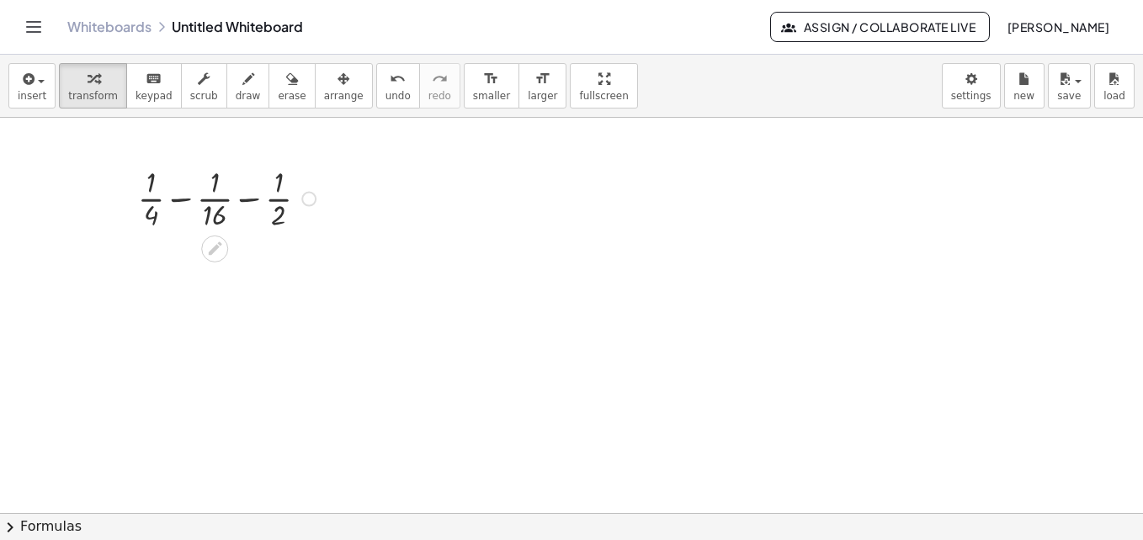
click at [177, 200] on div at bounding box center [230, 198] width 200 height 72
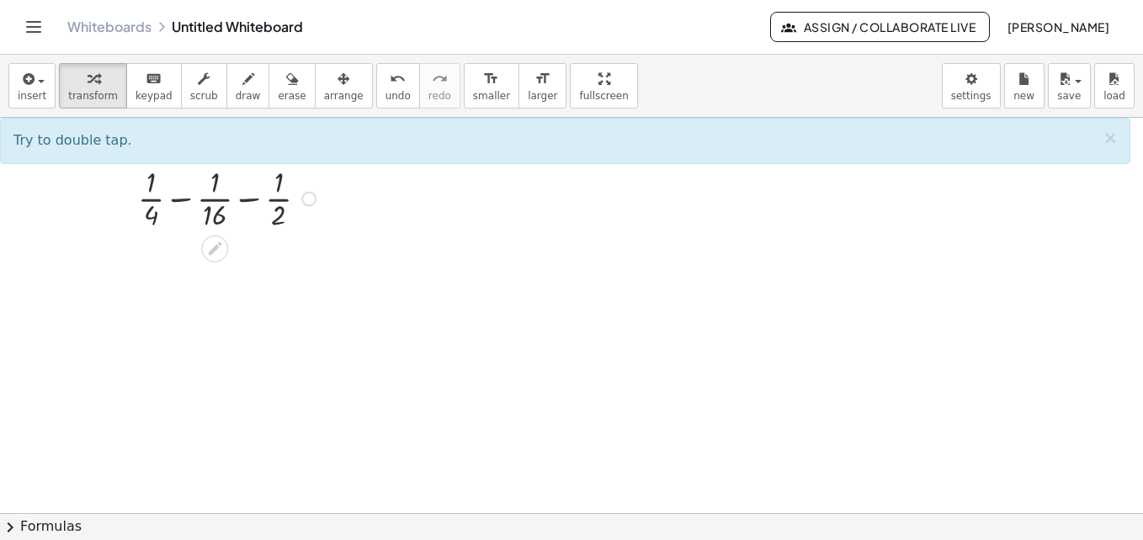
click at [184, 199] on div at bounding box center [230, 198] width 200 height 72
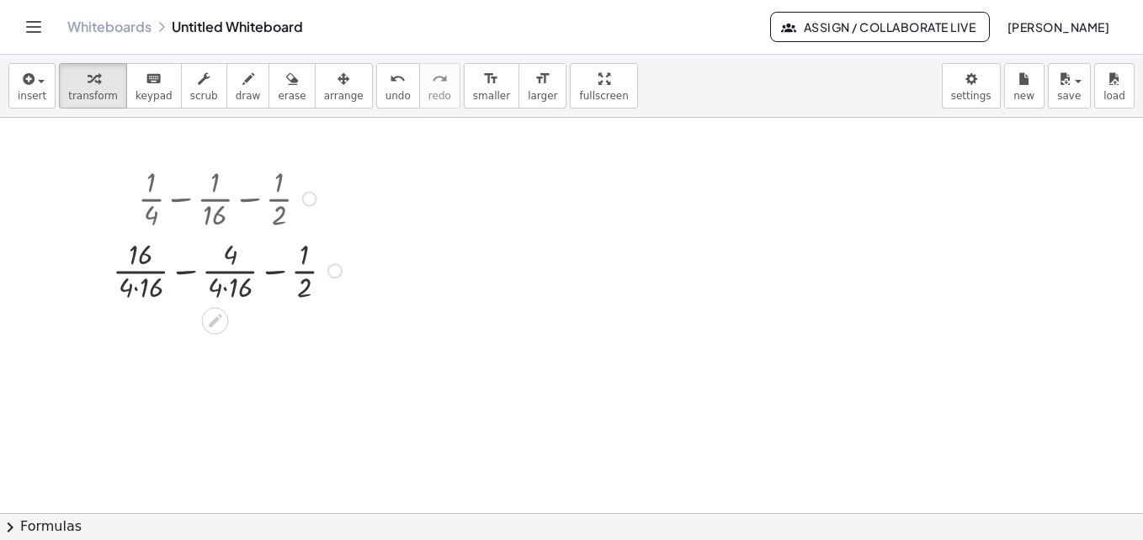
click at [273, 270] on div at bounding box center [229, 270] width 251 height 72
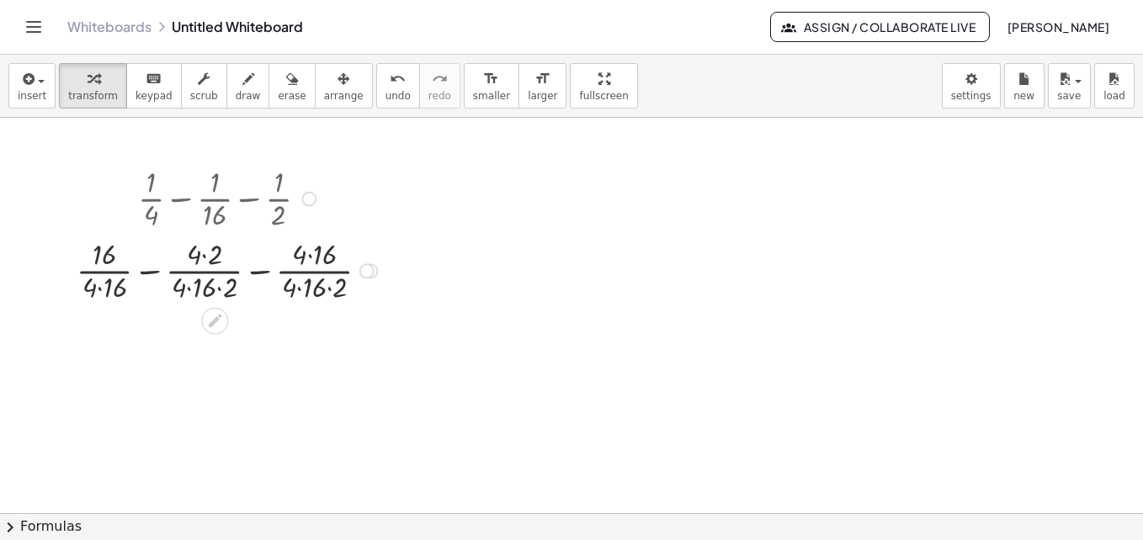
click at [270, 272] on div at bounding box center [229, 270] width 323 height 72
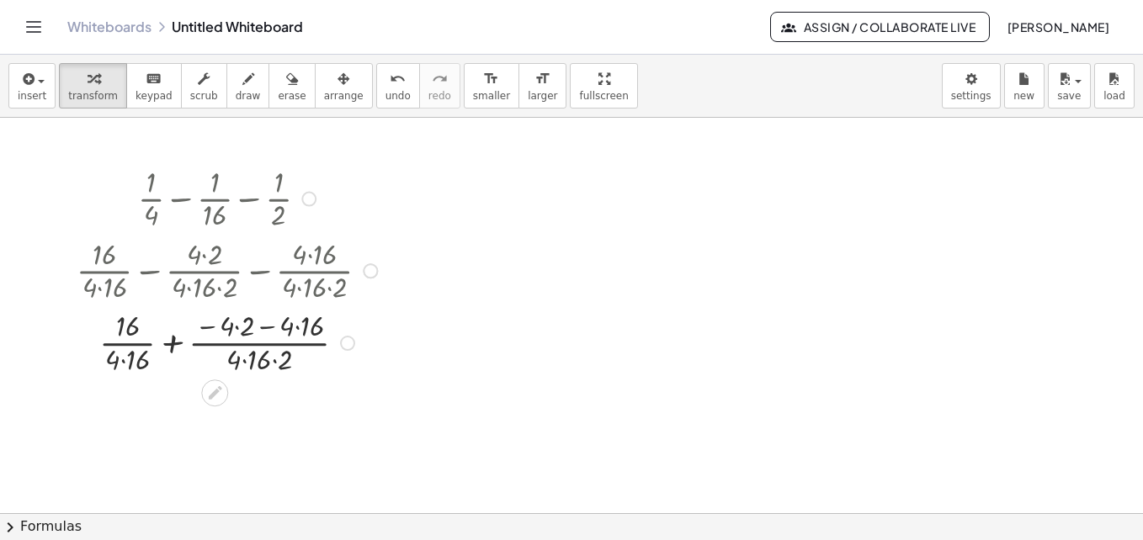
click at [175, 345] on div at bounding box center [229, 342] width 323 height 72
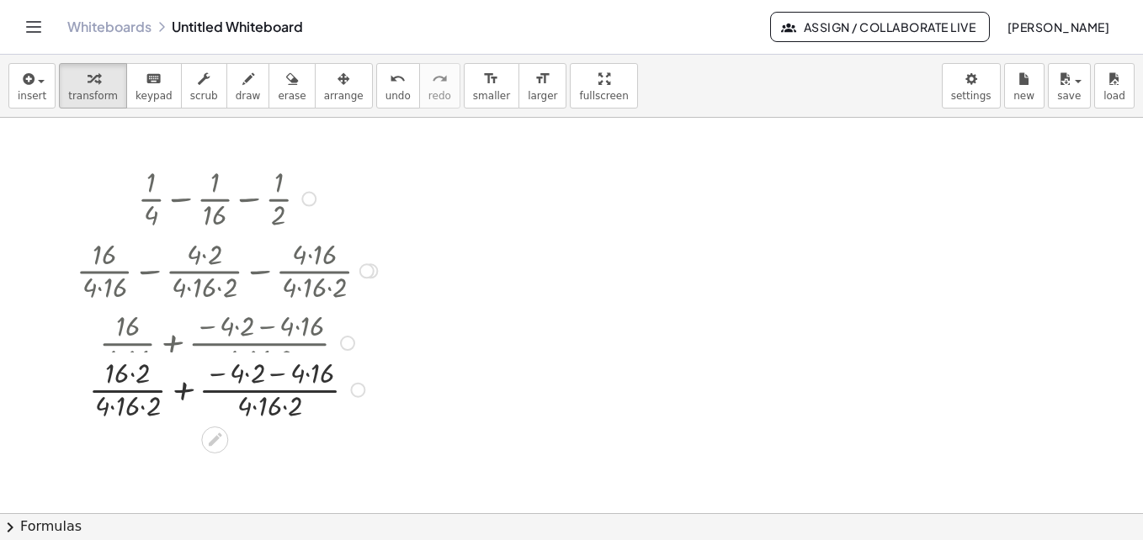
click at [193, 349] on div at bounding box center [229, 342] width 302 height 72
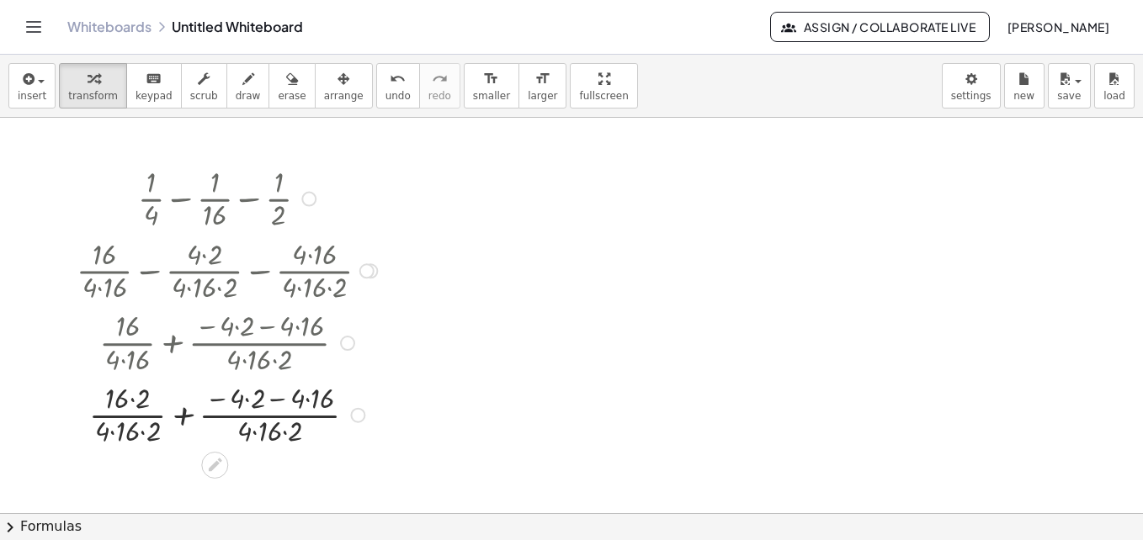
click at [183, 418] on div at bounding box center [229, 414] width 323 height 72
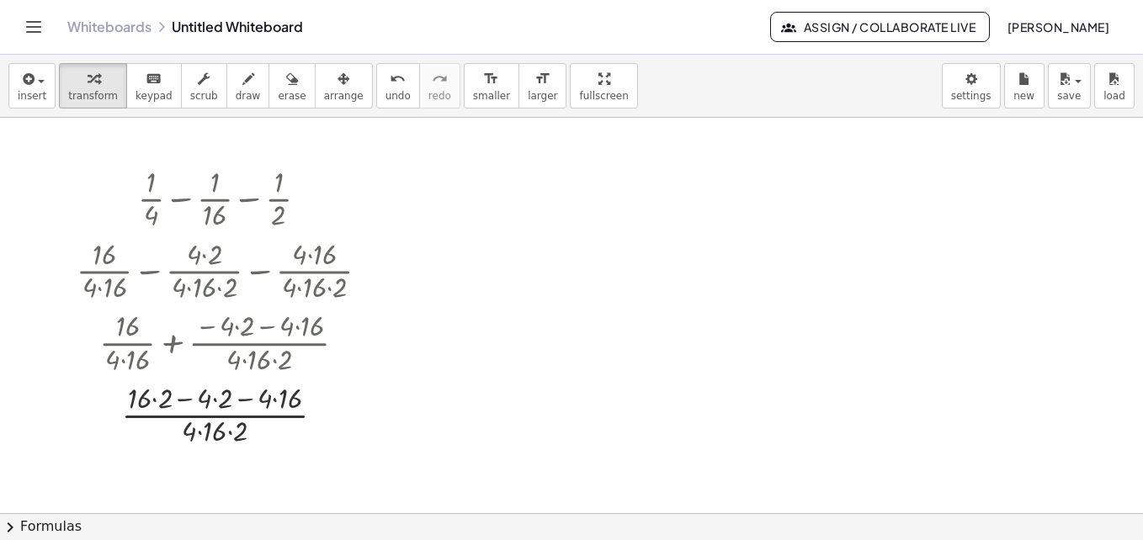
scroll to position [573, 0]
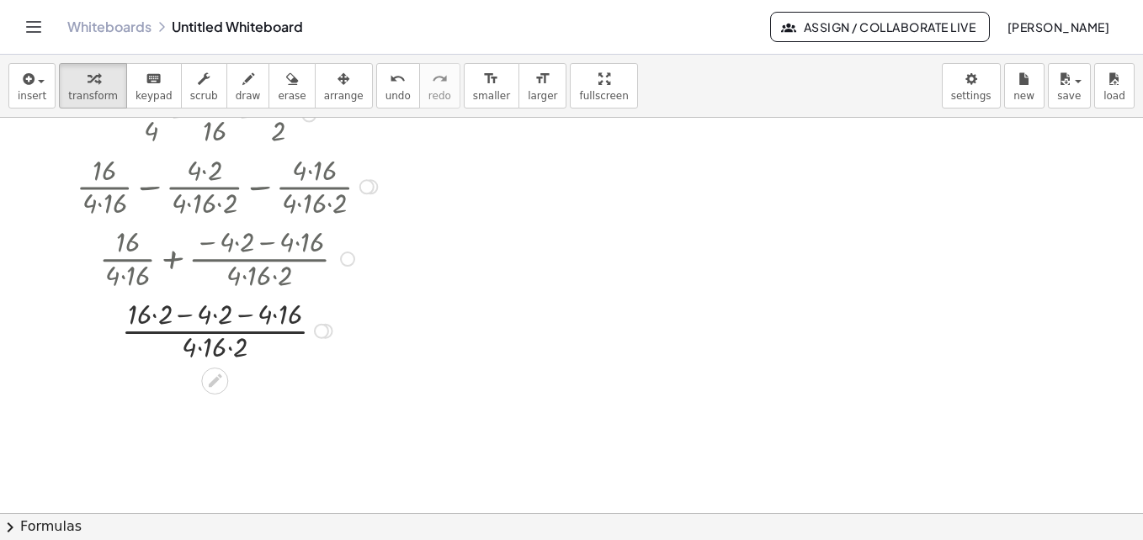
click at [187, 312] on div at bounding box center [229, 330] width 323 height 72
click at [246, 318] on div at bounding box center [229, 330] width 323 height 72
click at [248, 313] on div at bounding box center [229, 330] width 323 height 72
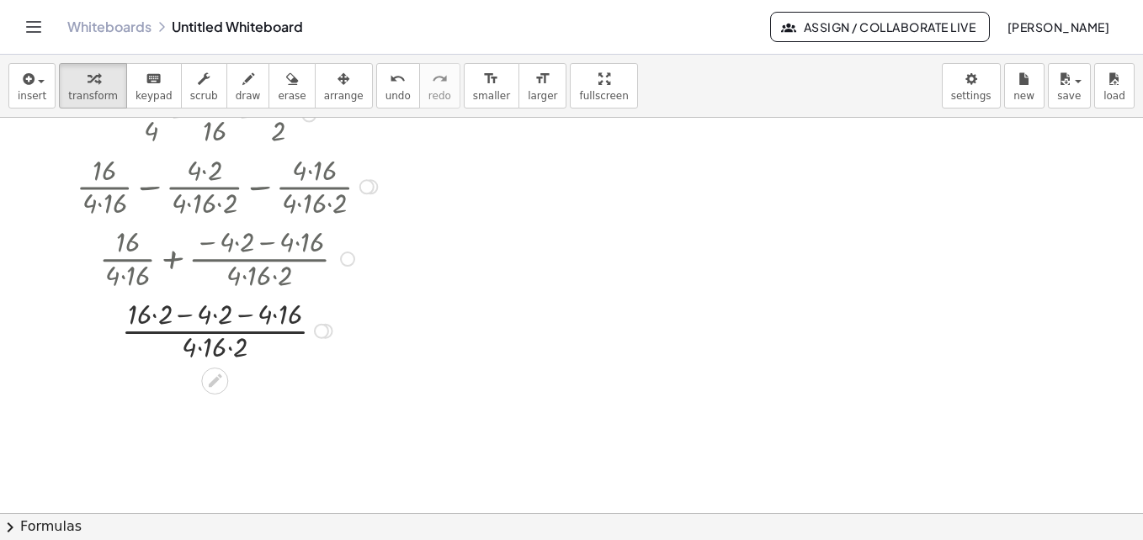
click at [189, 316] on div at bounding box center [229, 330] width 323 height 72
click at [216, 349] on div at bounding box center [229, 330] width 323 height 72
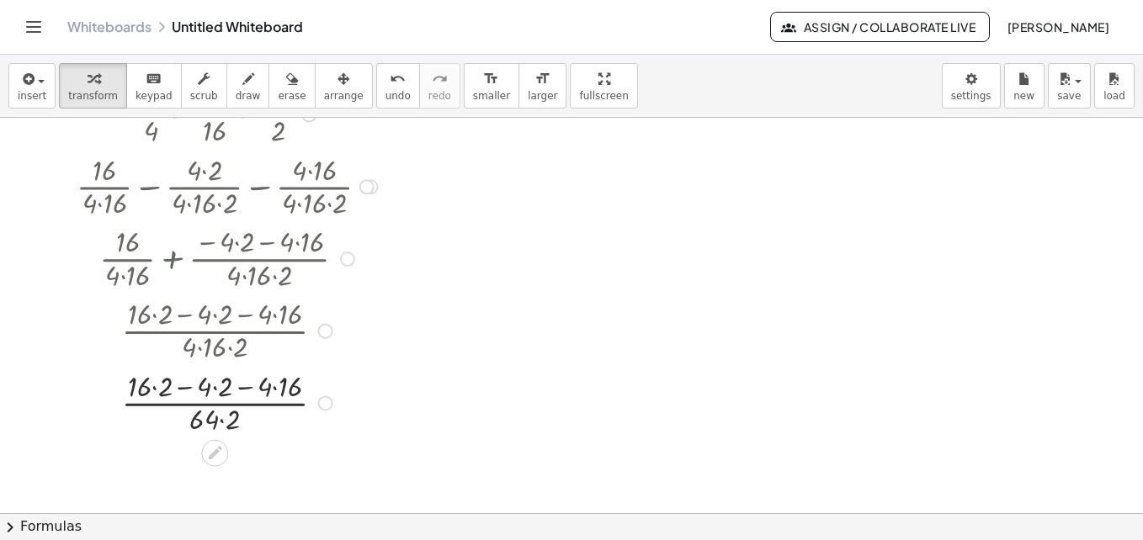
click at [221, 421] on div at bounding box center [229, 402] width 323 height 72
click at [253, 387] on div at bounding box center [229, 402] width 323 height 72
click at [189, 386] on div at bounding box center [229, 402] width 323 height 72
click at [218, 416] on div at bounding box center [229, 402] width 323 height 72
click at [247, 402] on div at bounding box center [229, 402] width 323 height 72
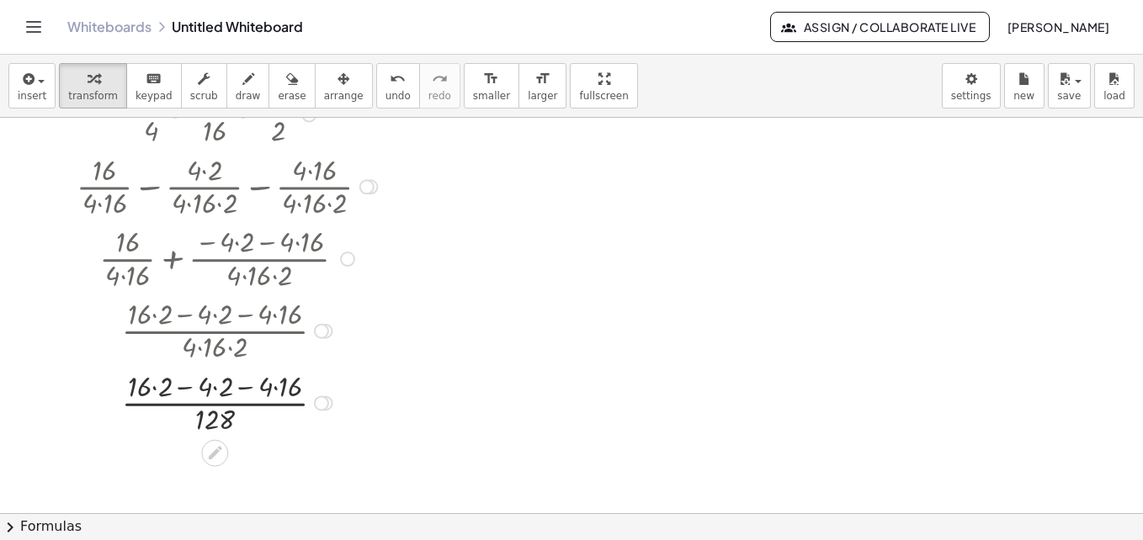
click at [249, 407] on div at bounding box center [229, 402] width 323 height 72
click at [317, 403] on div at bounding box center [321, 403] width 15 height 15
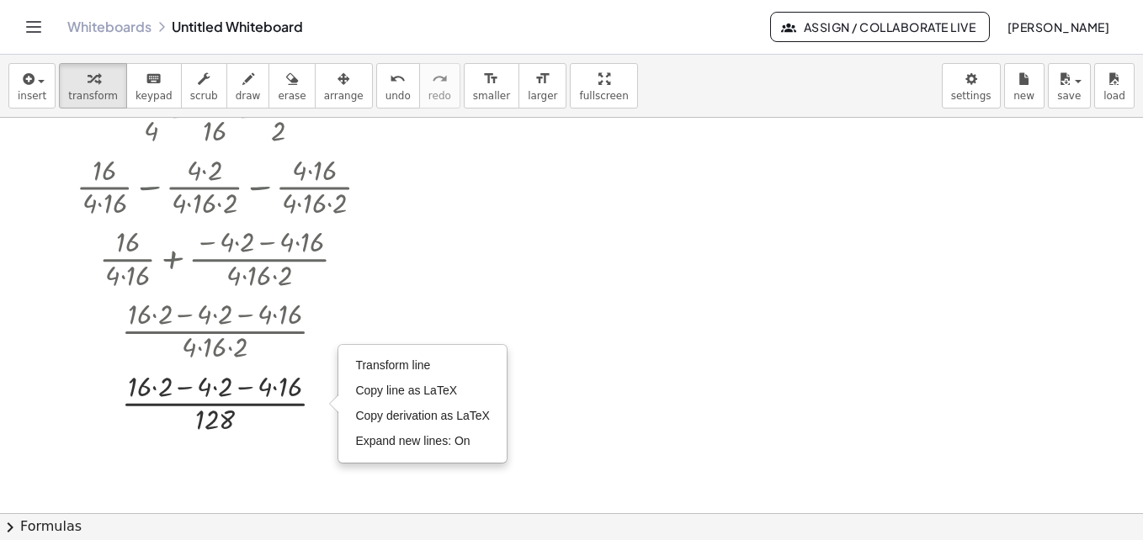
click at [226, 480] on div at bounding box center [571, 138] width 1143 height 1187
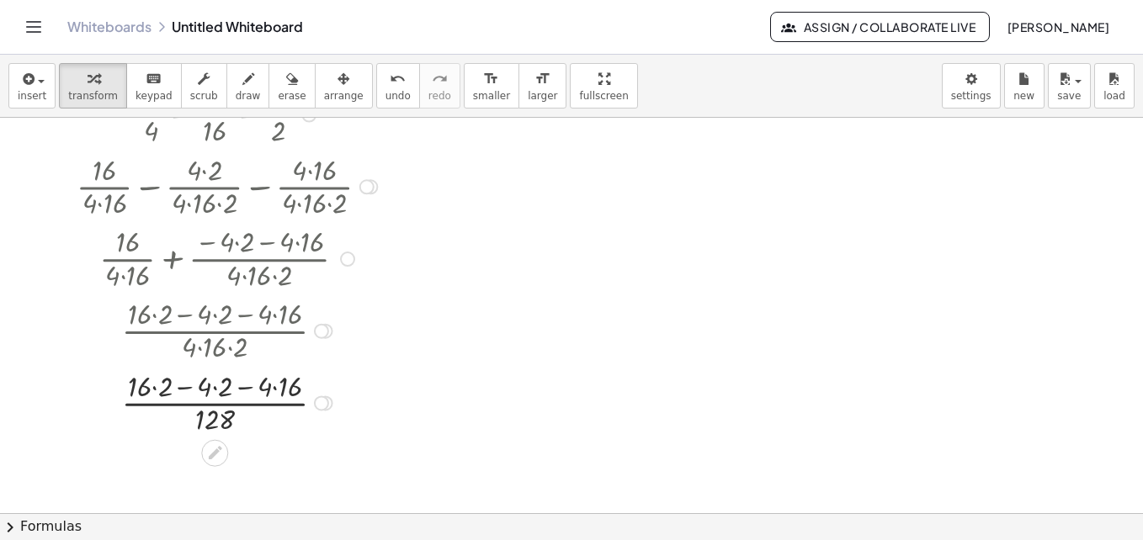
click at [316, 399] on div "Transform line Copy line as LaTeX Copy derivation as LaTeX Expand new lines: On" at bounding box center [321, 403] width 15 height 15
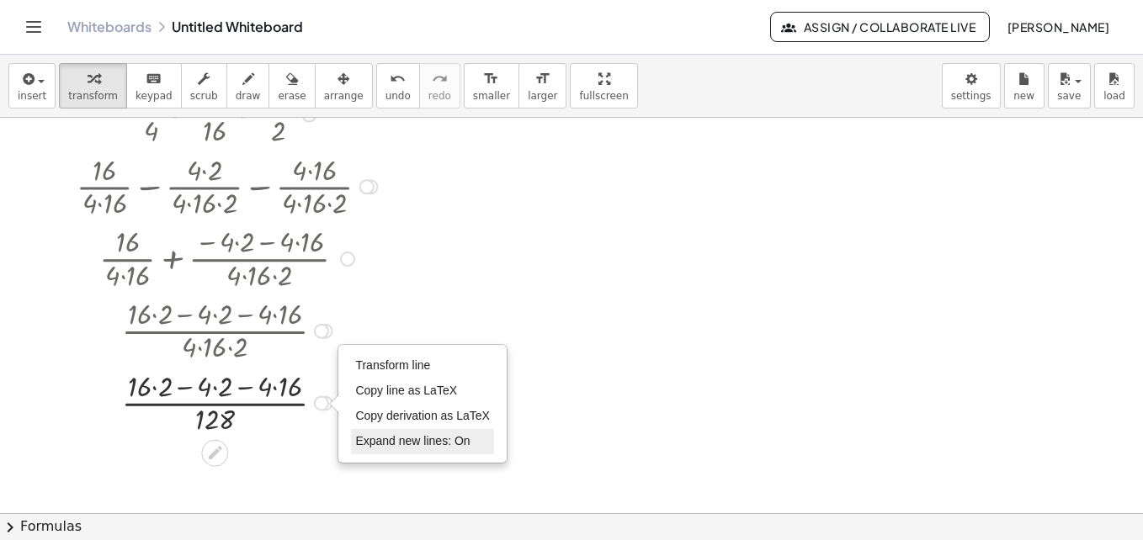
click at [426, 445] on span "Expand new lines: On" at bounding box center [412, 440] width 114 height 13
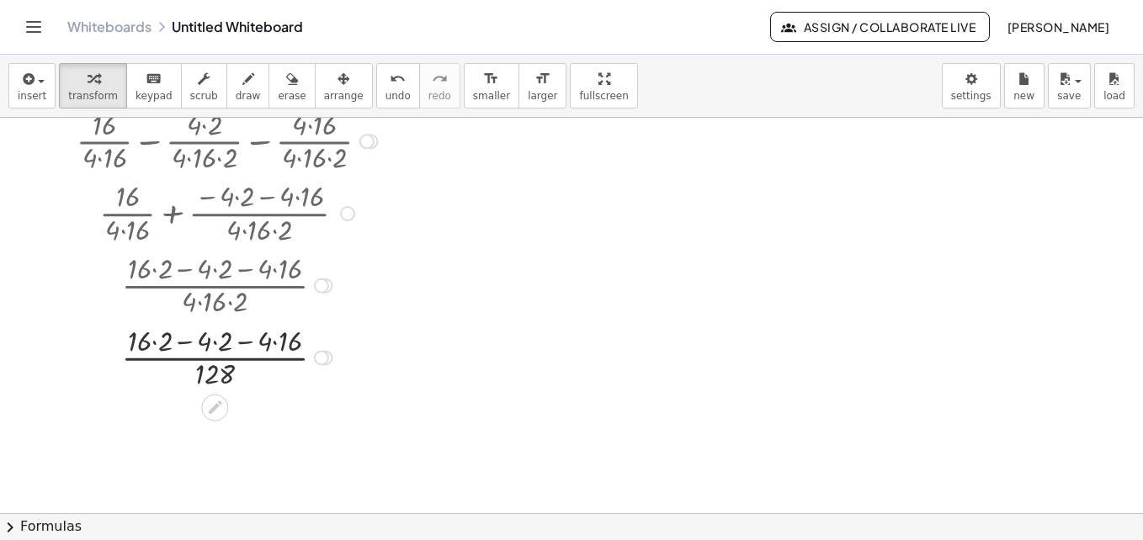
scroll to position [658, 0]
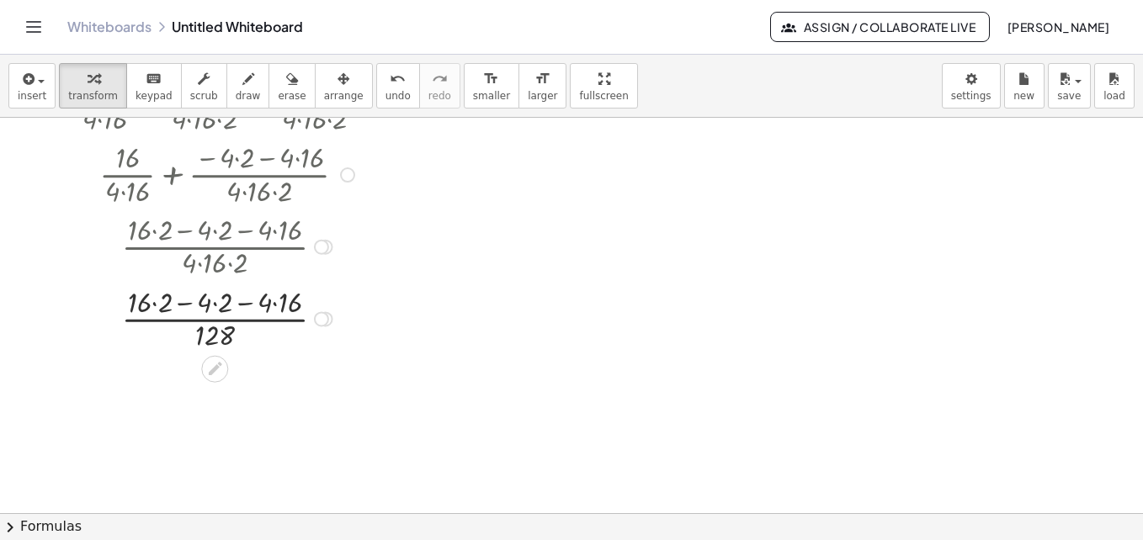
click at [327, 320] on div "Transform line Copy line as LaTeX Copy derivation as LaTeX Expand new lines: On" at bounding box center [321, 319] width 15 height 15
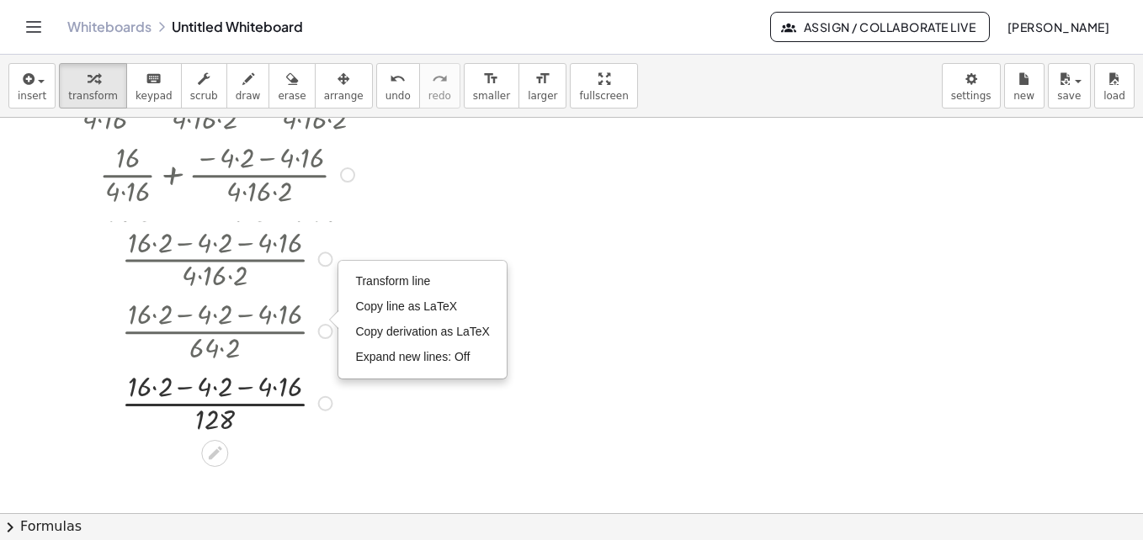
drag, startPoint x: 324, startPoint y: 324, endPoint x: 331, endPoint y: 450, distance: 126.5
click at [215, 404] on div "· 16 · · 4 · [DATE] − − · 2 · ( + ) 128 Fix a mistake Transform line Copy line …" at bounding box center [215, 404] width 0 height 0
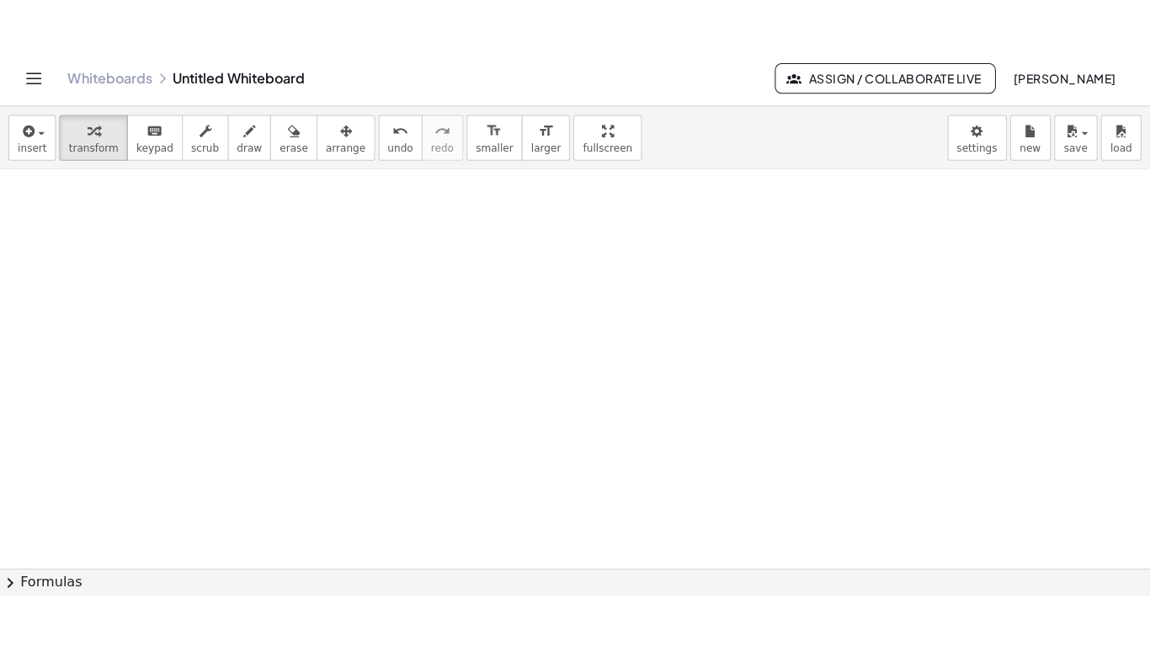
scroll to position [1090, 0]
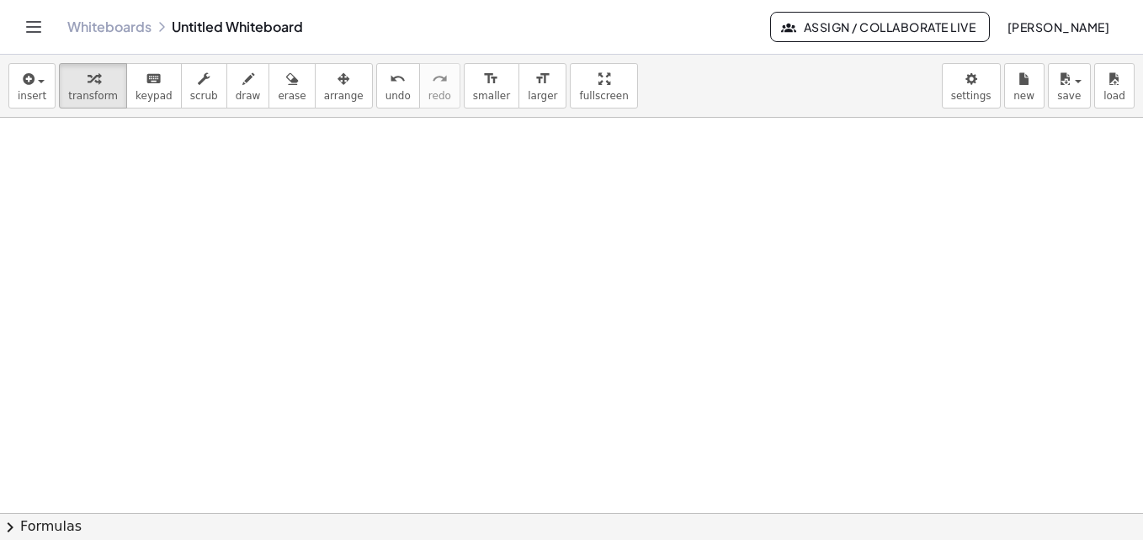
drag, startPoint x: 558, startPoint y: 153, endPoint x: 550, endPoint y: 171, distance: 19.6
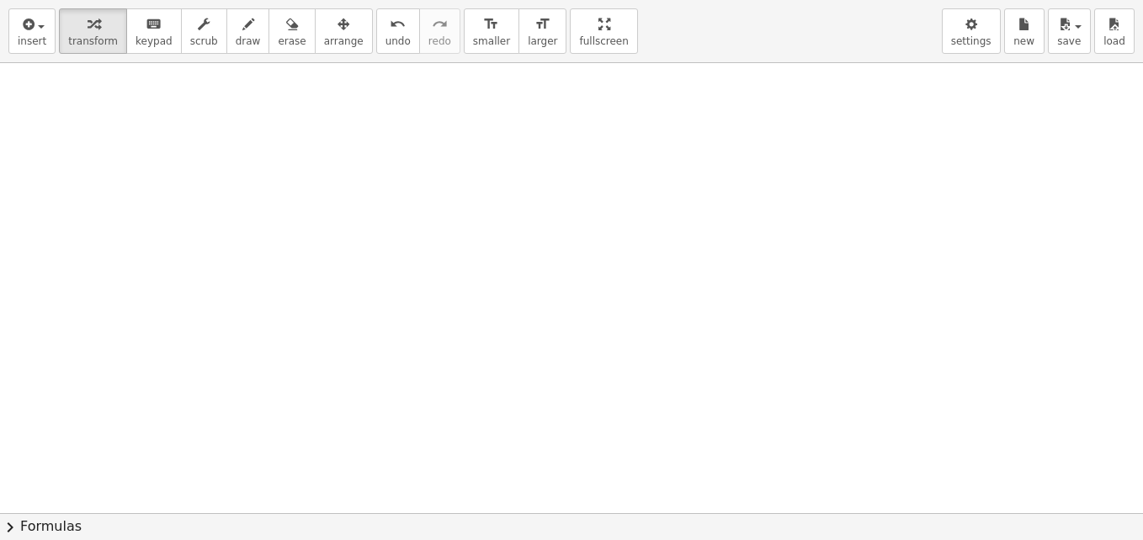
click at [556, 154] on div "insert select one: Math Expression Function Text Youtube Video Graphing Geometr…" at bounding box center [571, 270] width 1143 height 540
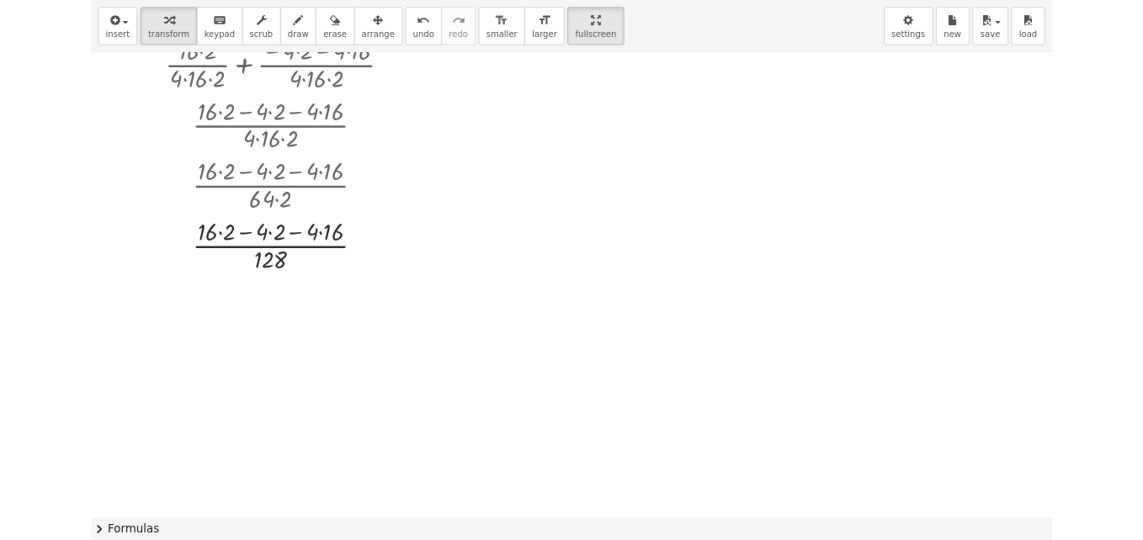
scroll to position [751, 0]
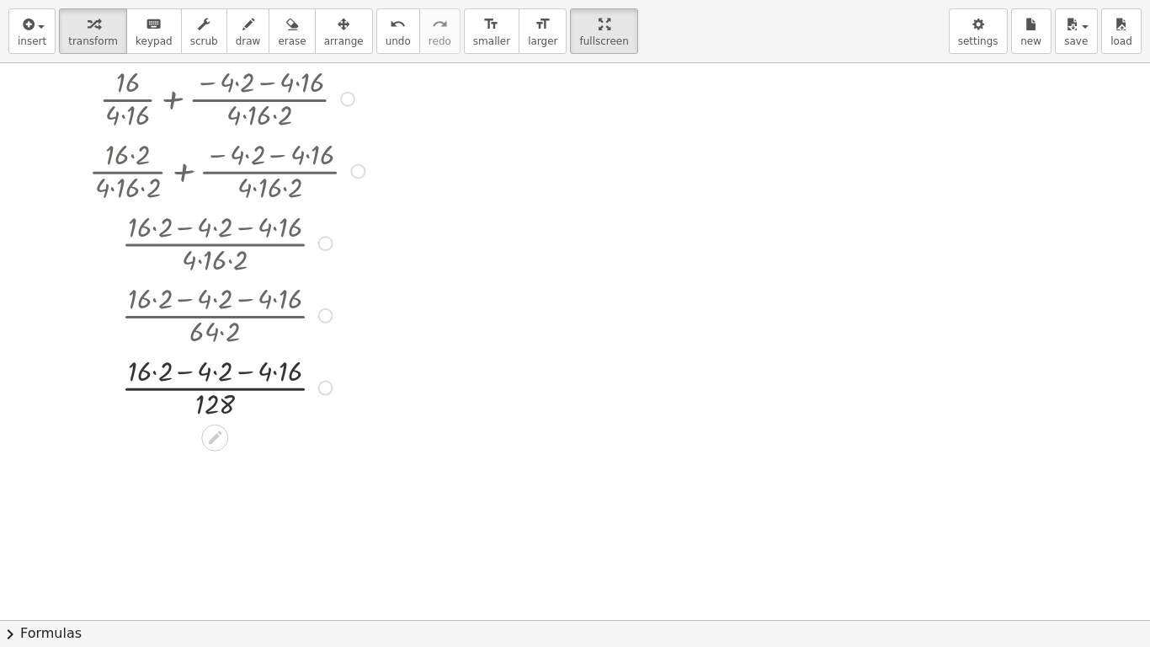
drag, startPoint x: 325, startPoint y: 312, endPoint x: 325, endPoint y: 407, distance: 95.1
click at [215, 388] on div "· 16 · · 4 · [DATE] − − · 2 · ( + ) 128 Fix a mistake Transform line Copy line …" at bounding box center [215, 388] width 0 height 0
click at [222, 409] on div at bounding box center [229, 386] width 323 height 72
click at [247, 371] on div at bounding box center [229, 386] width 323 height 72
click at [188, 371] on div at bounding box center [229, 386] width 323 height 72
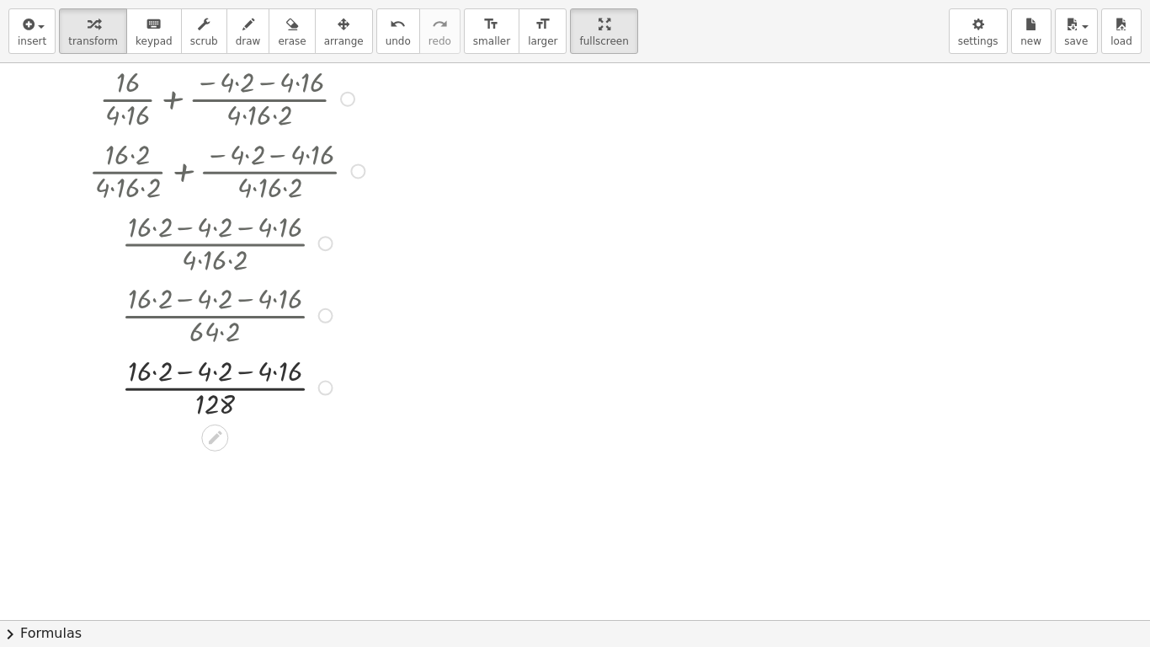
click at [213, 372] on div at bounding box center [229, 386] width 323 height 72
click at [263, 372] on div at bounding box center [229, 386] width 323 height 72
click at [174, 371] on div at bounding box center [229, 386] width 323 height 72
click at [239, 375] on div at bounding box center [229, 386] width 323 height 72
click at [0, 0] on div at bounding box center [0, 0] width 0 height 0
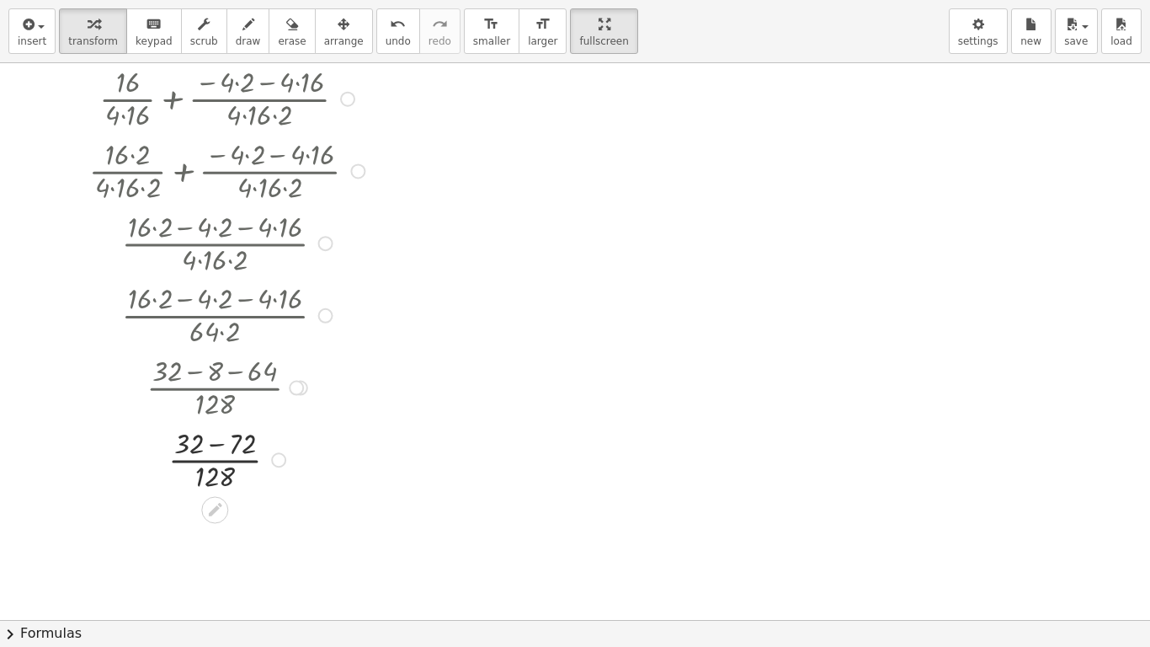
click at [221, 445] on div at bounding box center [229, 459] width 323 height 72
click at [229, 461] on div at bounding box center [229, 459] width 323 height 72
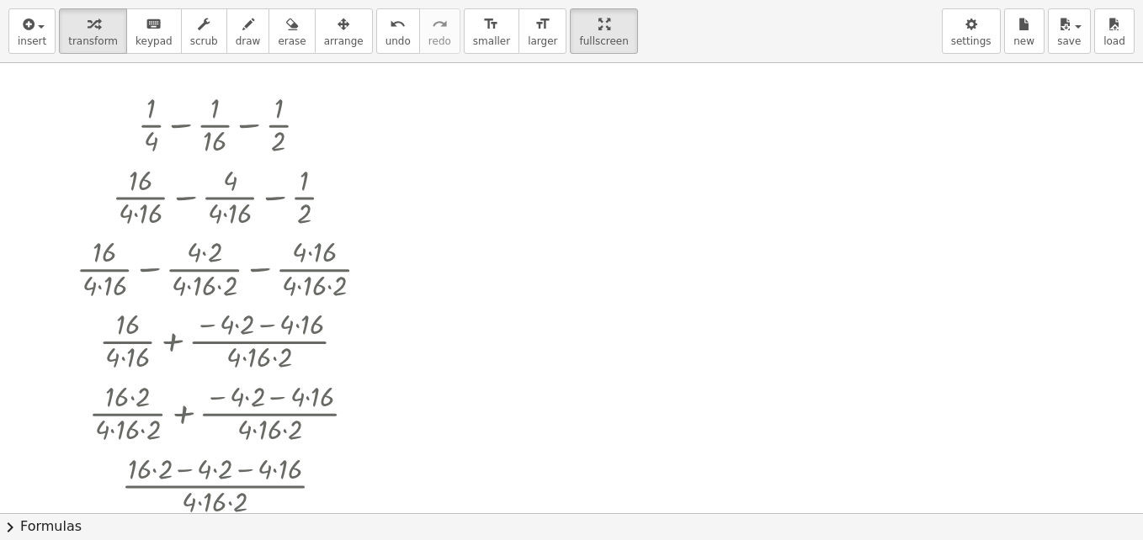
scroll to position [357, 0]
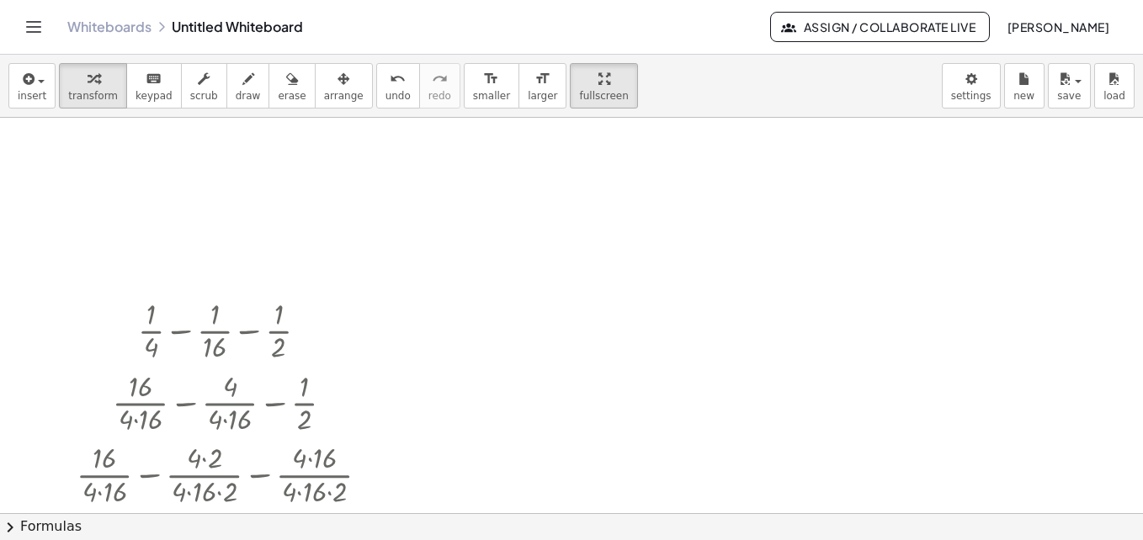
click at [256, 264] on div at bounding box center [571, 354] width 1143 height 1187
click at [163, 387] on div at bounding box center [229, 402] width 323 height 72
click at [324, 93] on span "arrange" at bounding box center [344, 96] width 40 height 12
